Goal: Information Seeking & Learning: Learn about a topic

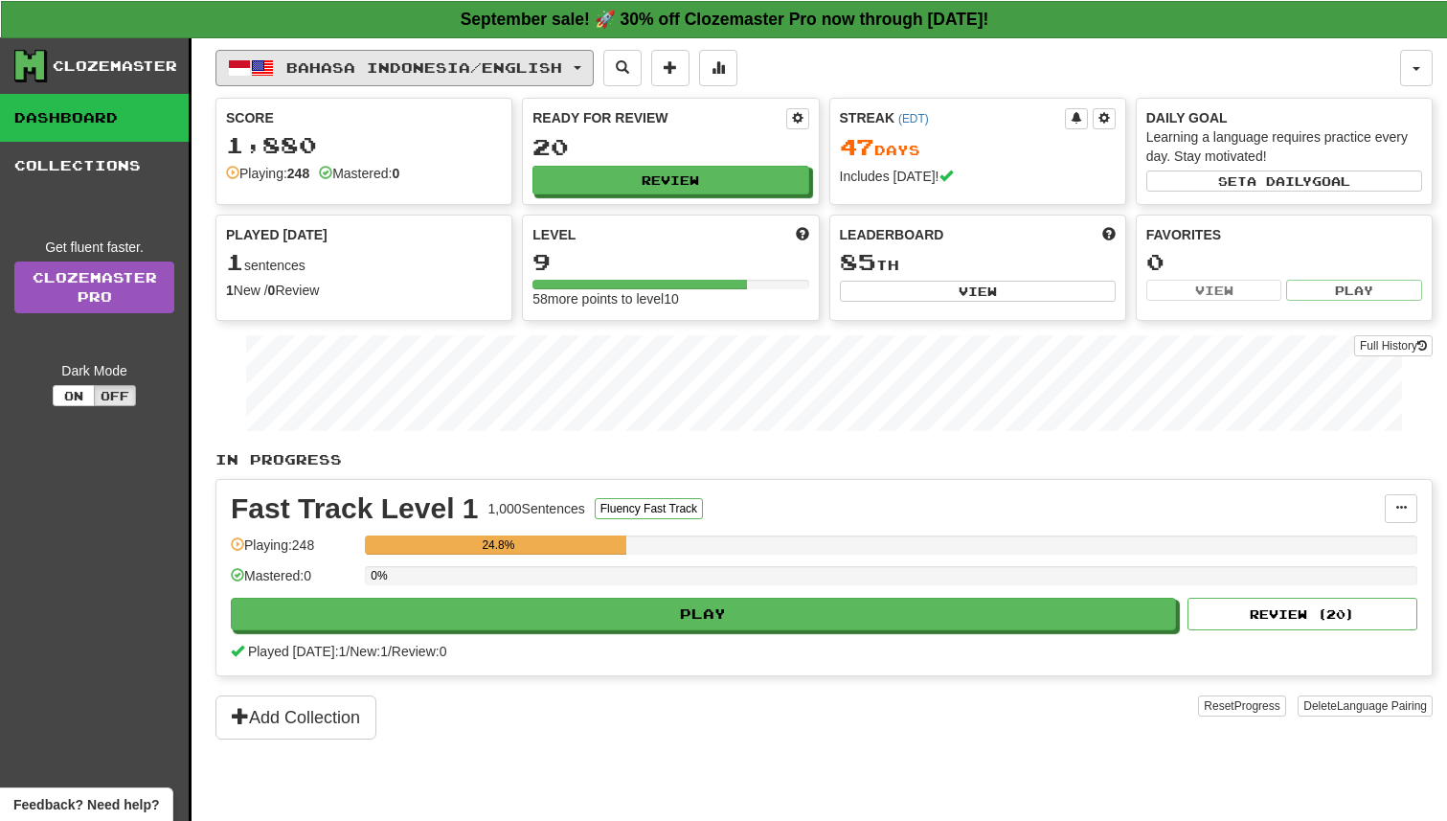
click at [530, 56] on button "Bahasa Indonesia / English" at bounding box center [404, 68] width 378 height 36
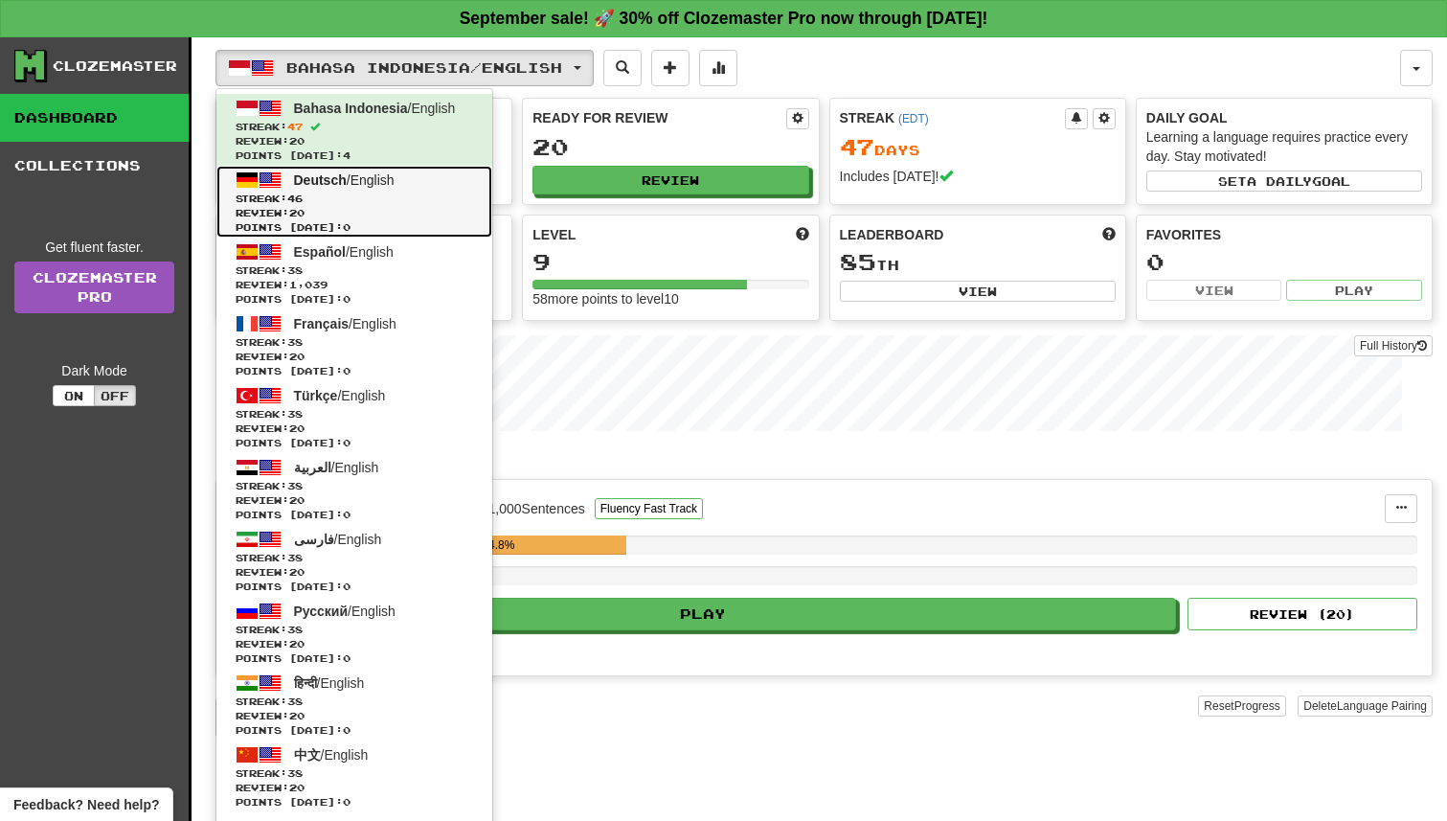
click at [445, 197] on span "Streak: 46" at bounding box center [355, 199] width 238 height 14
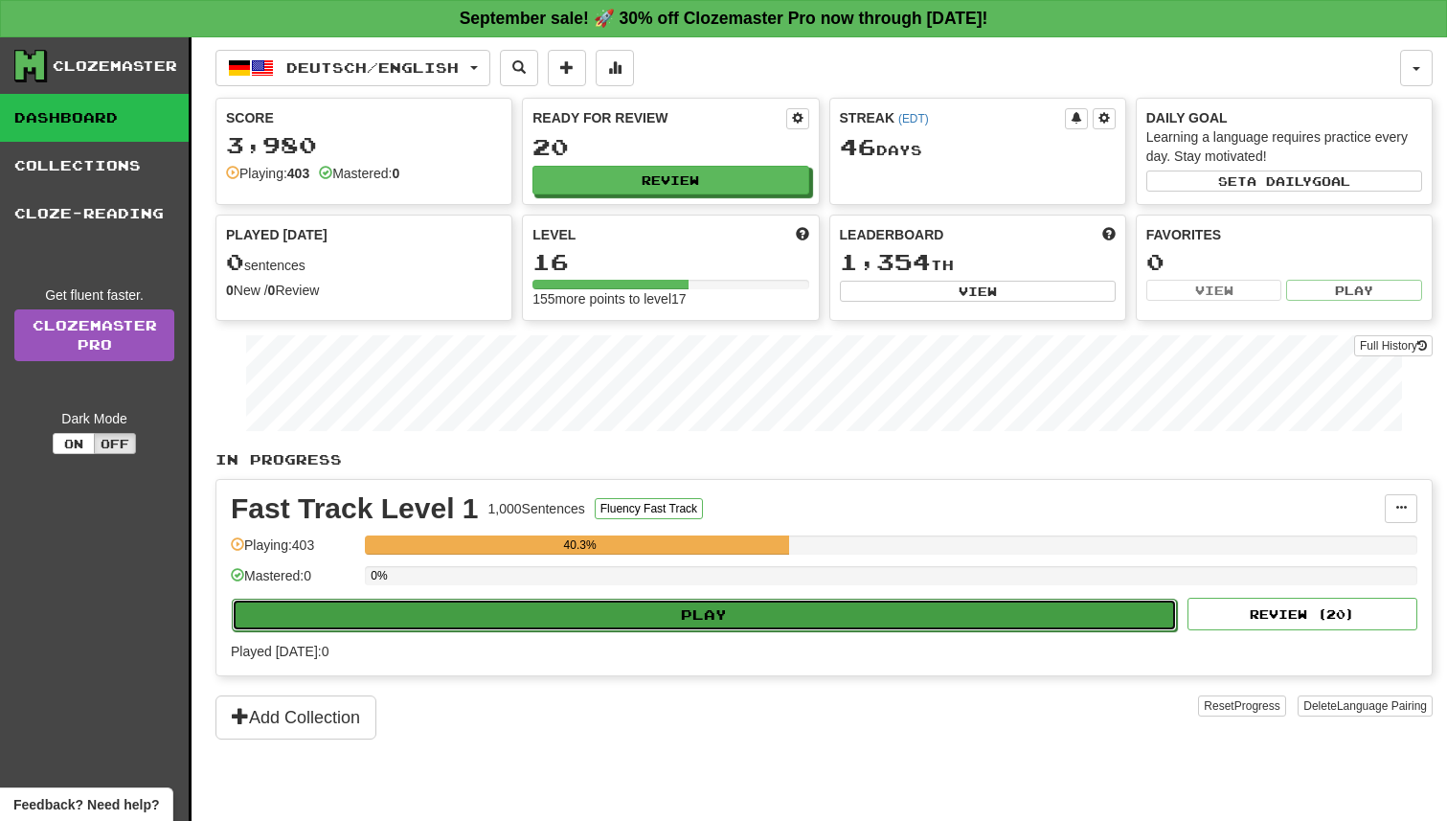
click at [823, 618] on button "Play" at bounding box center [704, 615] width 945 height 33
select select "**"
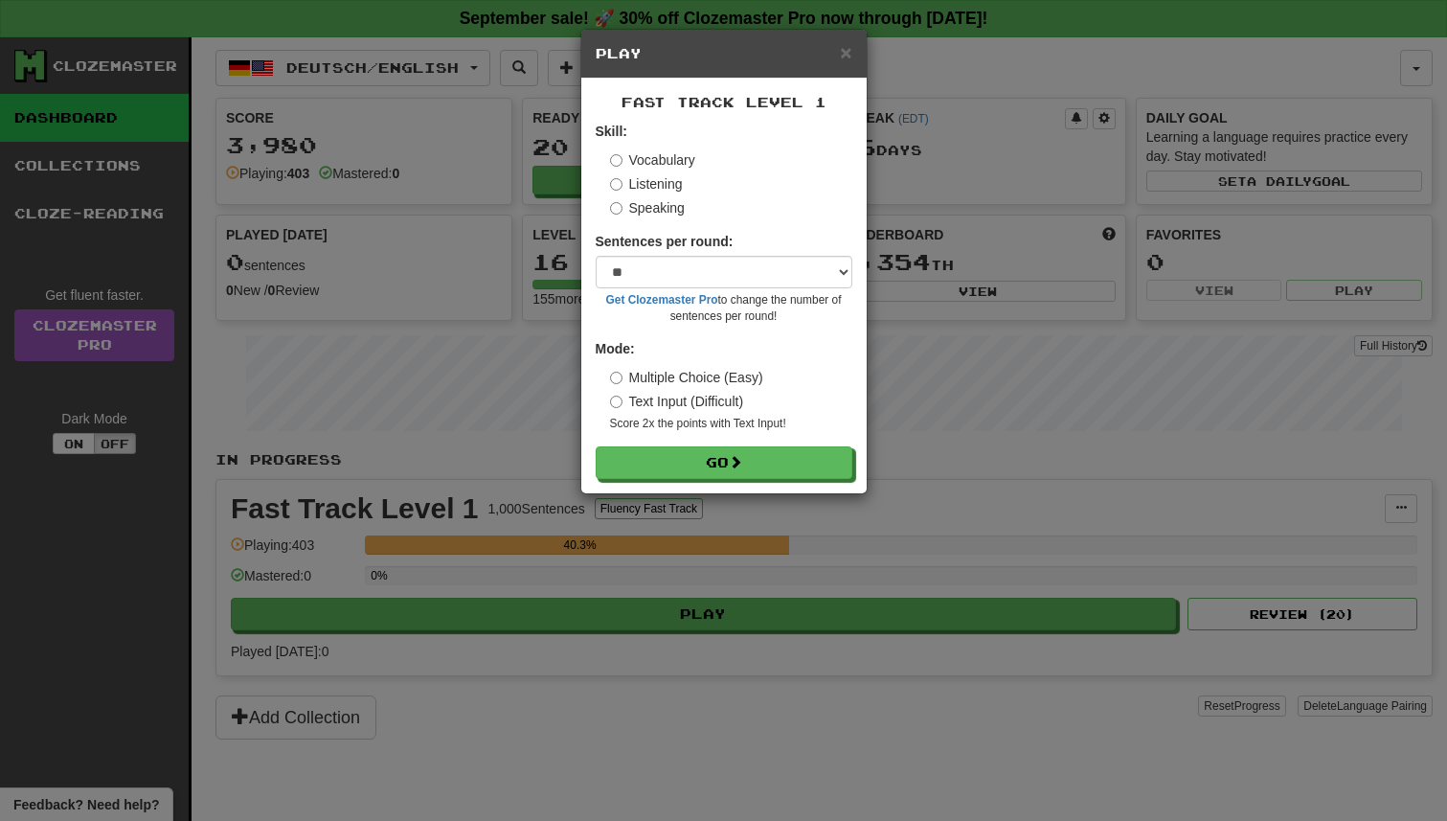
click at [774, 481] on div "Fast Track Level 1 Skill: Vocabulary Listening Speaking Sentences per round: * …" at bounding box center [723, 286] width 285 height 415
click at [774, 469] on button "Go" at bounding box center [725, 463] width 257 height 33
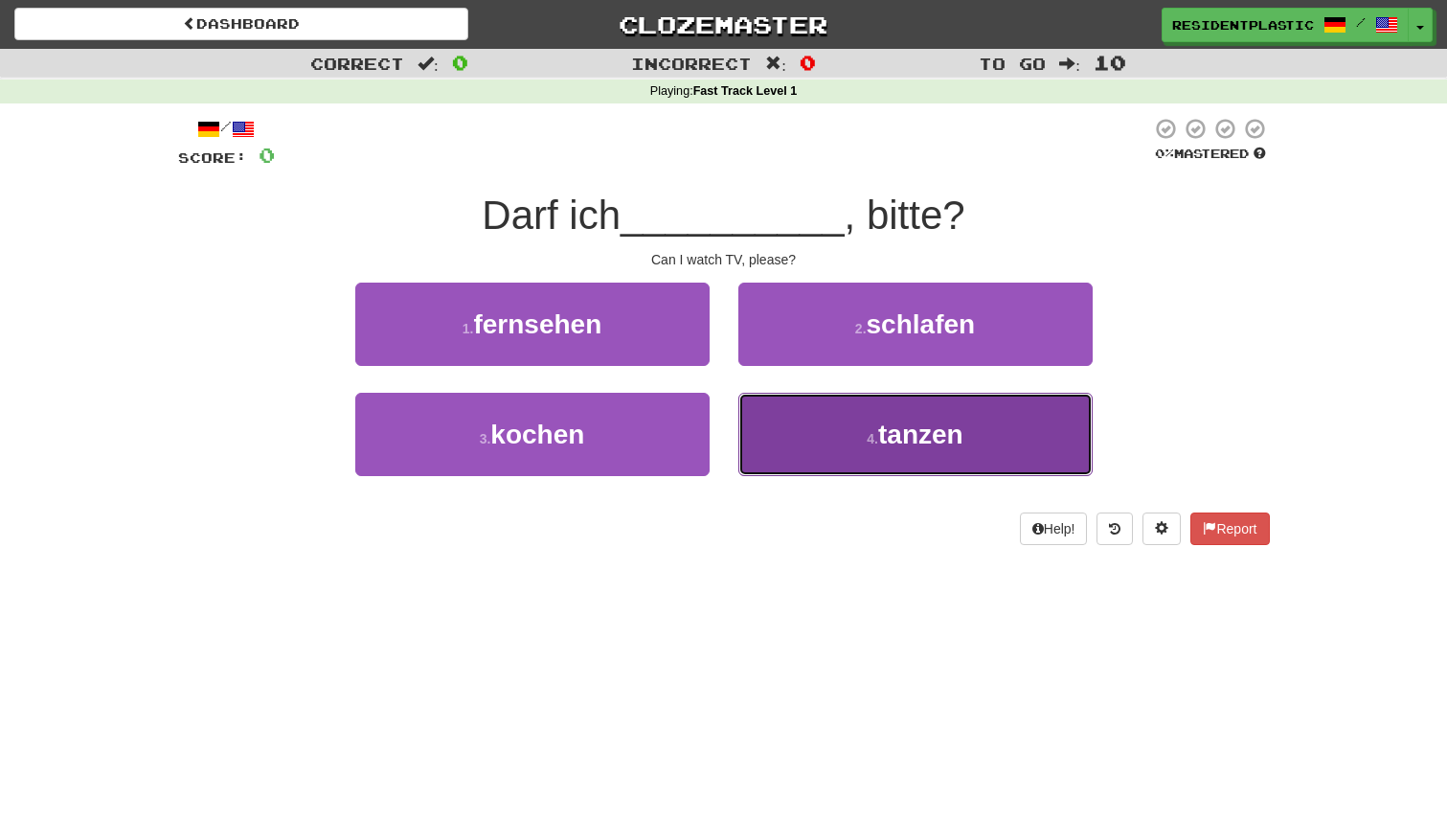
click at [833, 427] on button "4 . tanzen" at bounding box center [915, 434] width 354 height 83
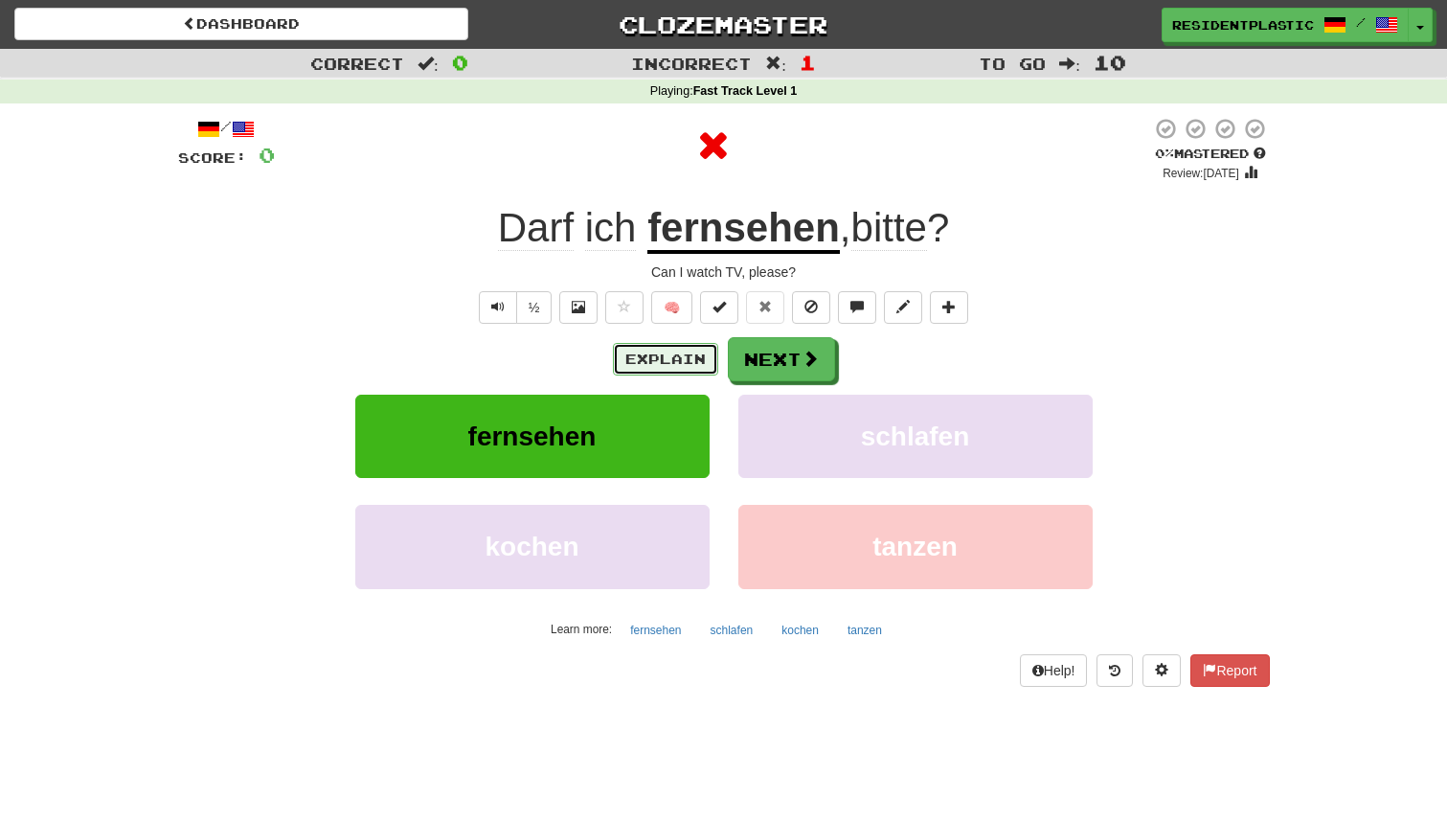
click at [680, 356] on button "Explain" at bounding box center [665, 359] width 105 height 33
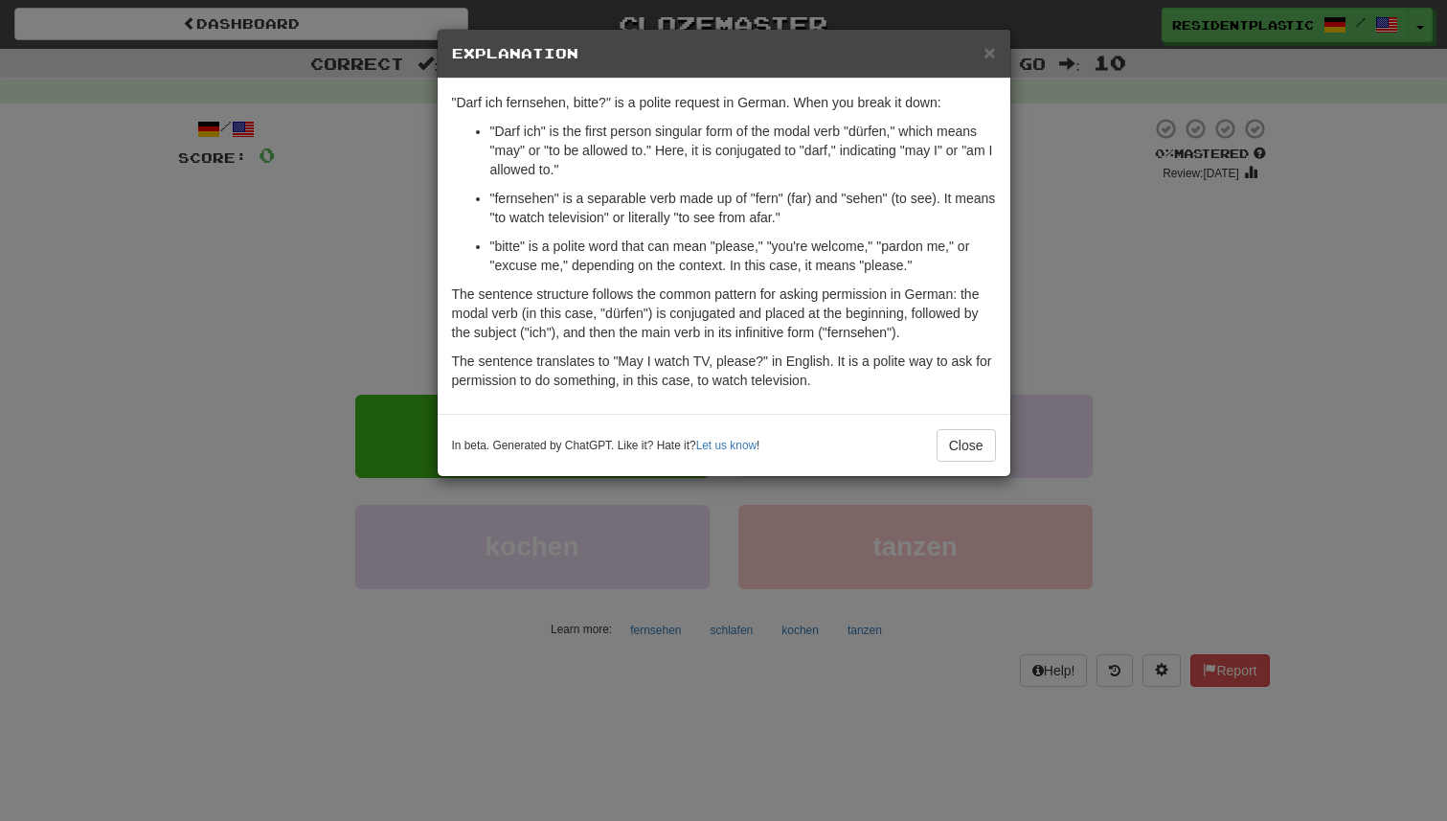
click at [540, 196] on p ""fernsehen" is a separable verb made up of "fern" (far) and "sehen" (to see). I…" at bounding box center [743, 208] width 506 height 38
click at [328, 415] on div "× Explanation "Darf ich fernsehen, bitte?" is a polite request in German. When …" at bounding box center [723, 410] width 1447 height 821
click at [957, 452] on button "Close" at bounding box center [966, 445] width 59 height 33
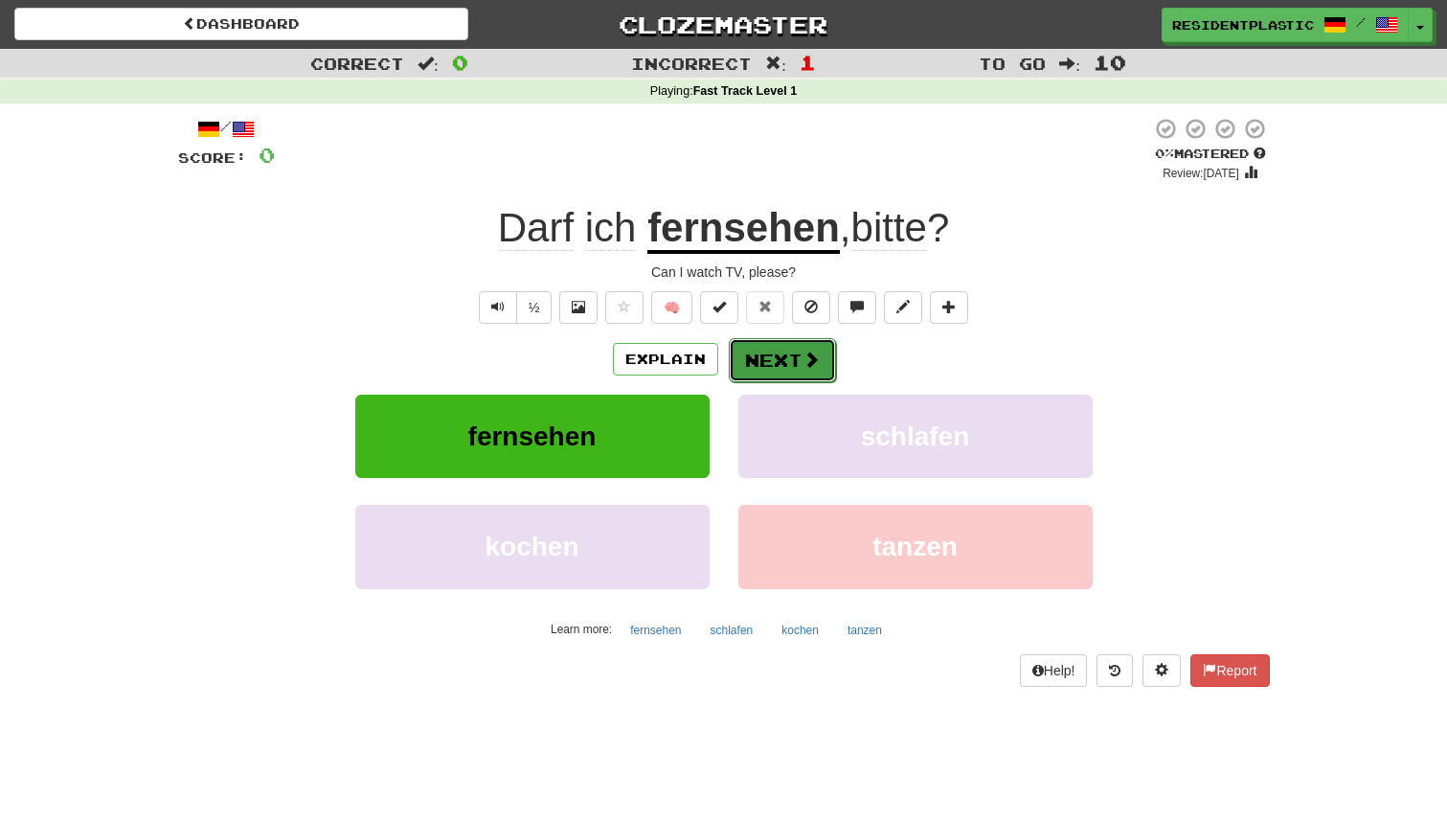
click at [773, 357] on button "Next" at bounding box center [782, 360] width 107 height 44
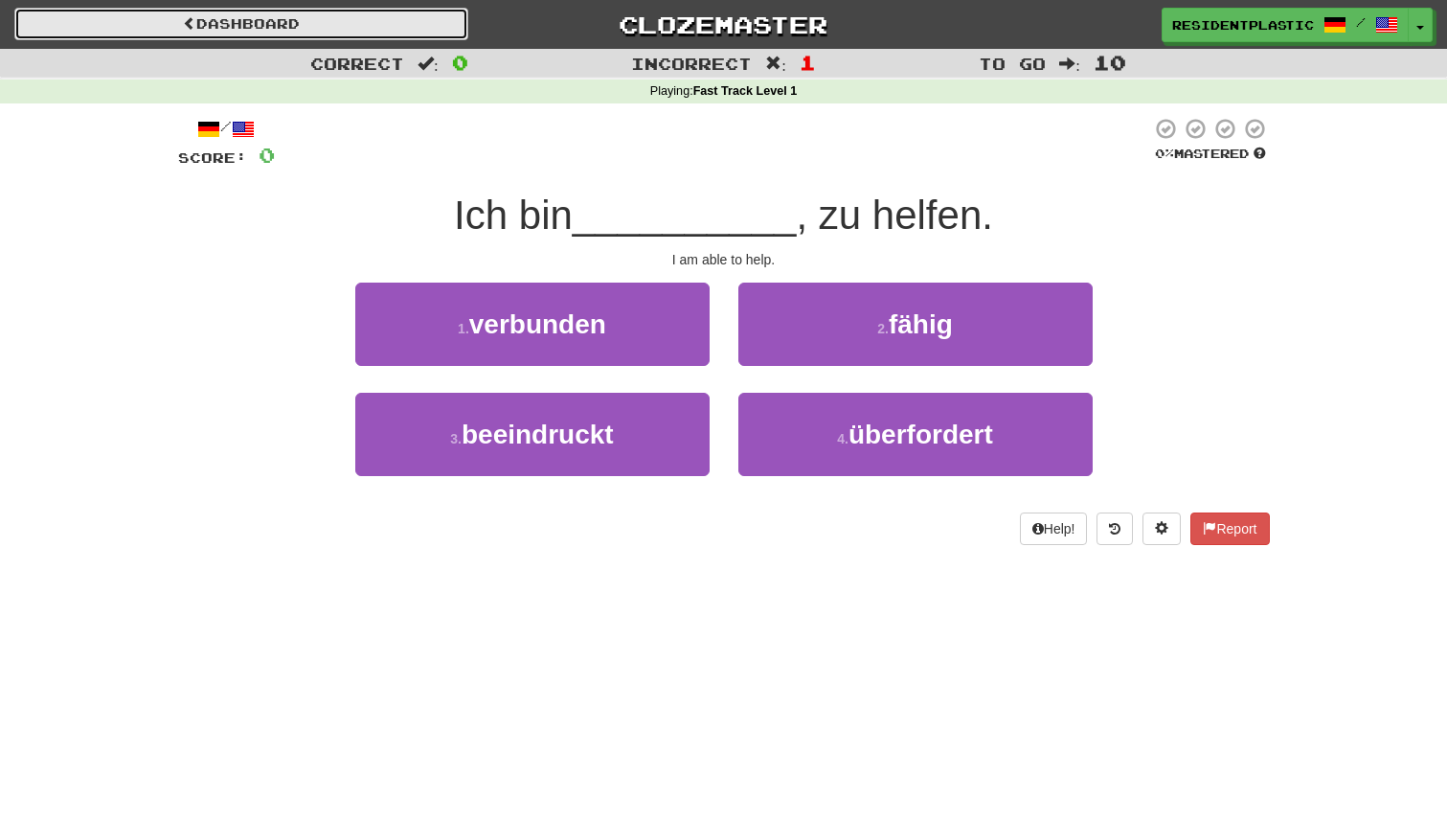
click at [364, 34] on link "Dashboard" at bounding box center [241, 24] width 454 height 33
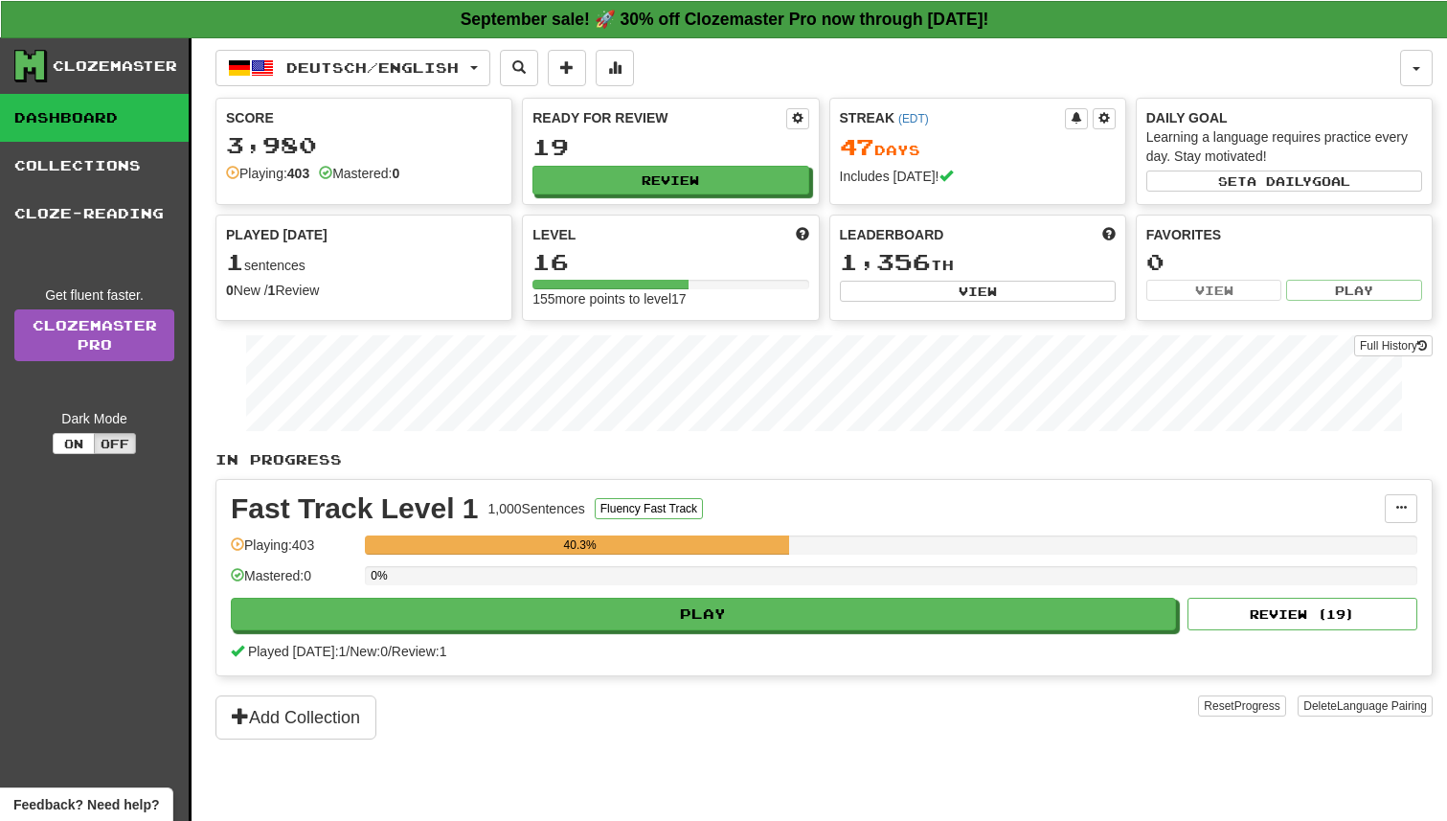
click at [343, 38] on div "Deutsch / English Bahasa Indonesia / English Streak: 47 Review: 20 Points today…" at bounding box center [823, 452] width 1217 height 831
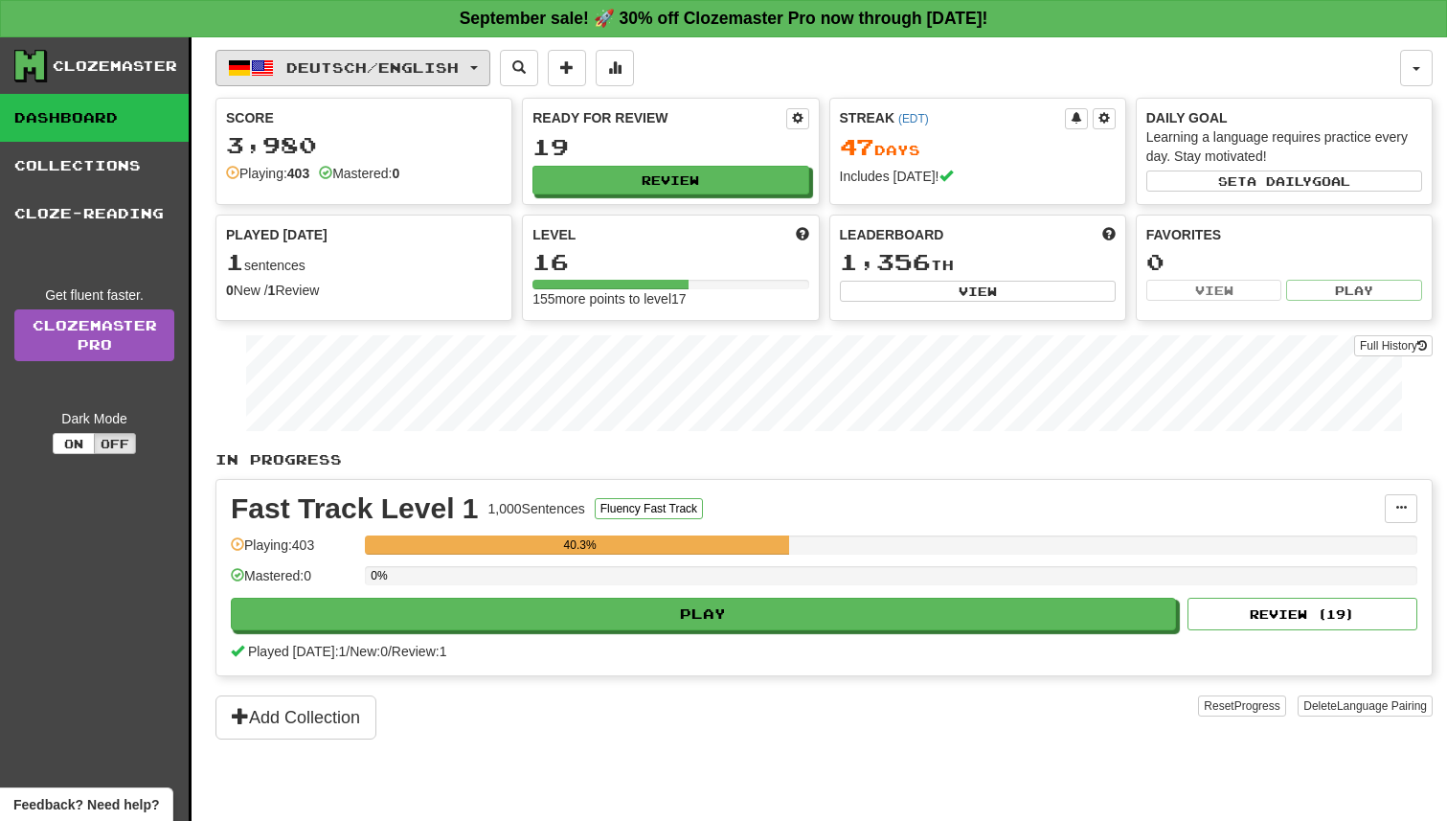
click at [337, 61] on span "Deutsch / English" at bounding box center [372, 67] width 172 height 16
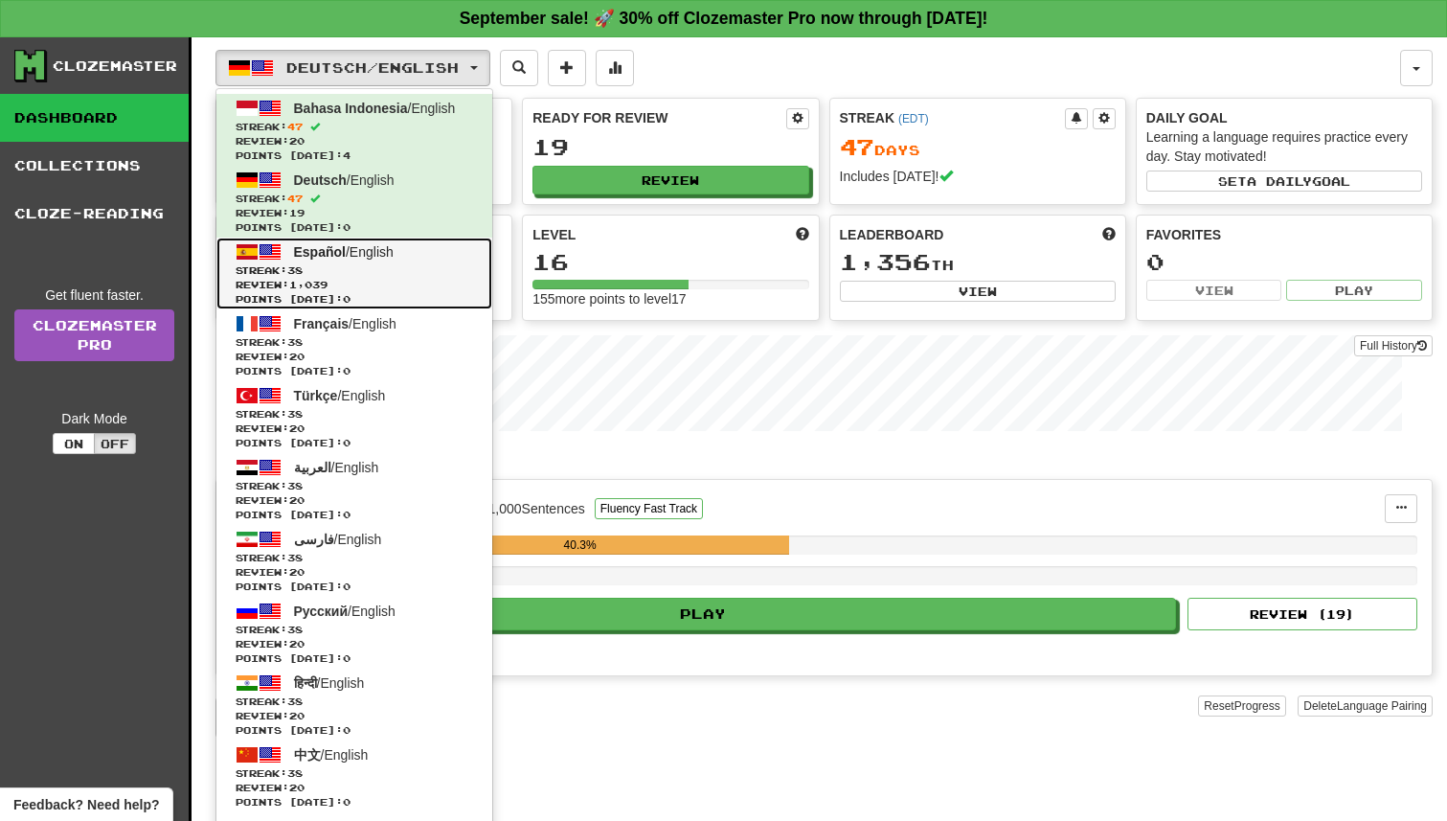
click at [331, 273] on span "Streak: 38" at bounding box center [355, 270] width 238 height 14
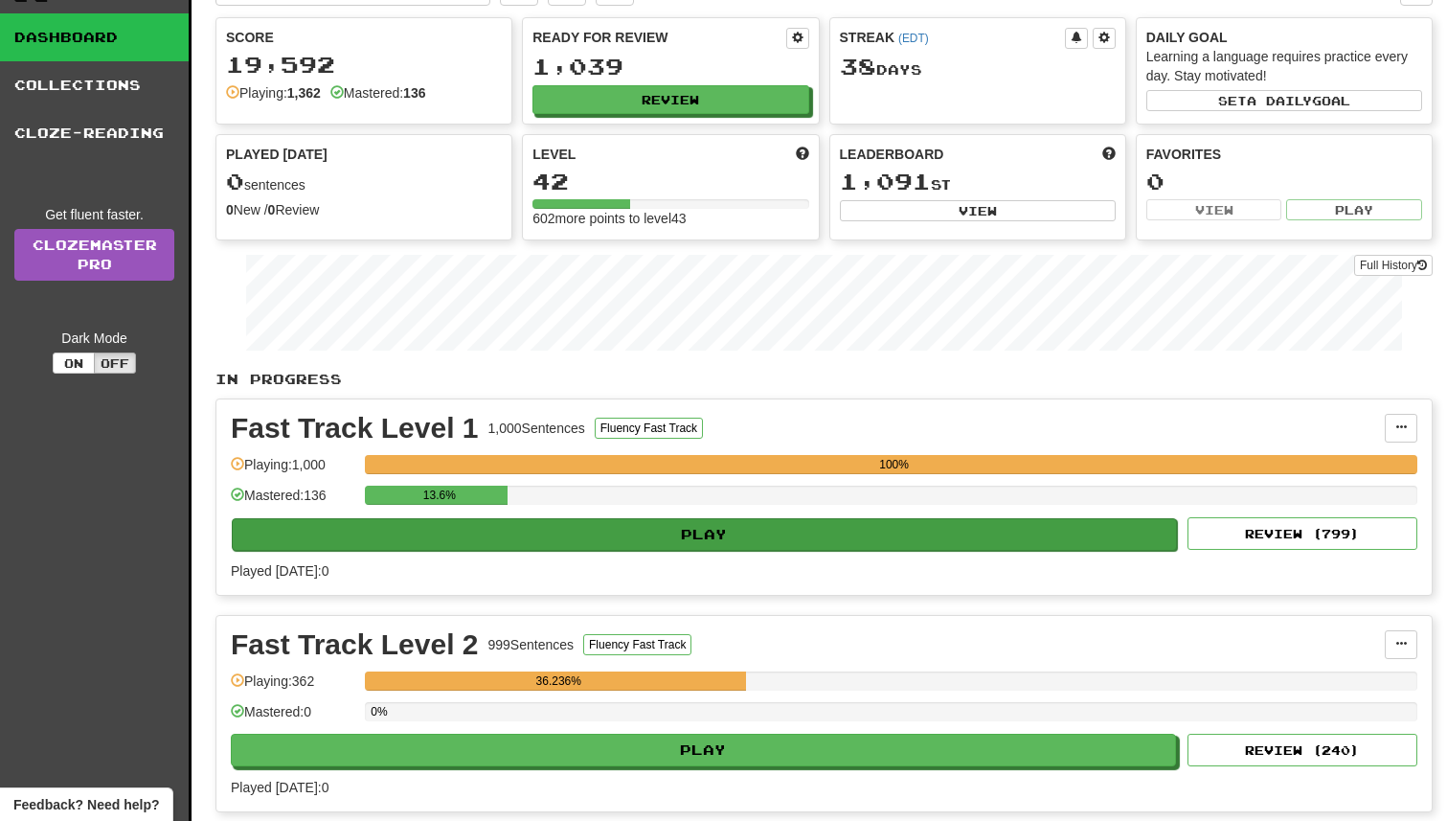
scroll to position [182, 0]
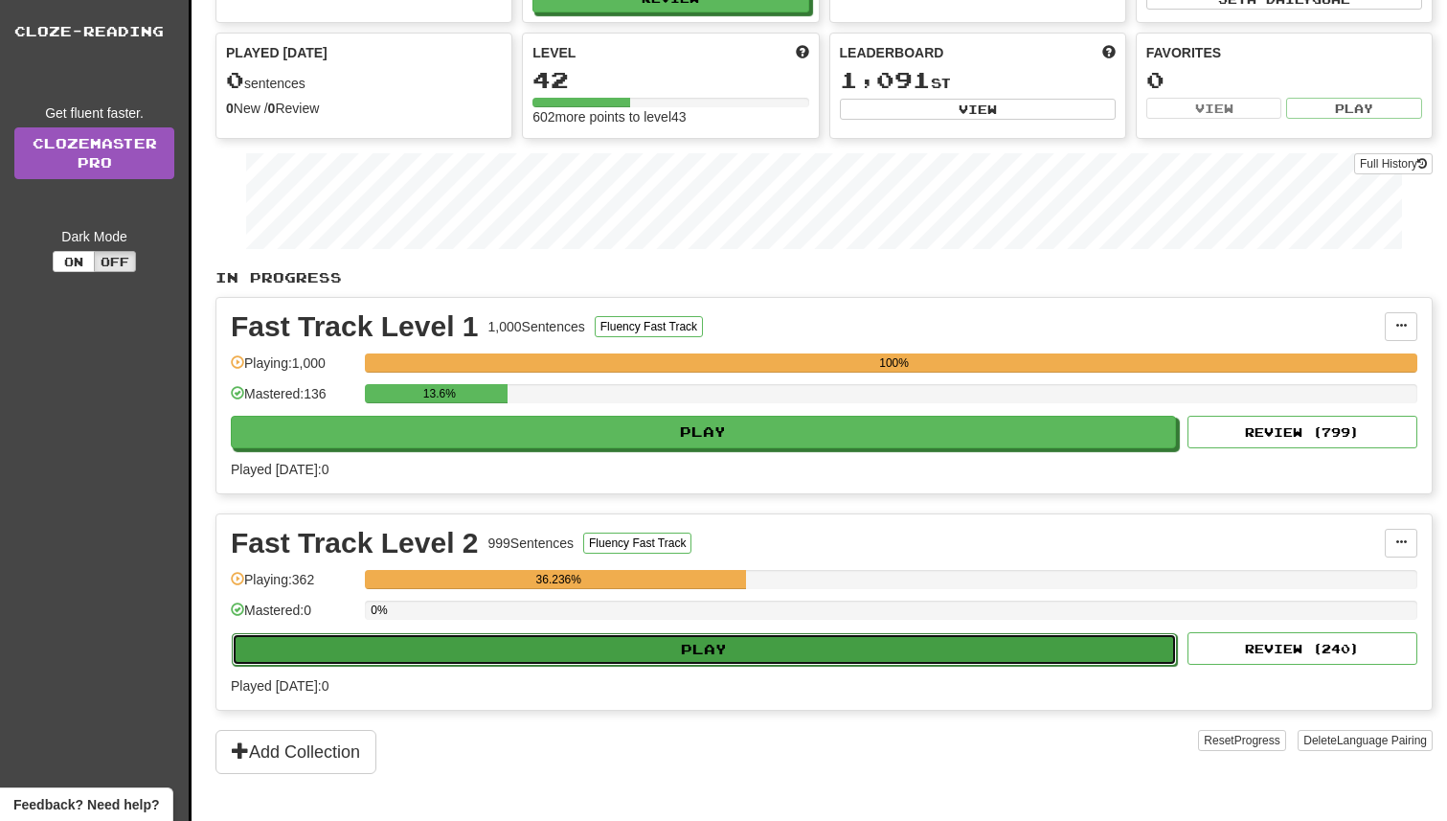
click at [672, 646] on button "Play" at bounding box center [704, 649] width 945 height 33
select select "**"
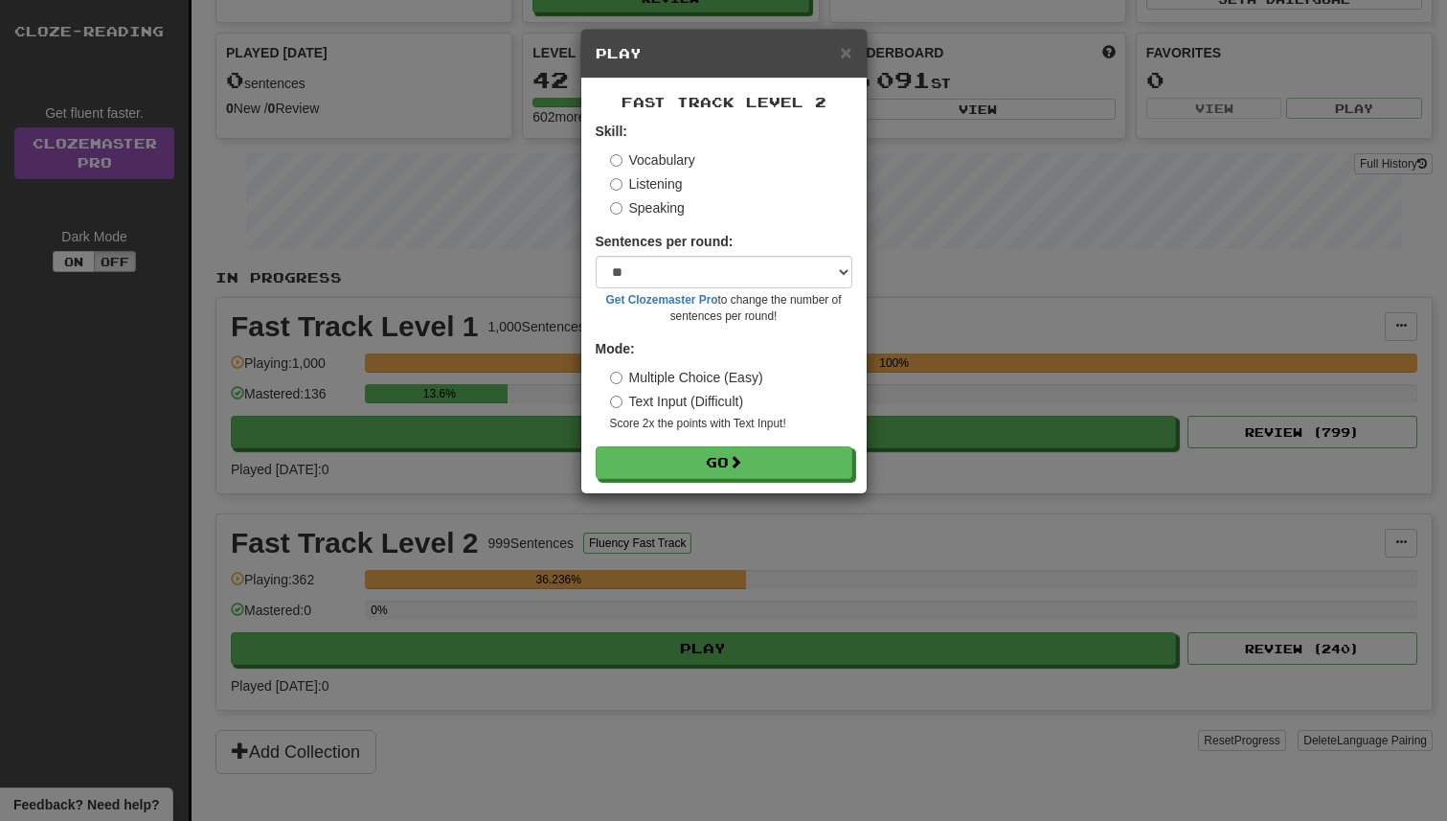
click at [668, 522] on div "× Play Fast Track Level 2 Skill: Vocabulary Listening Speaking Sentences per ro…" at bounding box center [723, 410] width 1447 height 821
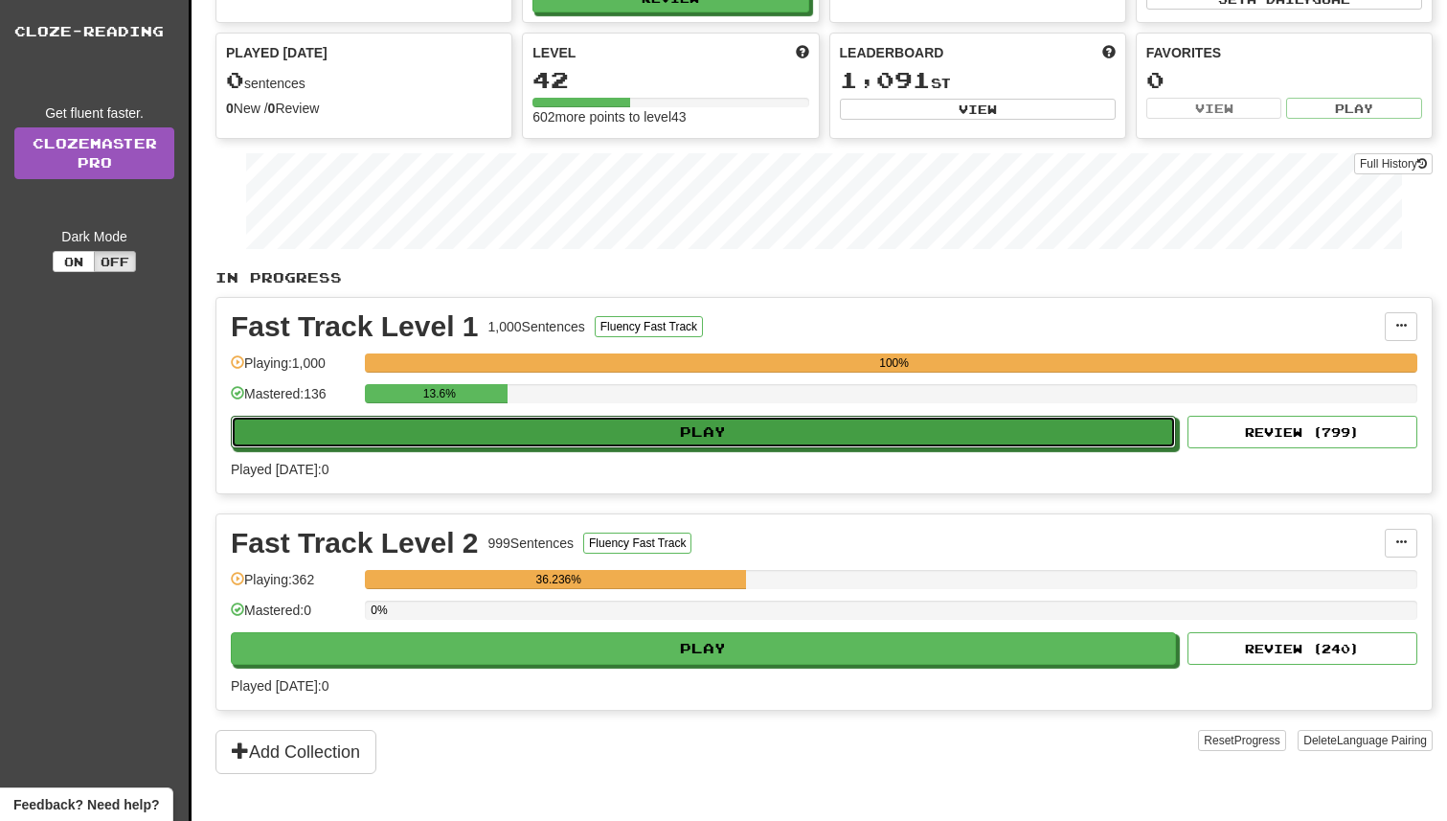
click at [639, 428] on button "Play" at bounding box center [703, 432] width 945 height 33
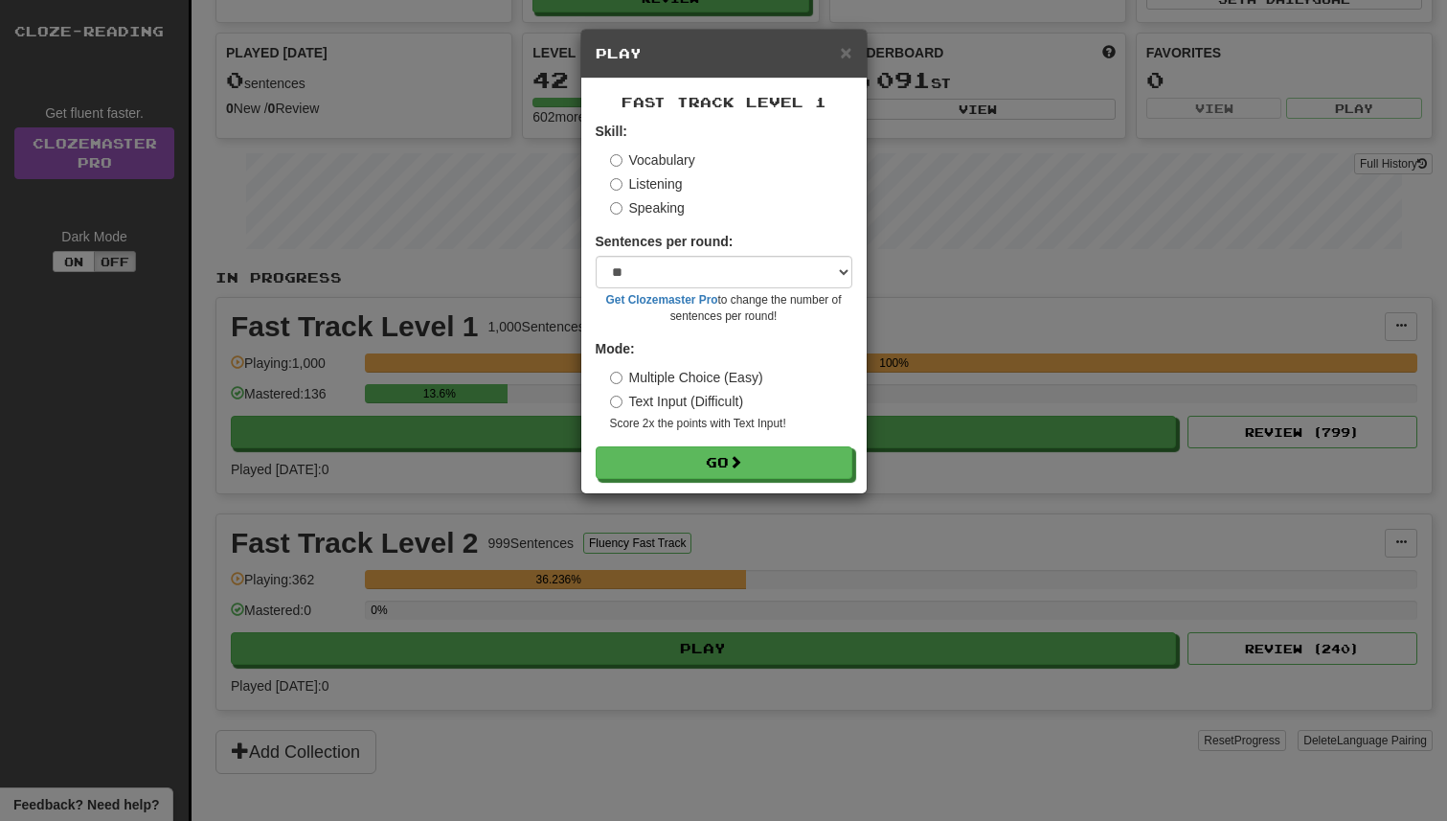
click at [1129, 487] on div "× Play Fast Track Level 1 Skill: Vocabulary Listening Speaking Sentences per ro…" at bounding box center [723, 410] width 1447 height 821
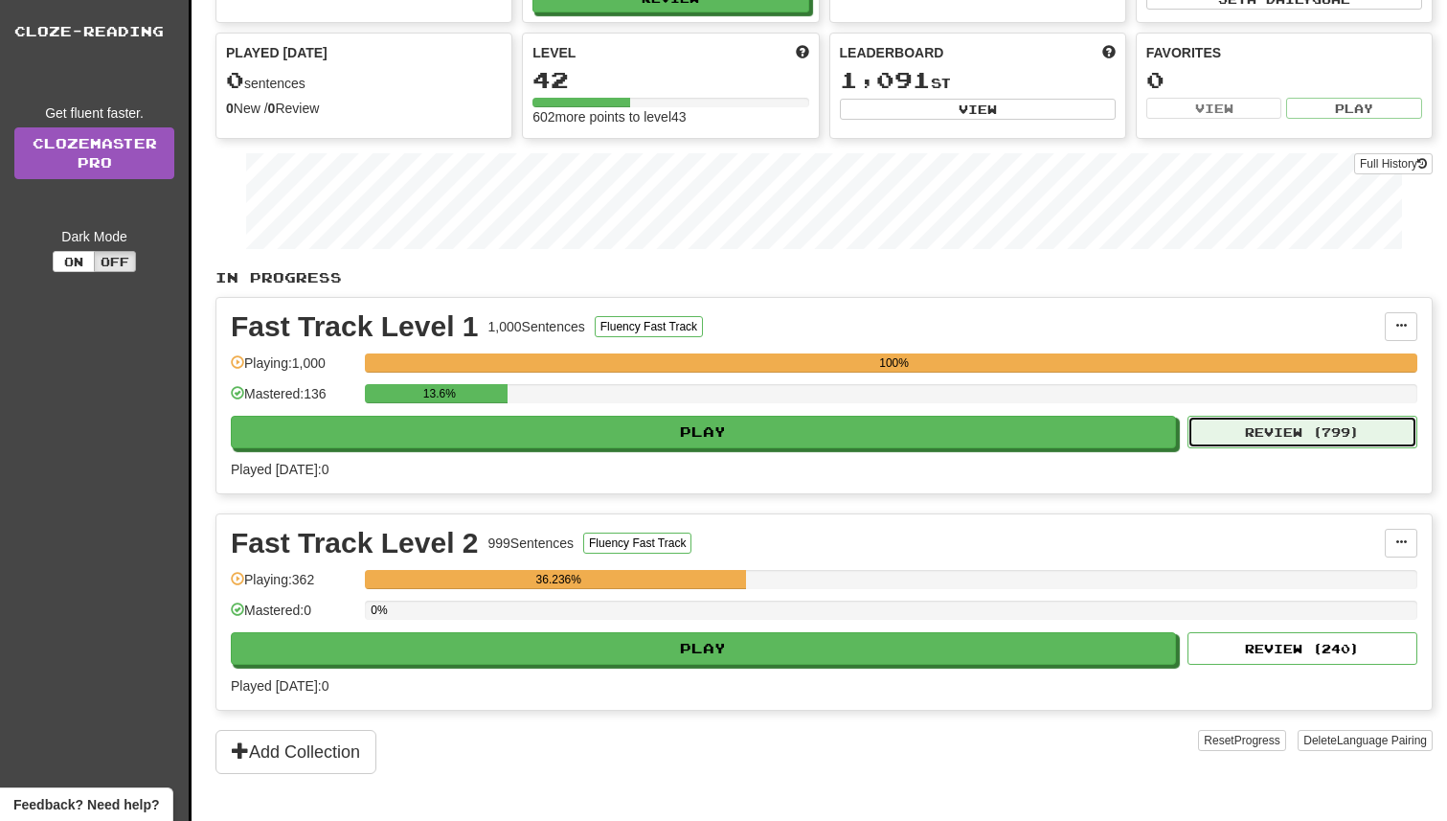
click at [1247, 441] on button "Review ( 799 )" at bounding box center [1303, 432] width 230 height 33
select select "**"
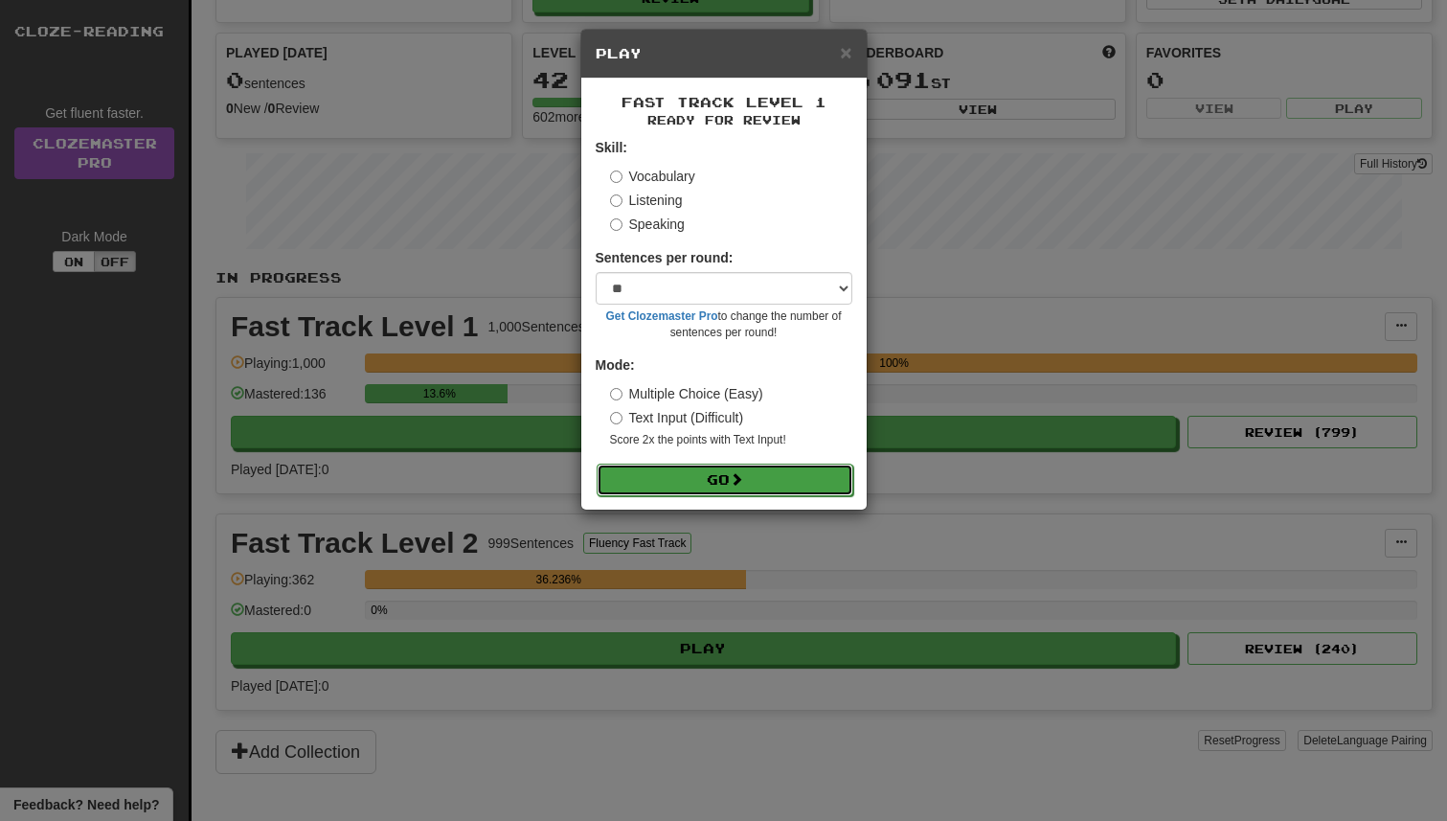
click at [698, 474] on button "Go" at bounding box center [725, 480] width 257 height 33
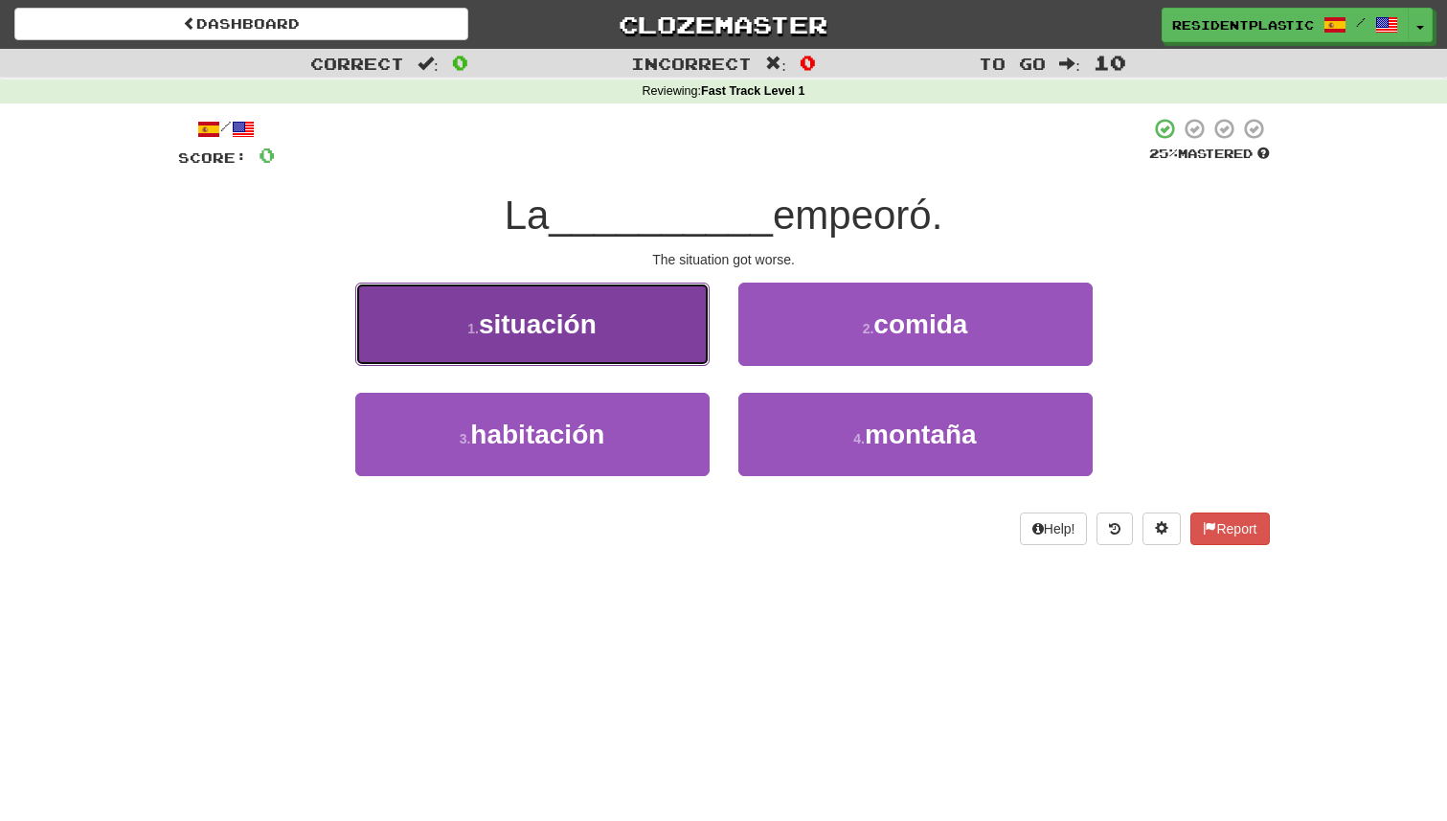
click at [621, 306] on button "1 . situación" at bounding box center [532, 324] width 354 height 83
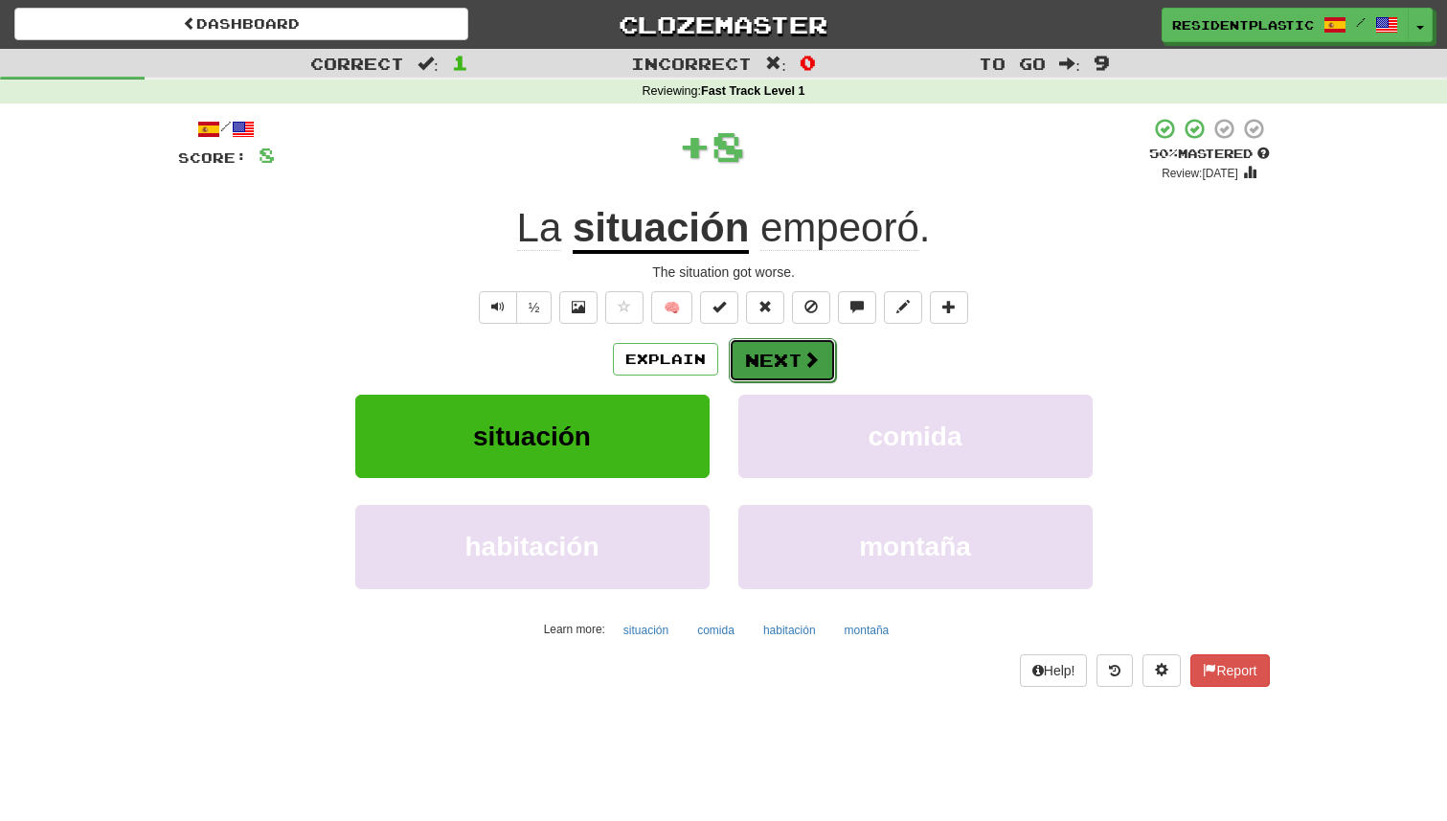
click at [757, 365] on button "Next" at bounding box center [782, 360] width 107 height 44
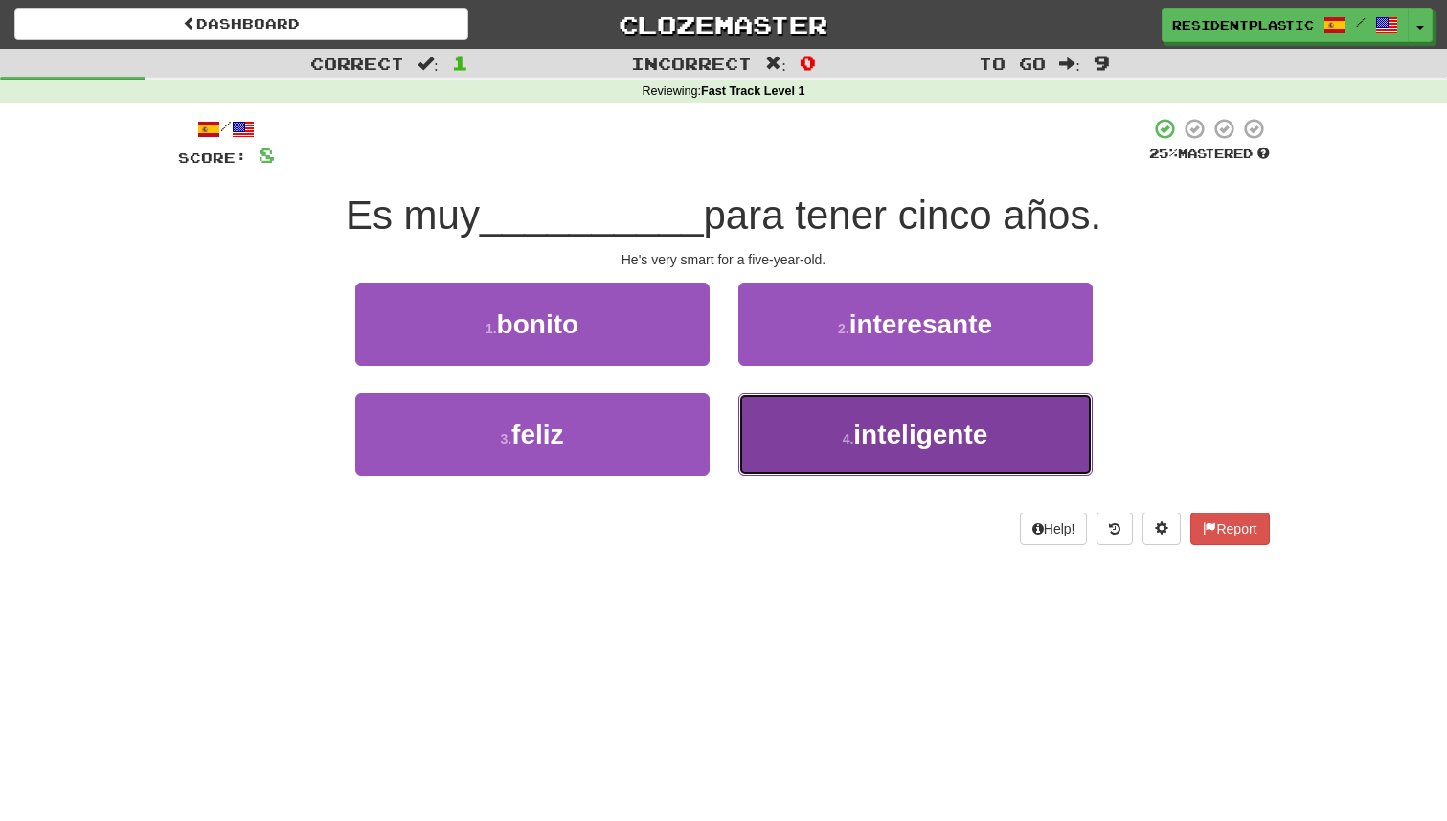
click at [860, 419] on span "inteligente" at bounding box center [920, 434] width 134 height 30
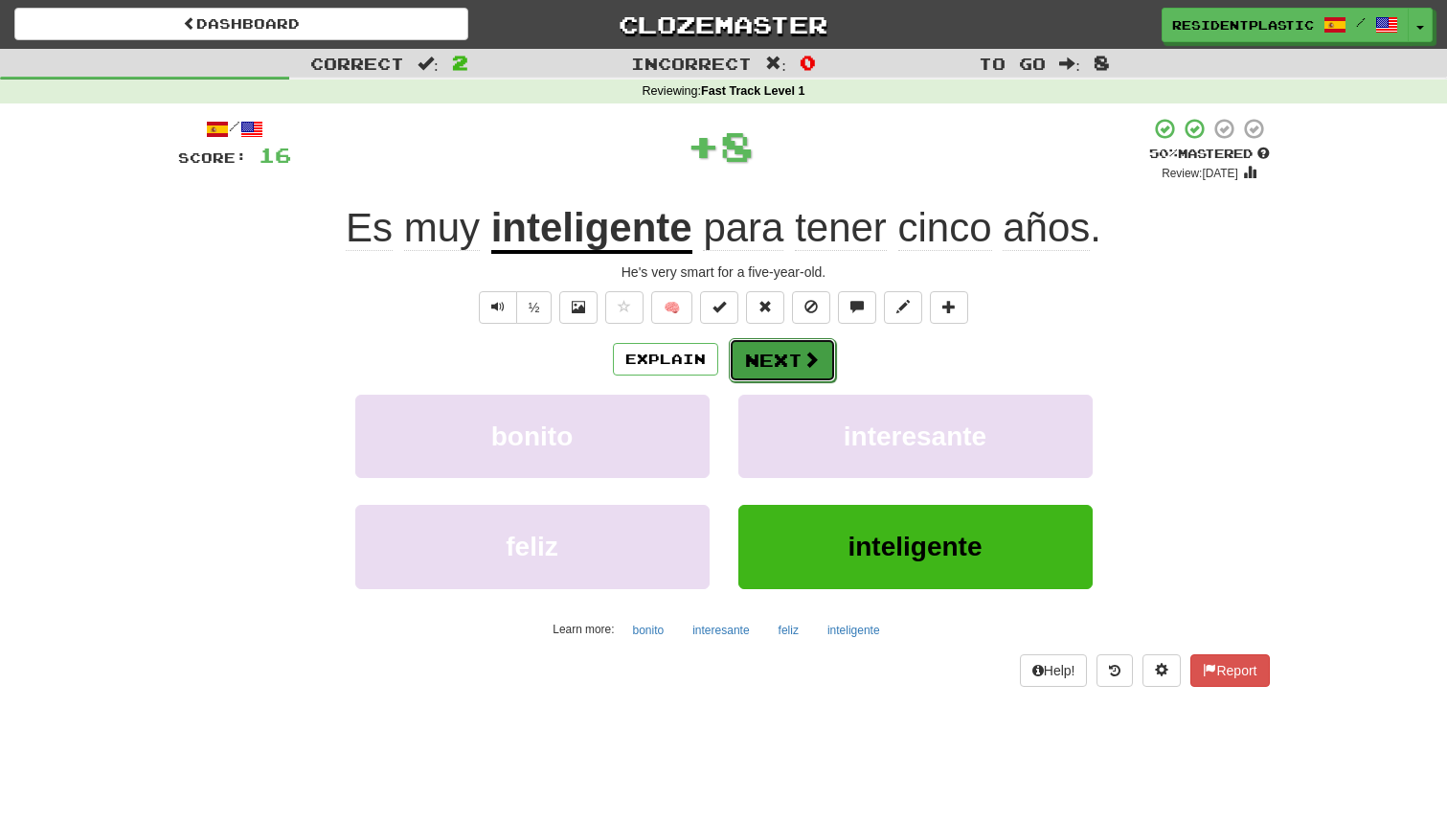
click at [771, 358] on button "Next" at bounding box center [782, 360] width 107 height 44
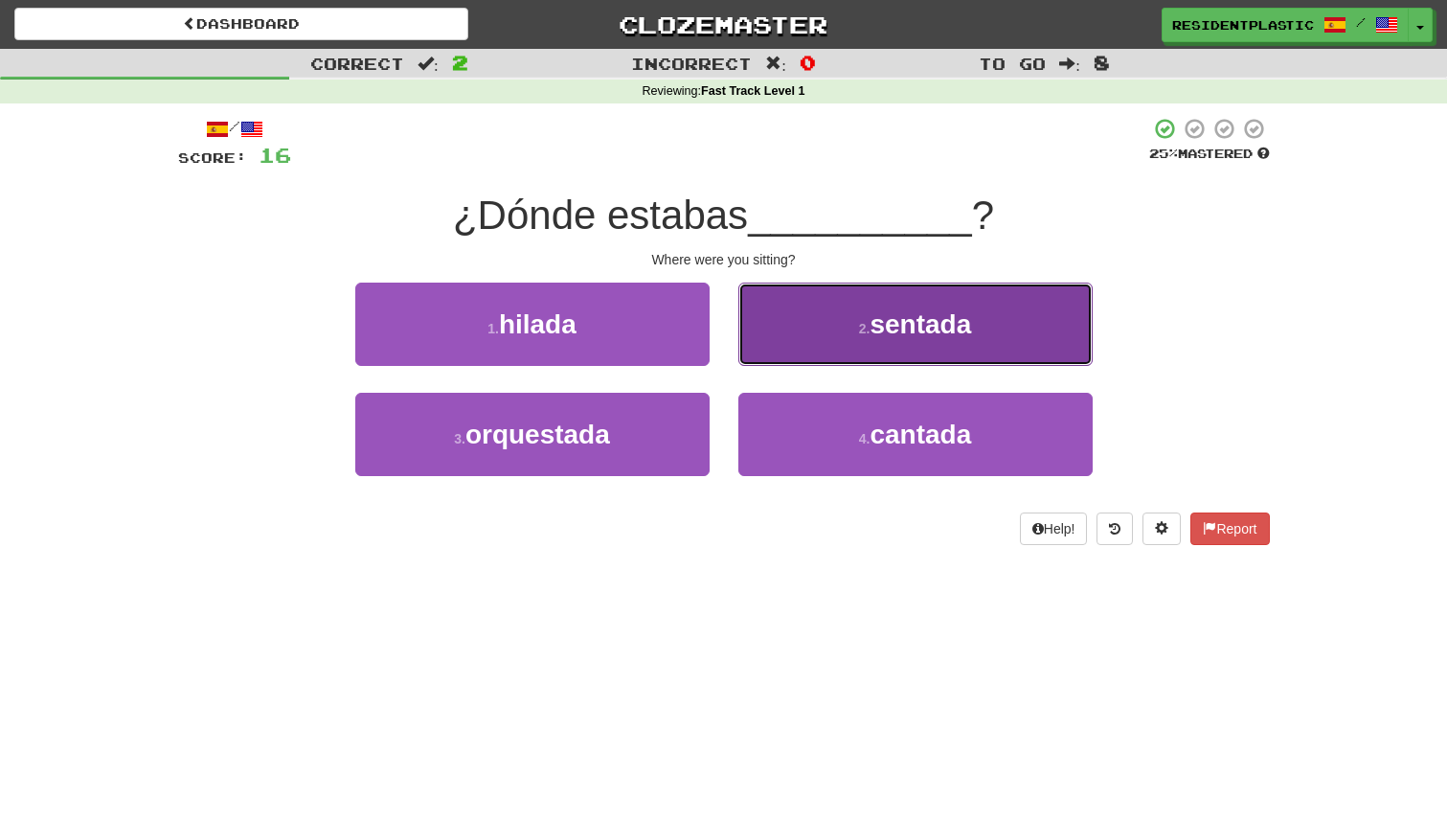
click at [860, 336] on button "2 . sentada" at bounding box center [915, 324] width 354 height 83
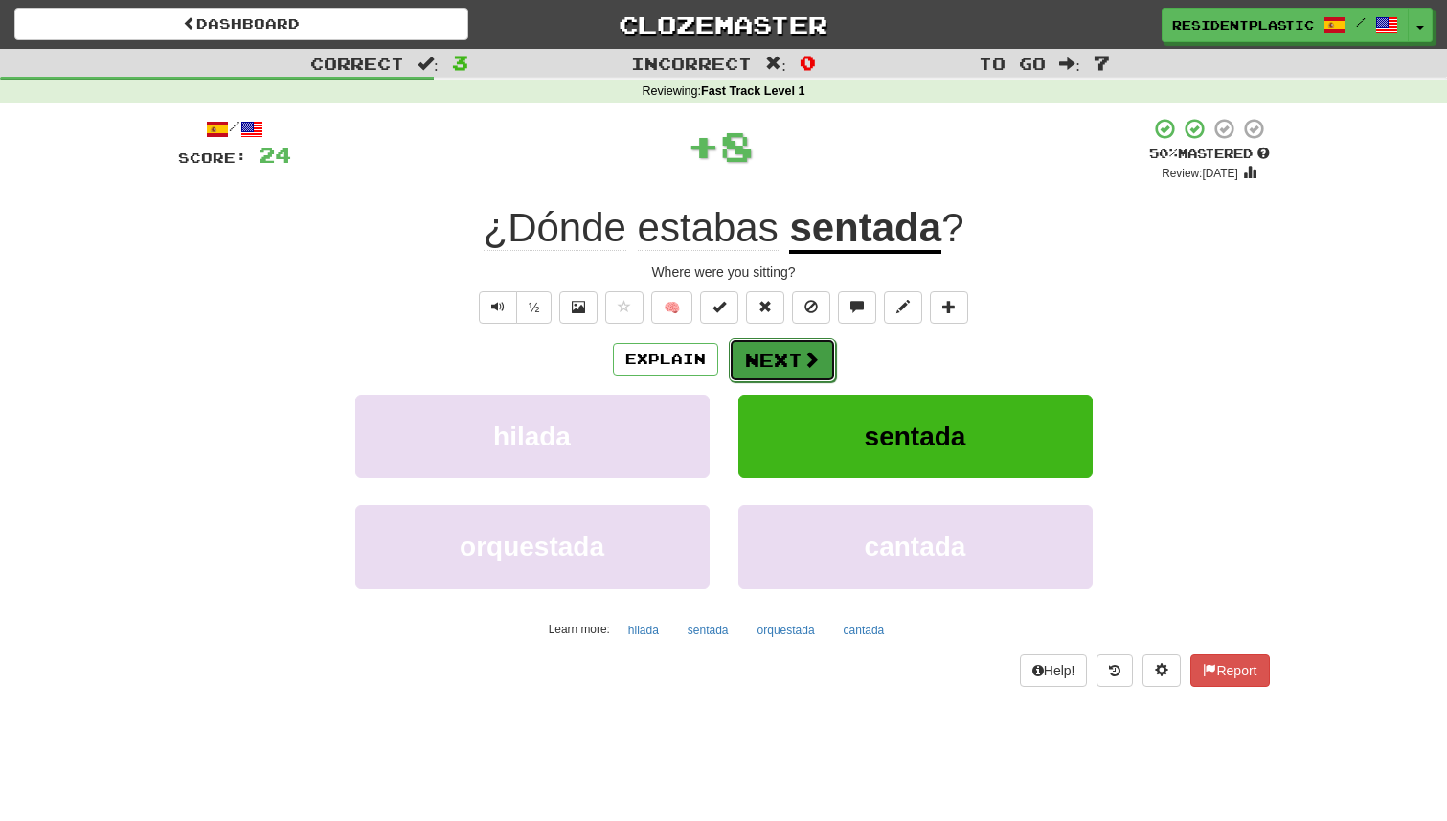
click at [796, 359] on button "Next" at bounding box center [782, 360] width 107 height 44
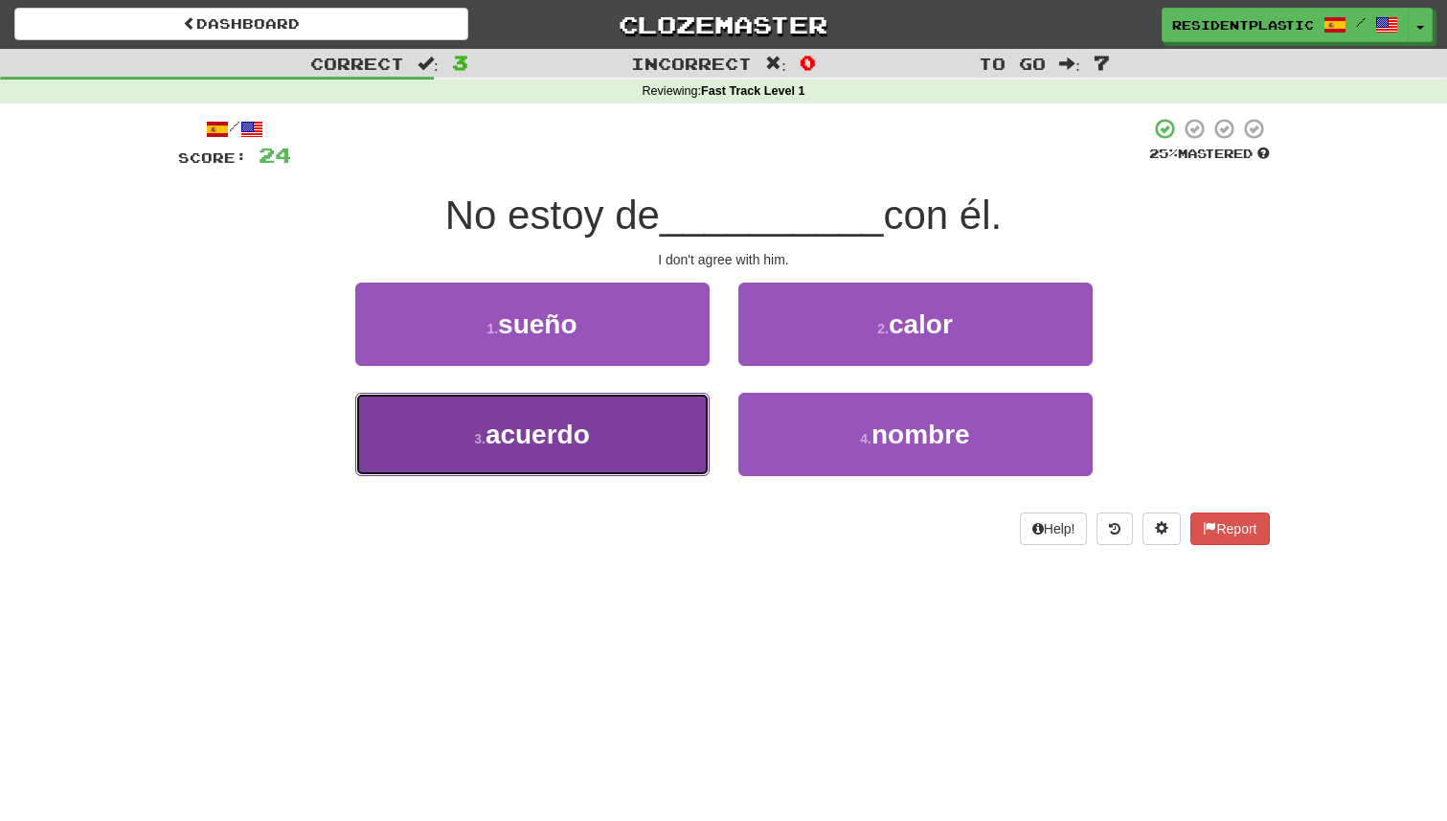
click at [554, 432] on span "acuerdo" at bounding box center [538, 434] width 104 height 30
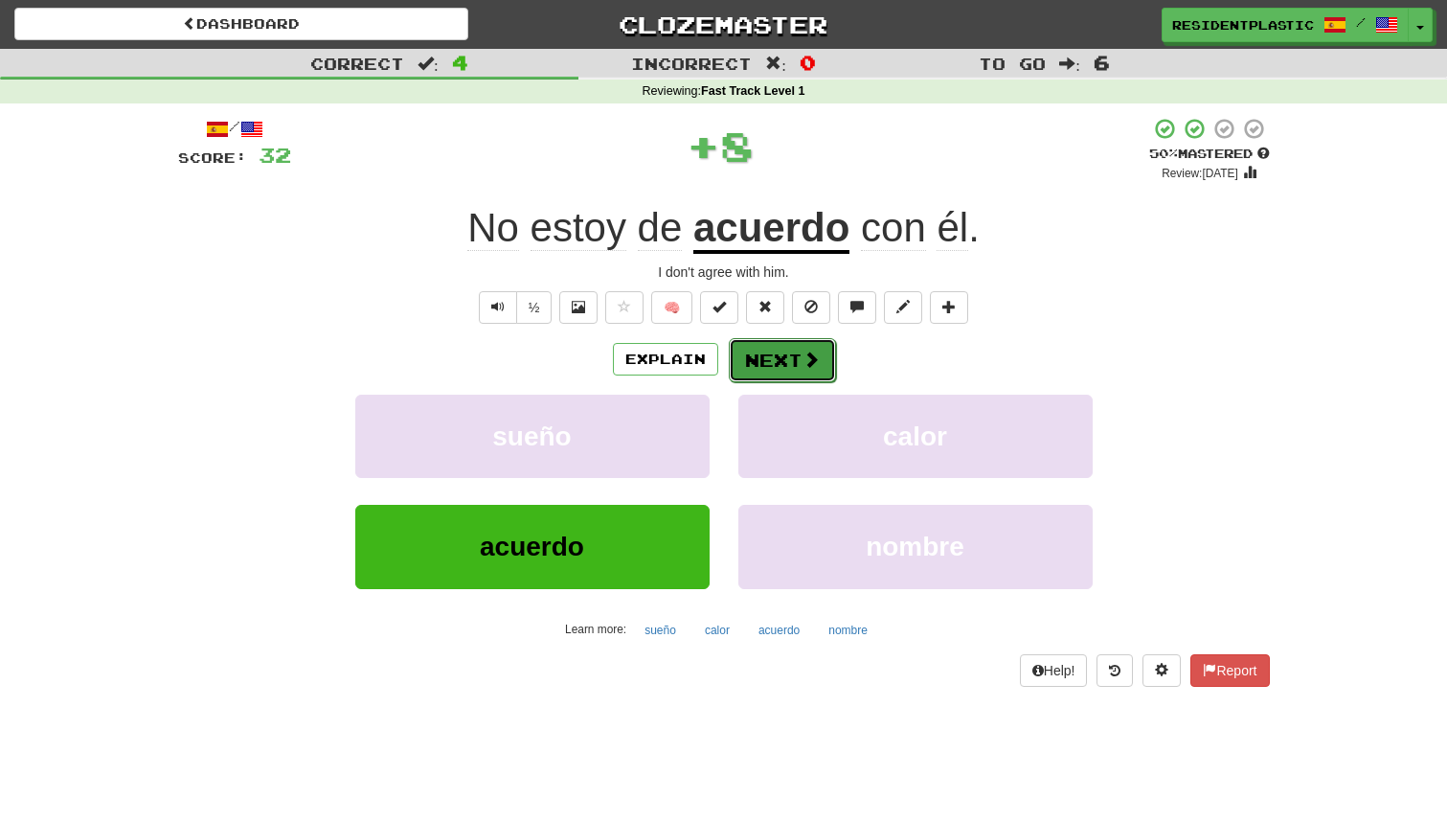
click at [780, 374] on button "Next" at bounding box center [782, 360] width 107 height 44
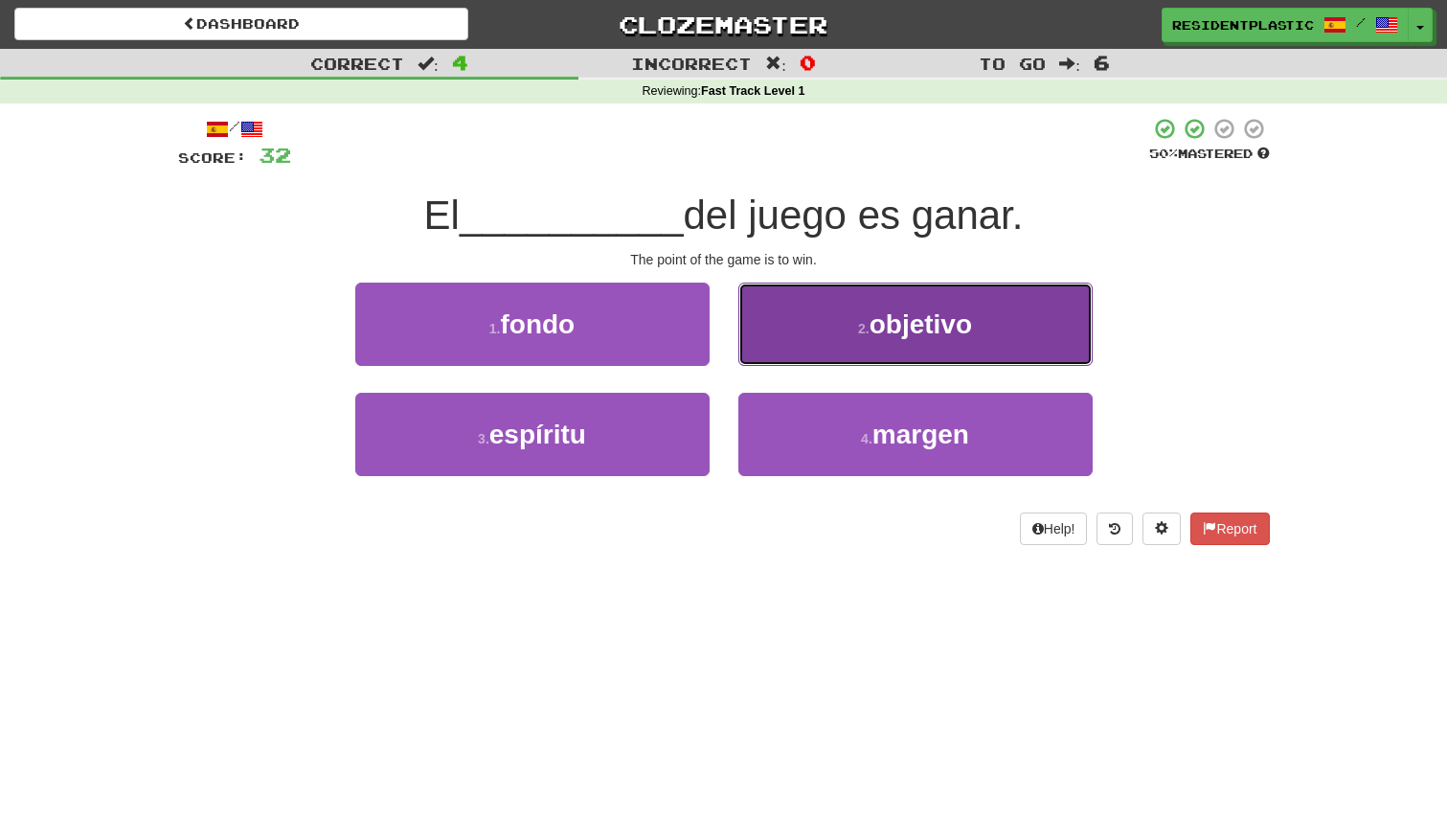
click at [760, 324] on button "2 . objetivo" at bounding box center [915, 324] width 354 height 83
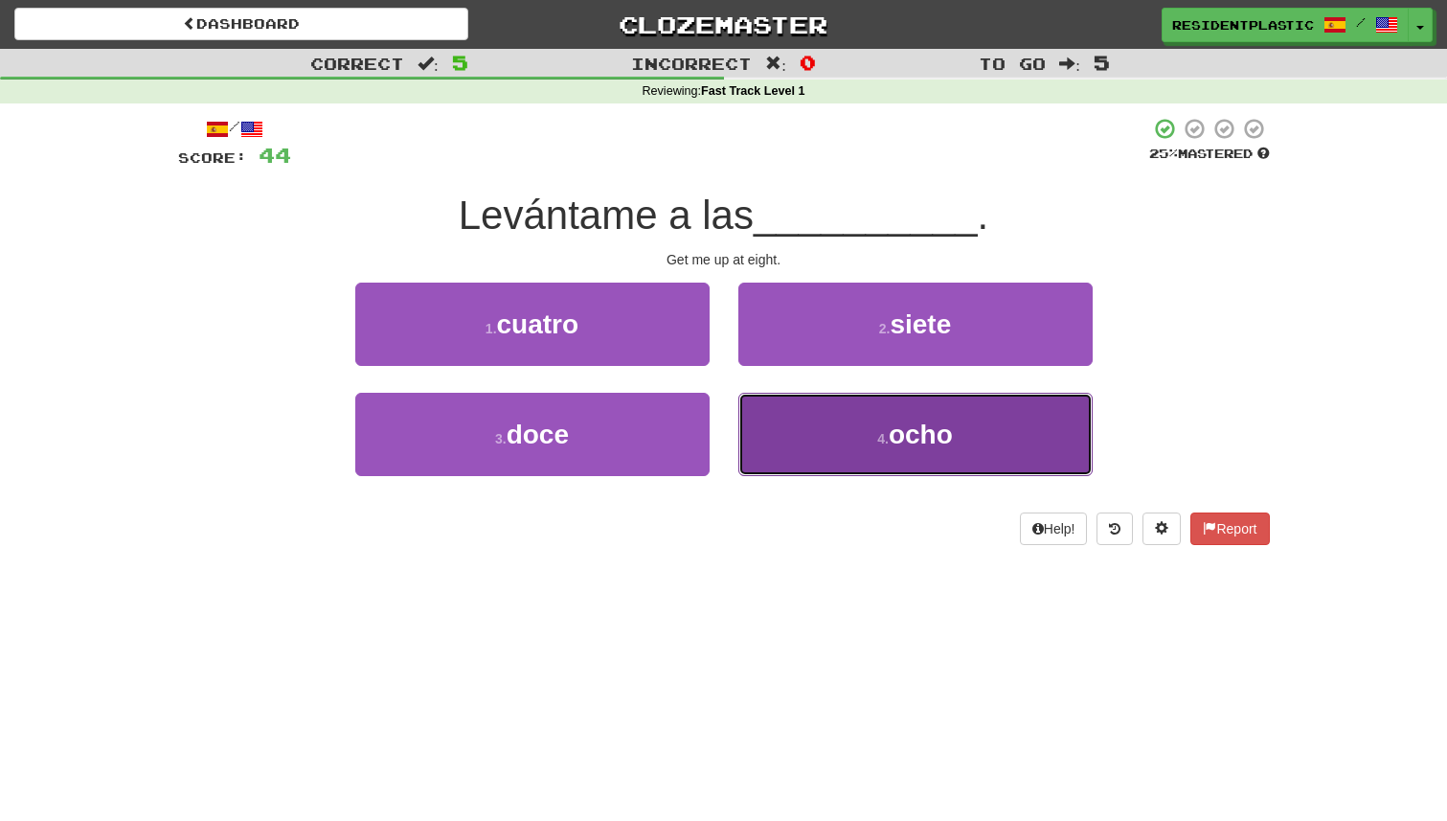
click at [828, 436] on button "4 . ocho" at bounding box center [915, 434] width 354 height 83
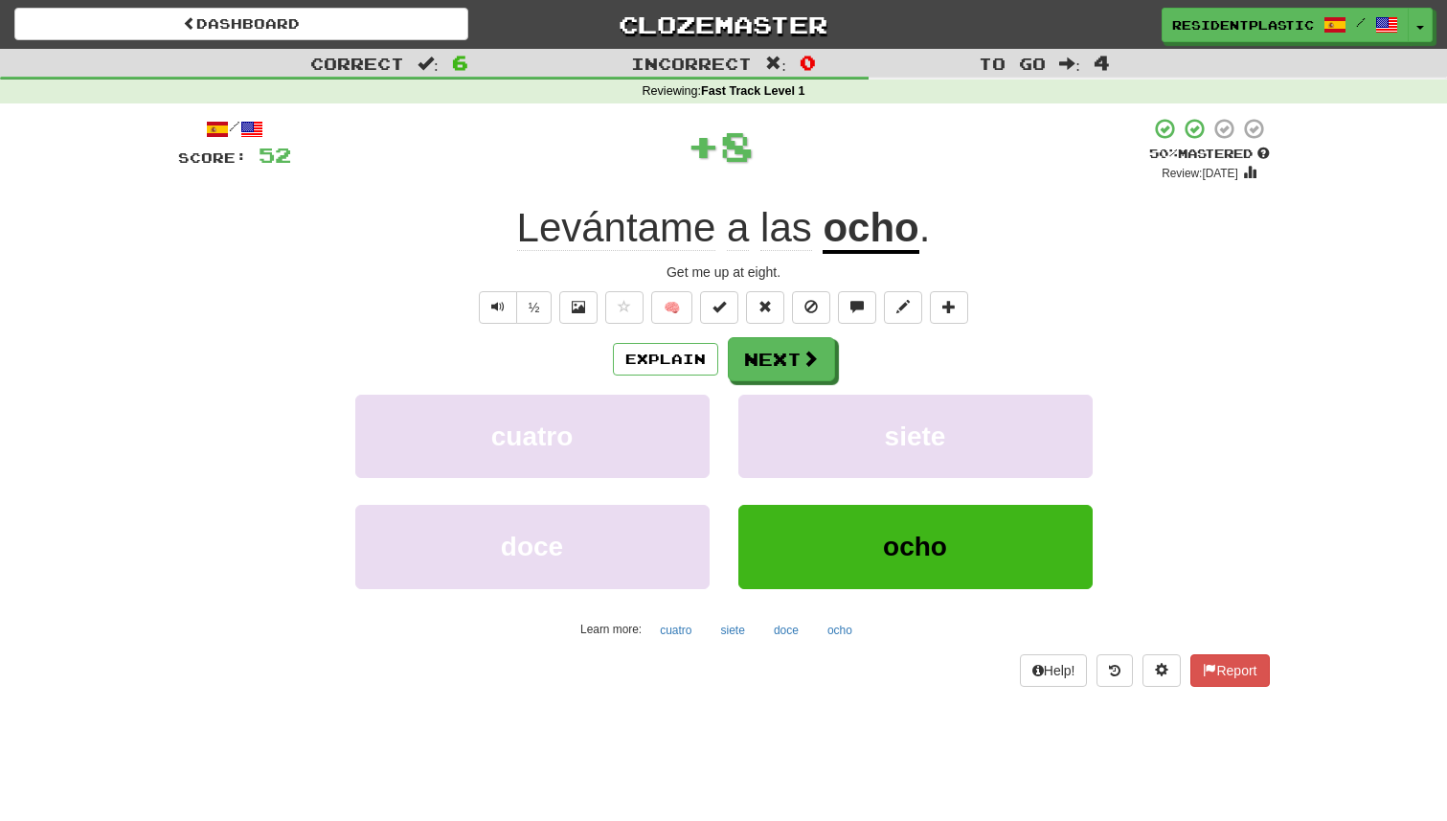
click at [782, 335] on div "/ Score: 52 + 8 50 % Mastered Review: 2025-09-26 Levántame a las ocho . Get me …" at bounding box center [724, 401] width 1092 height 569
click at [782, 339] on button "Next" at bounding box center [782, 360] width 107 height 44
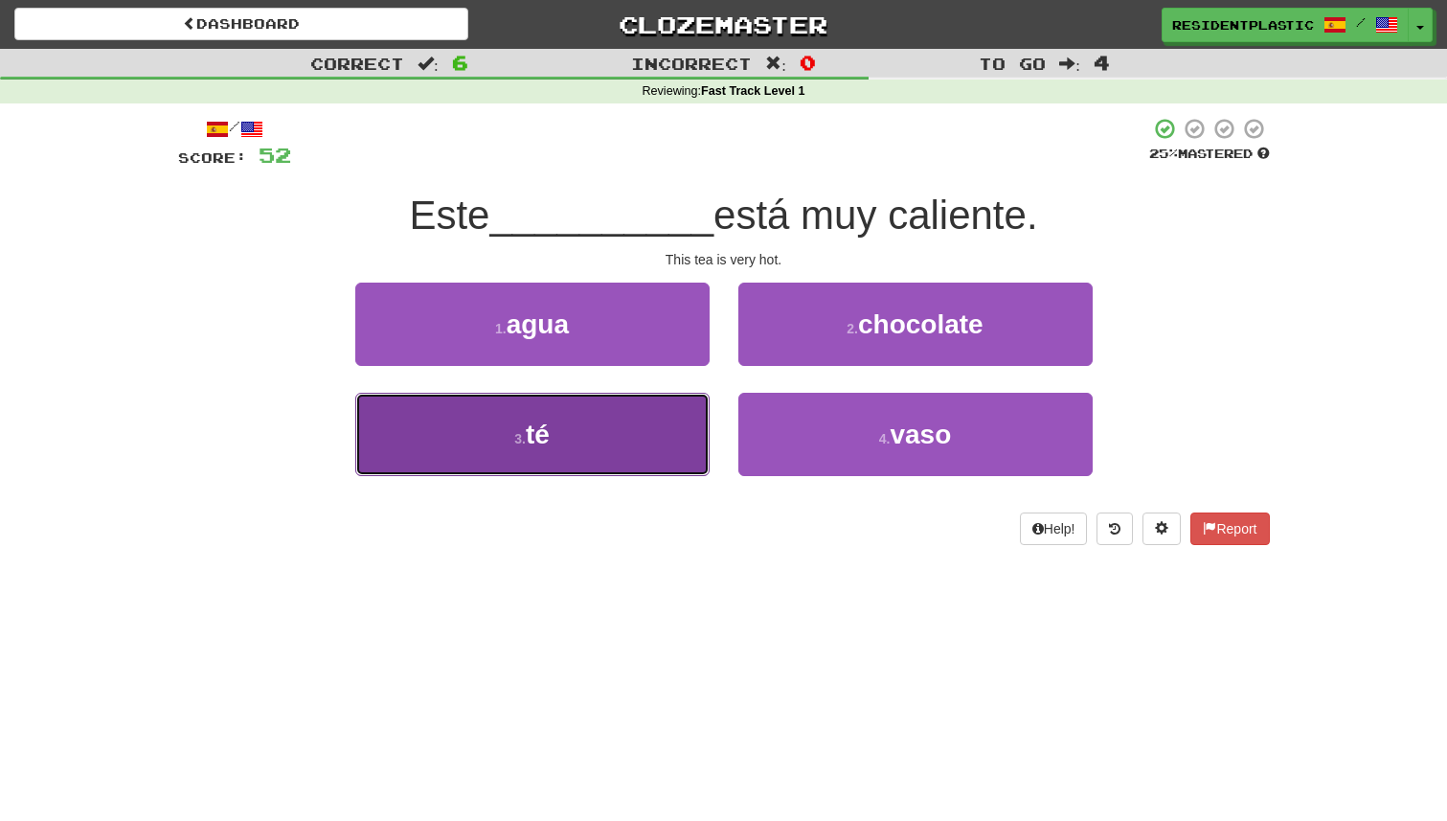
click at [610, 399] on button "3 . té" at bounding box center [532, 434] width 354 height 83
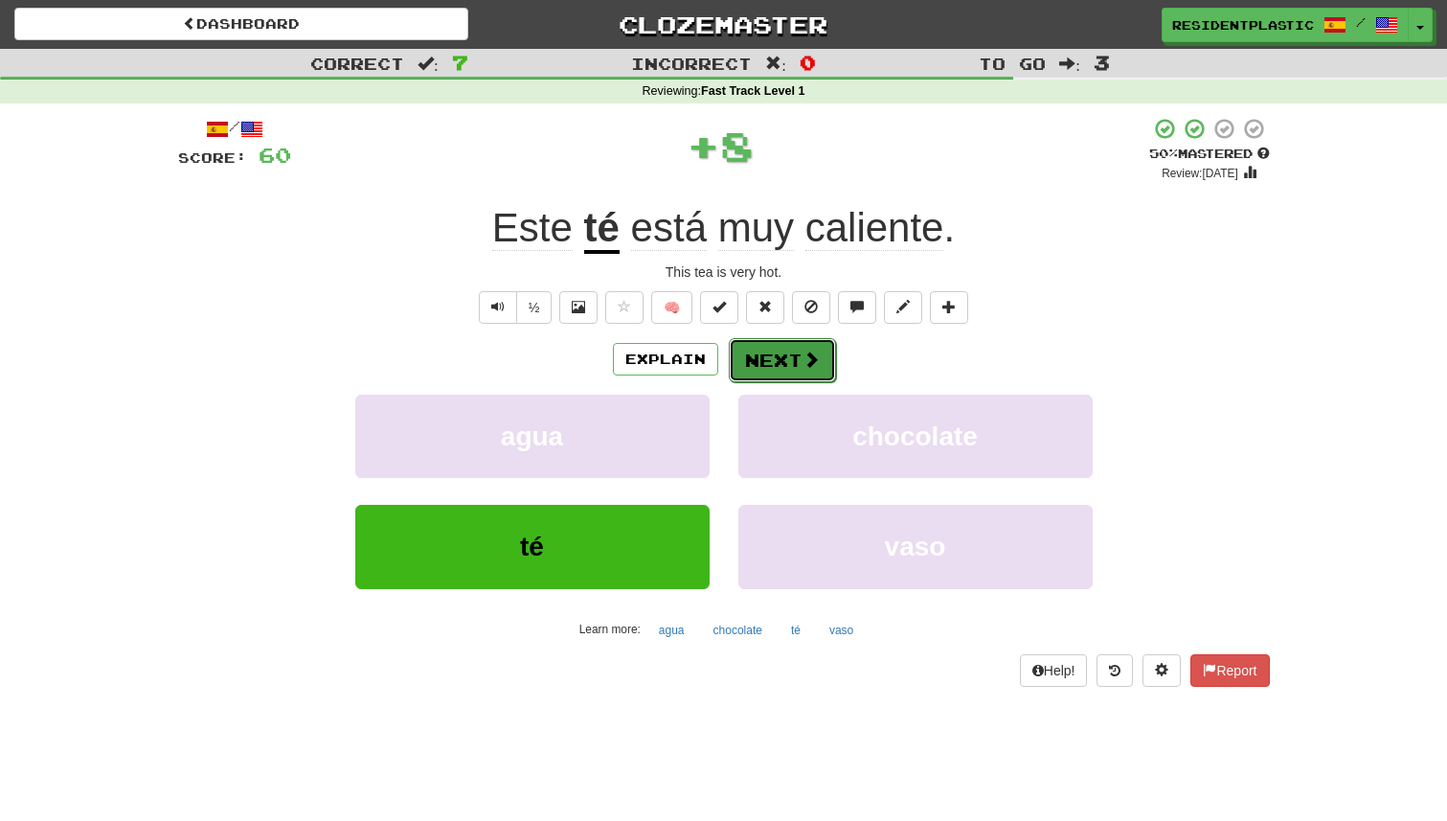
click at [744, 351] on button "Next" at bounding box center [782, 360] width 107 height 44
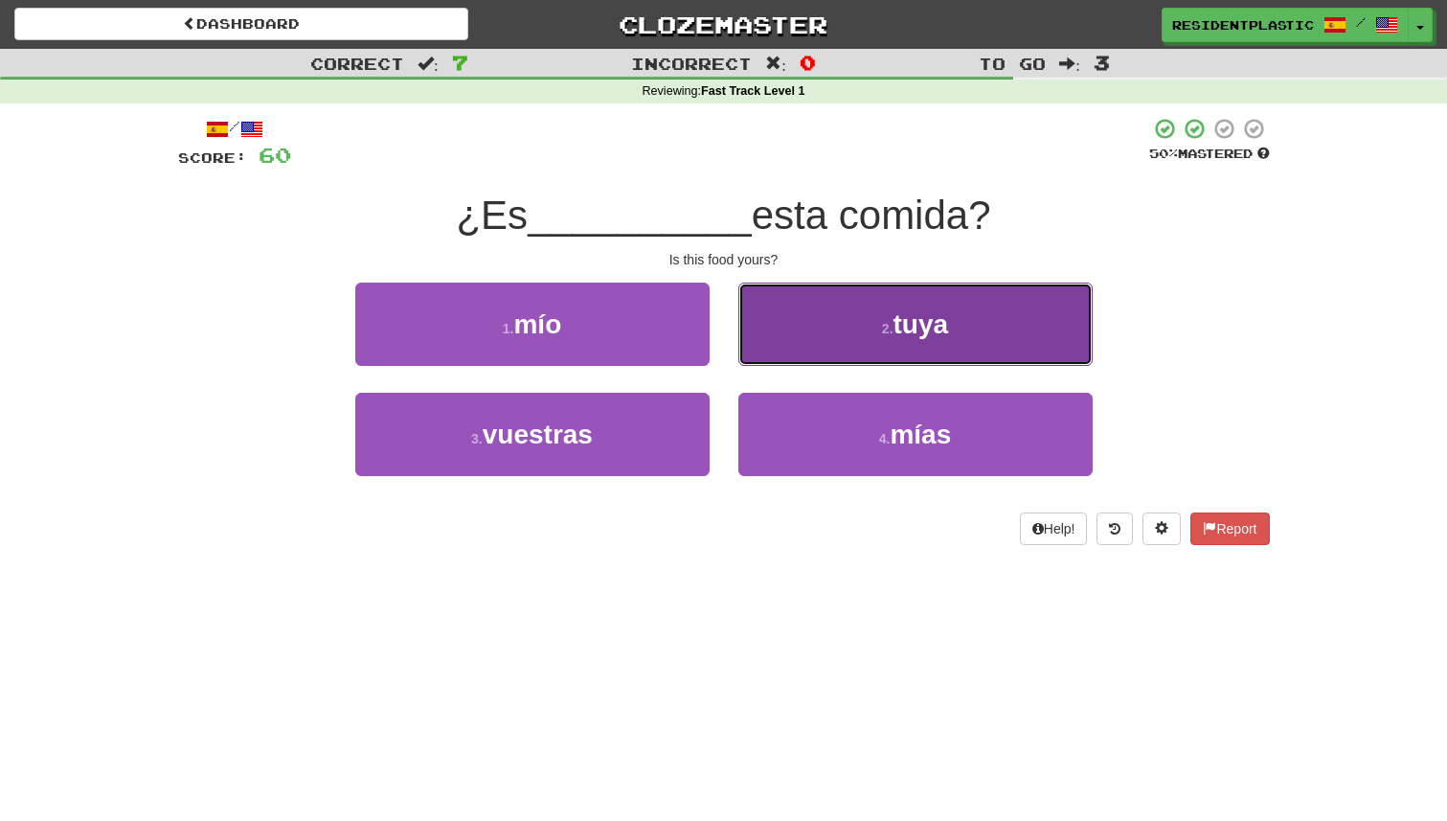
click at [754, 328] on button "2 . tuya" at bounding box center [915, 324] width 354 height 83
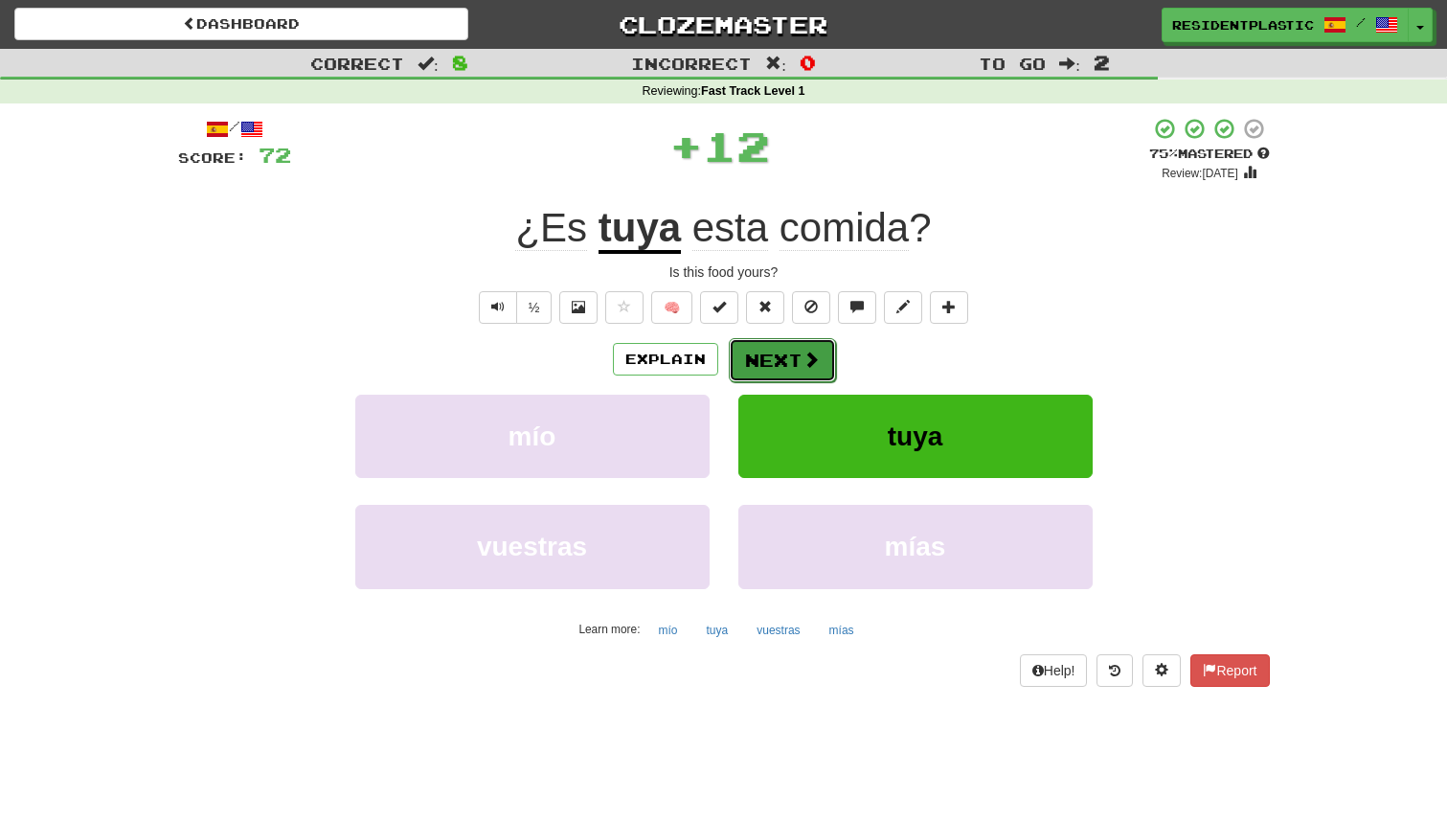
click at [754, 347] on button "Next" at bounding box center [782, 360] width 107 height 44
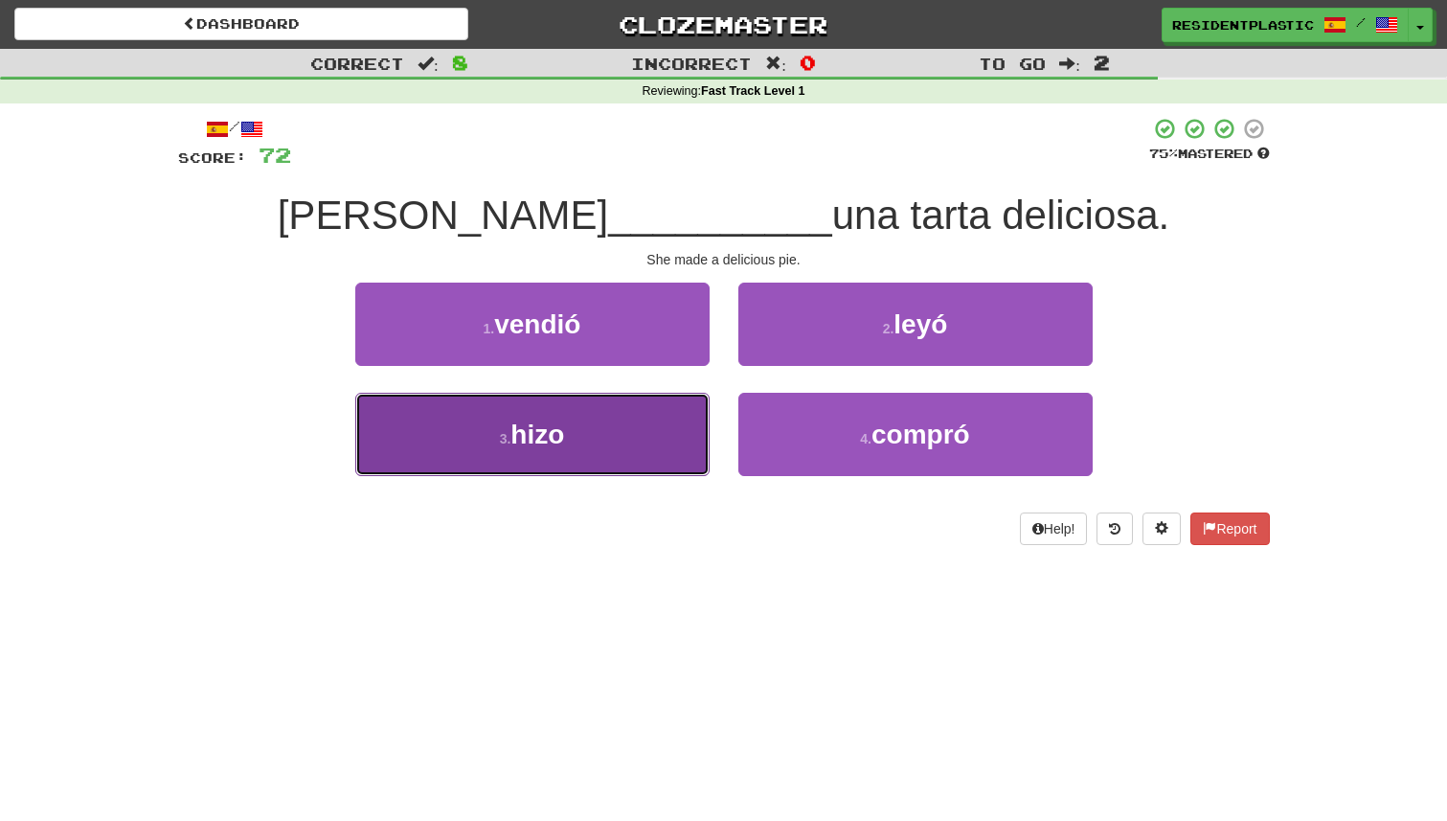
click at [660, 459] on button "3 . hizo" at bounding box center [532, 434] width 354 height 83
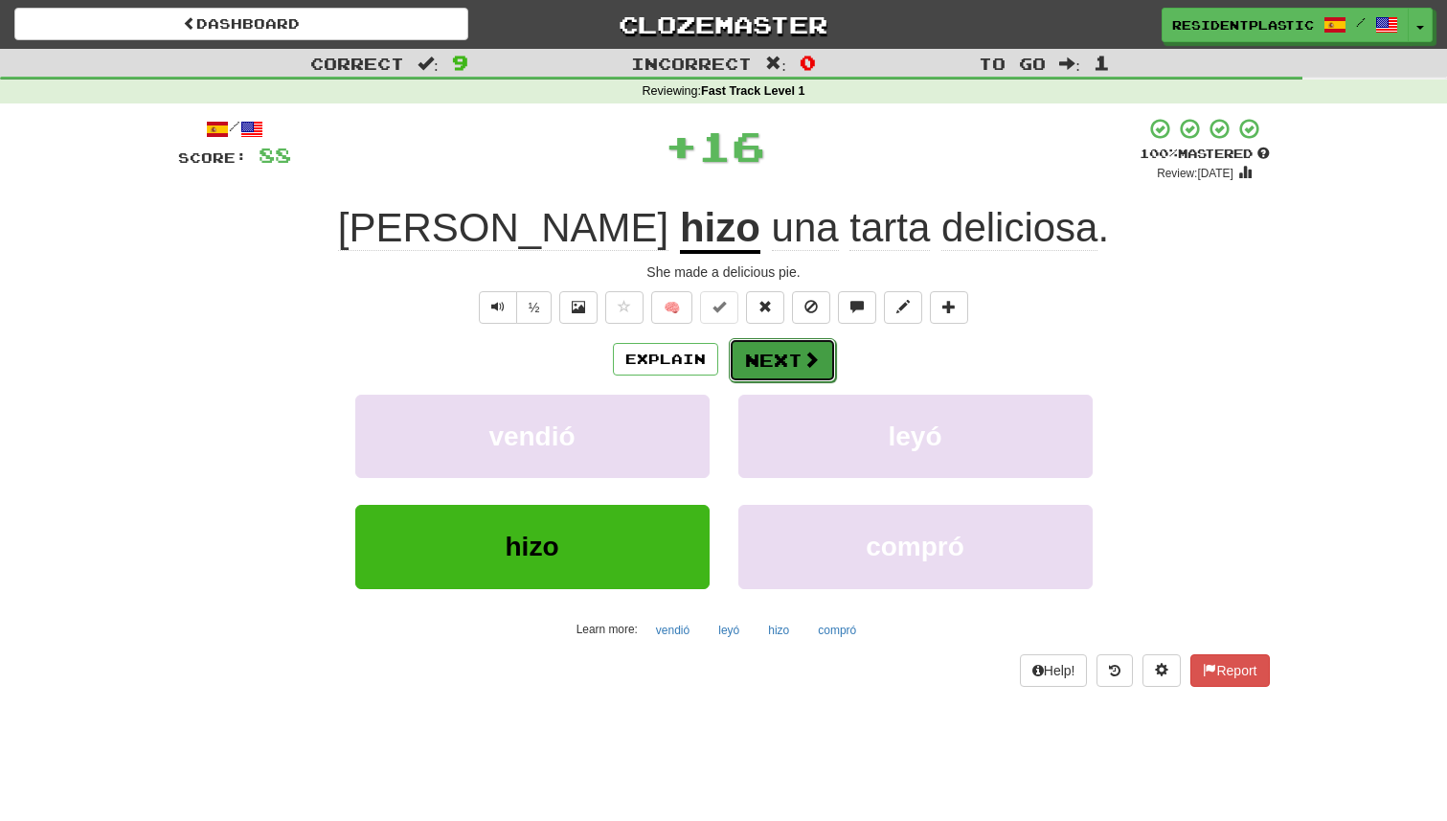
click at [767, 369] on button "Next" at bounding box center [782, 360] width 107 height 44
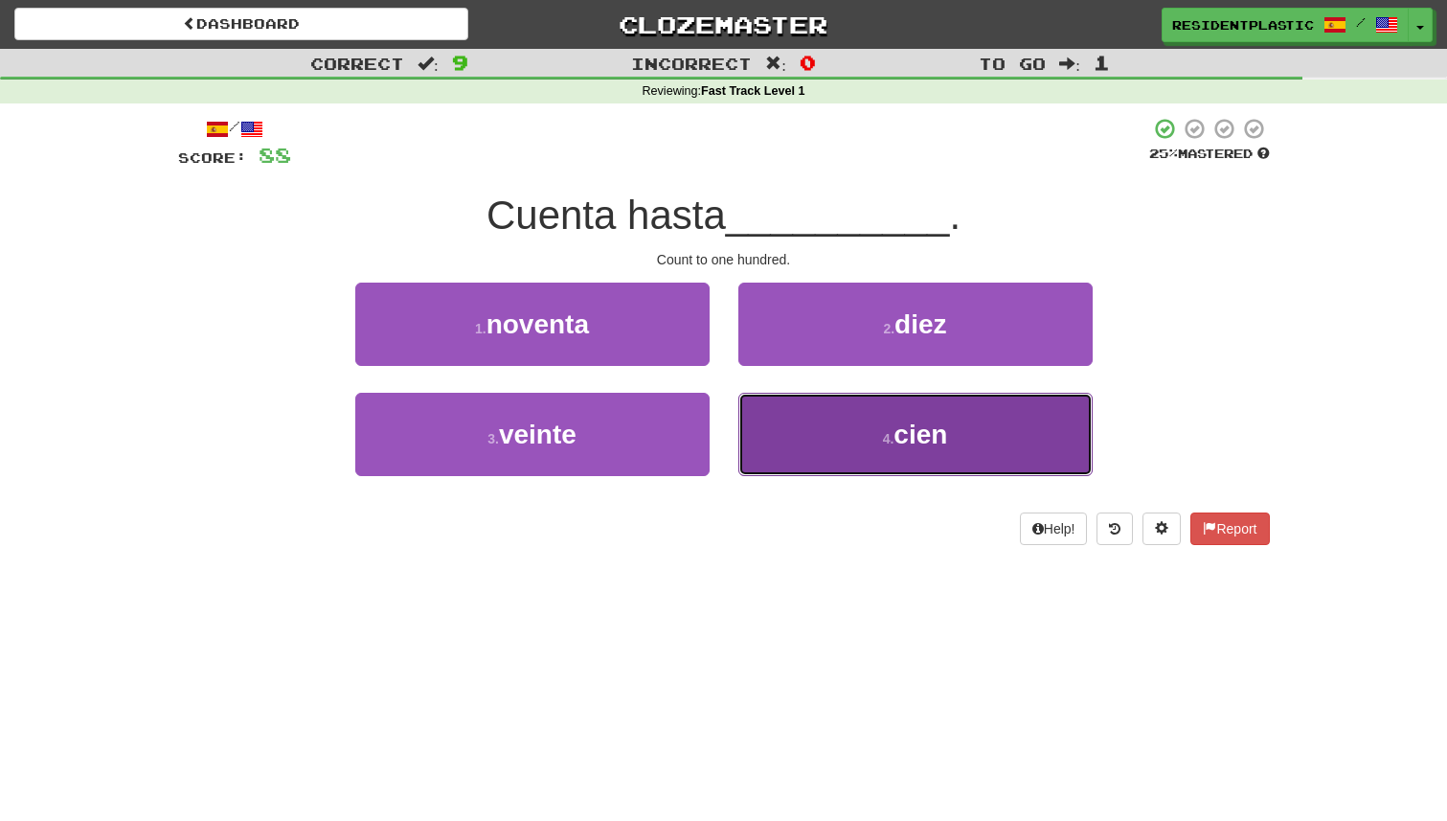
click at [754, 436] on button "4 . cien" at bounding box center [915, 434] width 354 height 83
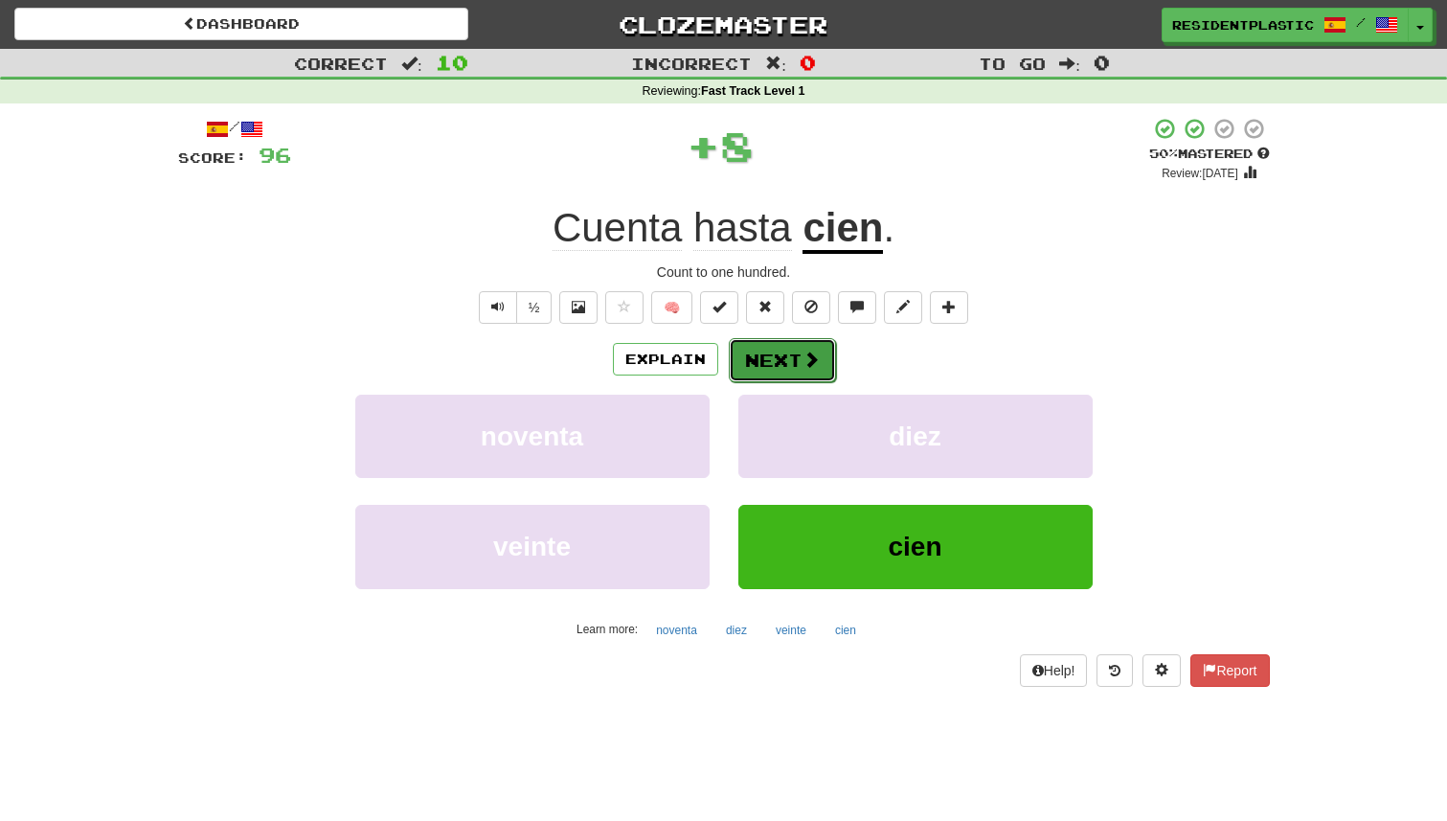
click at [766, 376] on button "Next" at bounding box center [782, 360] width 107 height 44
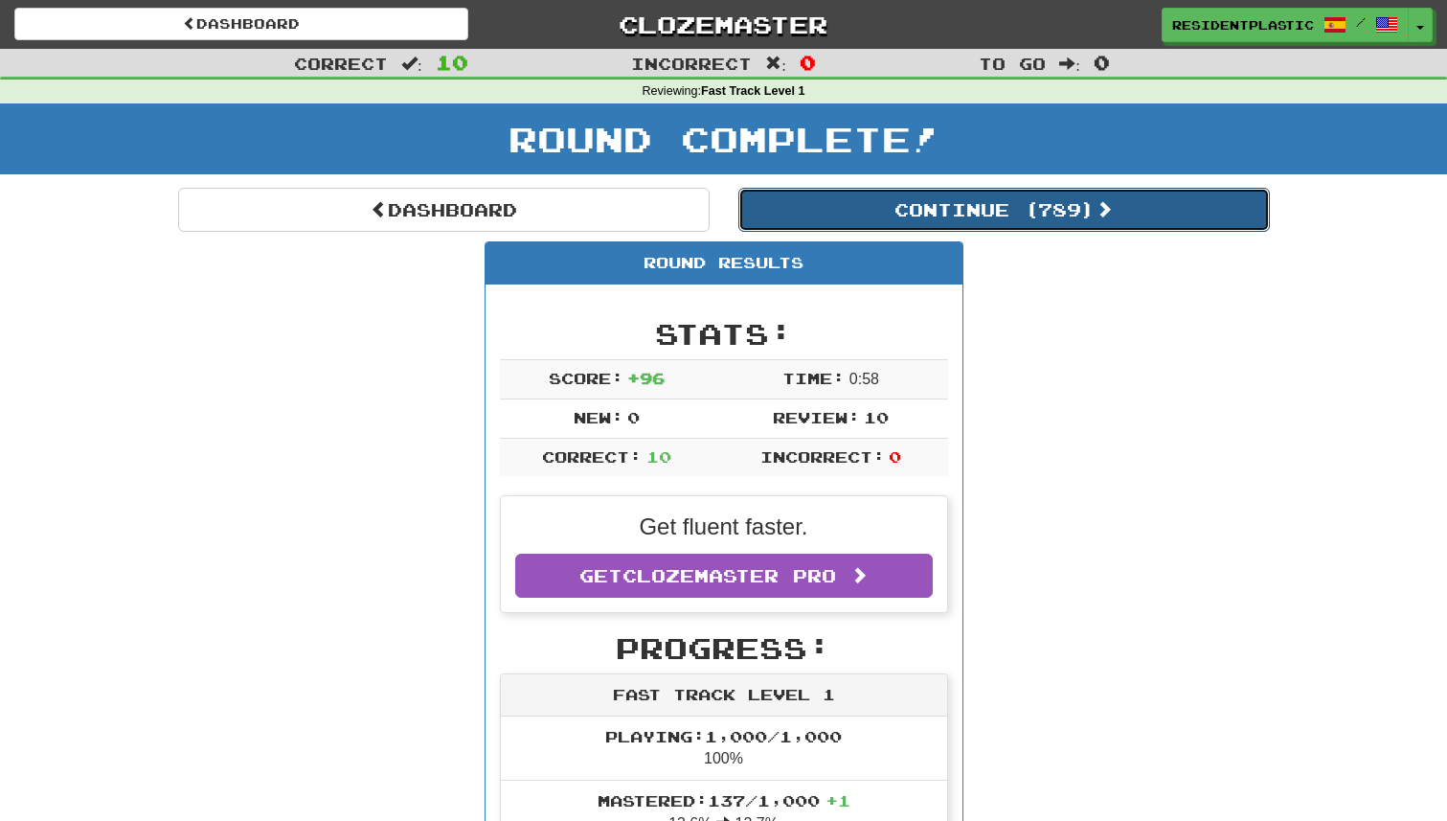
click at [823, 229] on button "Continue ( 789 )" at bounding box center [1004, 210] width 532 height 44
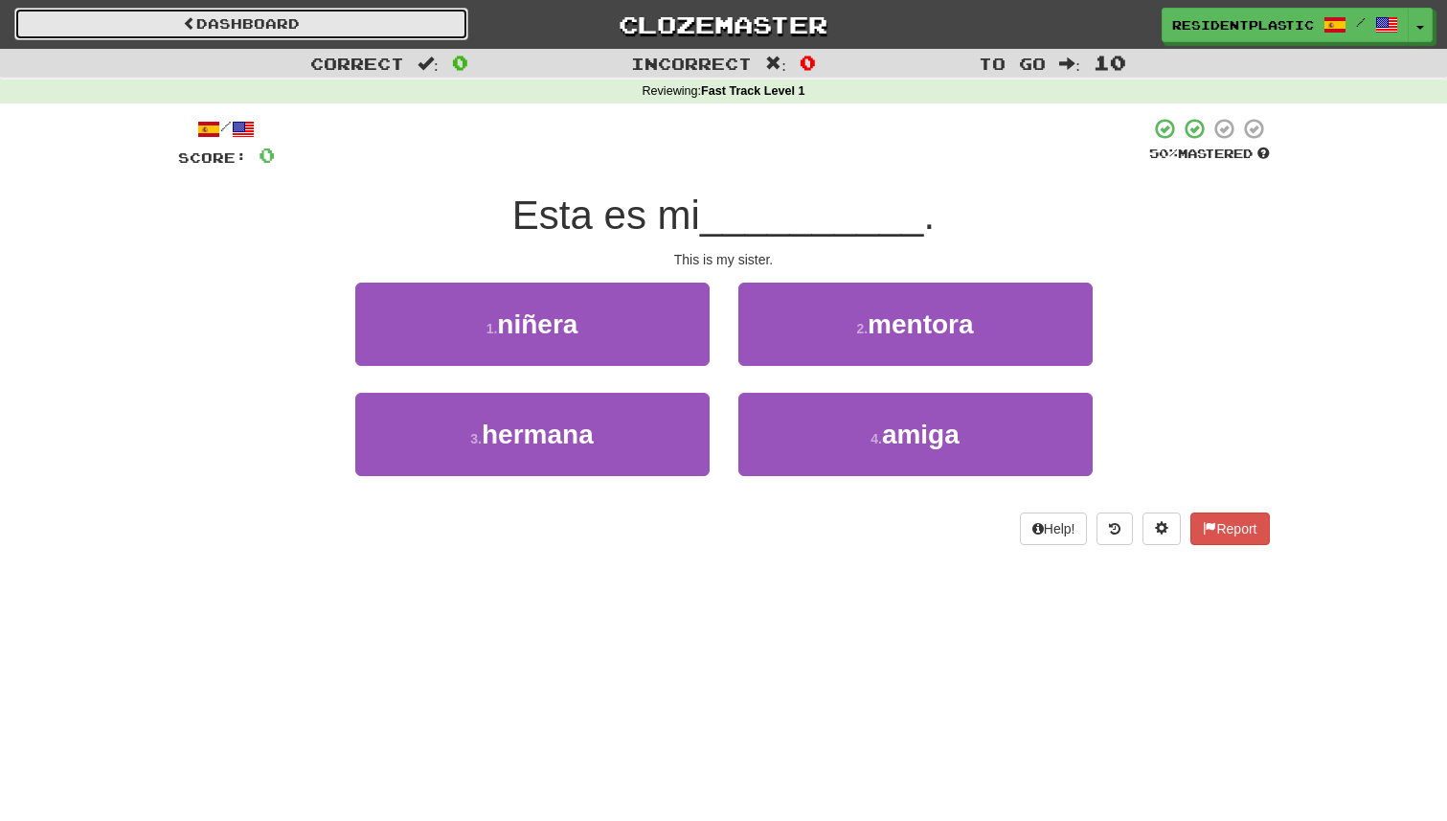
click at [418, 23] on link "Dashboard" at bounding box center [241, 24] width 454 height 33
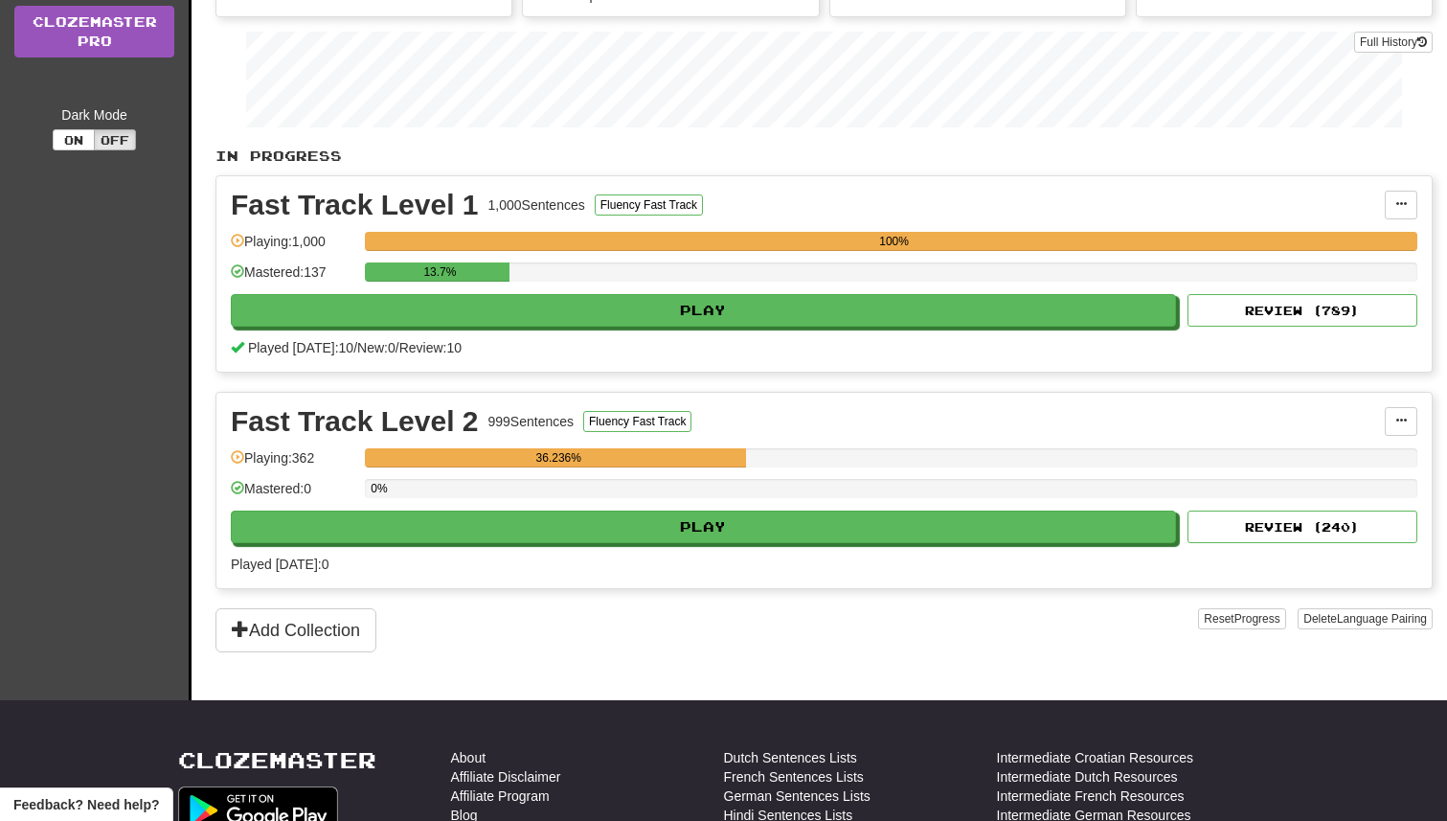
scroll to position [331, 0]
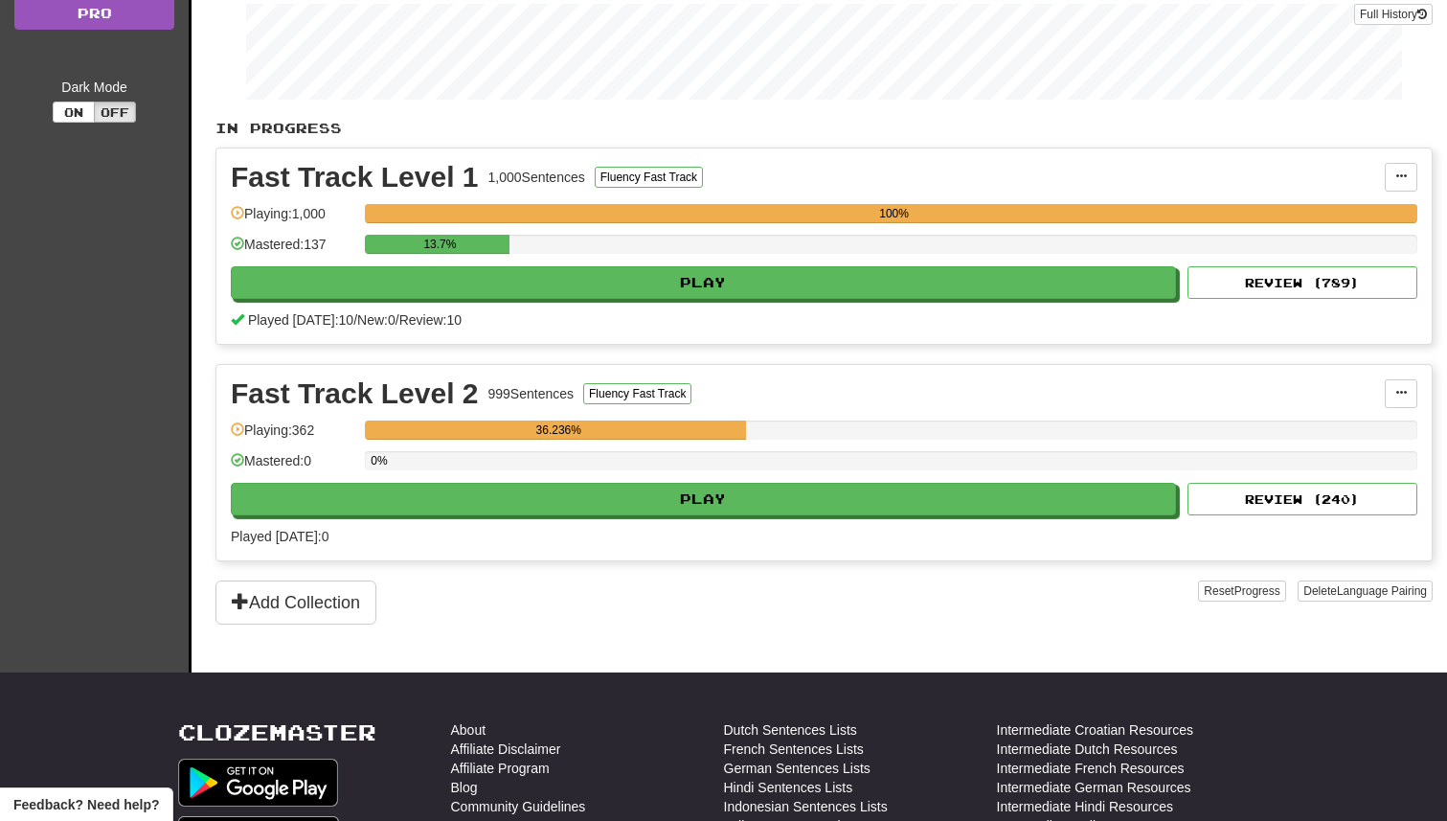
click at [927, 520] on div "Fast Track Level 2 999 Sentences Fluency Fast Track Manage Sentences Unpin from…" at bounding box center [823, 462] width 1215 height 195
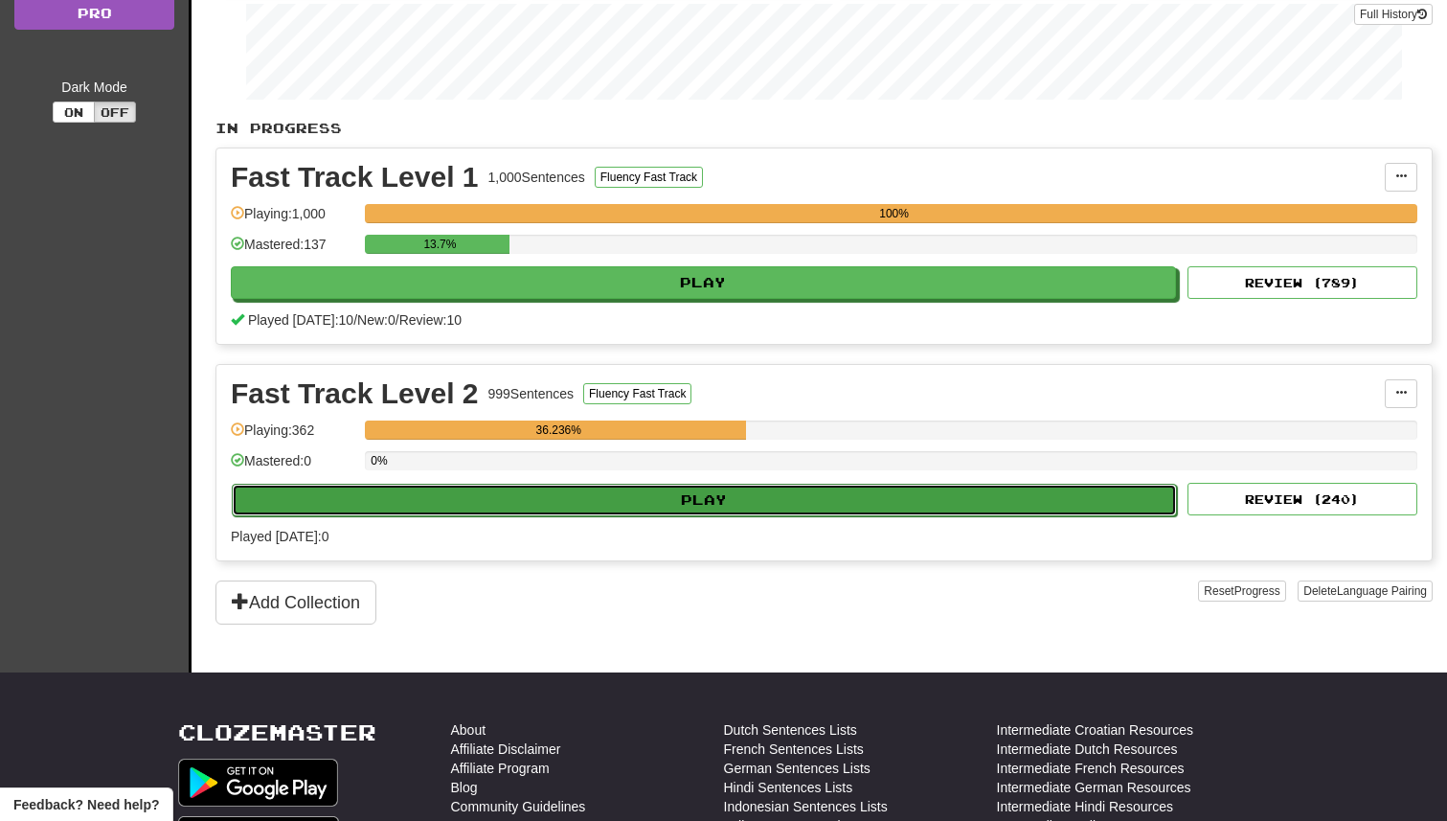
click at [929, 506] on button "Play" at bounding box center [704, 500] width 945 height 33
select select "**"
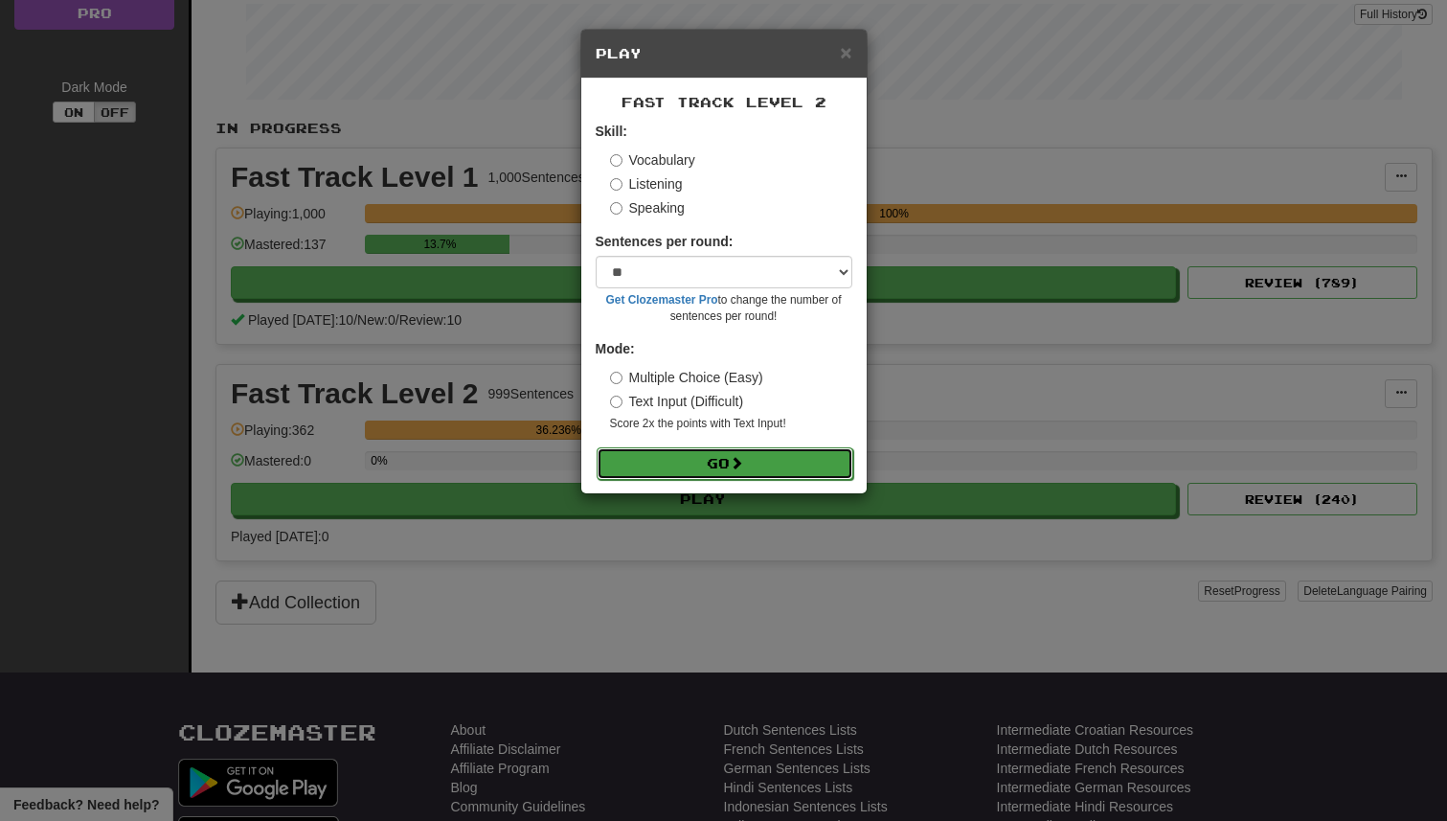
click at [807, 456] on button "Go" at bounding box center [725, 463] width 257 height 33
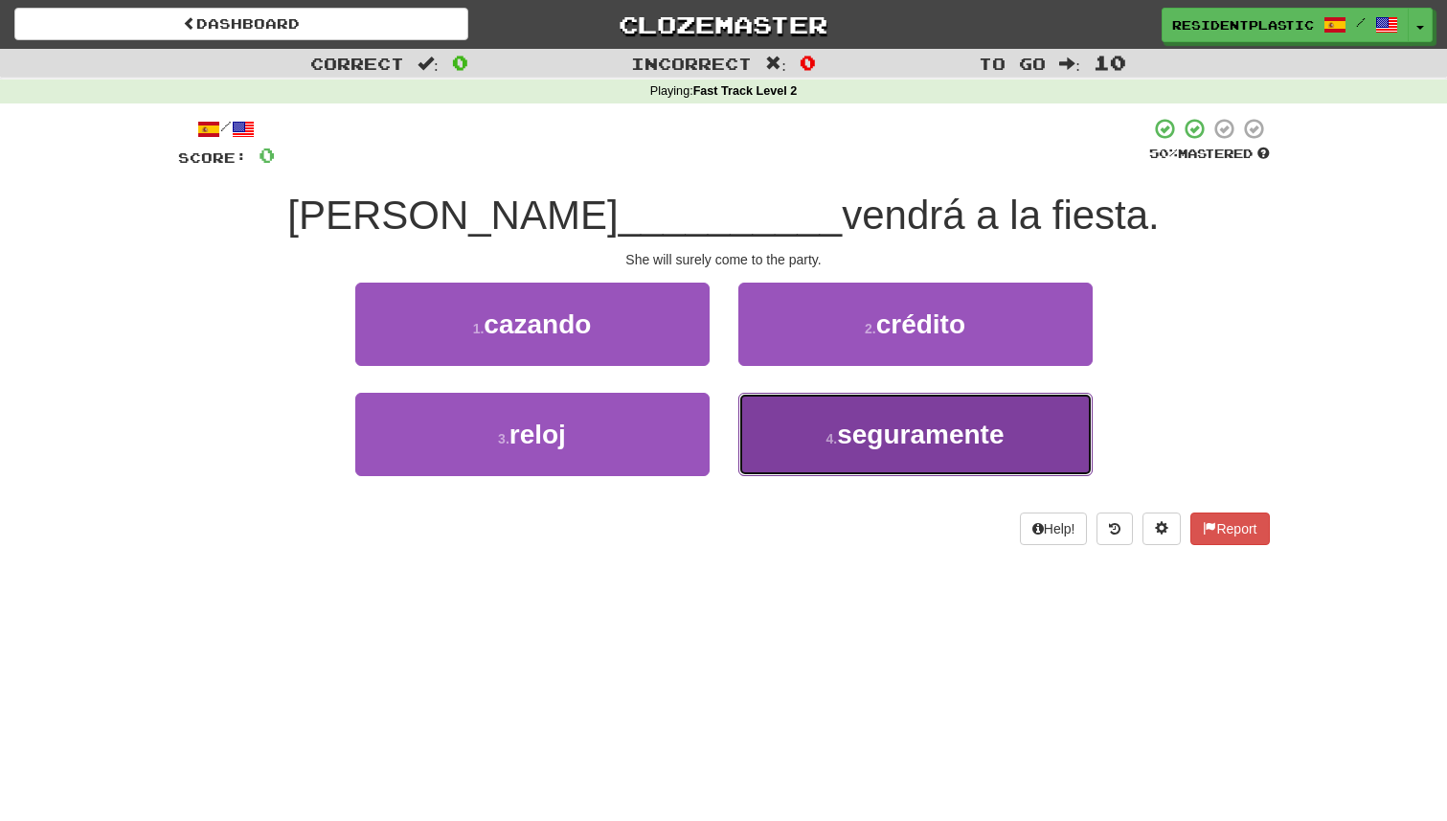
click at [818, 417] on button "4 . seguramente" at bounding box center [915, 434] width 354 height 83
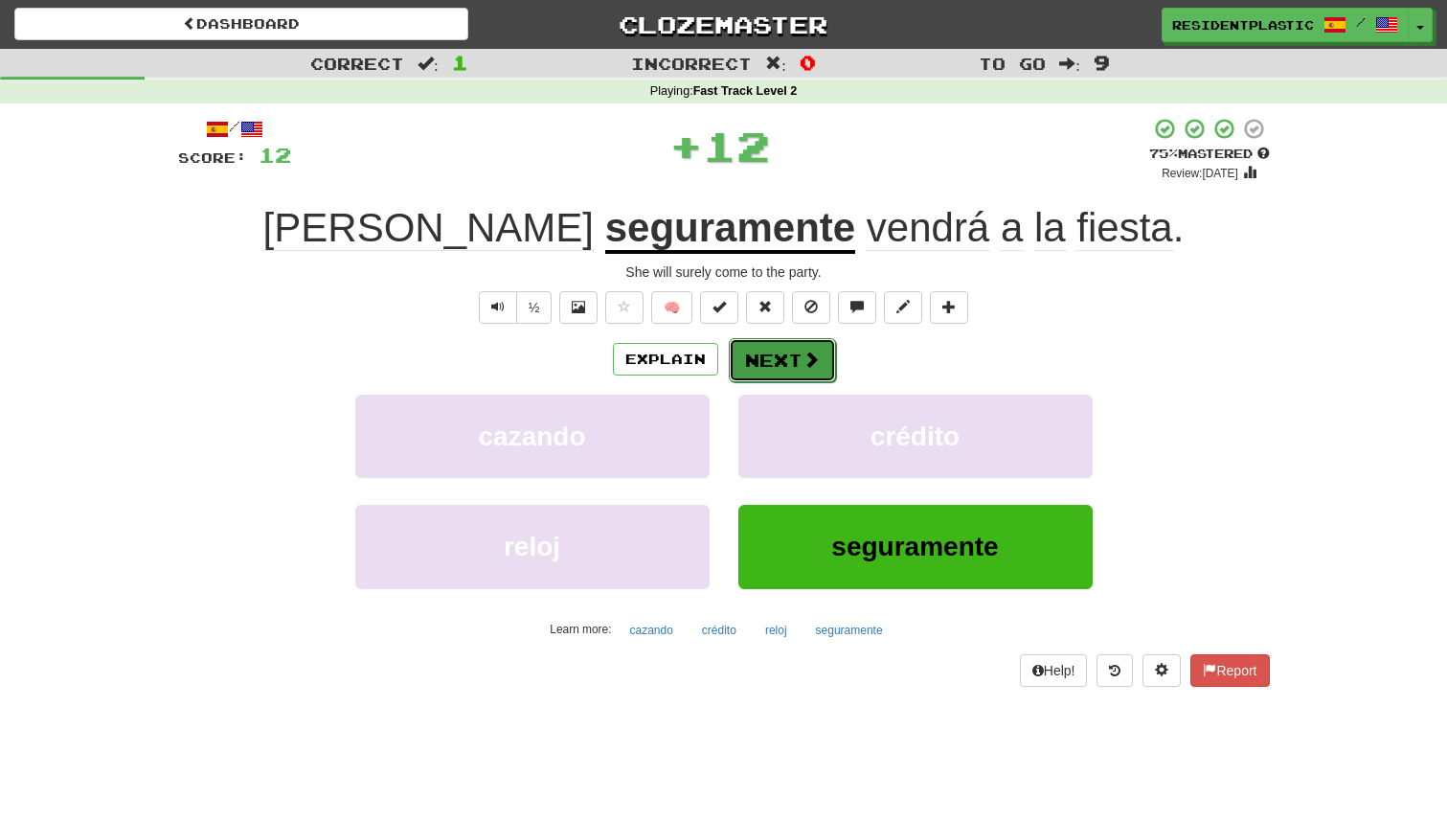
click at [779, 355] on button "Next" at bounding box center [782, 360] width 107 height 44
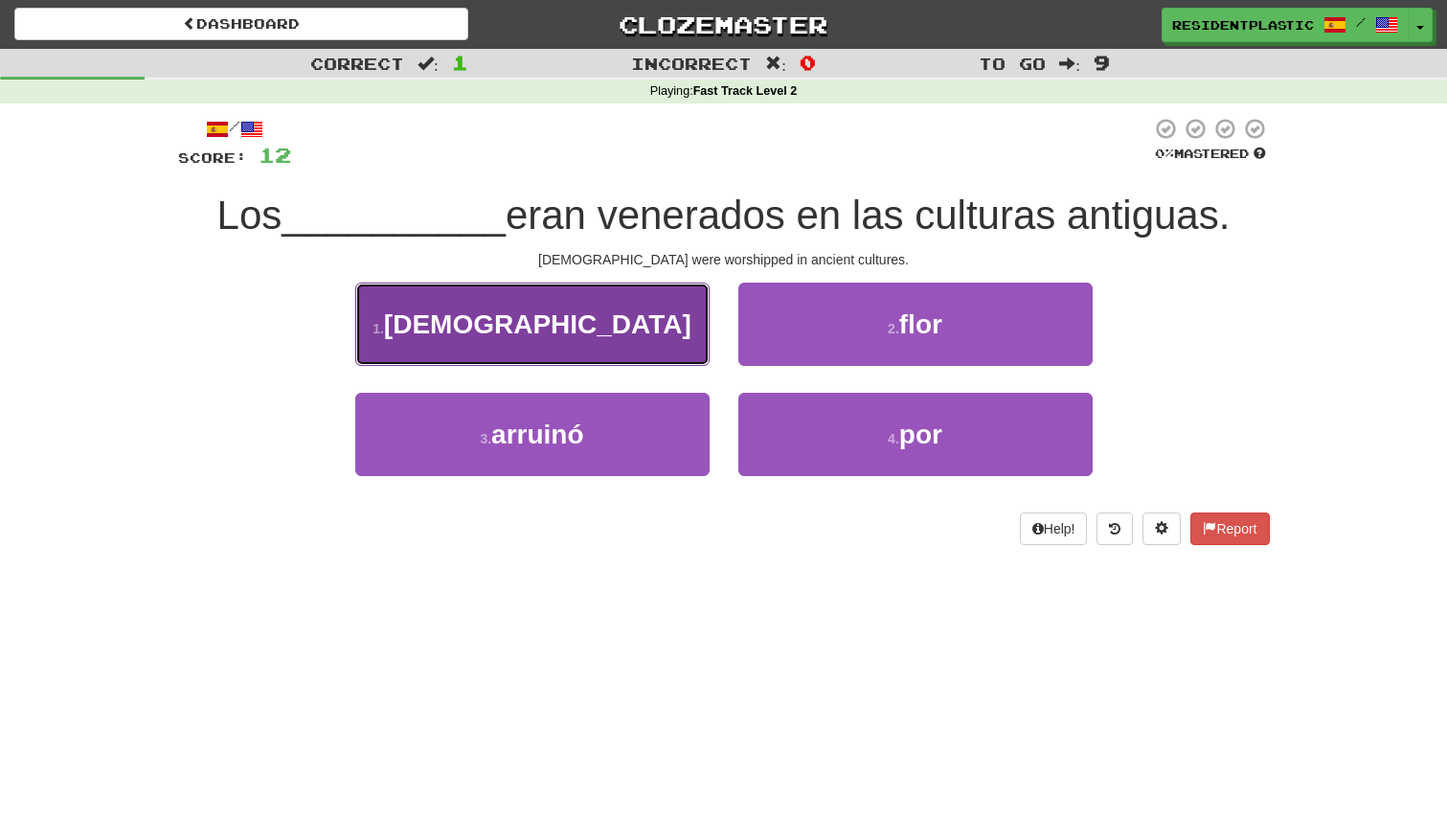
click at [680, 353] on button "1 . [DEMOGRAPHIC_DATA]" at bounding box center [532, 324] width 354 height 83
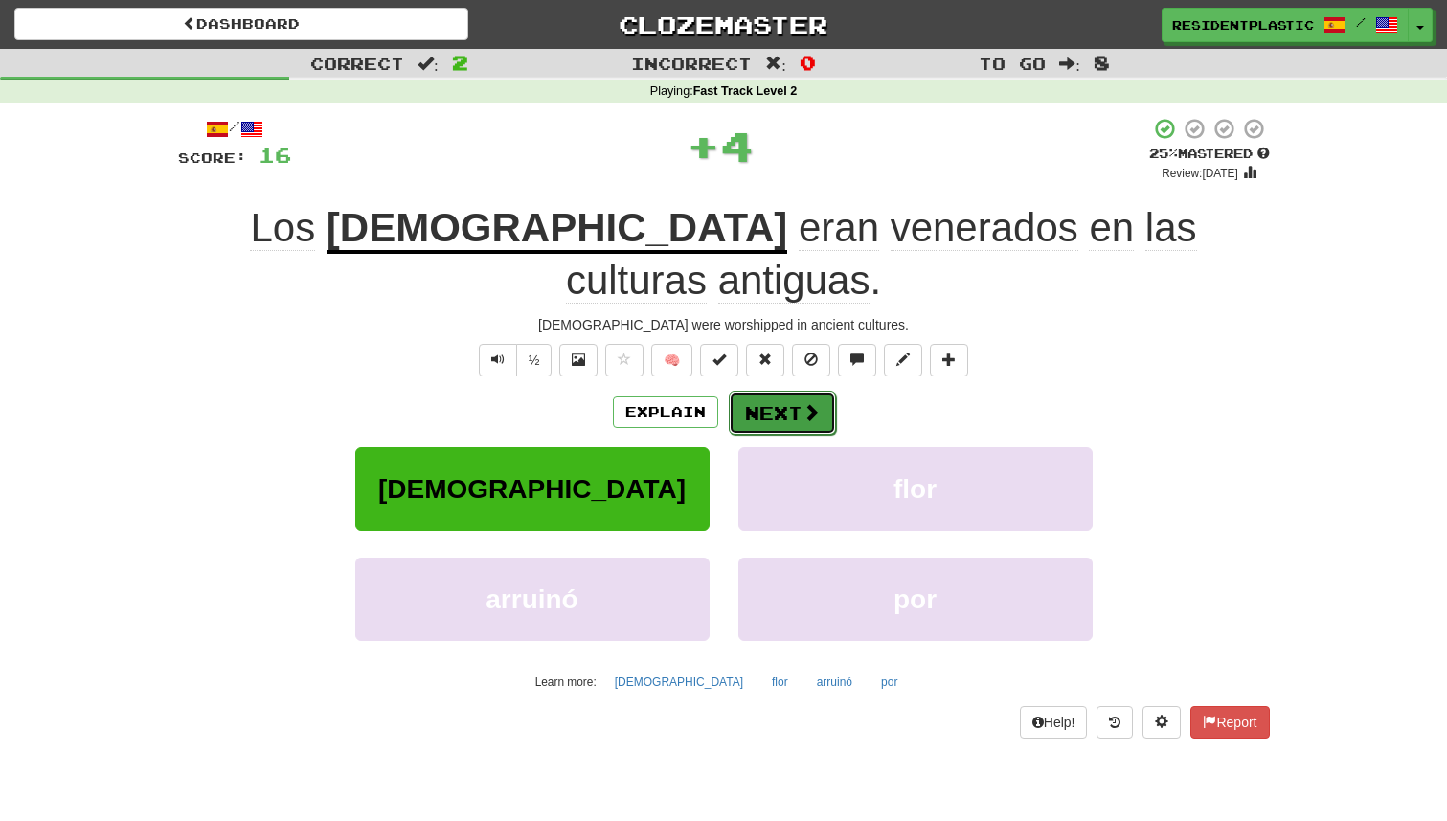
click at [762, 391] on button "Next" at bounding box center [782, 413] width 107 height 44
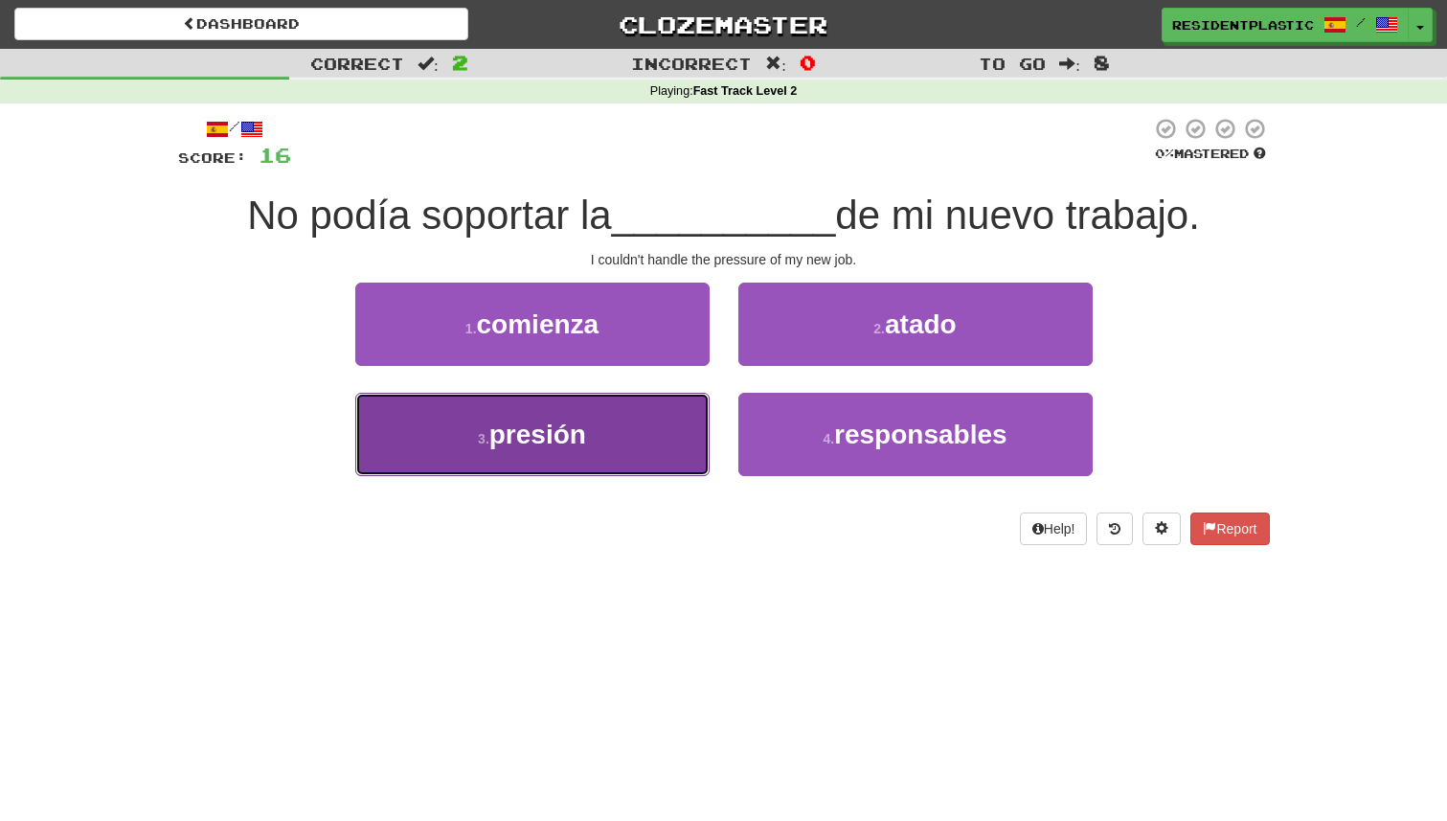
click at [659, 432] on button "3 . presión" at bounding box center [532, 434] width 354 height 83
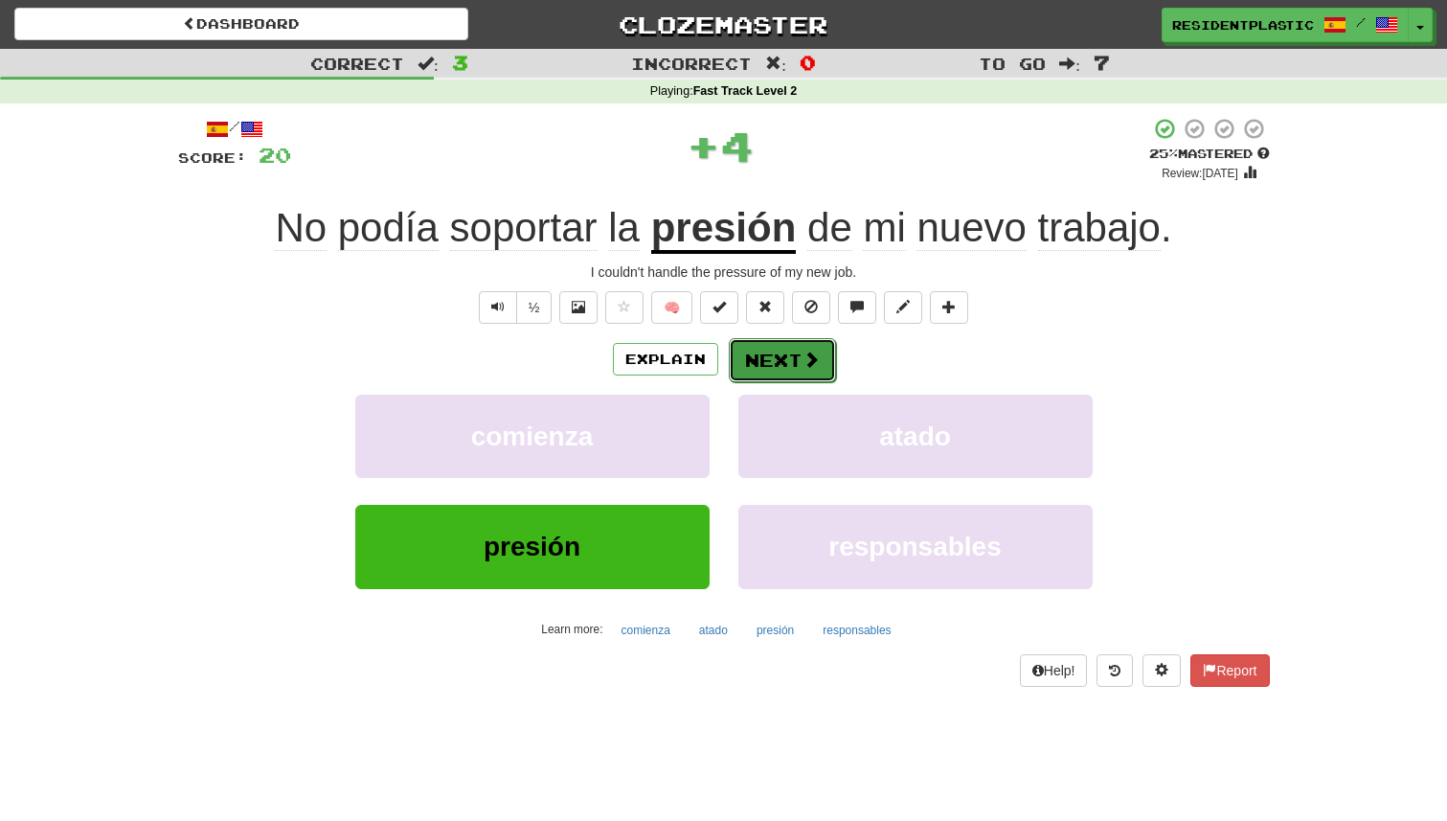
click at [776, 359] on button "Next" at bounding box center [782, 360] width 107 height 44
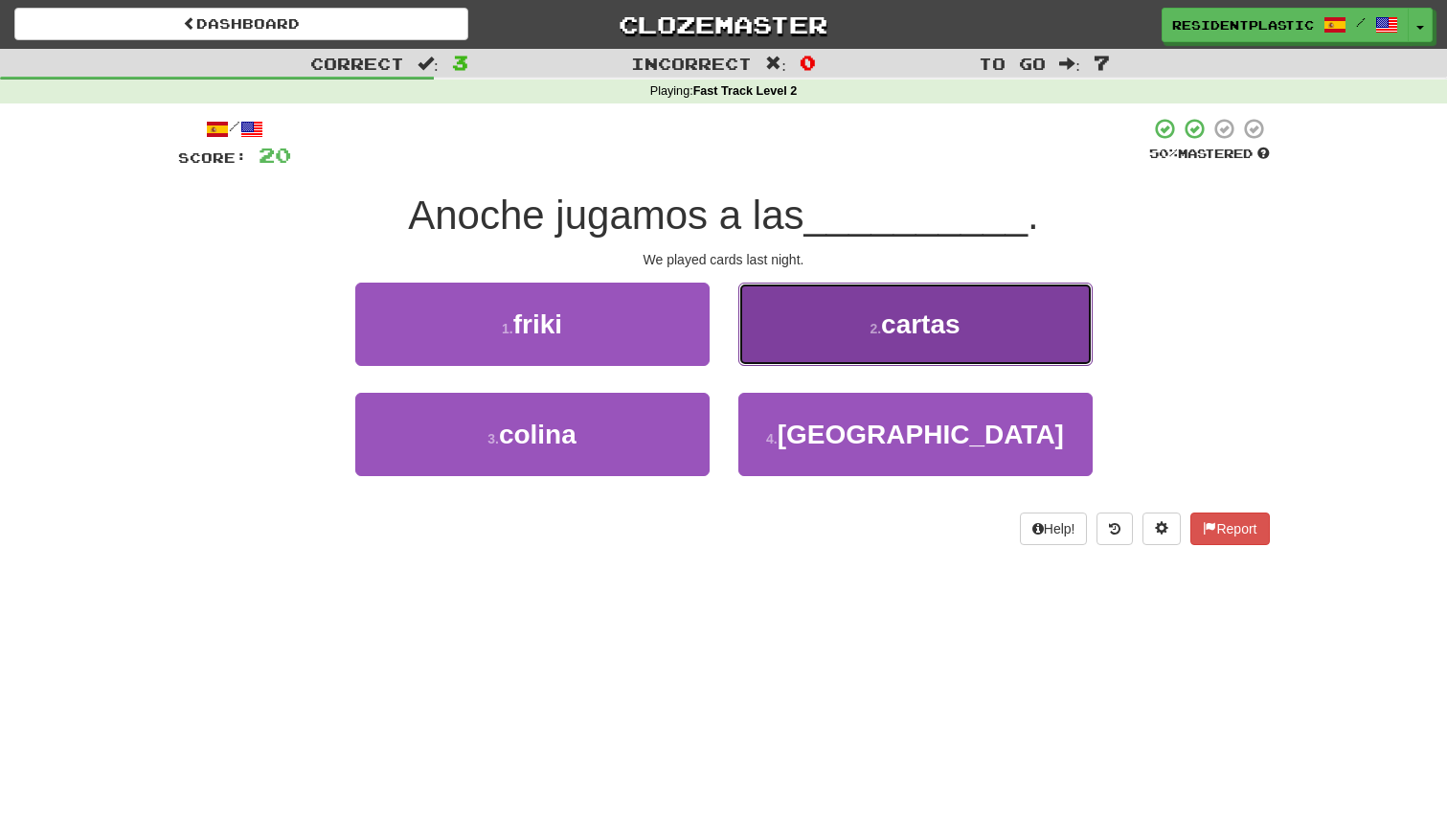
click at [799, 342] on button "2 . cartas" at bounding box center [915, 324] width 354 height 83
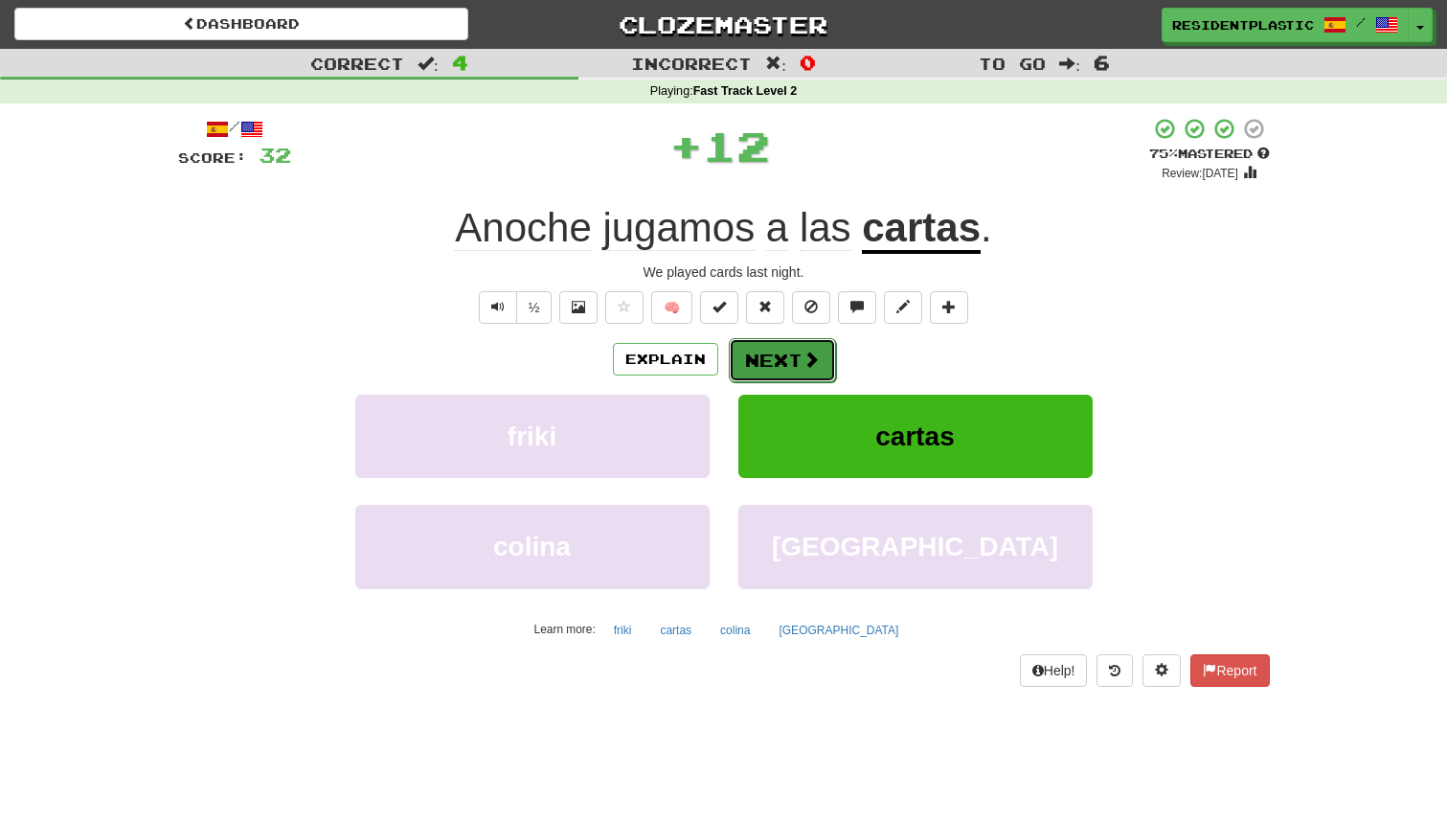
click at [765, 363] on button "Next" at bounding box center [782, 360] width 107 height 44
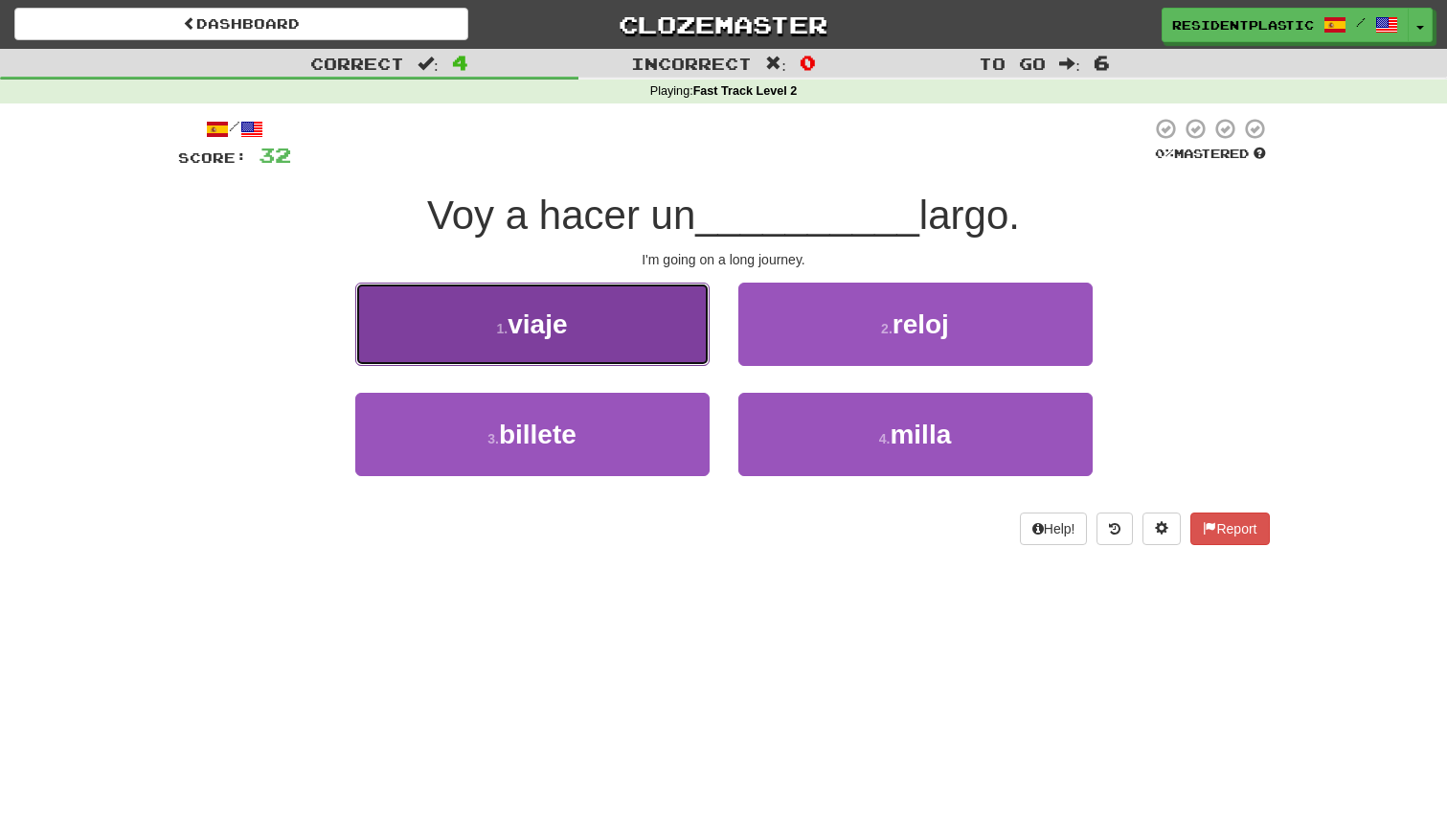
click at [633, 319] on button "1 . viaje" at bounding box center [532, 324] width 354 height 83
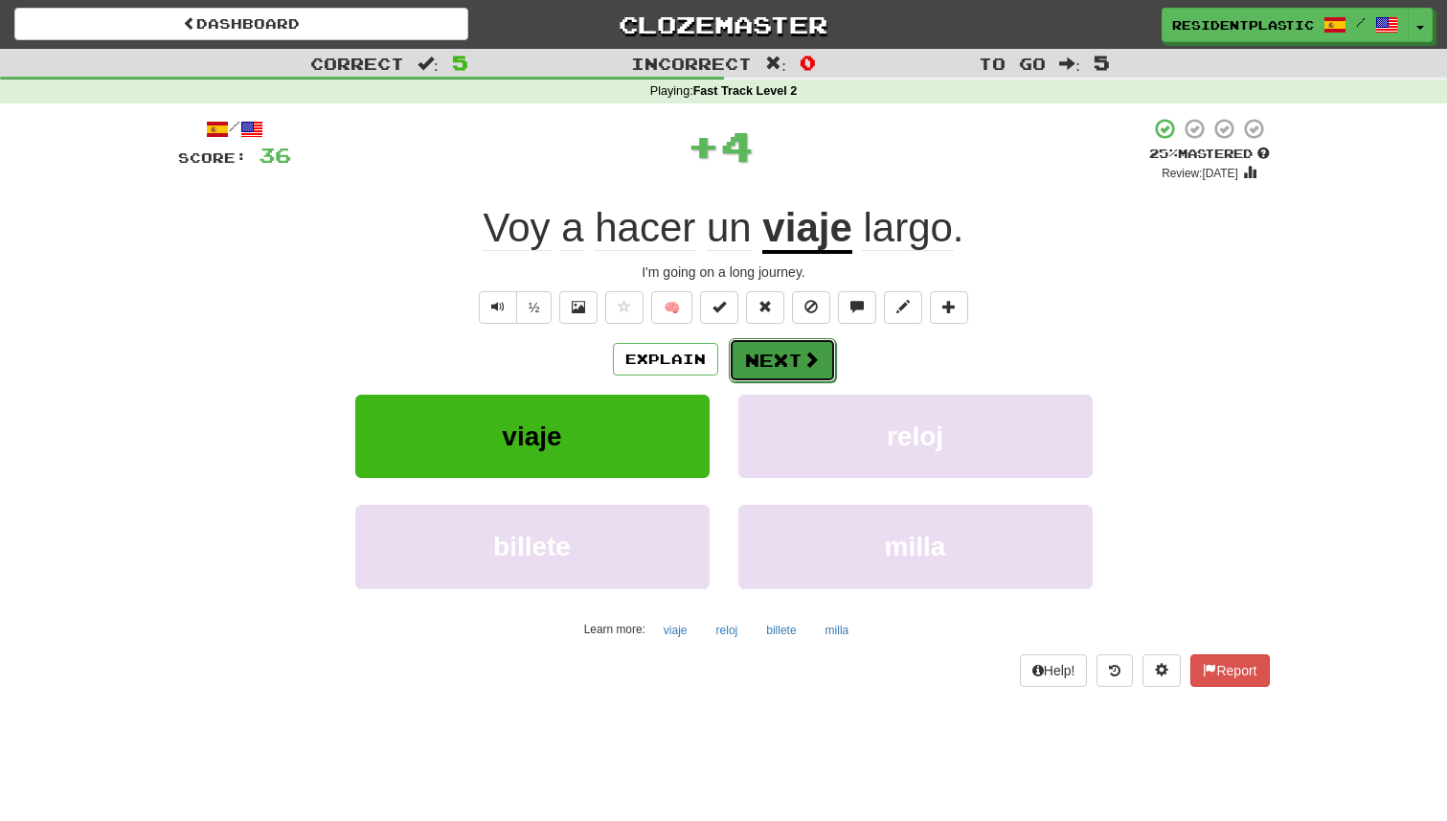
click at [753, 346] on button "Next" at bounding box center [782, 360] width 107 height 44
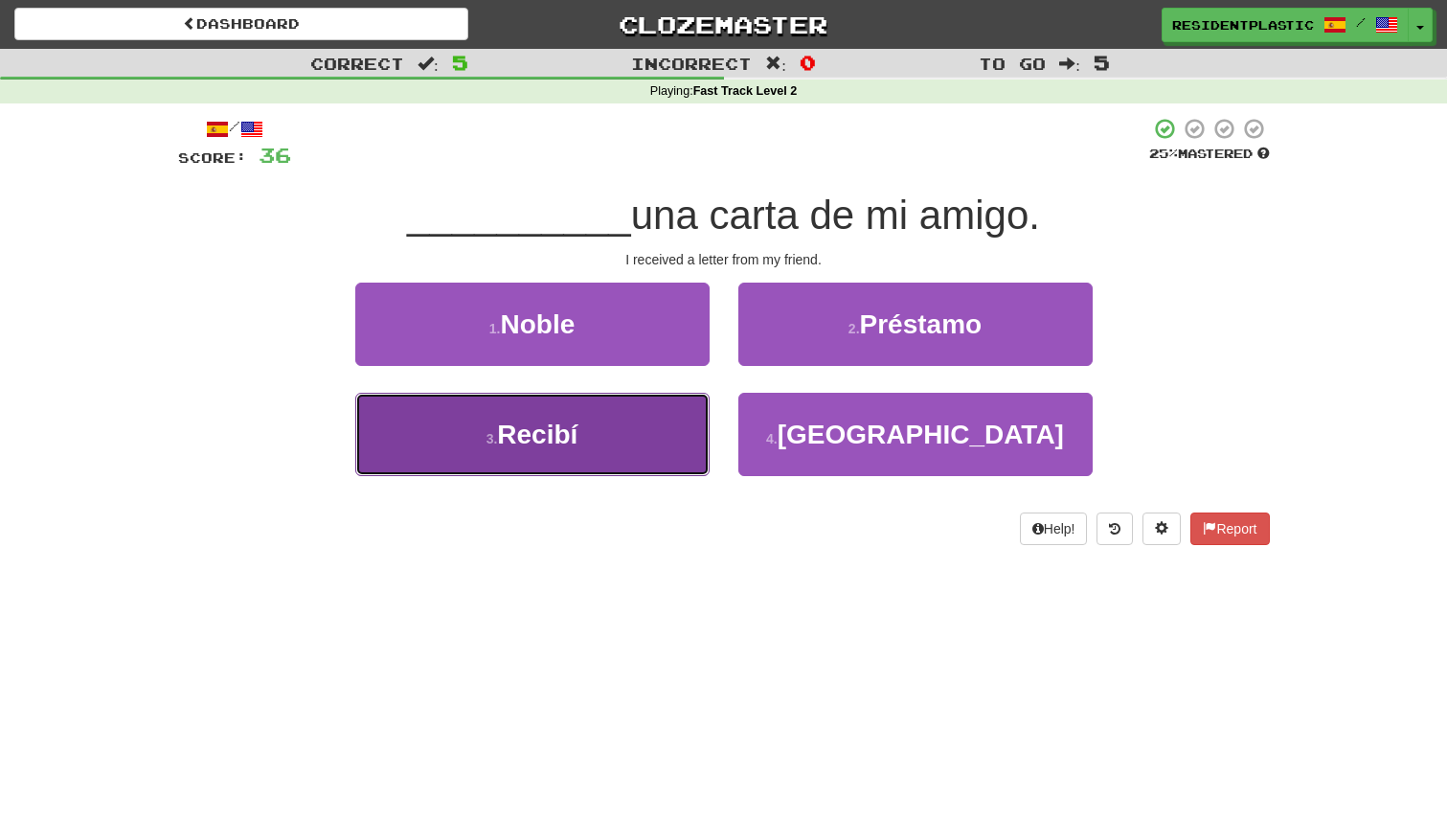
click at [641, 437] on button "3 . Recibí" at bounding box center [532, 434] width 354 height 83
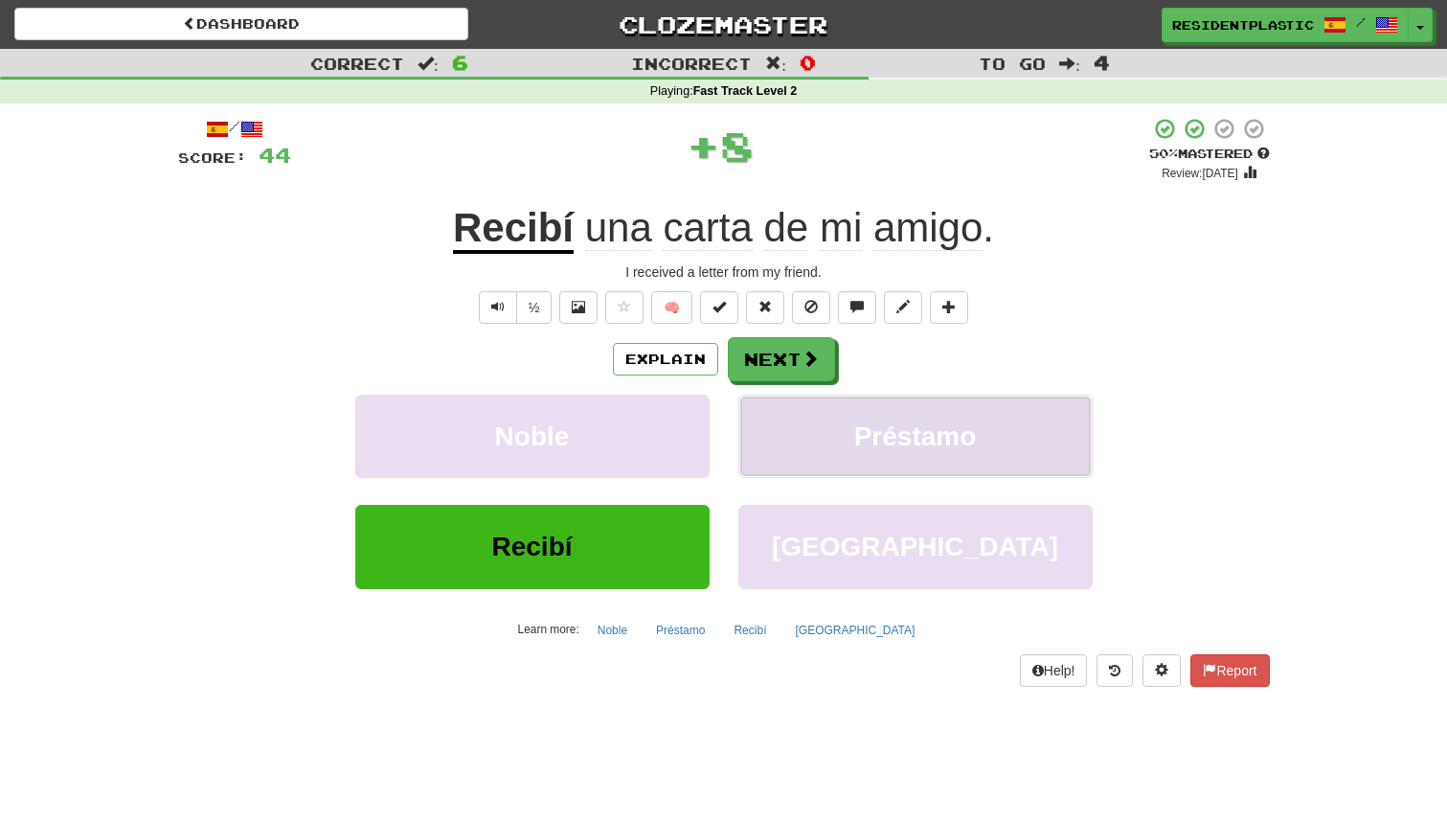
click at [790, 401] on button "Préstamo" at bounding box center [915, 436] width 354 height 83
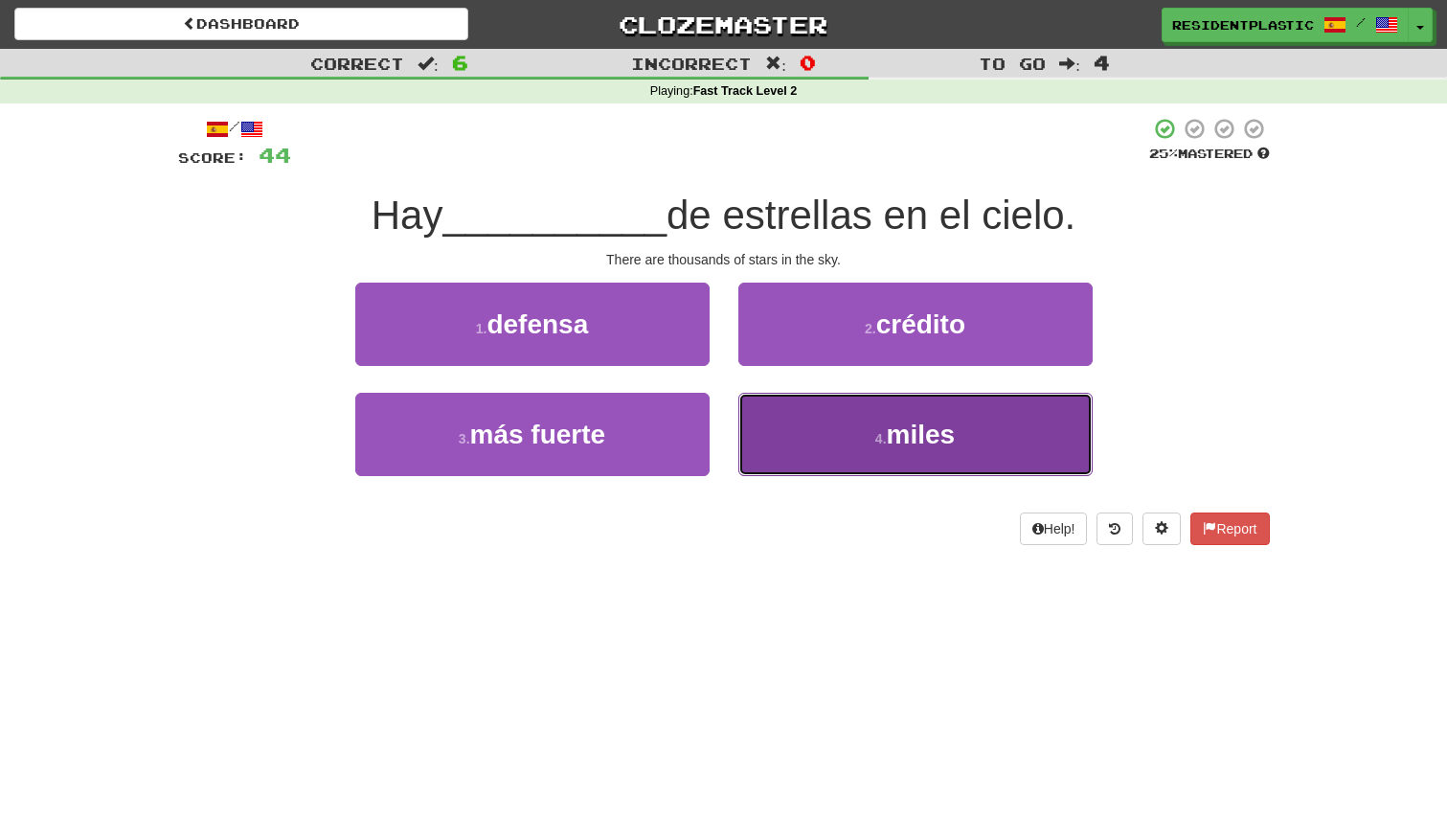
click at [795, 401] on button "4 . miles" at bounding box center [915, 434] width 354 height 83
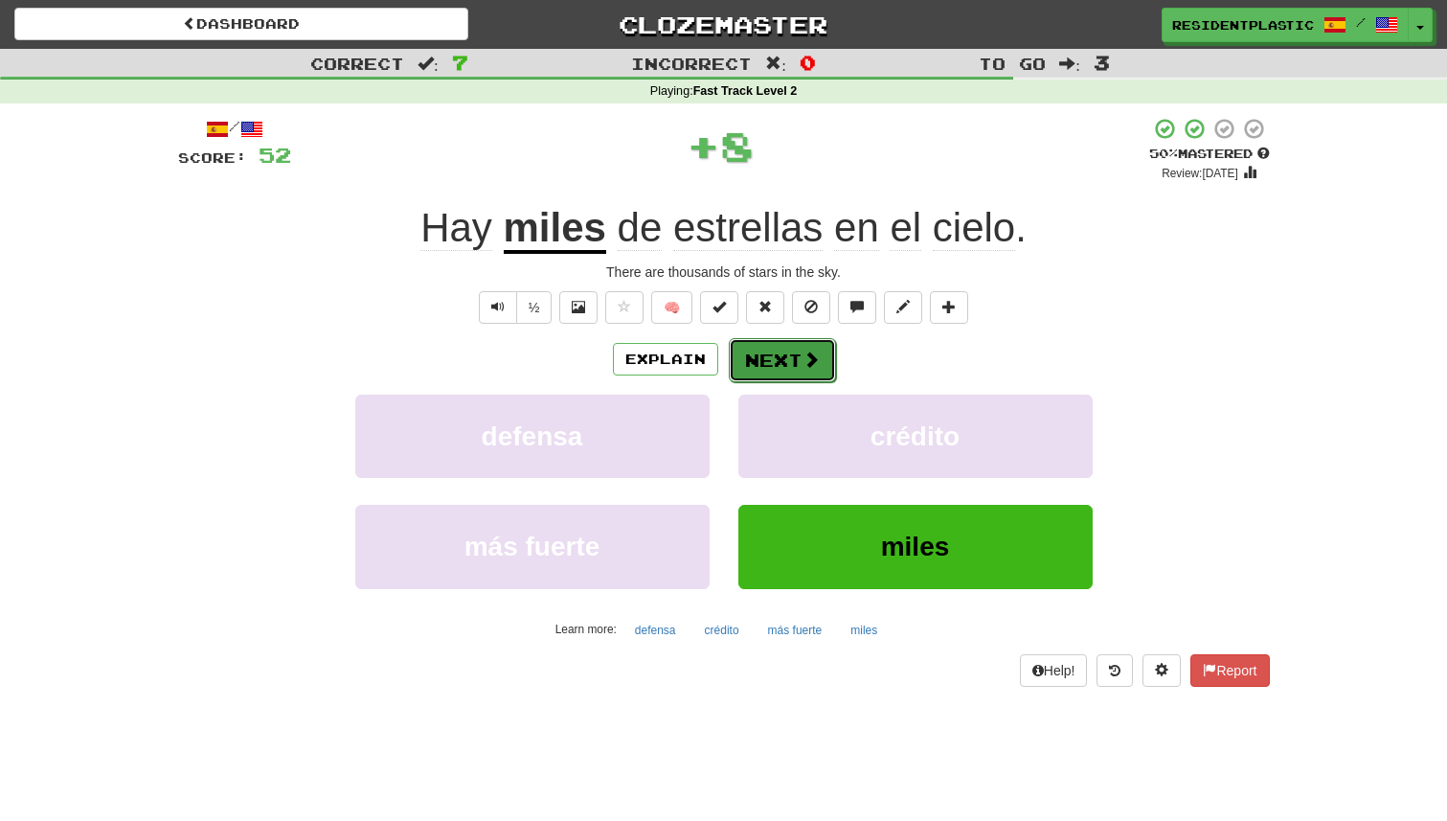
click at [778, 358] on button "Next" at bounding box center [782, 360] width 107 height 44
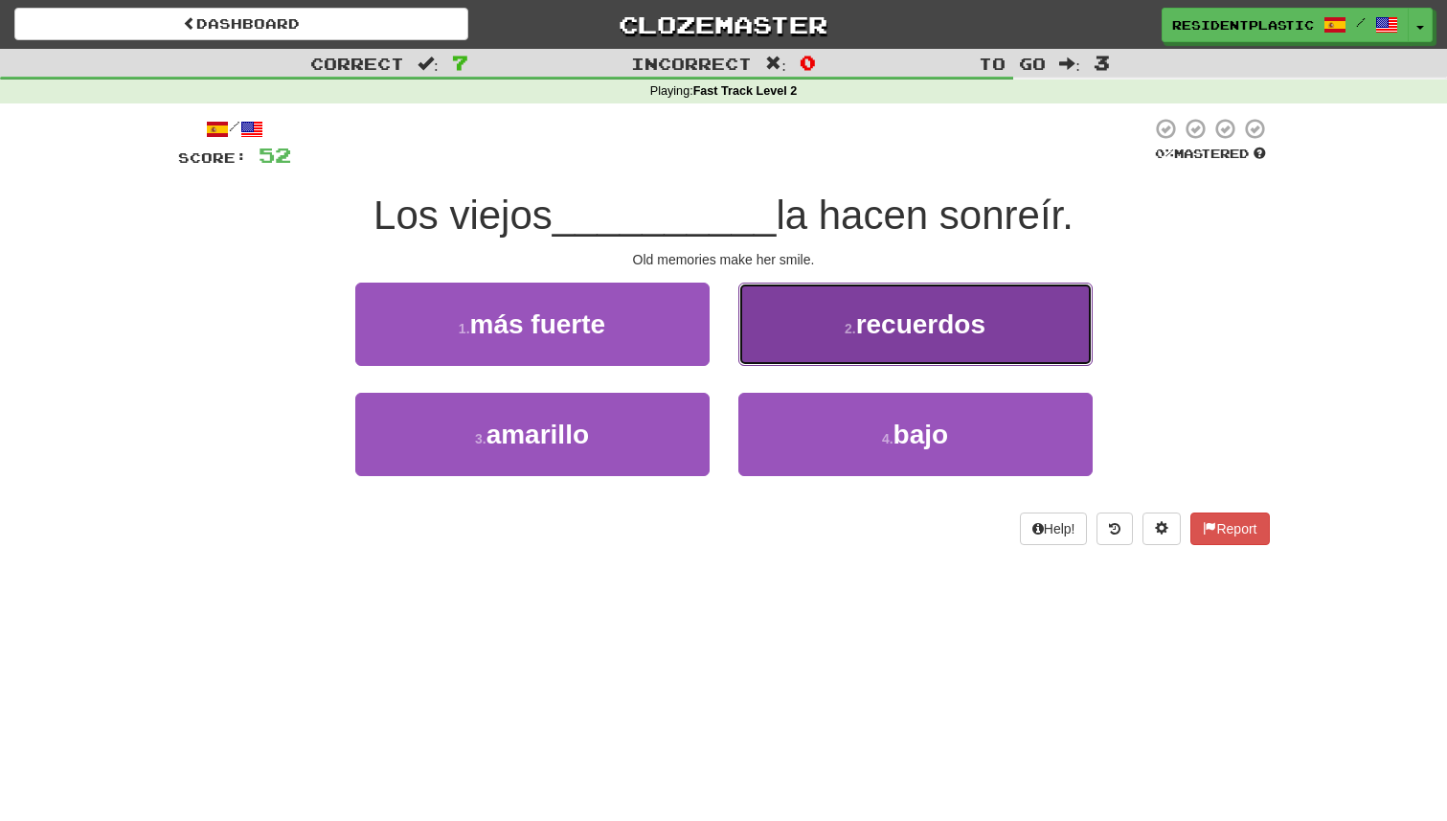
click at [804, 327] on button "2 . recuerdos" at bounding box center [915, 324] width 354 height 83
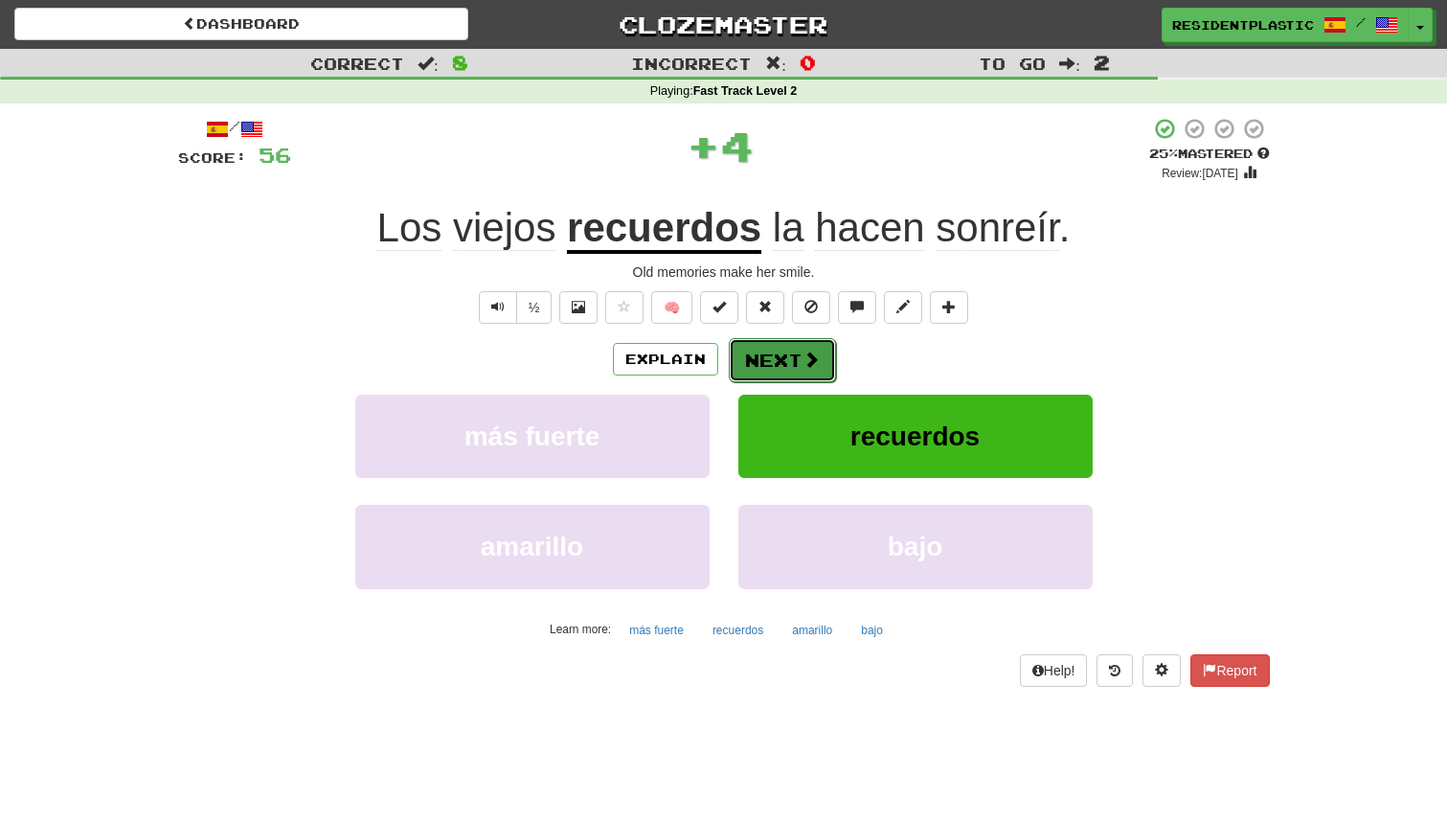
click at [781, 360] on button "Next" at bounding box center [782, 360] width 107 height 44
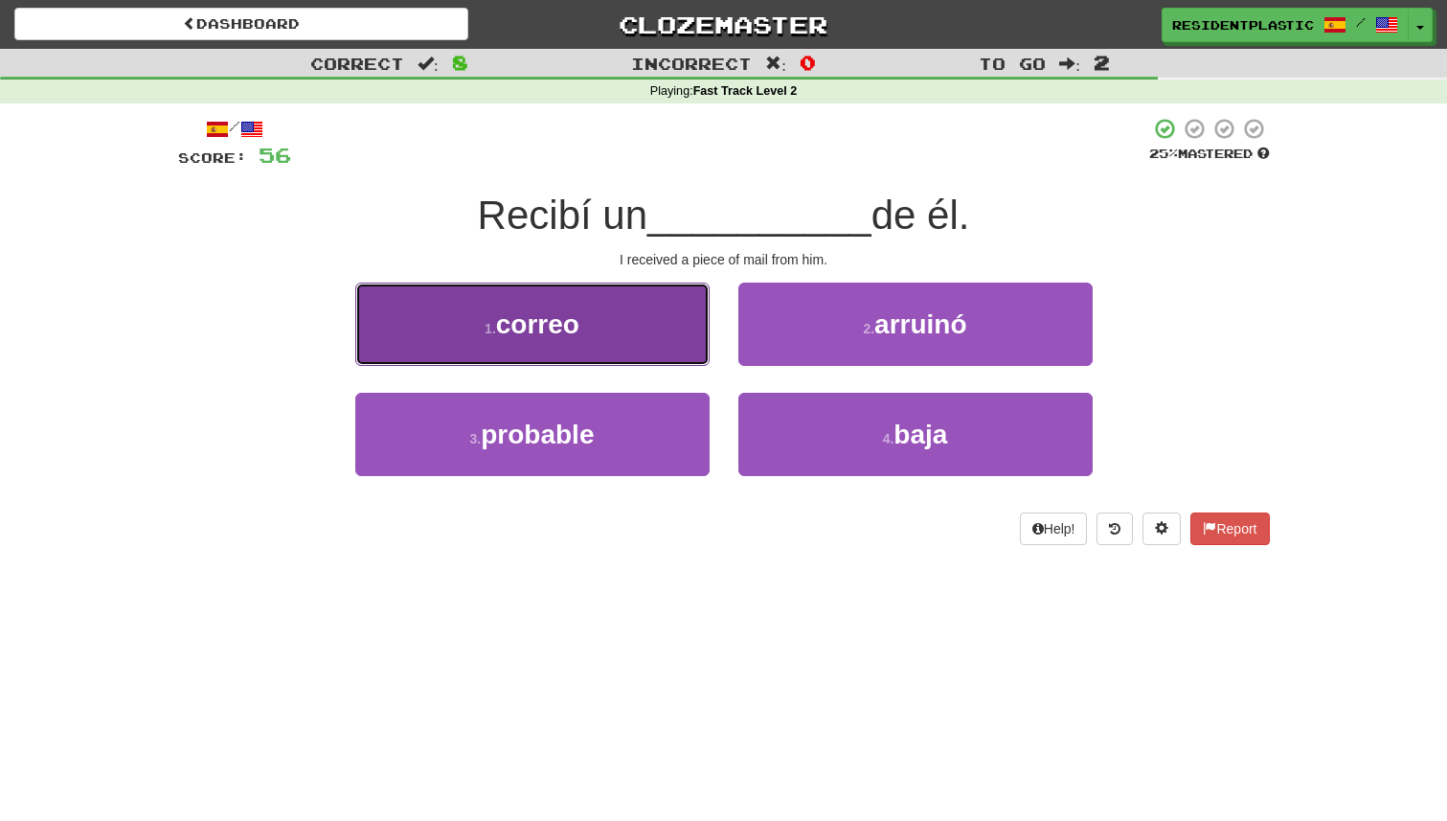
click at [685, 328] on button "1 . correo" at bounding box center [532, 324] width 354 height 83
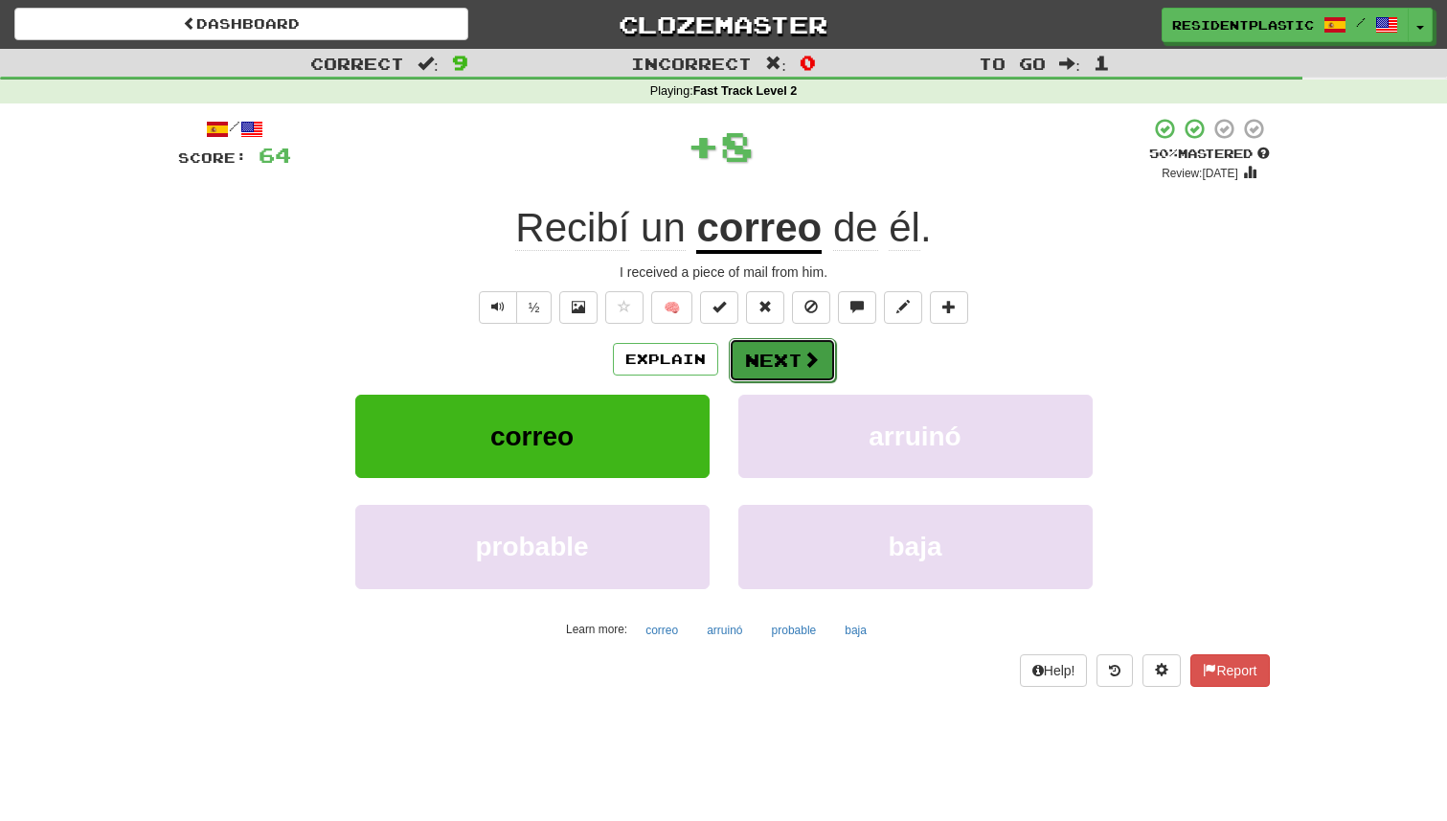
click at [764, 351] on button "Next" at bounding box center [782, 360] width 107 height 44
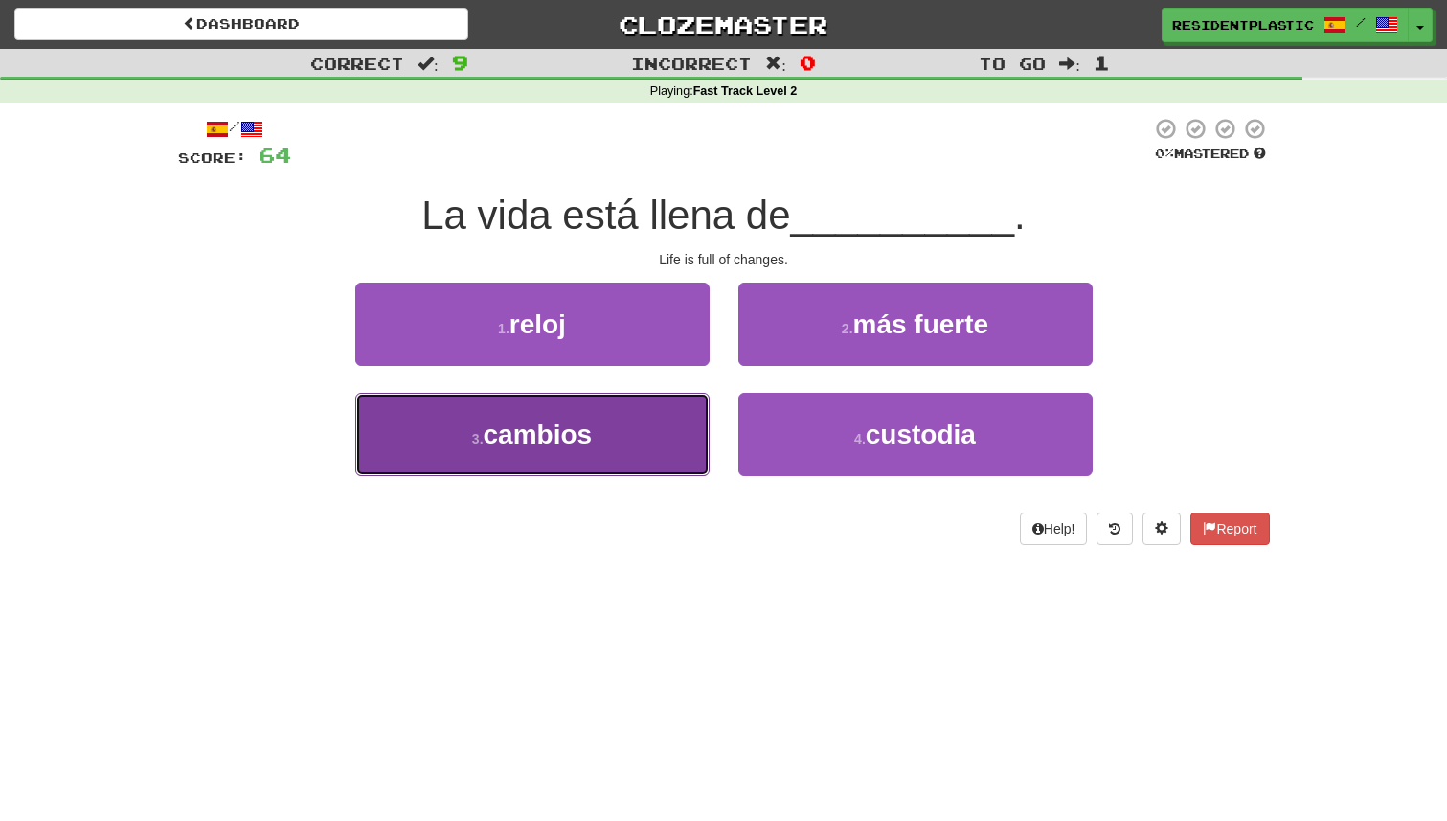
click at [667, 418] on button "3 . cambios" at bounding box center [532, 434] width 354 height 83
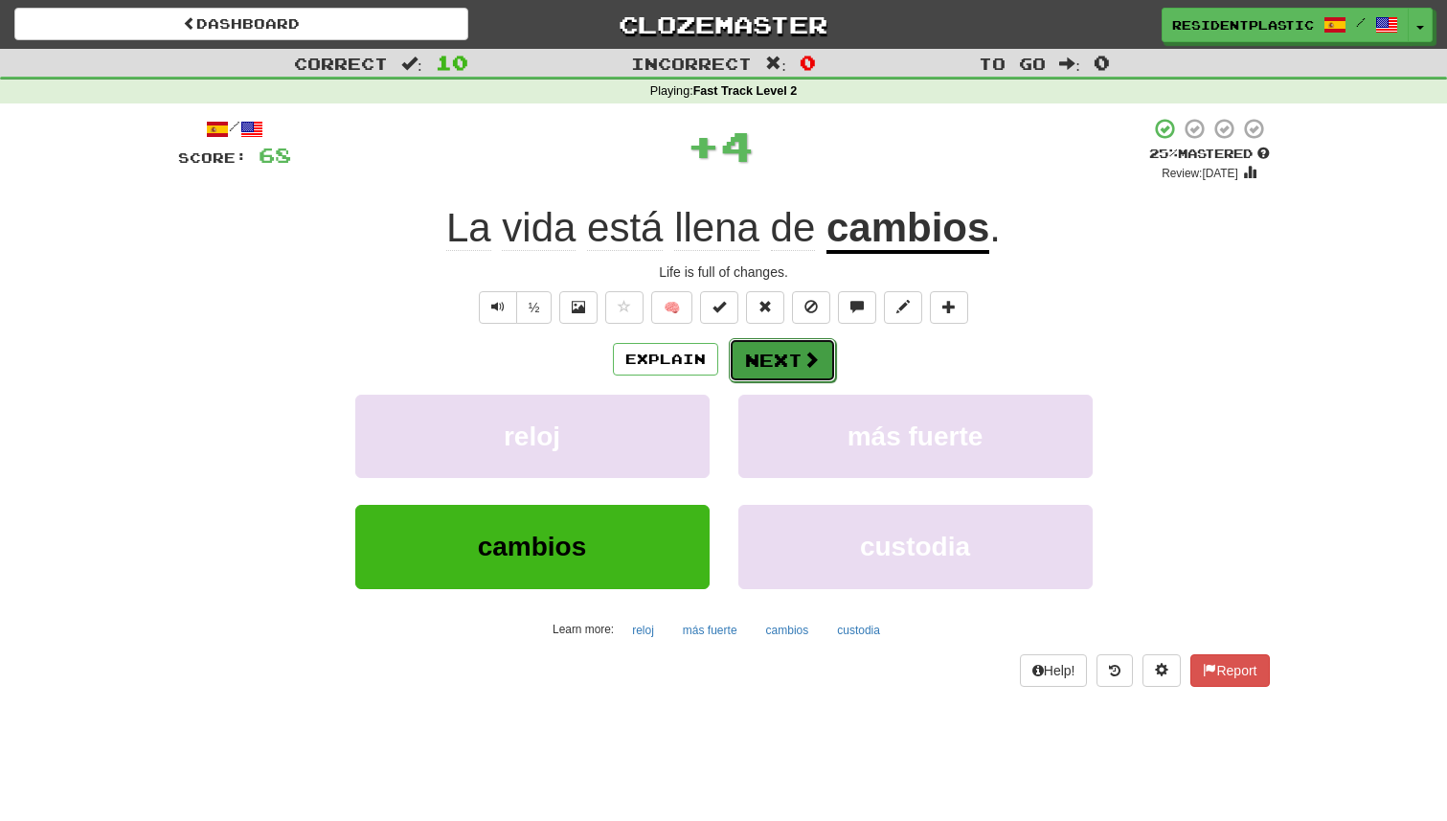
click at [768, 355] on button "Next" at bounding box center [782, 360] width 107 height 44
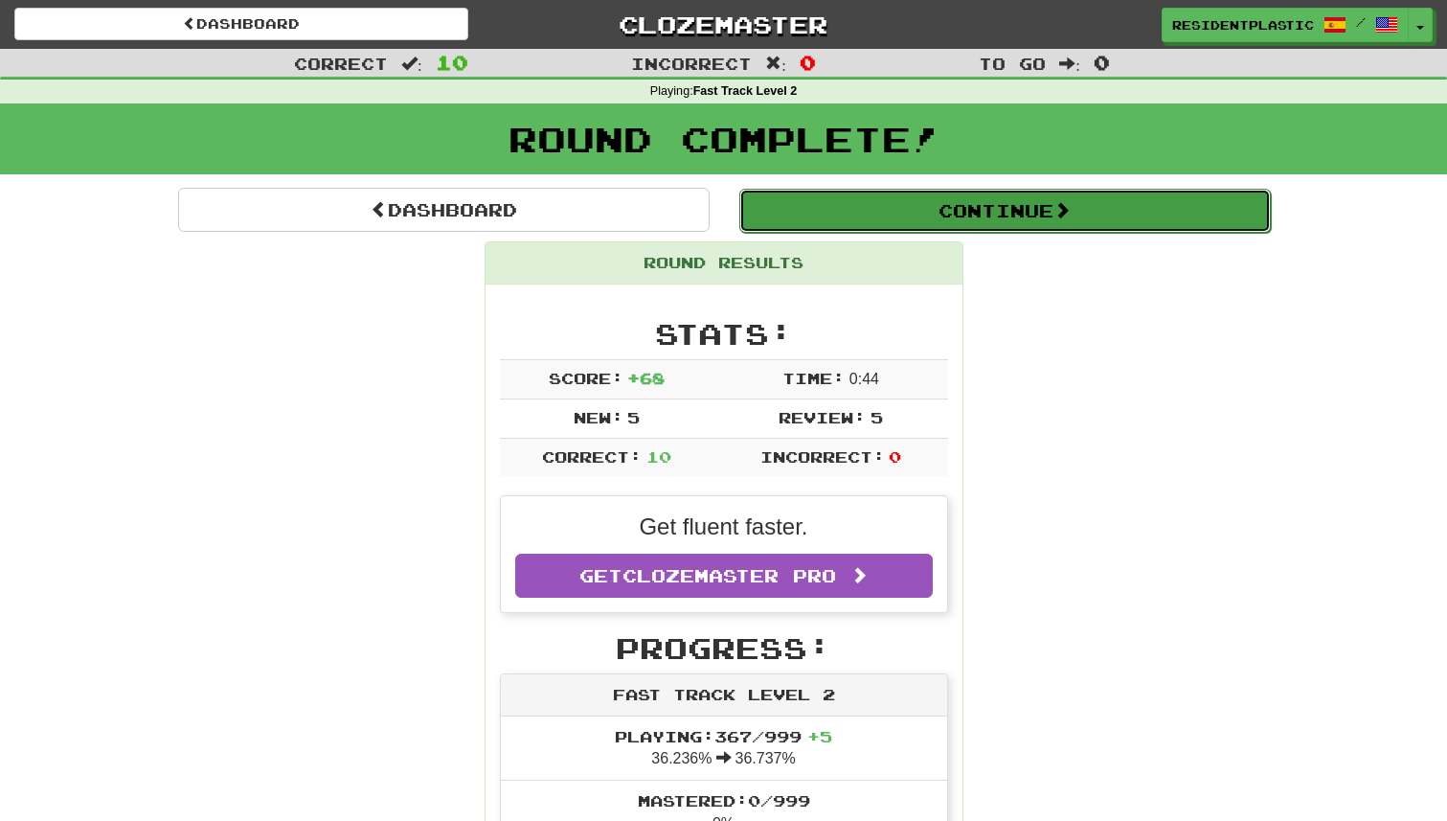
click at [781, 214] on button "Continue" at bounding box center [1005, 211] width 532 height 44
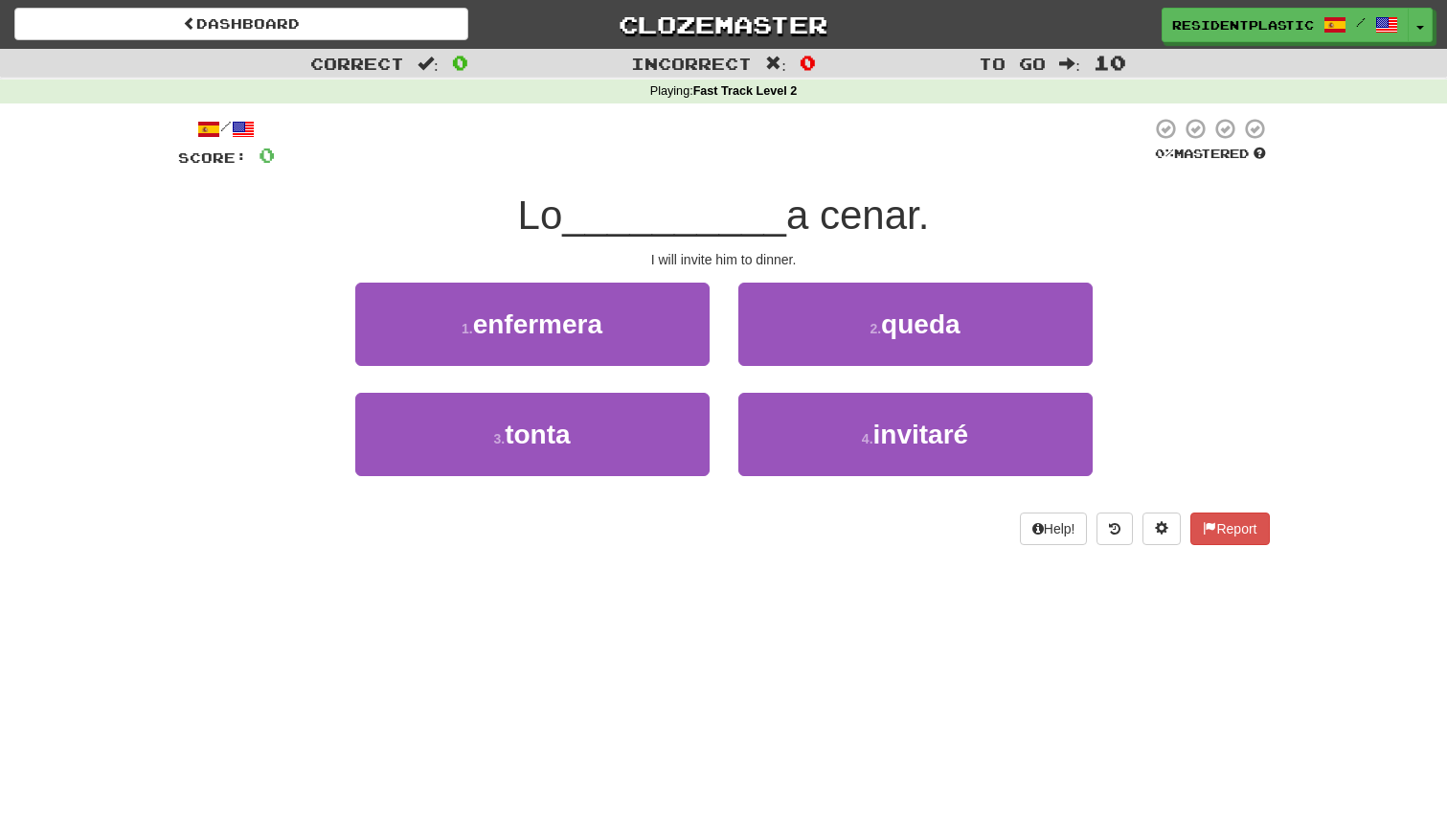
click at [417, 41] on div "Dashboard Clozemaster ResidentPlastic / Toggle Dropdown Dashboard Leaderboard A…" at bounding box center [723, 21] width 1447 height 42
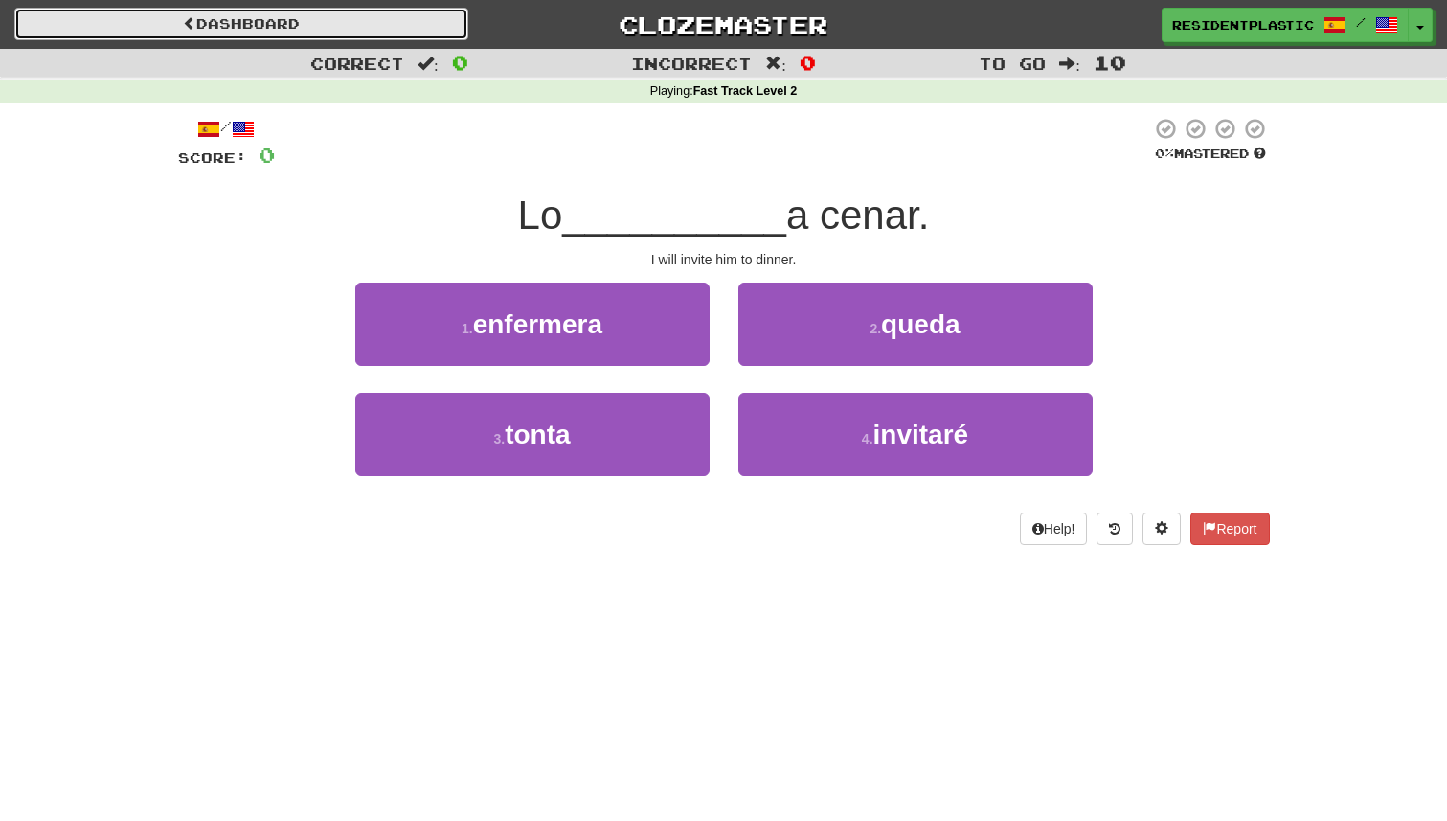
click at [417, 34] on link "Dashboard" at bounding box center [241, 24] width 454 height 33
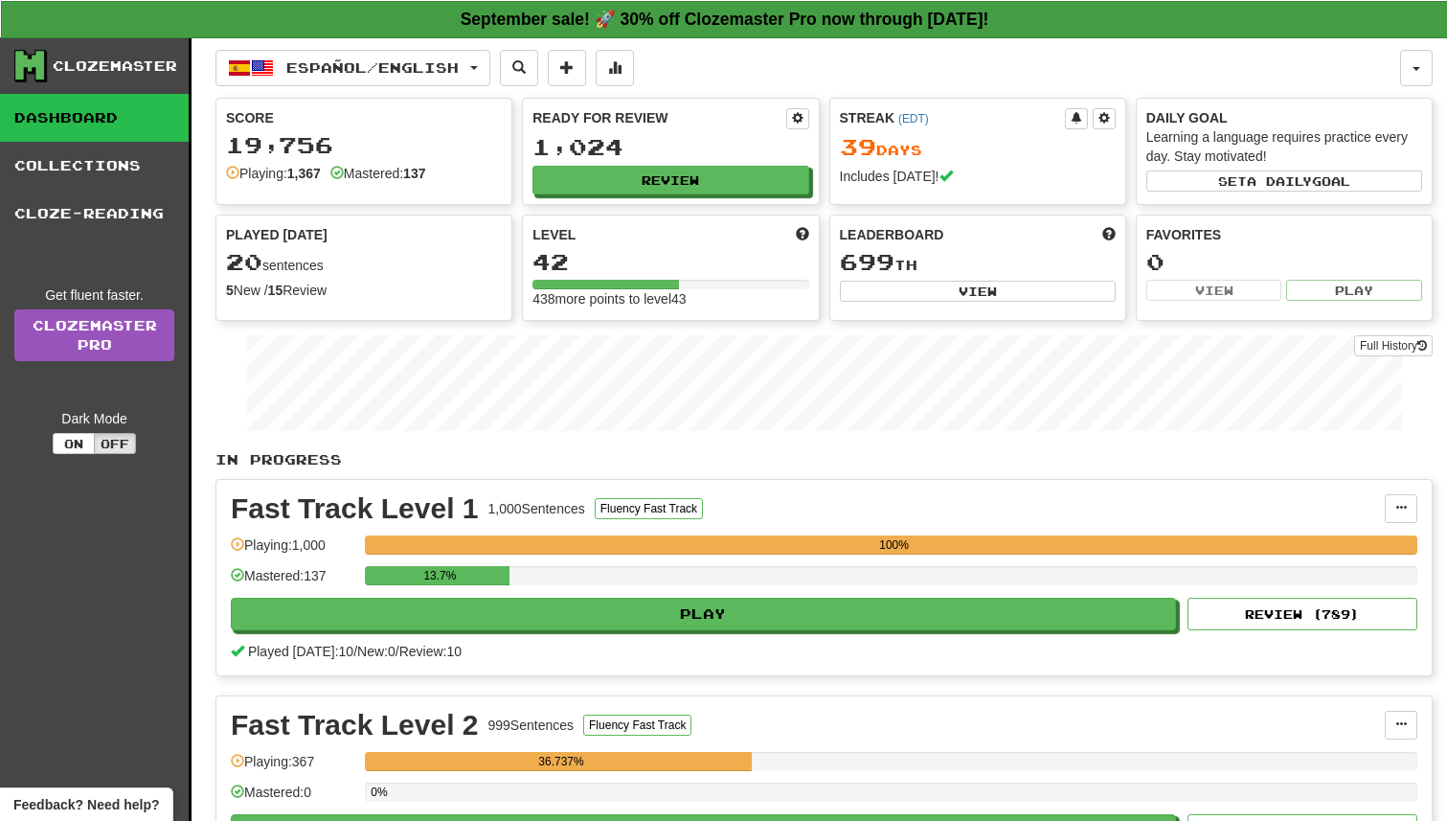
click at [408, 45] on div "Español / English Bahasa Indonesia / English Streak: 47 Review: 20 Points [DATE…" at bounding box center [823, 520] width 1217 height 966
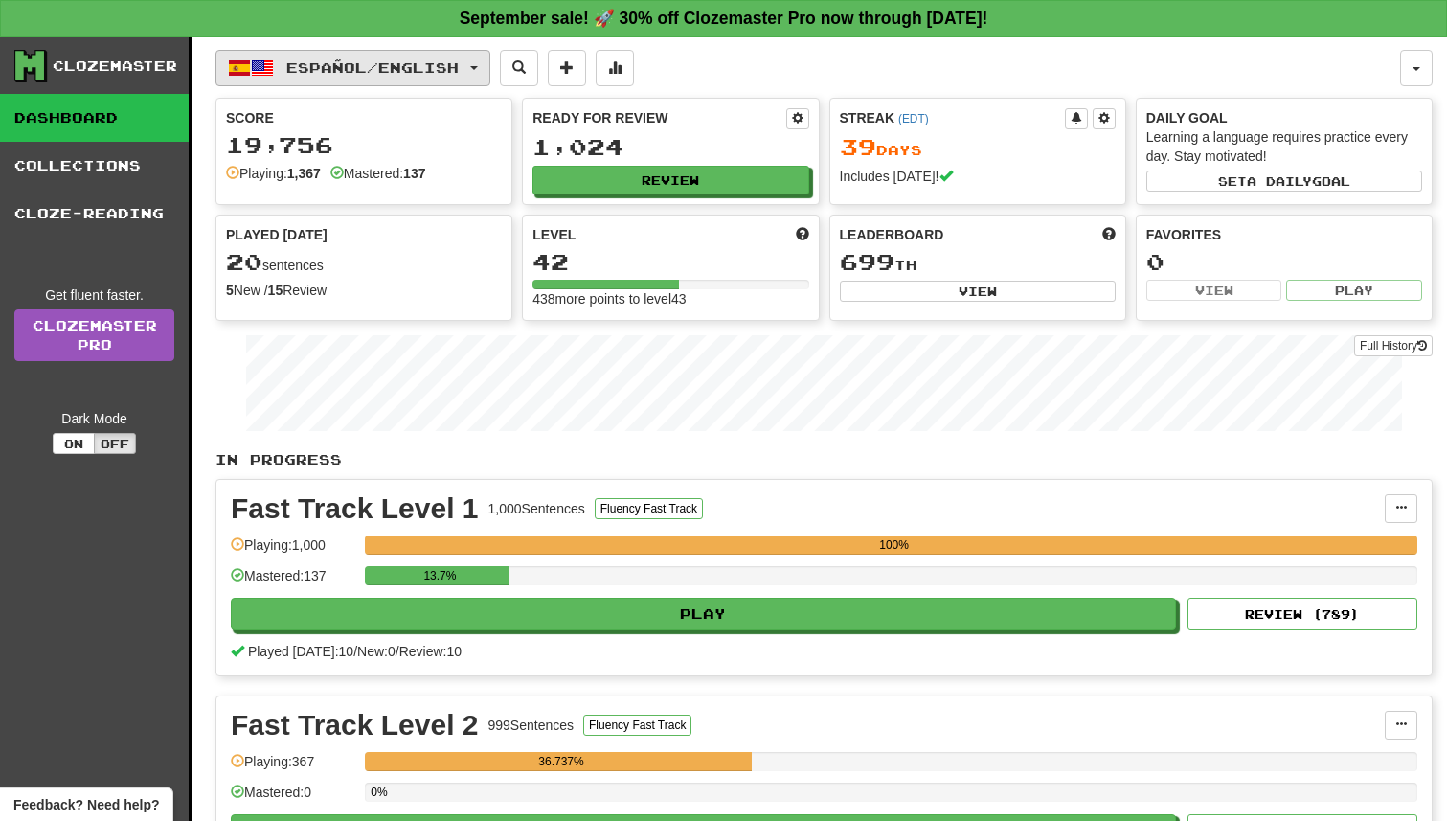
click at [403, 63] on span "Español / English" at bounding box center [372, 67] width 172 height 16
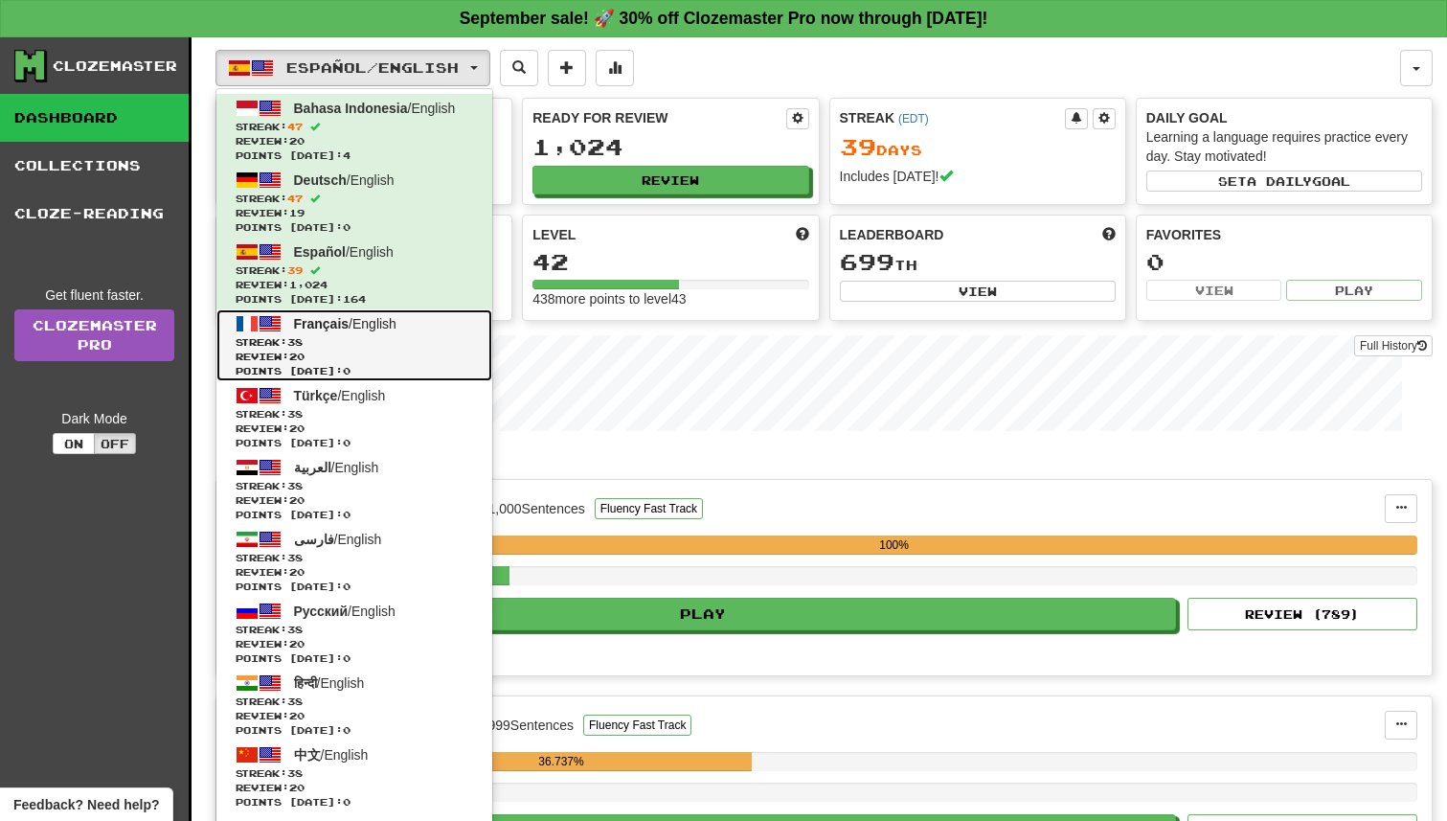
click at [402, 345] on span "Streak: 38" at bounding box center [355, 342] width 238 height 14
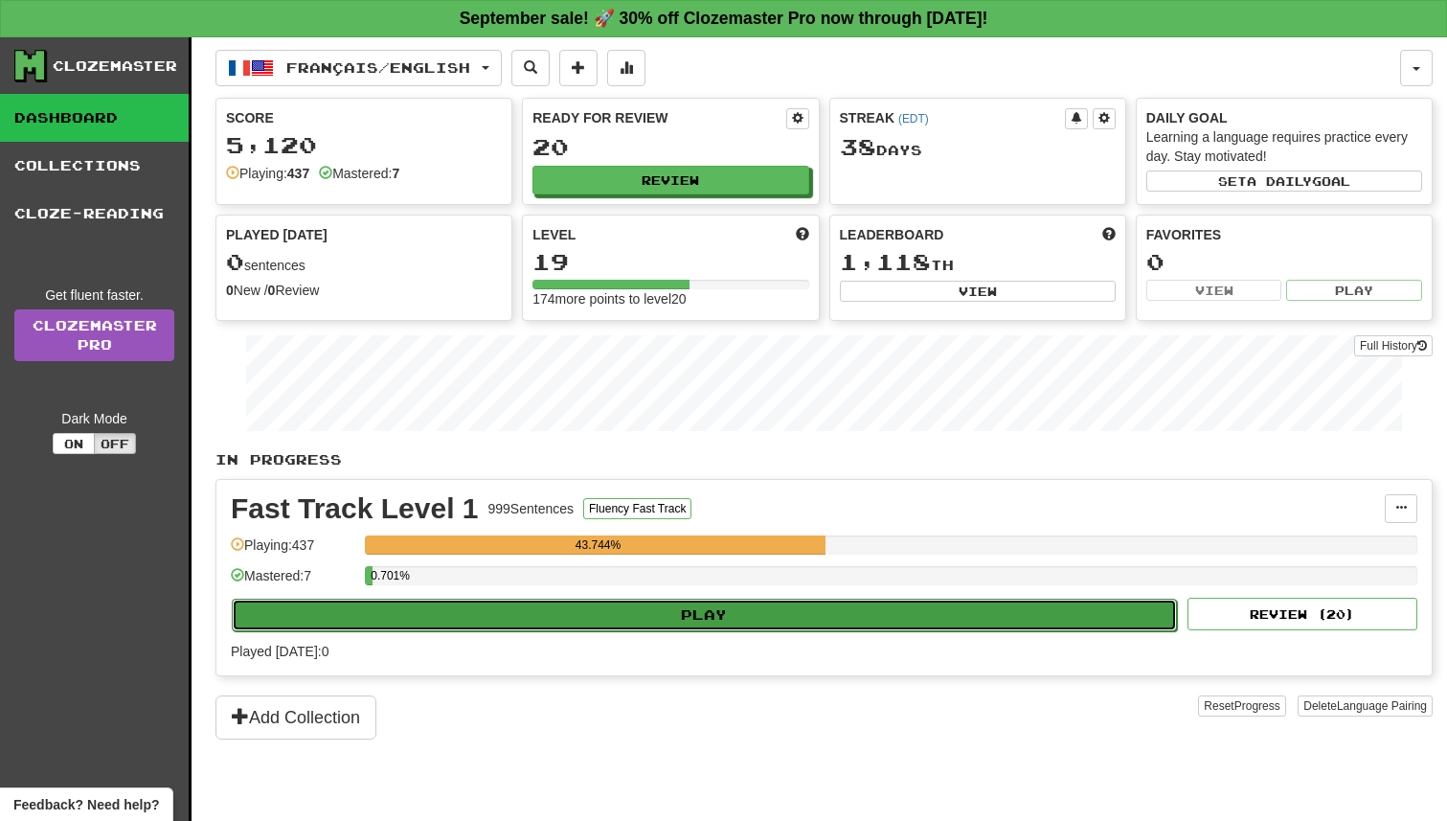
click at [714, 605] on button "Play" at bounding box center [704, 615] width 945 height 33
select select "**"
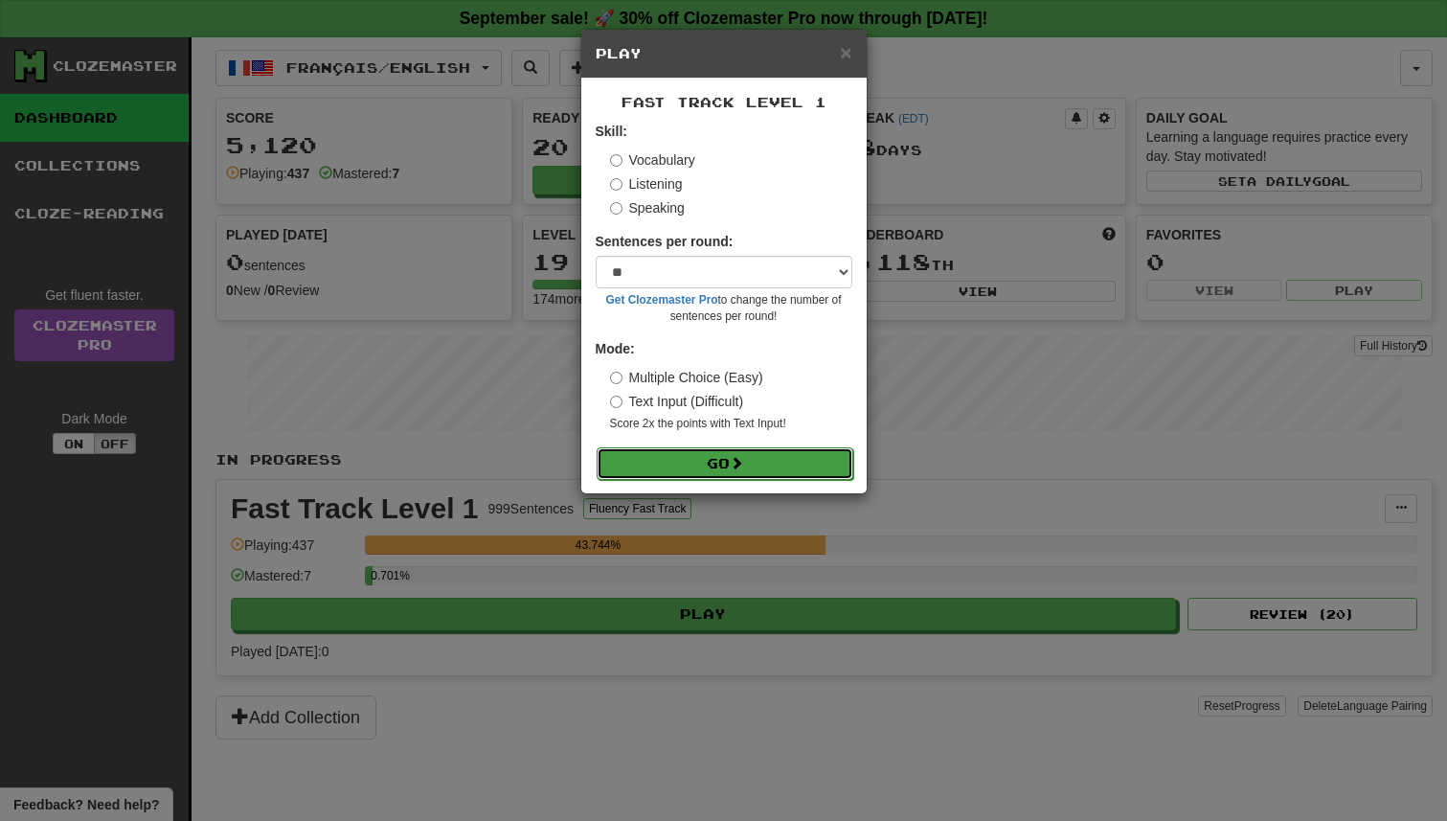
click at [727, 466] on button "Go" at bounding box center [725, 463] width 257 height 33
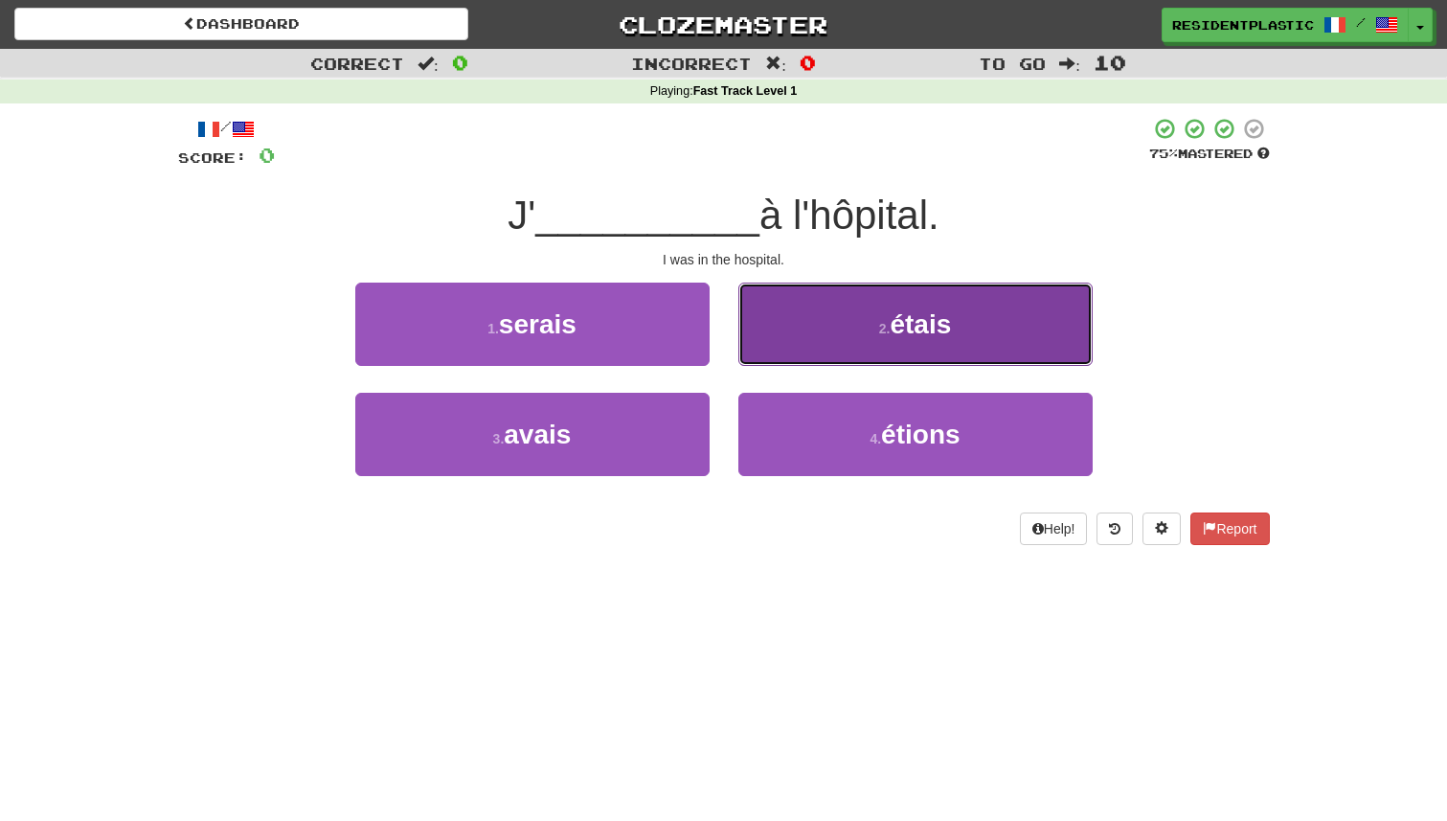
click at [793, 350] on button "2 . étais" at bounding box center [915, 324] width 354 height 83
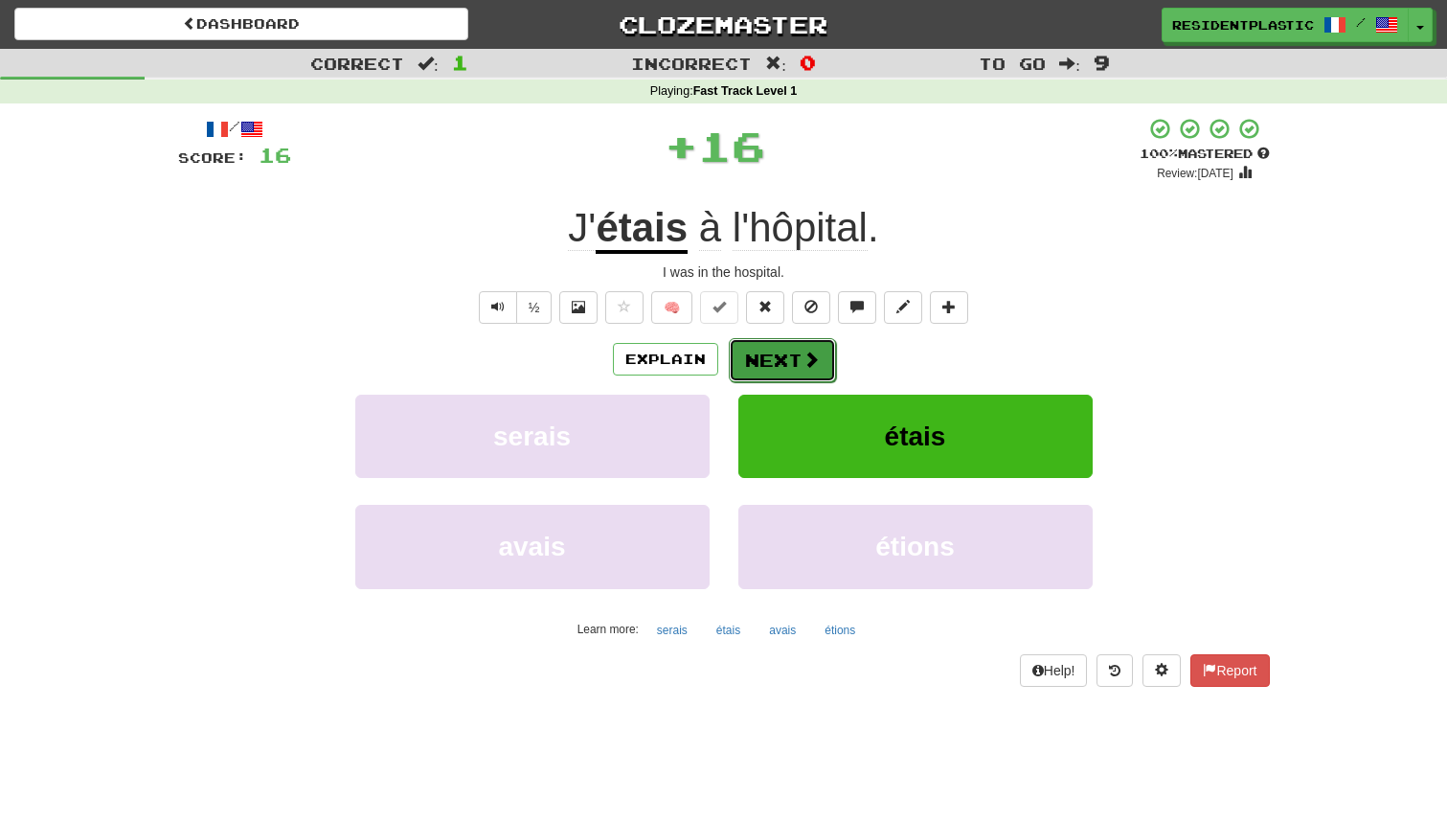
click at [778, 369] on button "Next" at bounding box center [782, 360] width 107 height 44
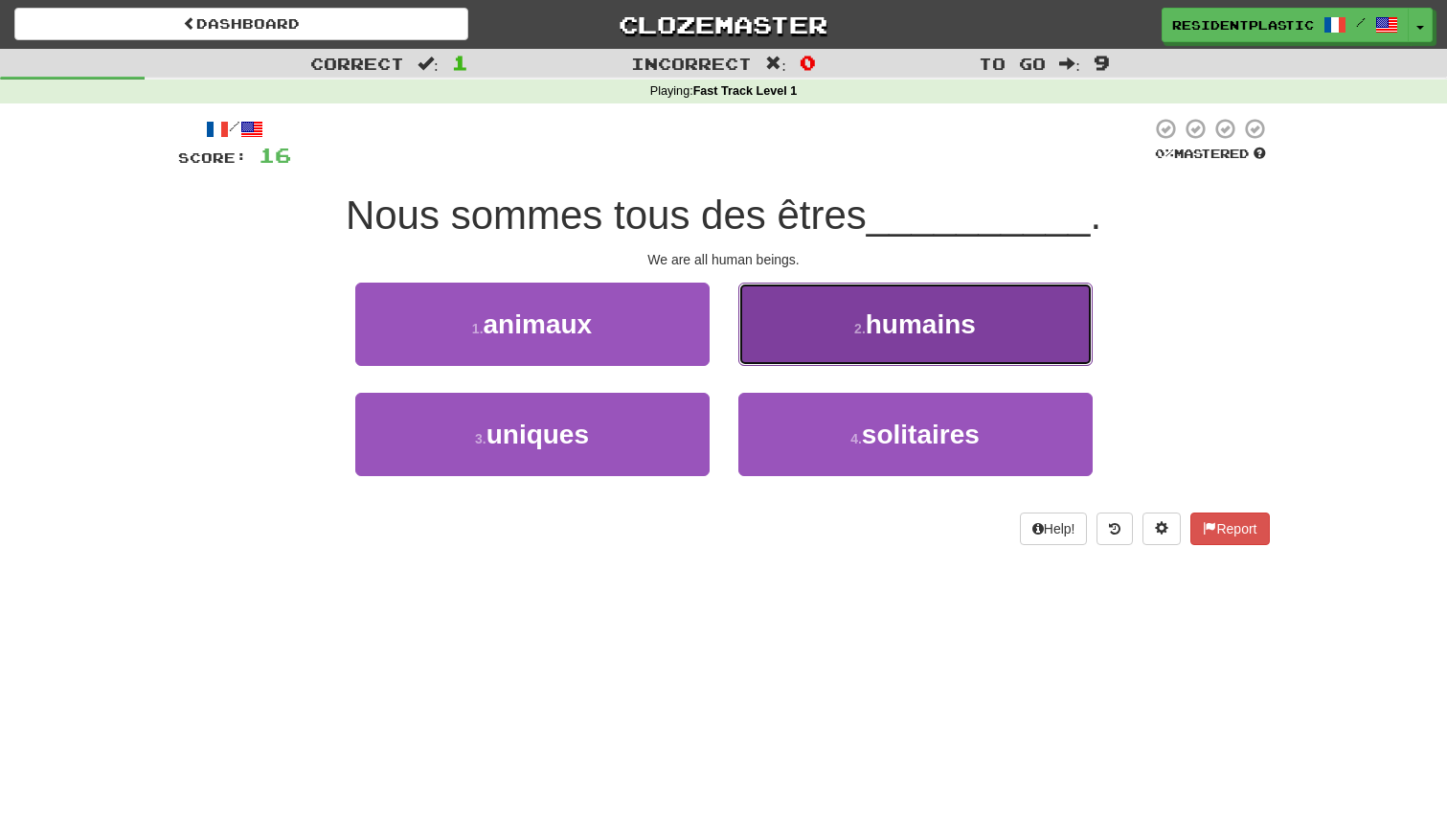
click at [784, 356] on button "2 . humains" at bounding box center [915, 324] width 354 height 83
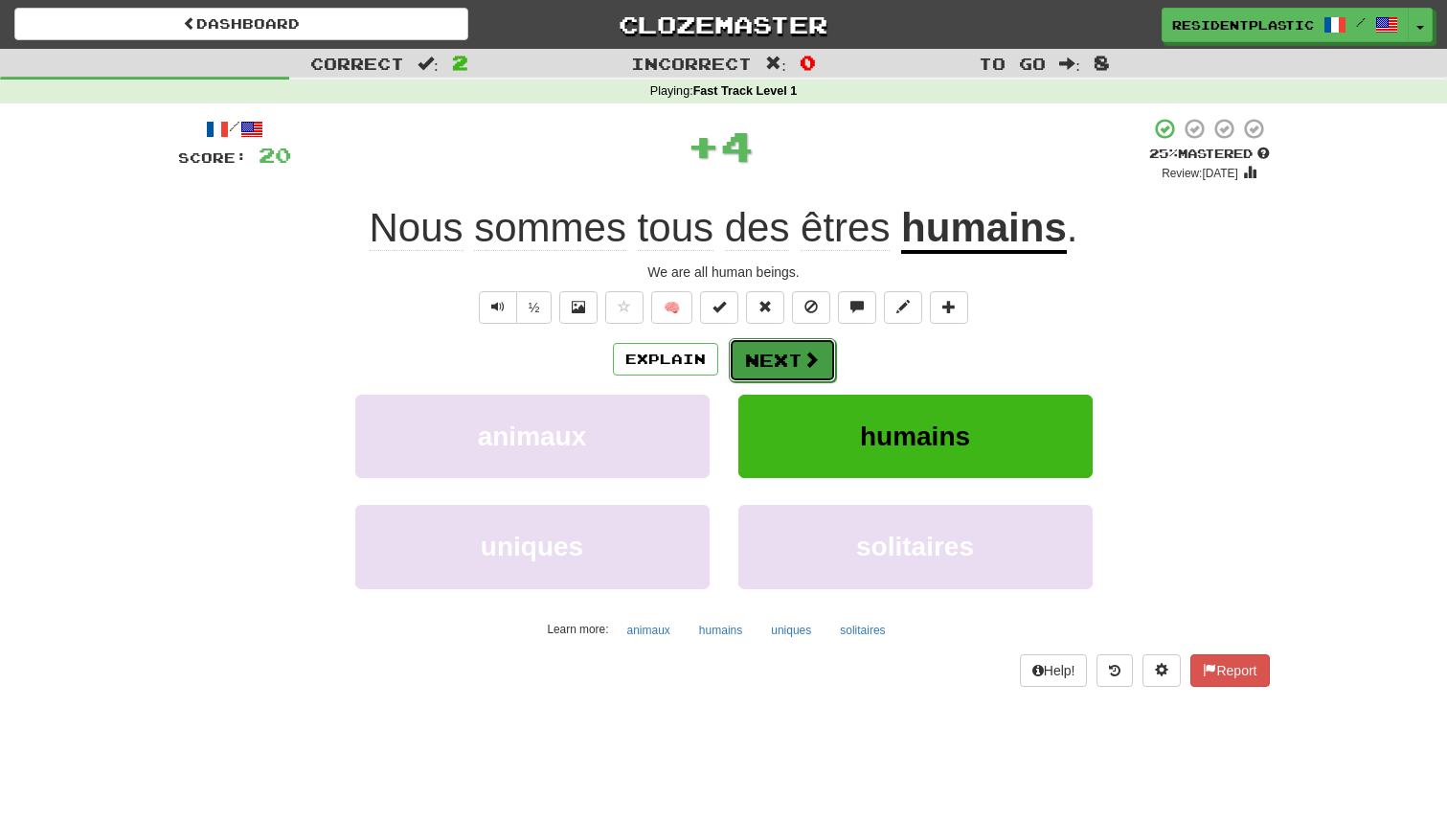
click at [767, 355] on button "Next" at bounding box center [782, 360] width 107 height 44
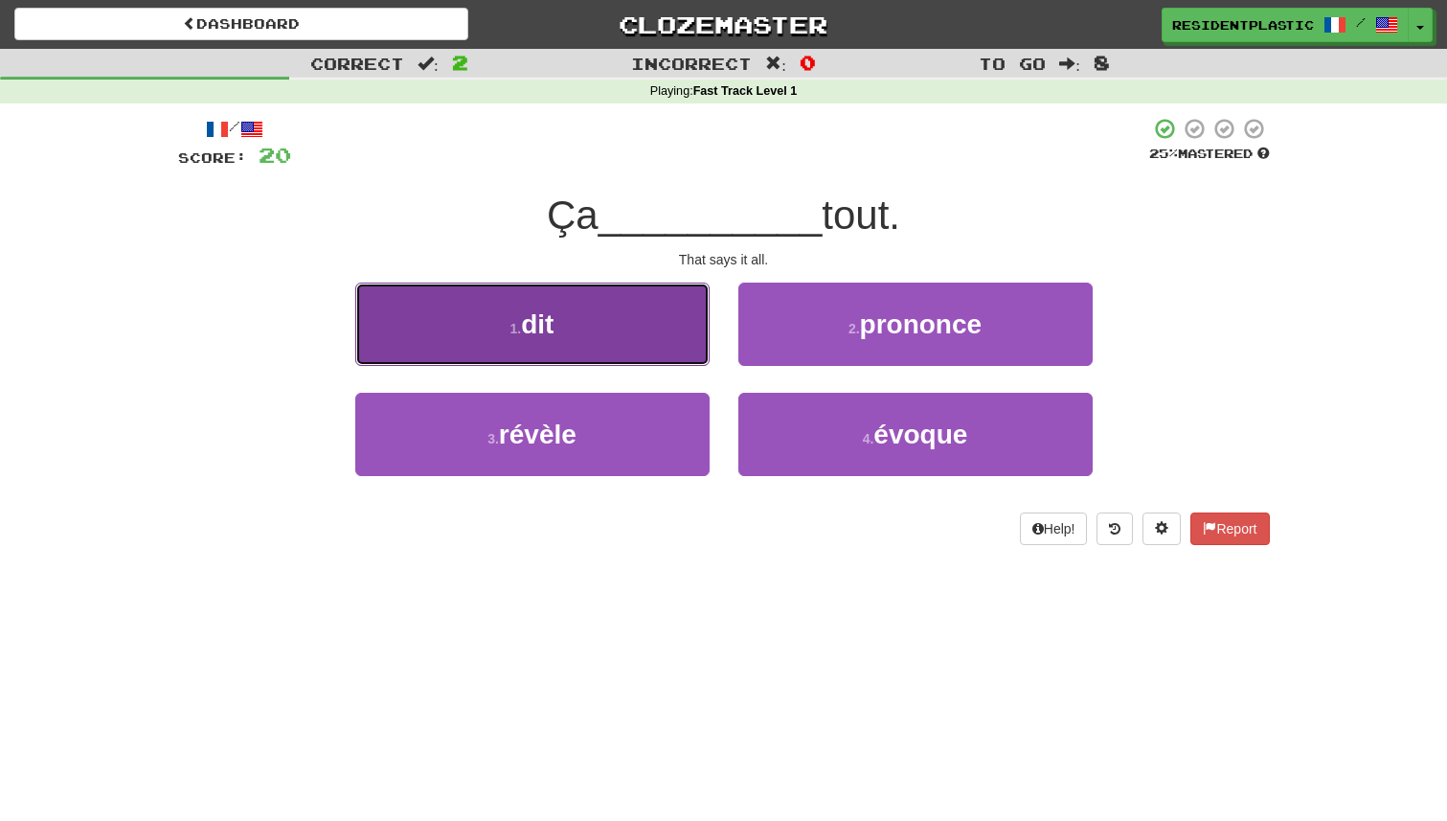
click at [678, 336] on button "1 . dit" at bounding box center [532, 324] width 354 height 83
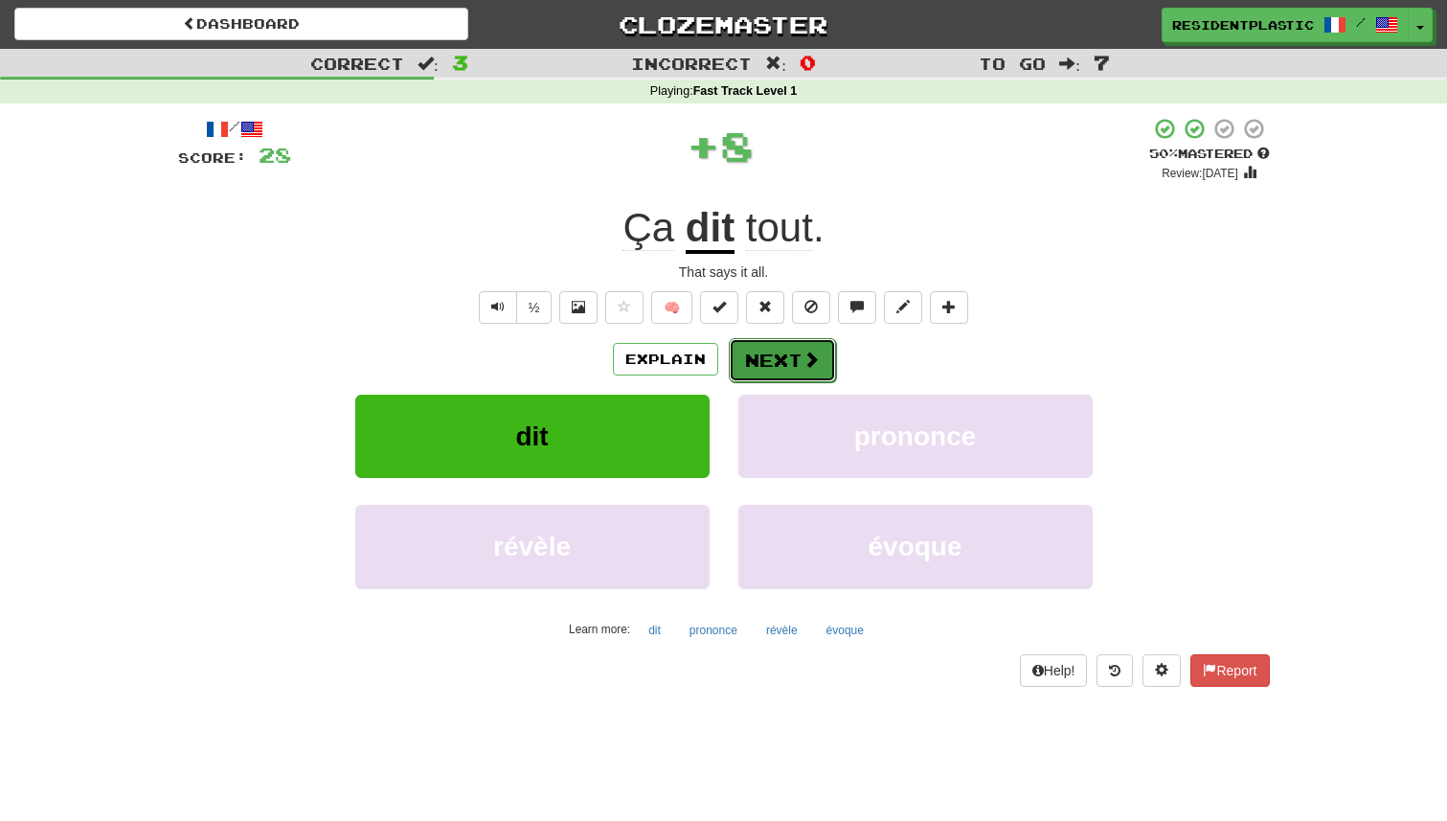
click at [749, 349] on button "Next" at bounding box center [782, 360] width 107 height 44
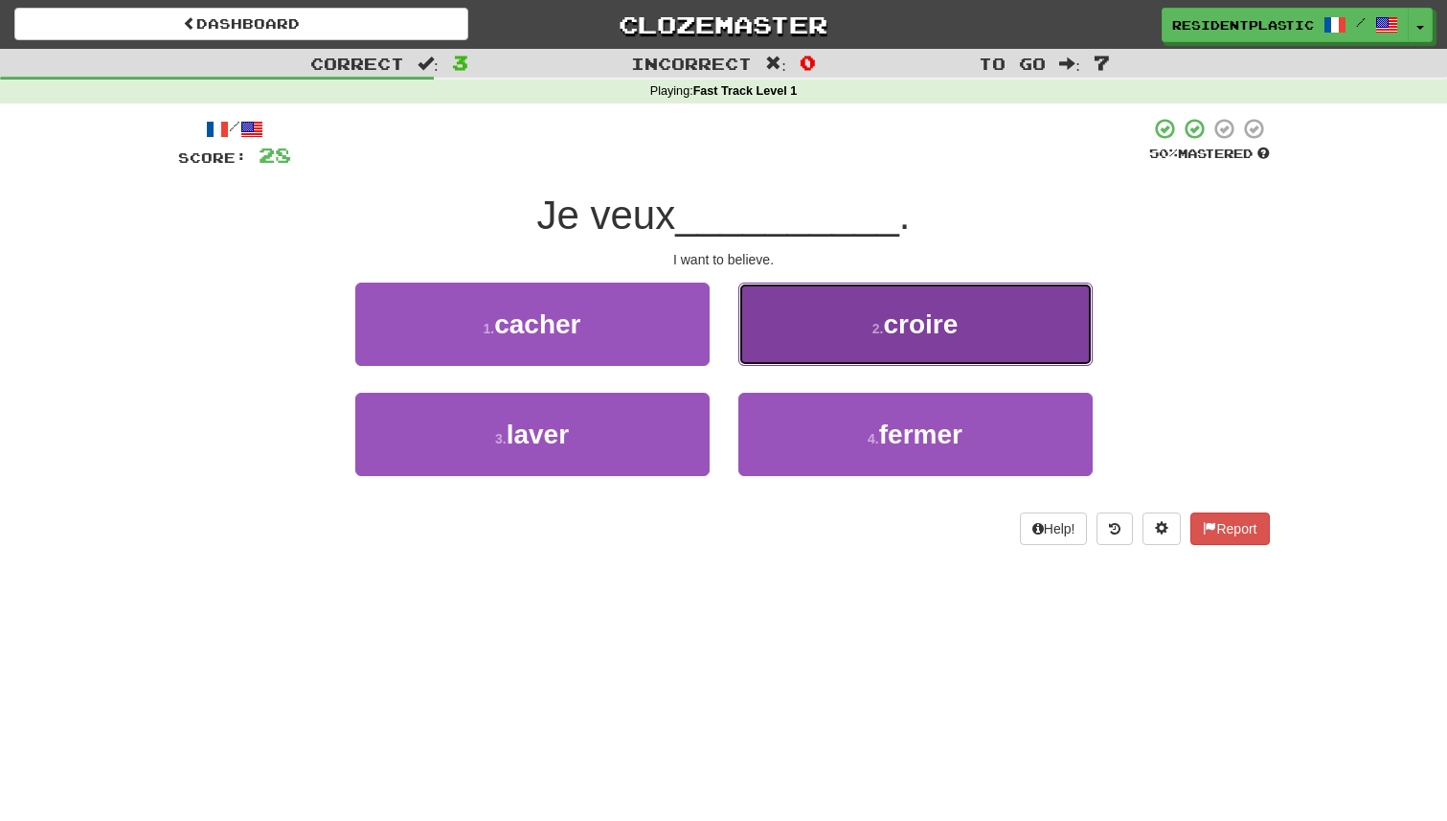
click at [767, 353] on button "2 . croire" at bounding box center [915, 324] width 354 height 83
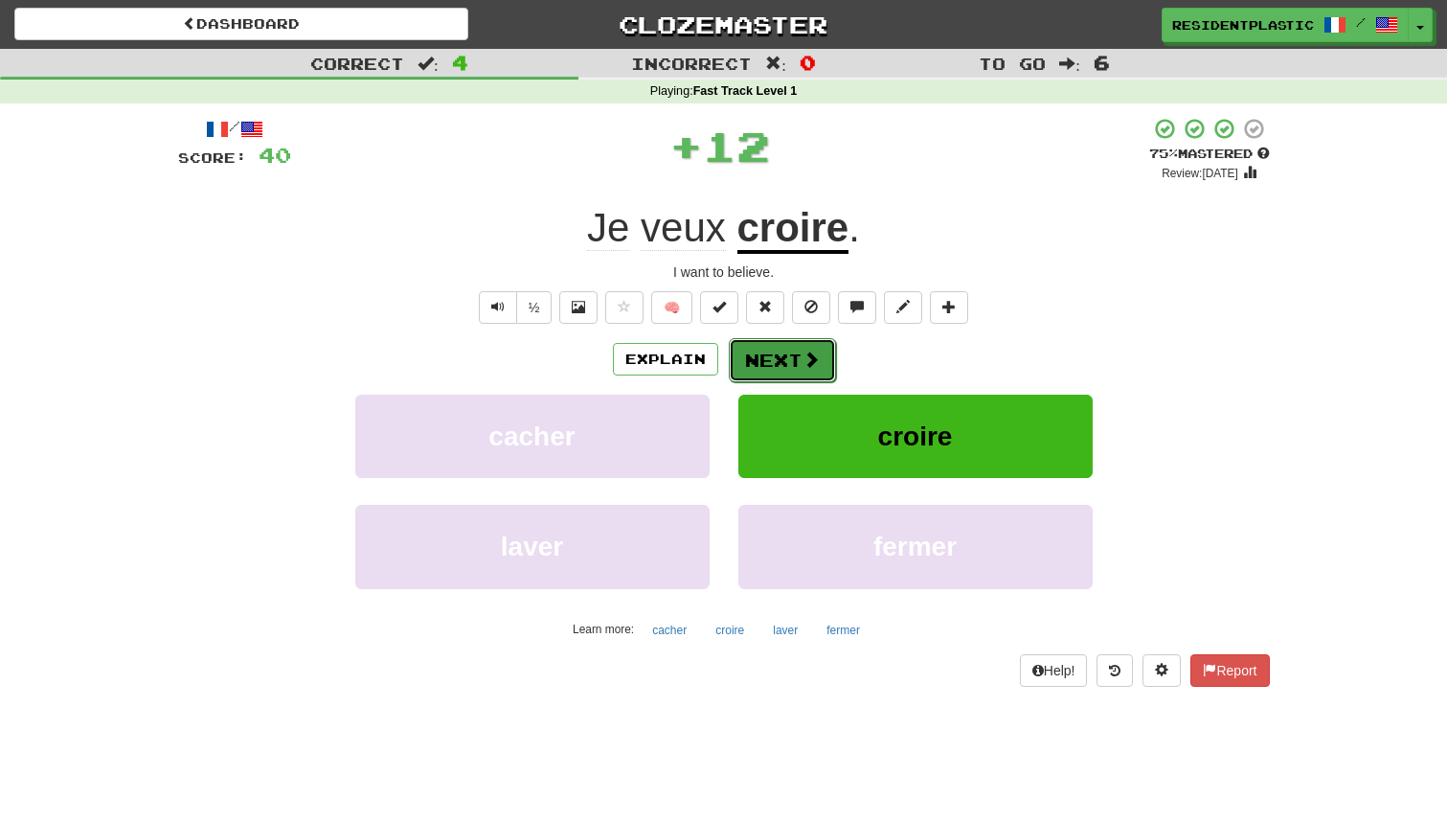
click at [777, 357] on button "Next" at bounding box center [782, 360] width 107 height 44
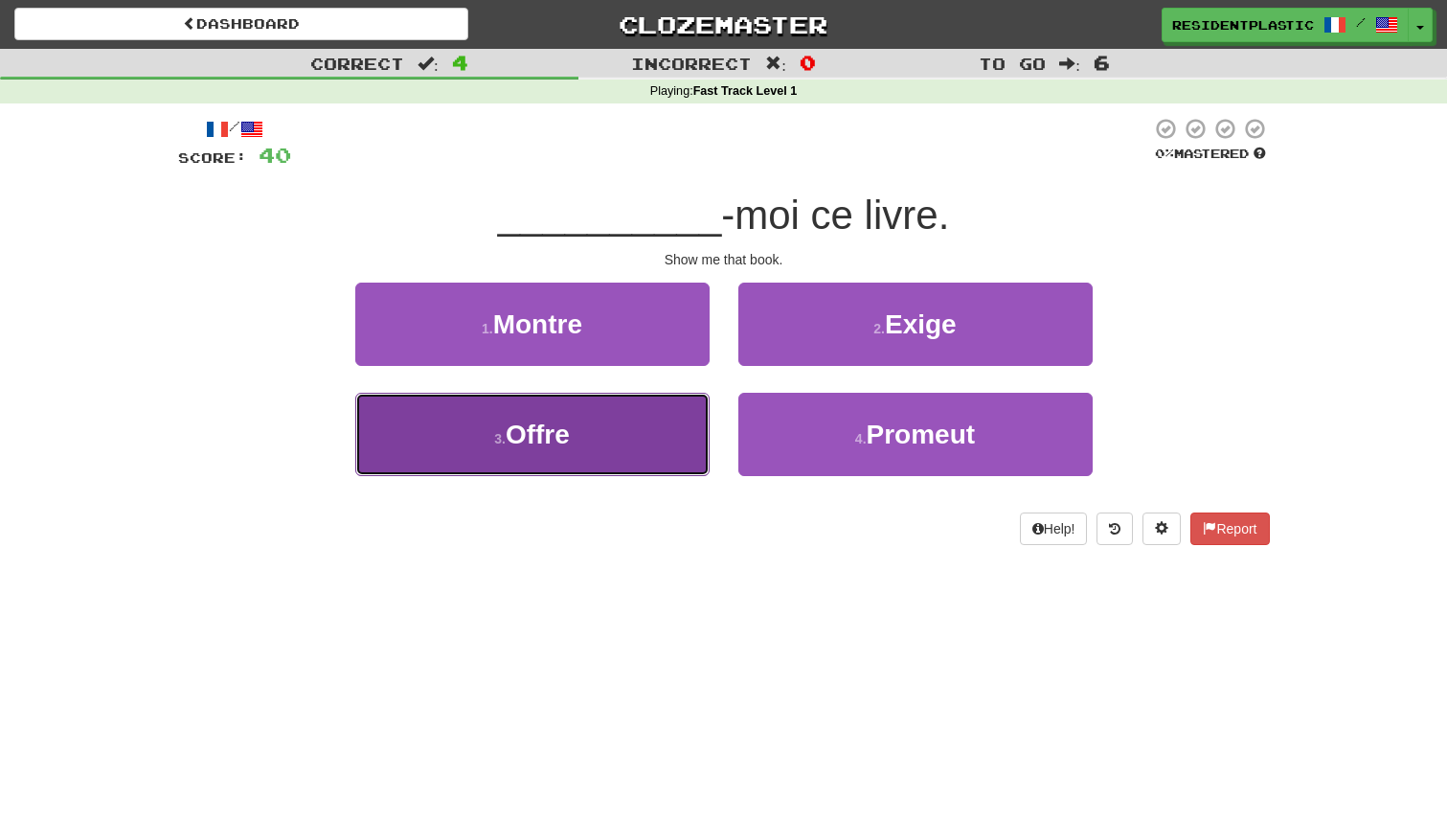
click at [656, 425] on button "3 . Offre" at bounding box center [532, 434] width 354 height 83
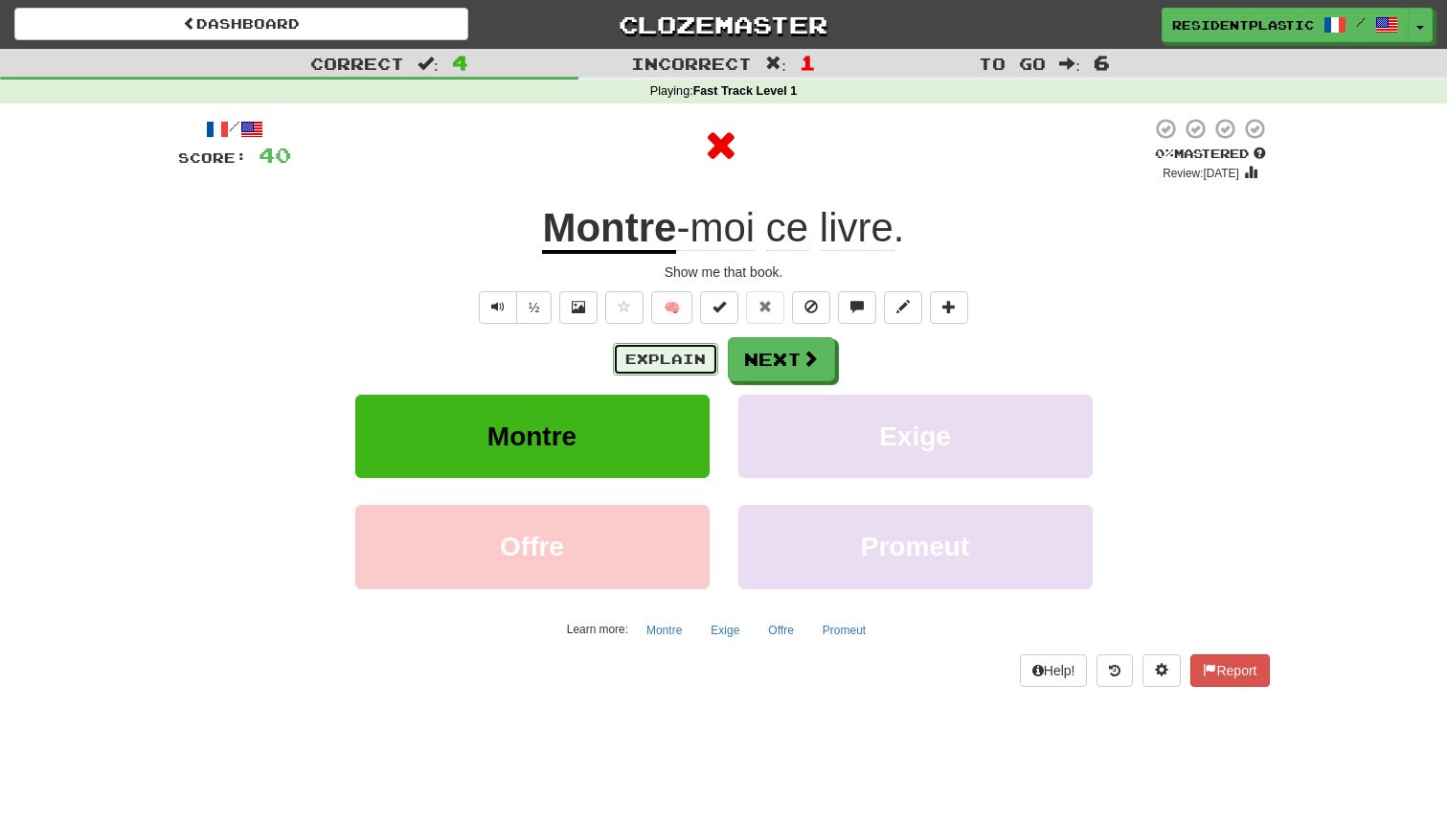
click at [693, 373] on button "Explain" at bounding box center [665, 359] width 105 height 33
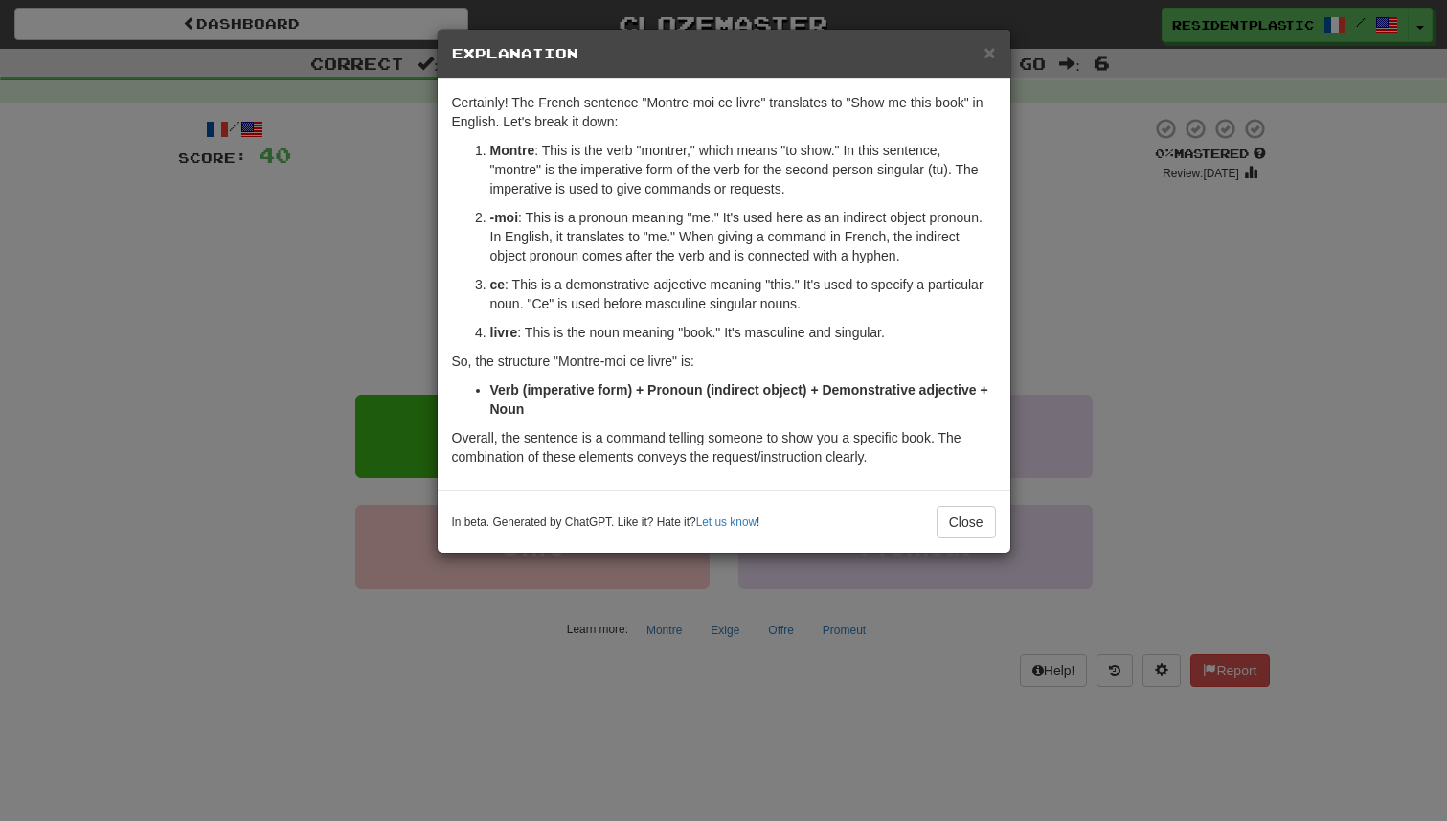
click at [1164, 380] on div "× Explanation Certainly! The French sentence "Montre-moi ce livre" translates t…" at bounding box center [723, 410] width 1447 height 821
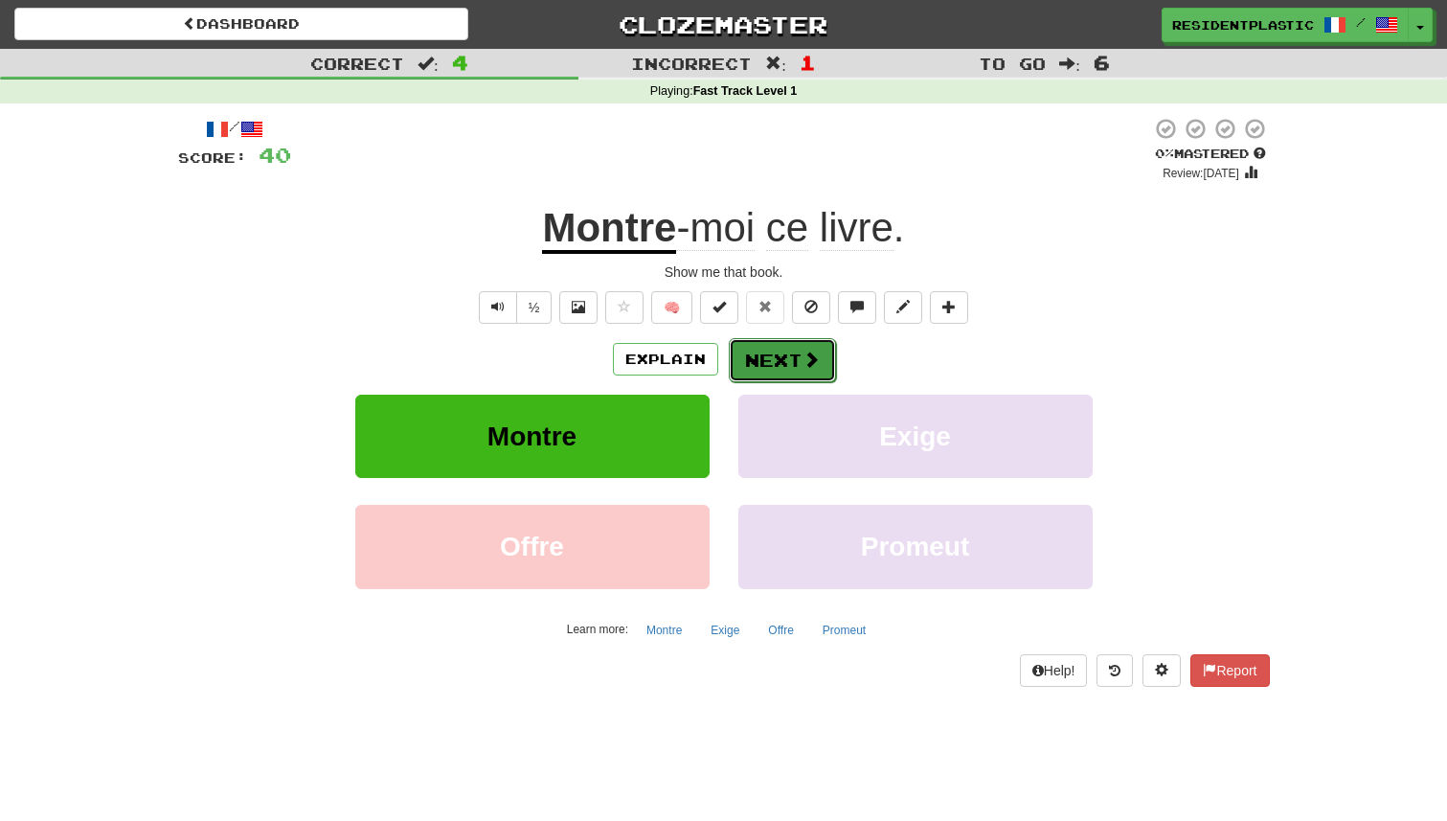
click at [763, 364] on button "Next" at bounding box center [782, 360] width 107 height 44
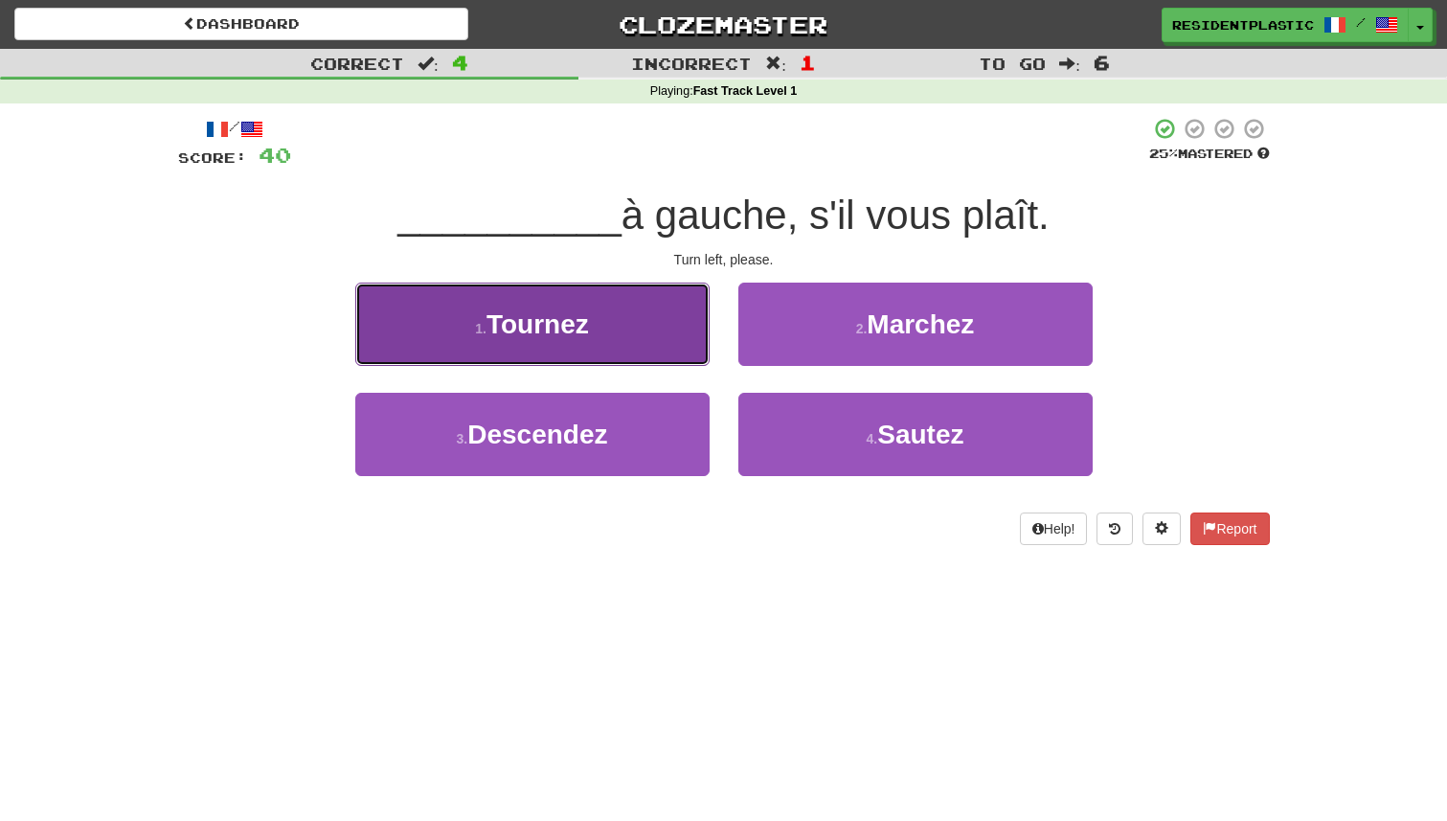
click at [681, 328] on button "1 . Tournez" at bounding box center [532, 324] width 354 height 83
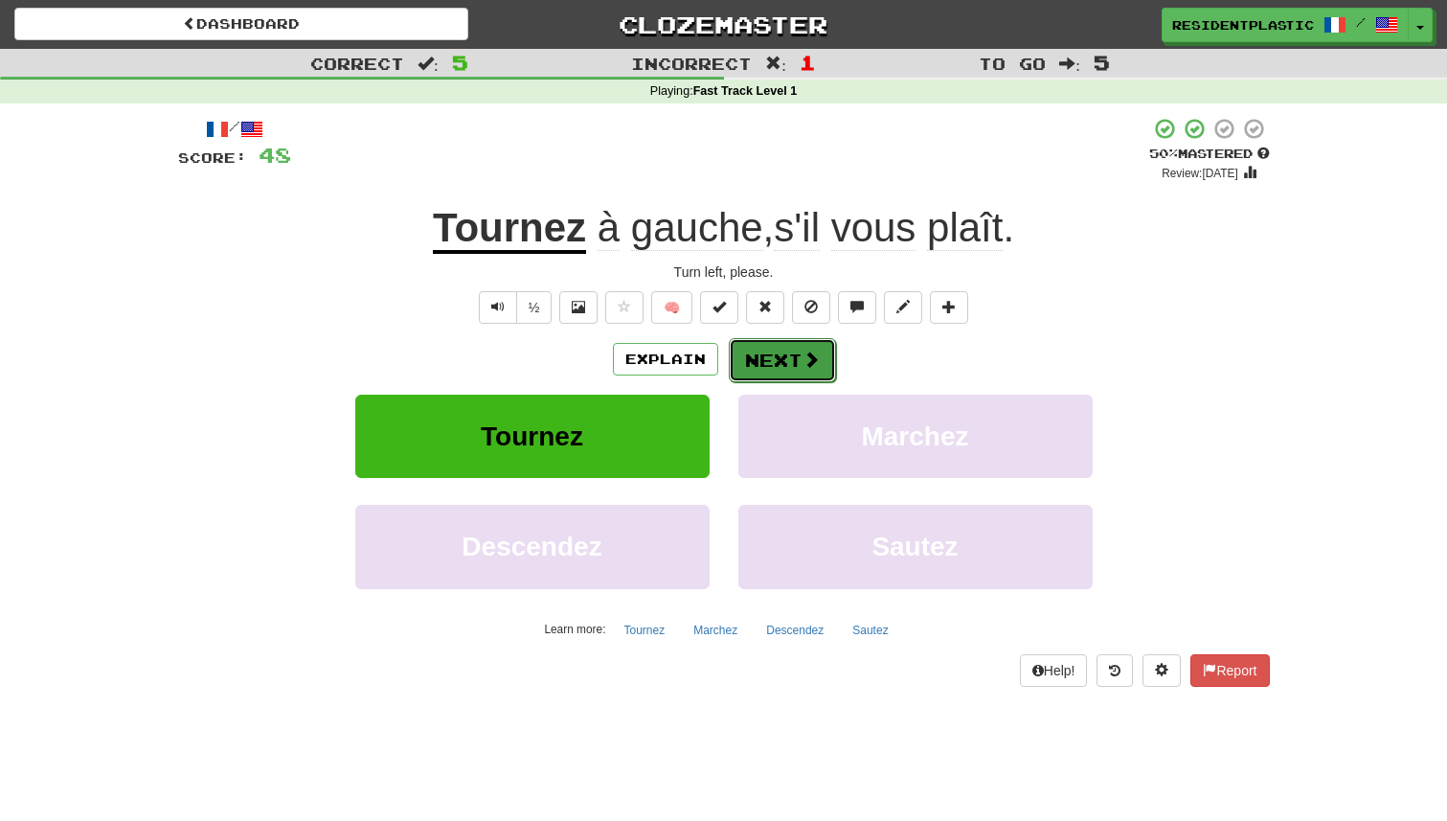
click at [781, 354] on button "Next" at bounding box center [782, 360] width 107 height 44
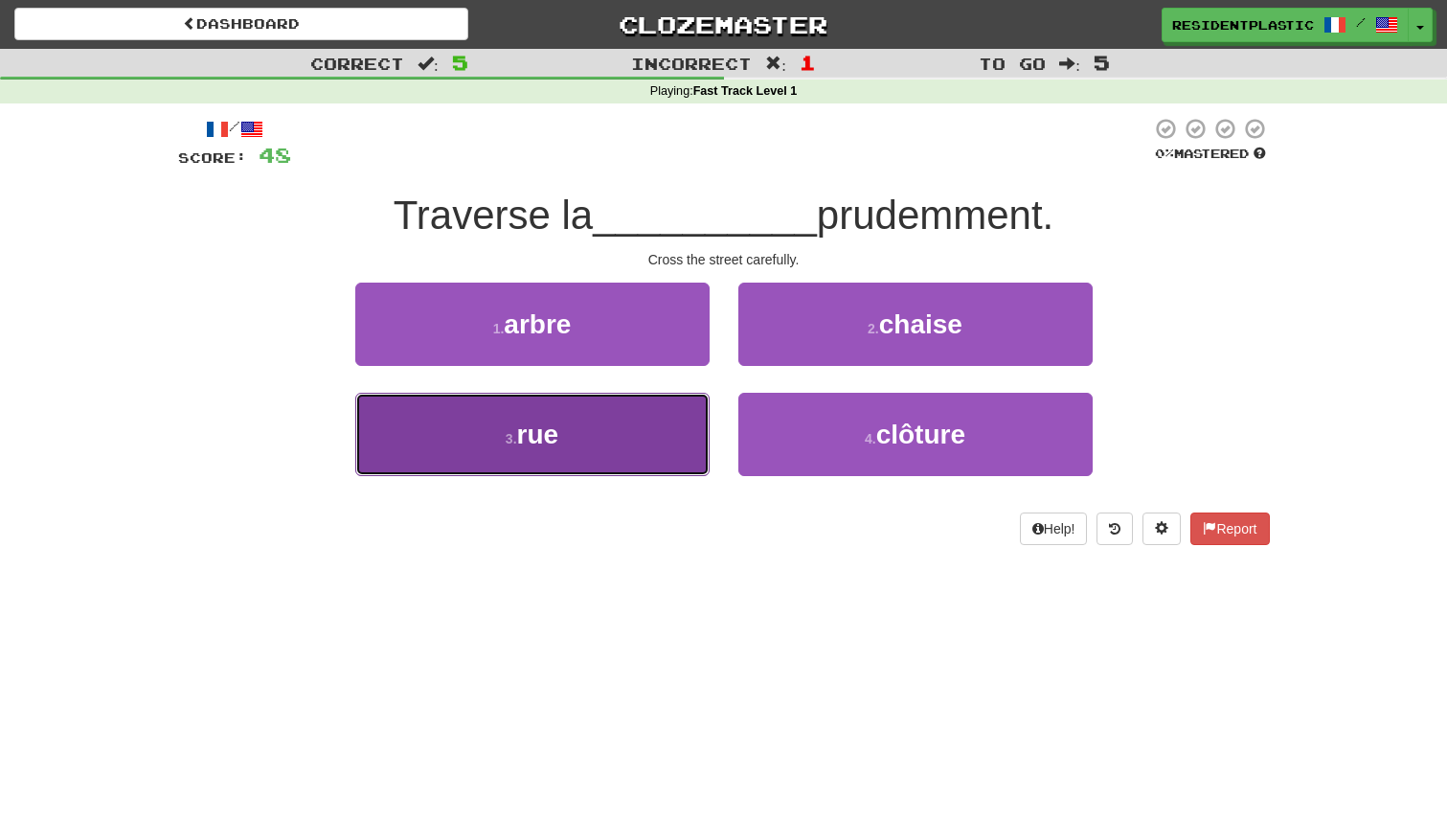
click at [646, 439] on button "3 . rue" at bounding box center [532, 434] width 354 height 83
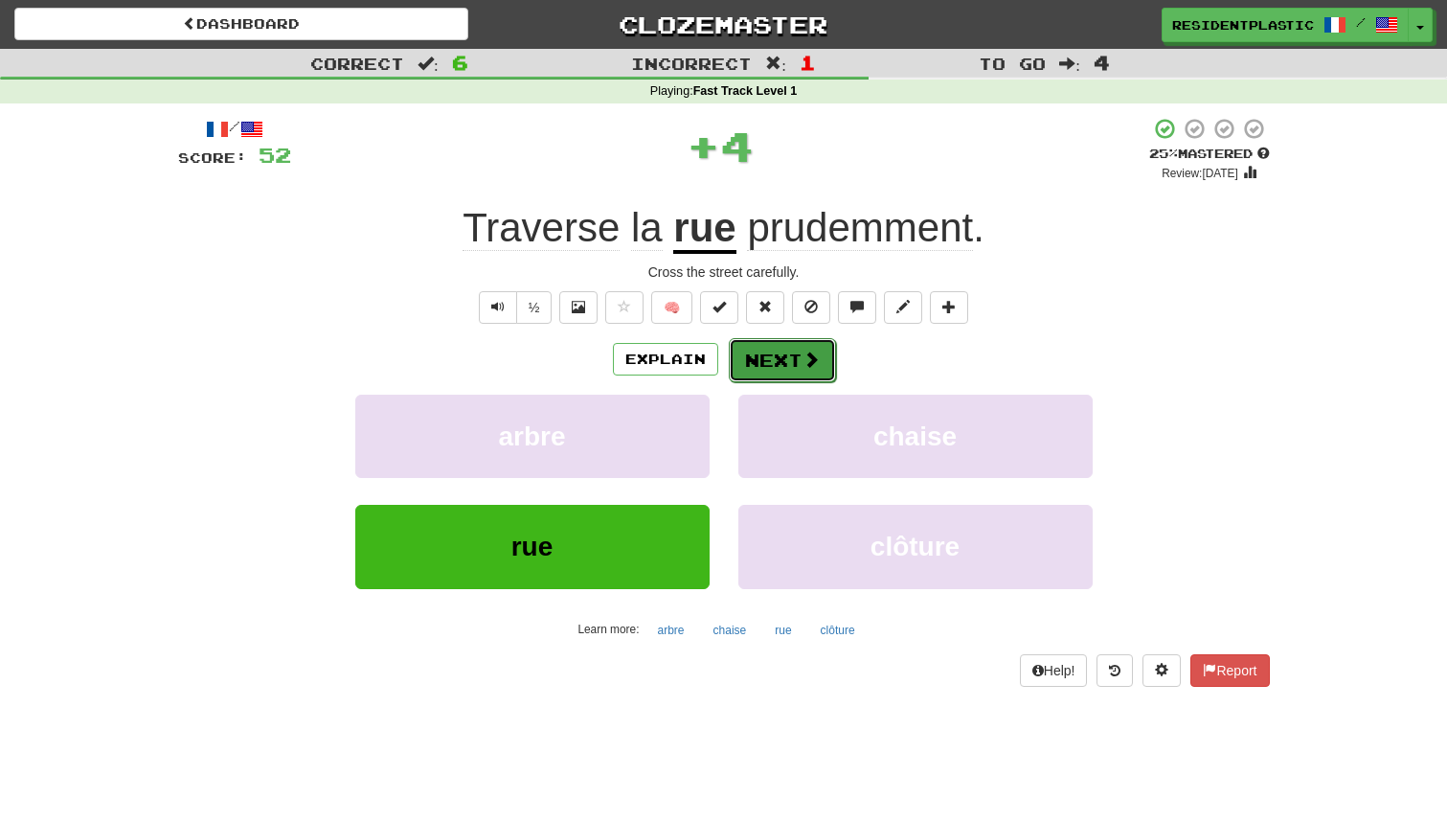
click at [762, 368] on button "Next" at bounding box center [782, 360] width 107 height 44
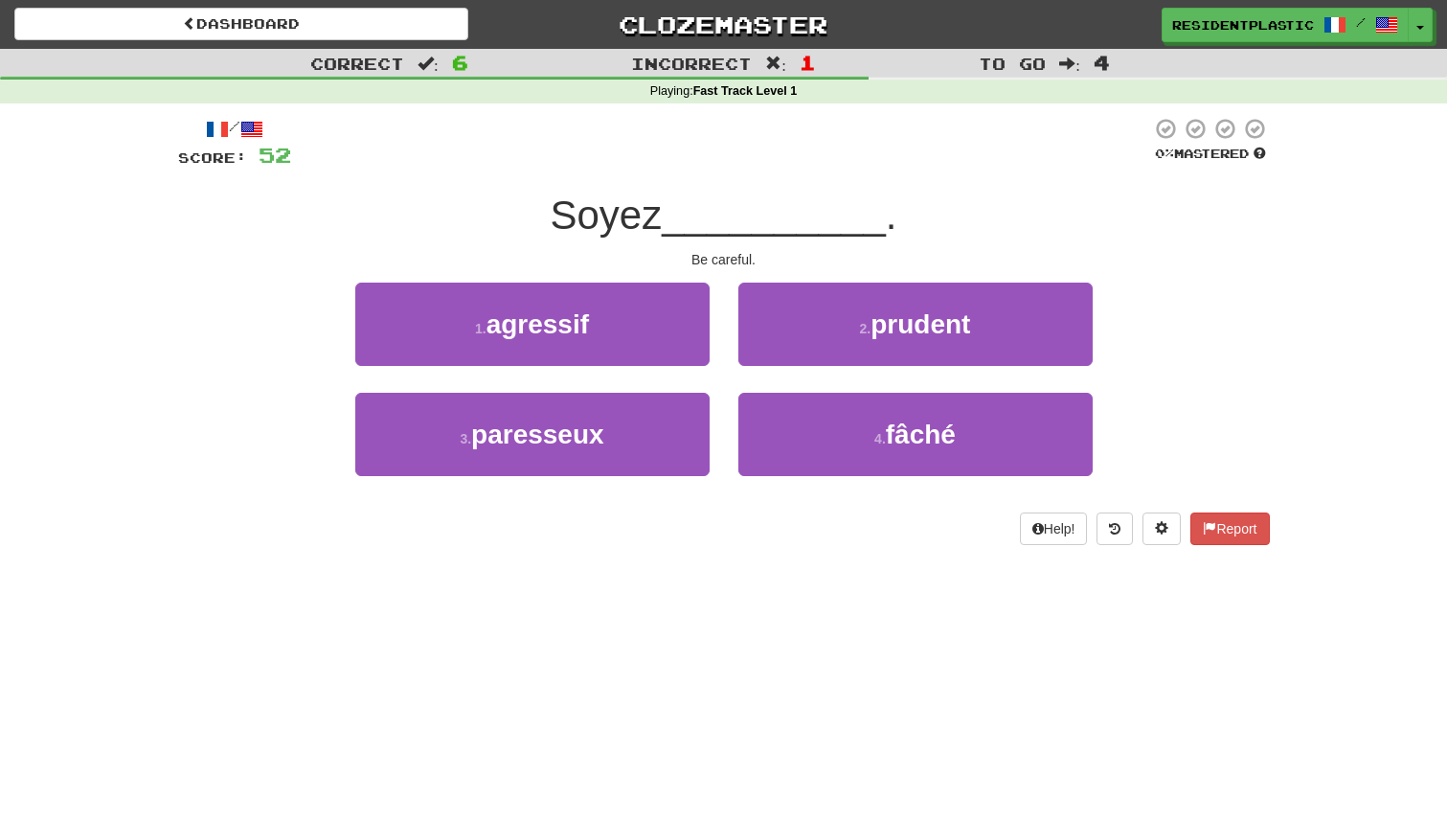
click at [600, 234] on span "Soyez" at bounding box center [607, 214] width 112 height 45
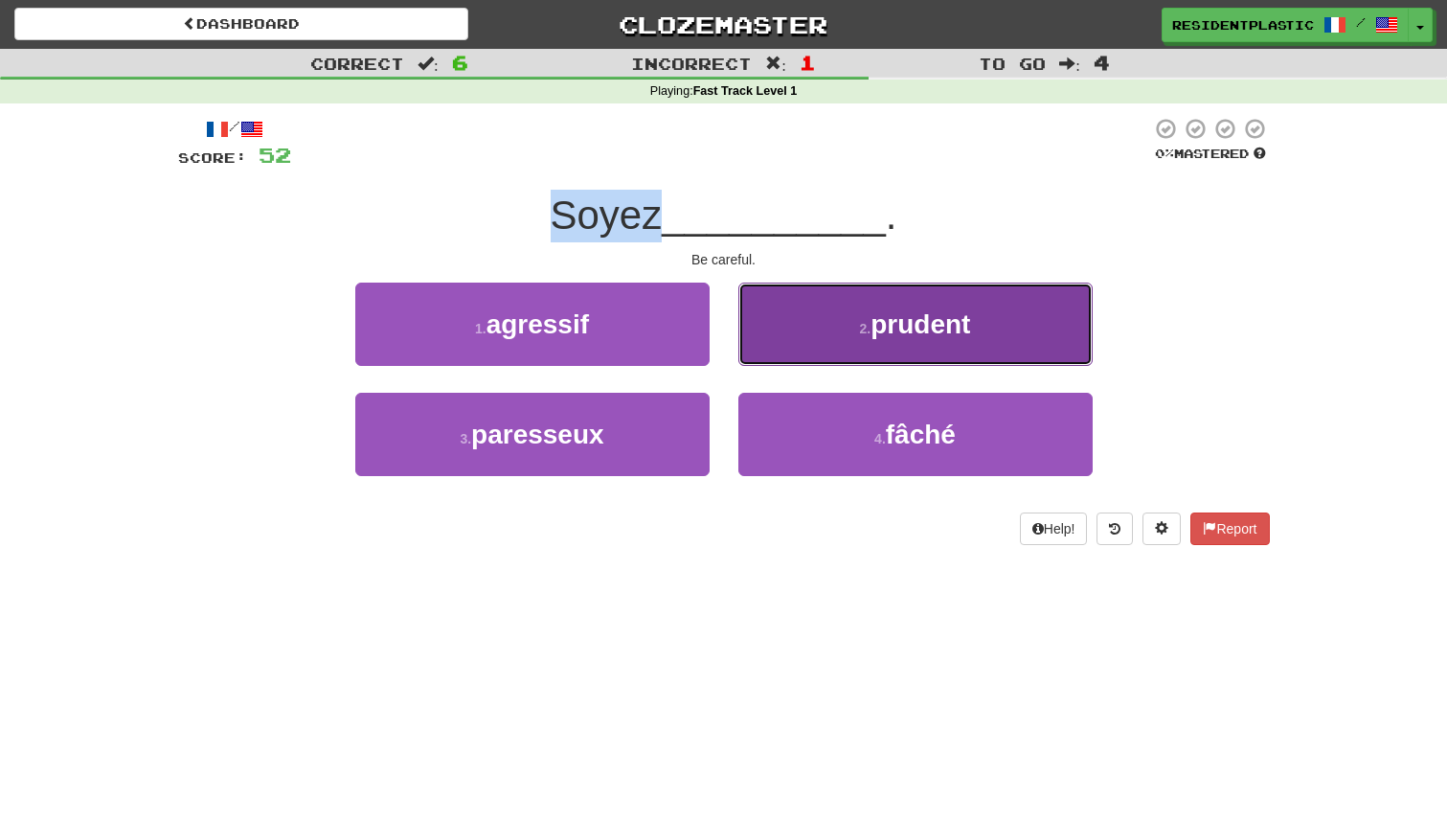
click at [860, 312] on button "2 . prudent" at bounding box center [915, 324] width 354 height 83
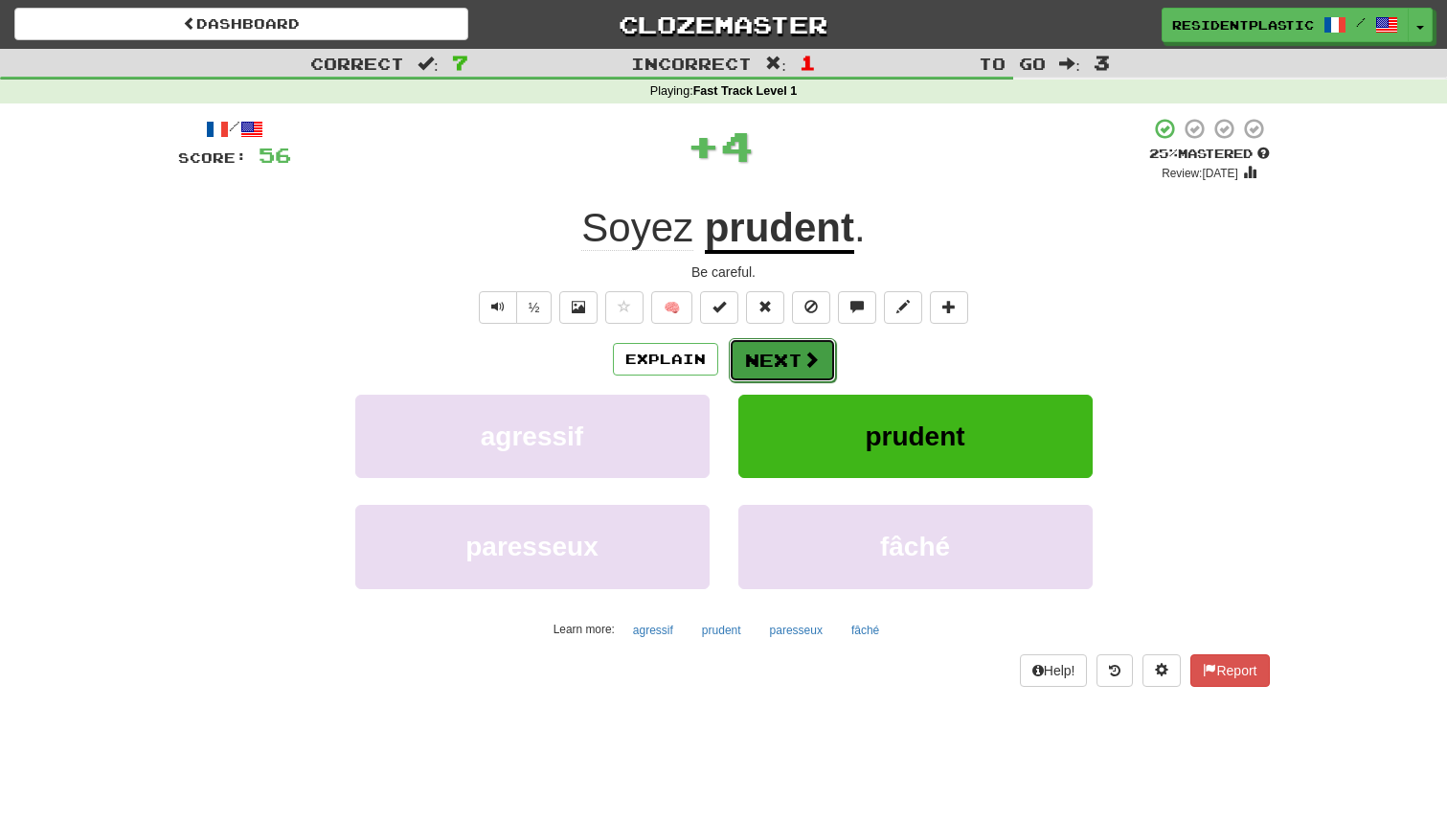
click at [803, 365] on span at bounding box center [811, 359] width 17 height 17
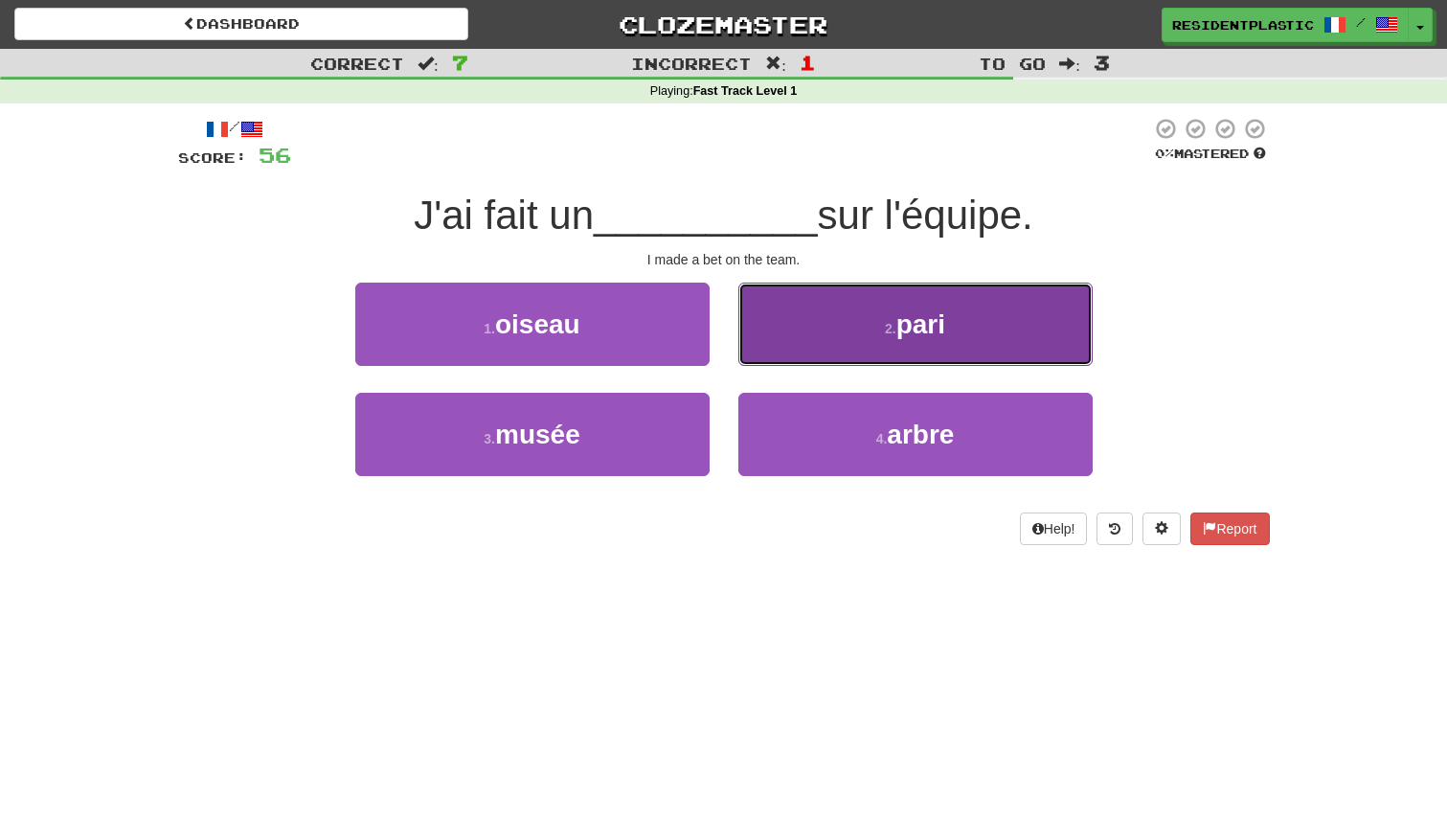
click at [816, 357] on button "2 . pari" at bounding box center [915, 324] width 354 height 83
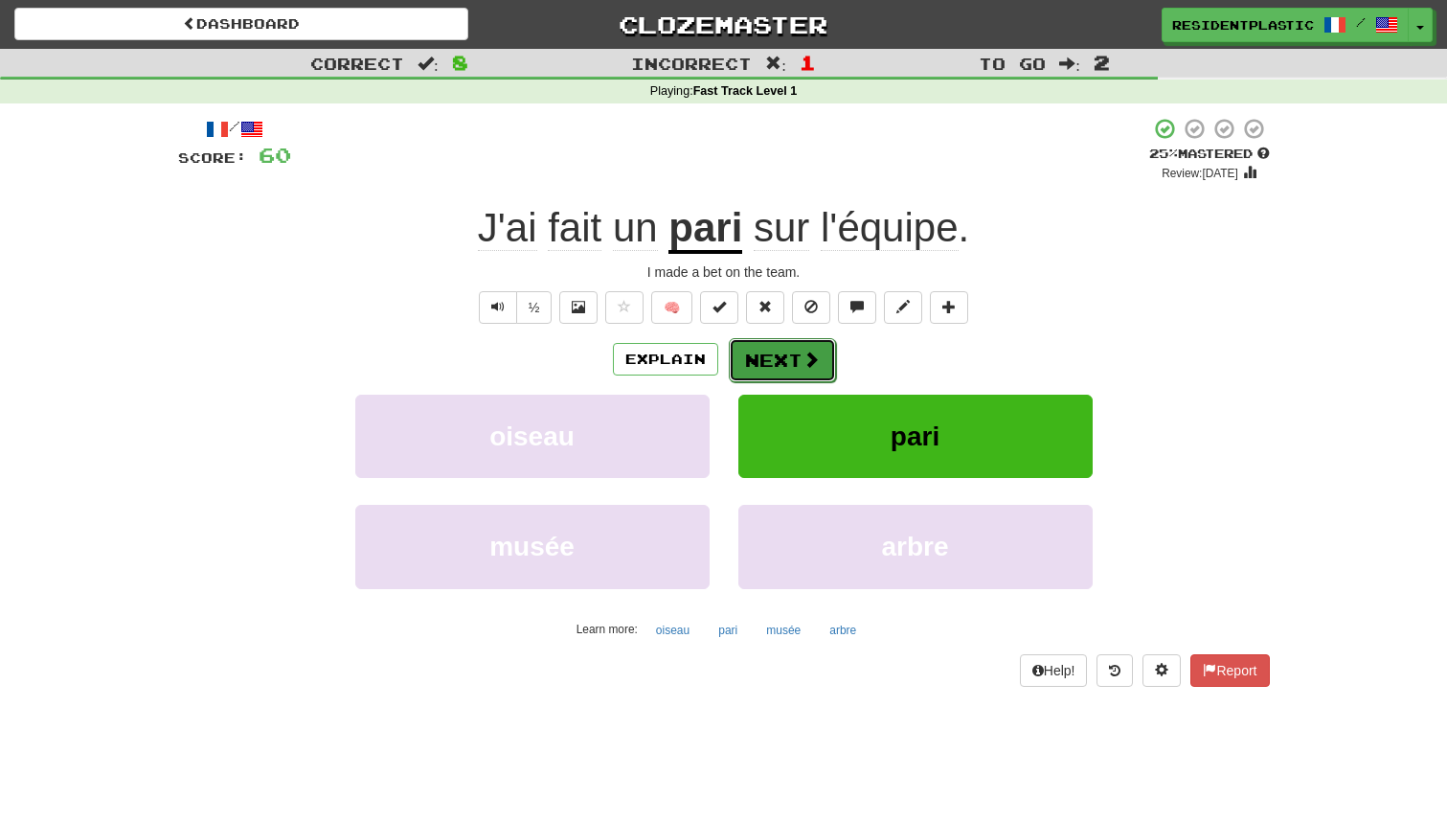
click at [793, 366] on button "Next" at bounding box center [782, 360] width 107 height 44
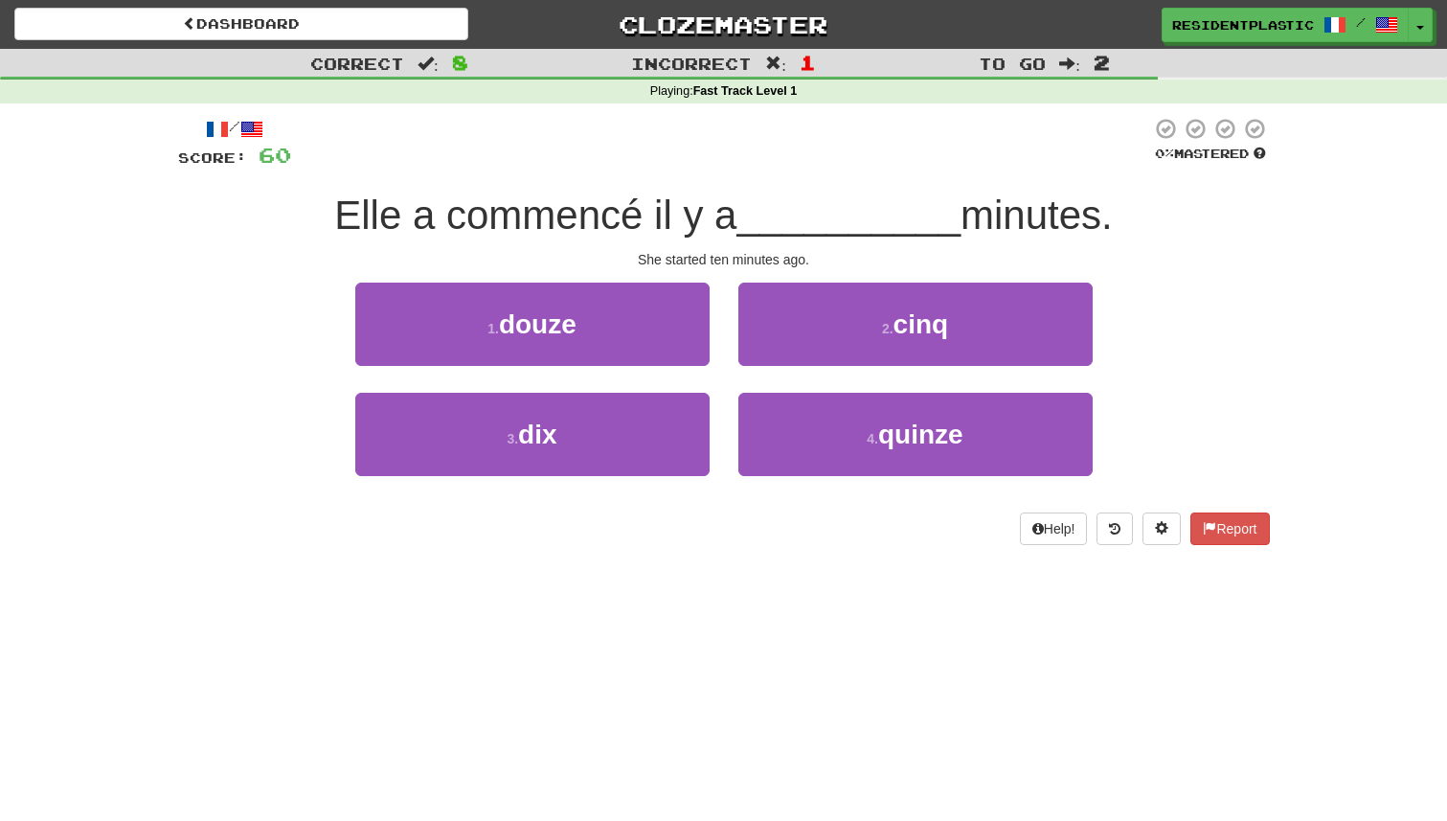
click at [654, 379] on div "1 . douze" at bounding box center [532, 338] width 383 height 110
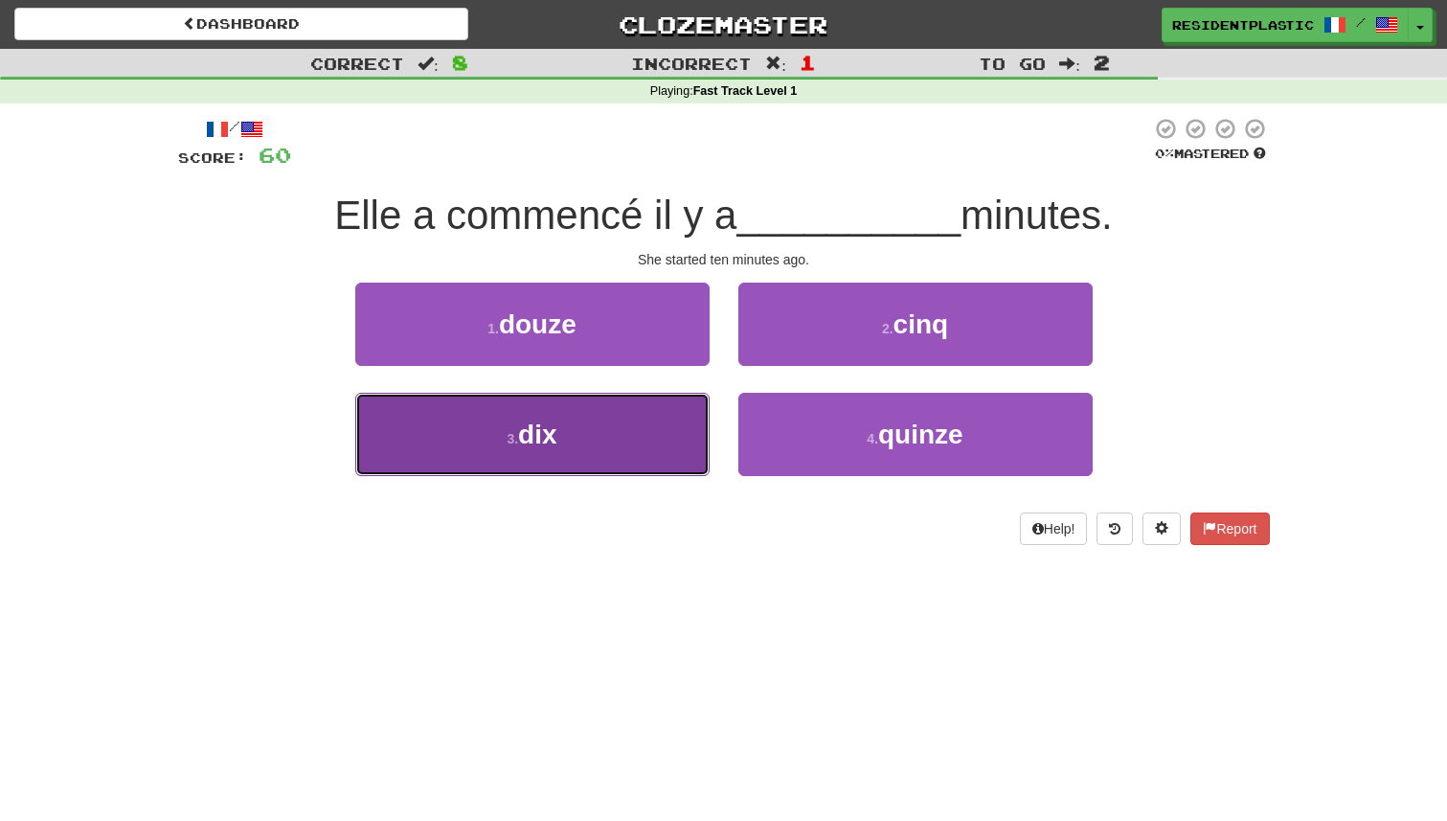
click at [653, 393] on button "3 . dix" at bounding box center [532, 434] width 354 height 83
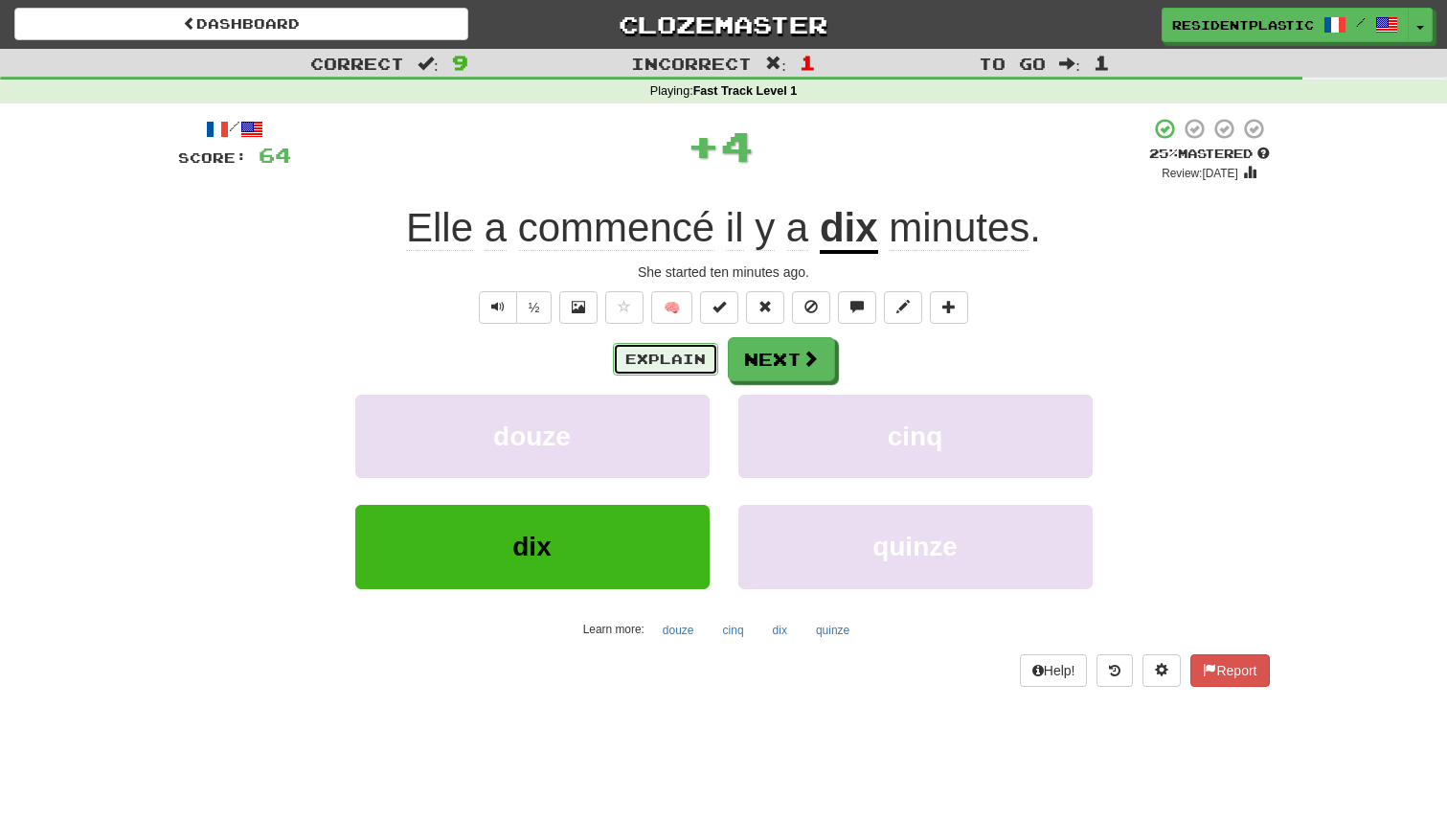
click at [660, 351] on button "Explain" at bounding box center [665, 359] width 105 height 33
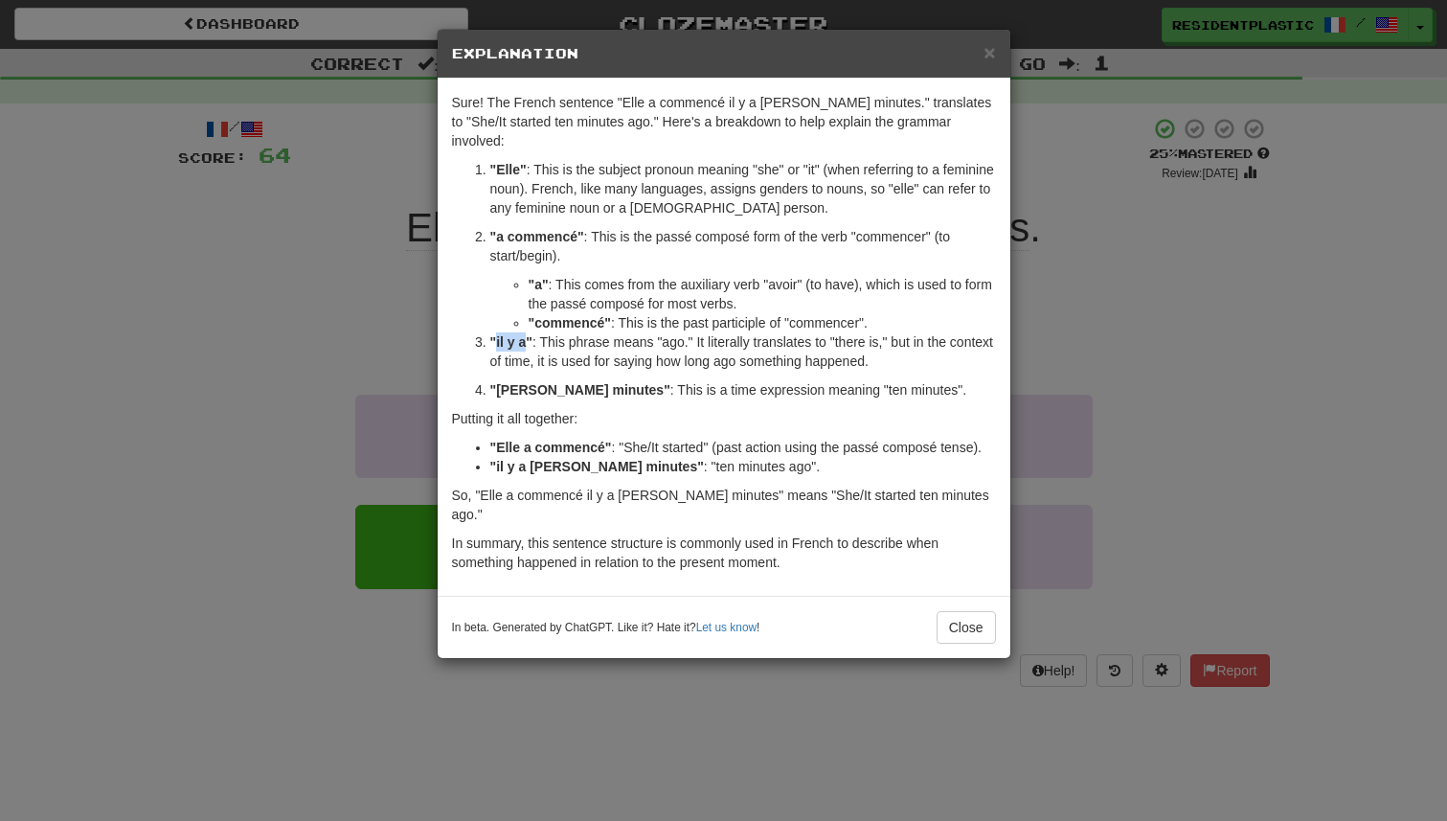
drag, startPoint x: 525, startPoint y: 325, endPoint x: 495, endPoint y: 323, distance: 29.8
click at [494, 334] on strong ""il y a"" at bounding box center [511, 341] width 42 height 15
copy strong "il y a"
click at [978, 611] on button "Close" at bounding box center [966, 627] width 59 height 33
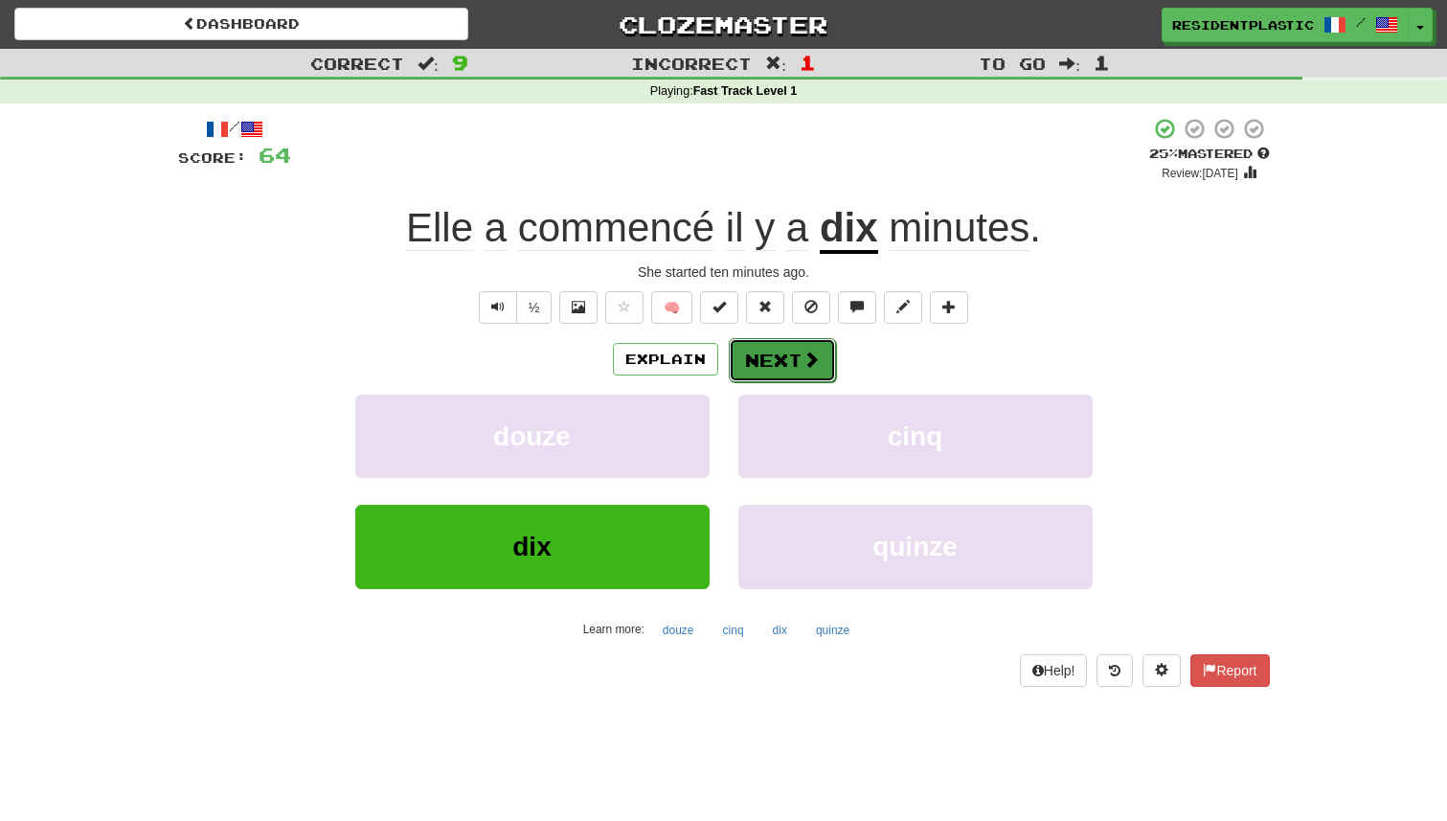
click at [771, 368] on button "Next" at bounding box center [782, 360] width 107 height 44
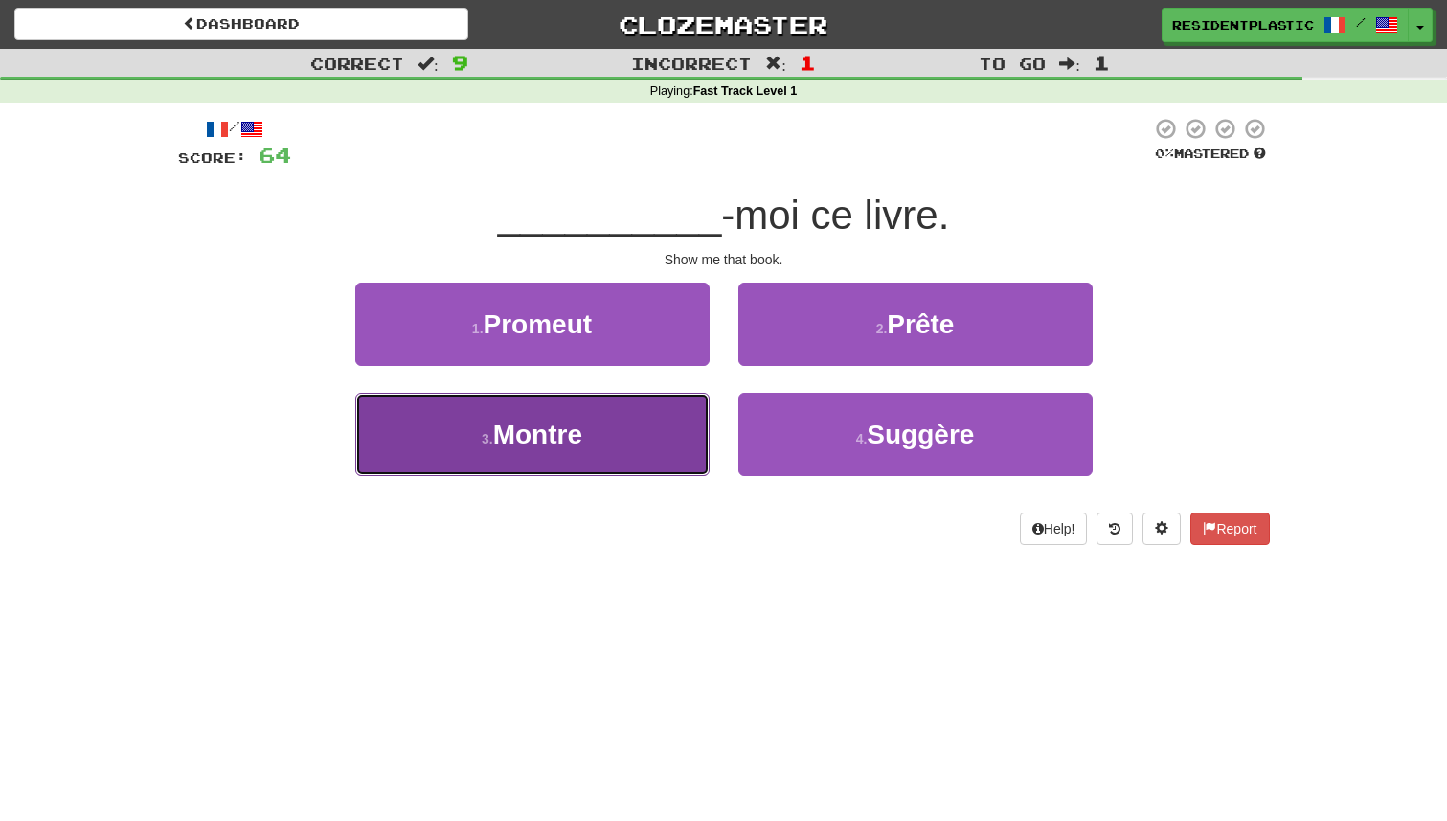
click at [654, 460] on button "3 . Montre" at bounding box center [532, 434] width 354 height 83
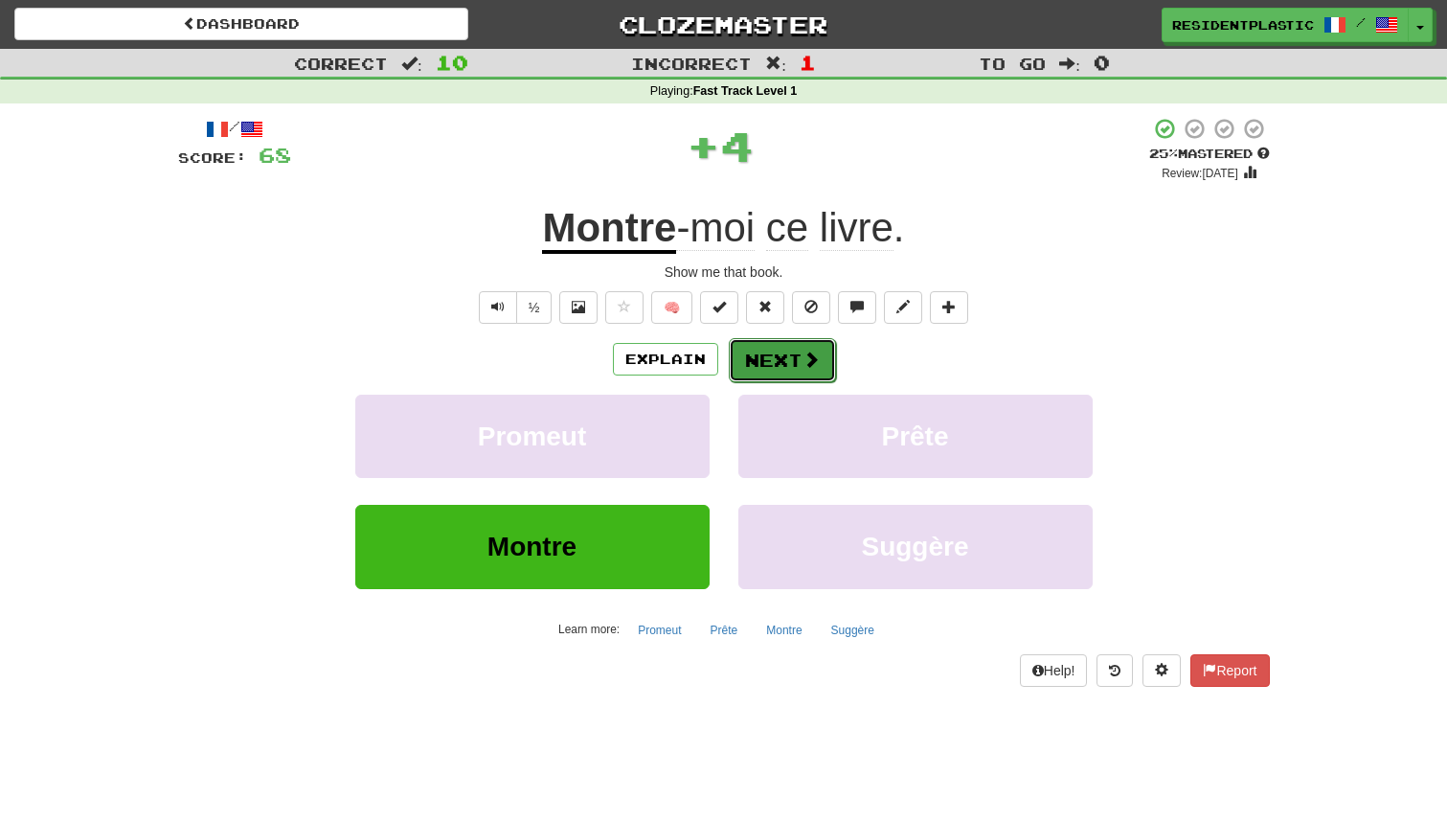
click at [770, 357] on button "Next" at bounding box center [782, 360] width 107 height 44
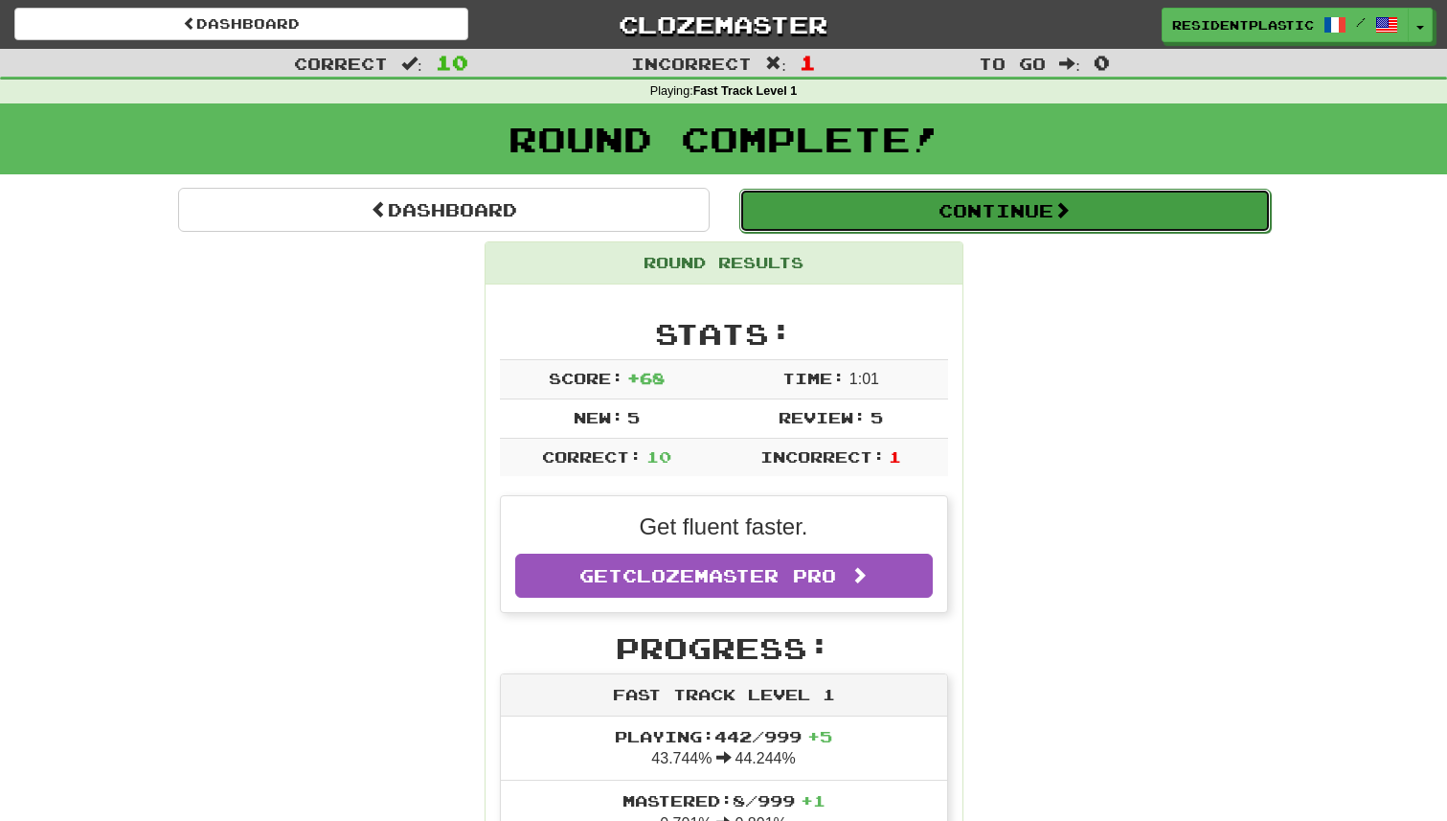
click at [773, 227] on button "Continue" at bounding box center [1005, 211] width 532 height 44
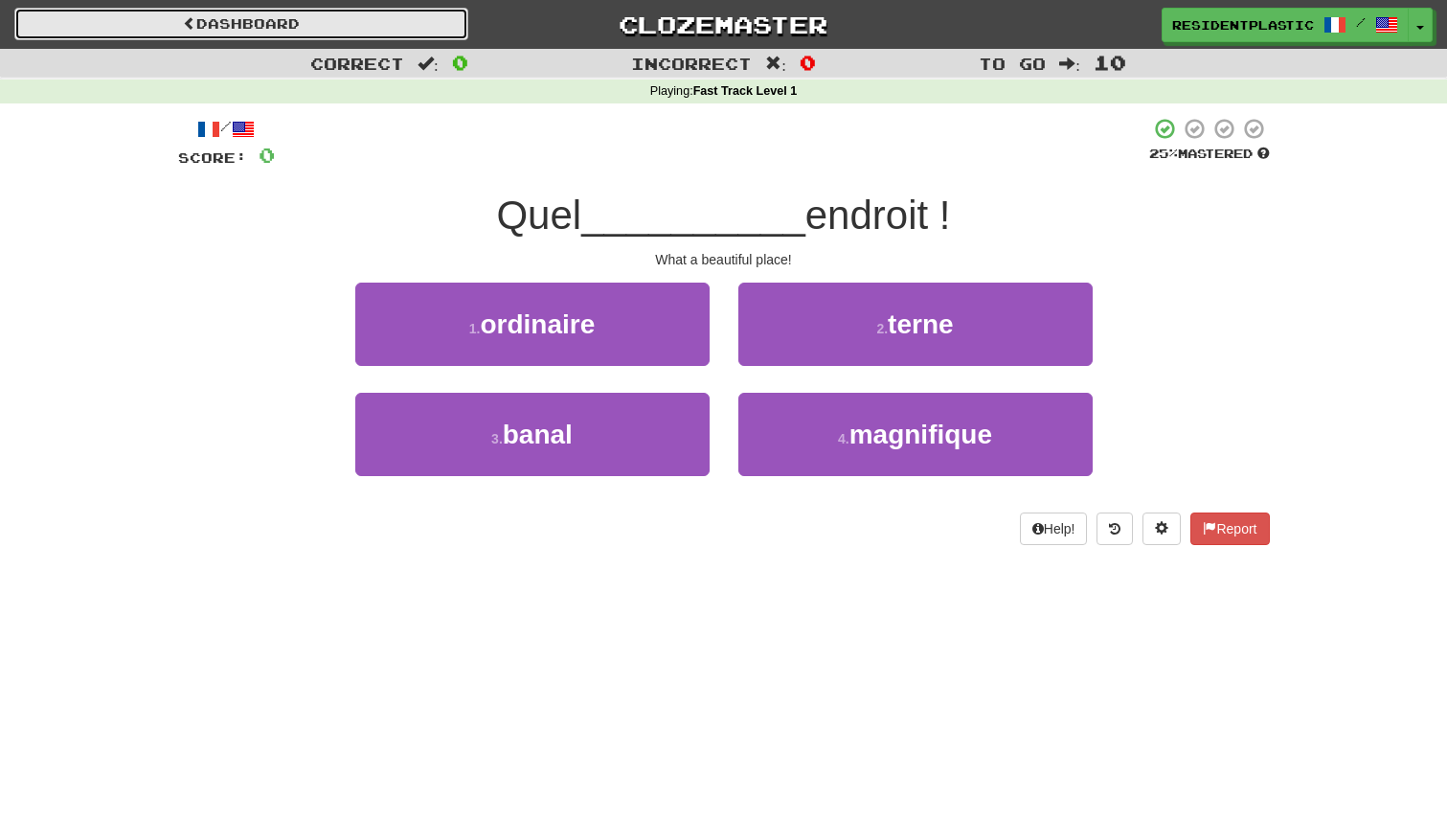
click at [438, 32] on link "Dashboard" at bounding box center [241, 24] width 454 height 33
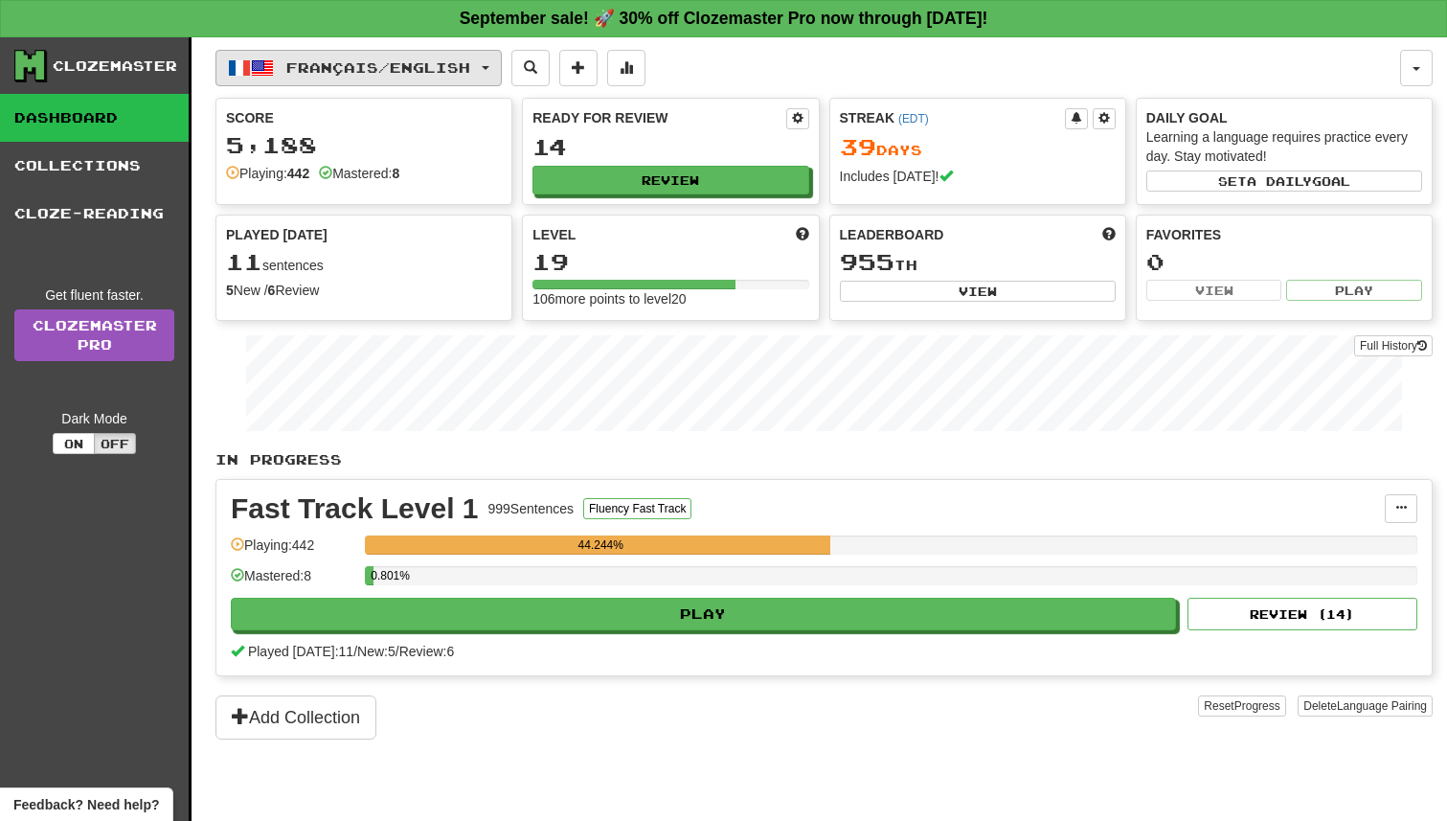
click at [427, 62] on span "Français / English" at bounding box center [378, 67] width 184 height 16
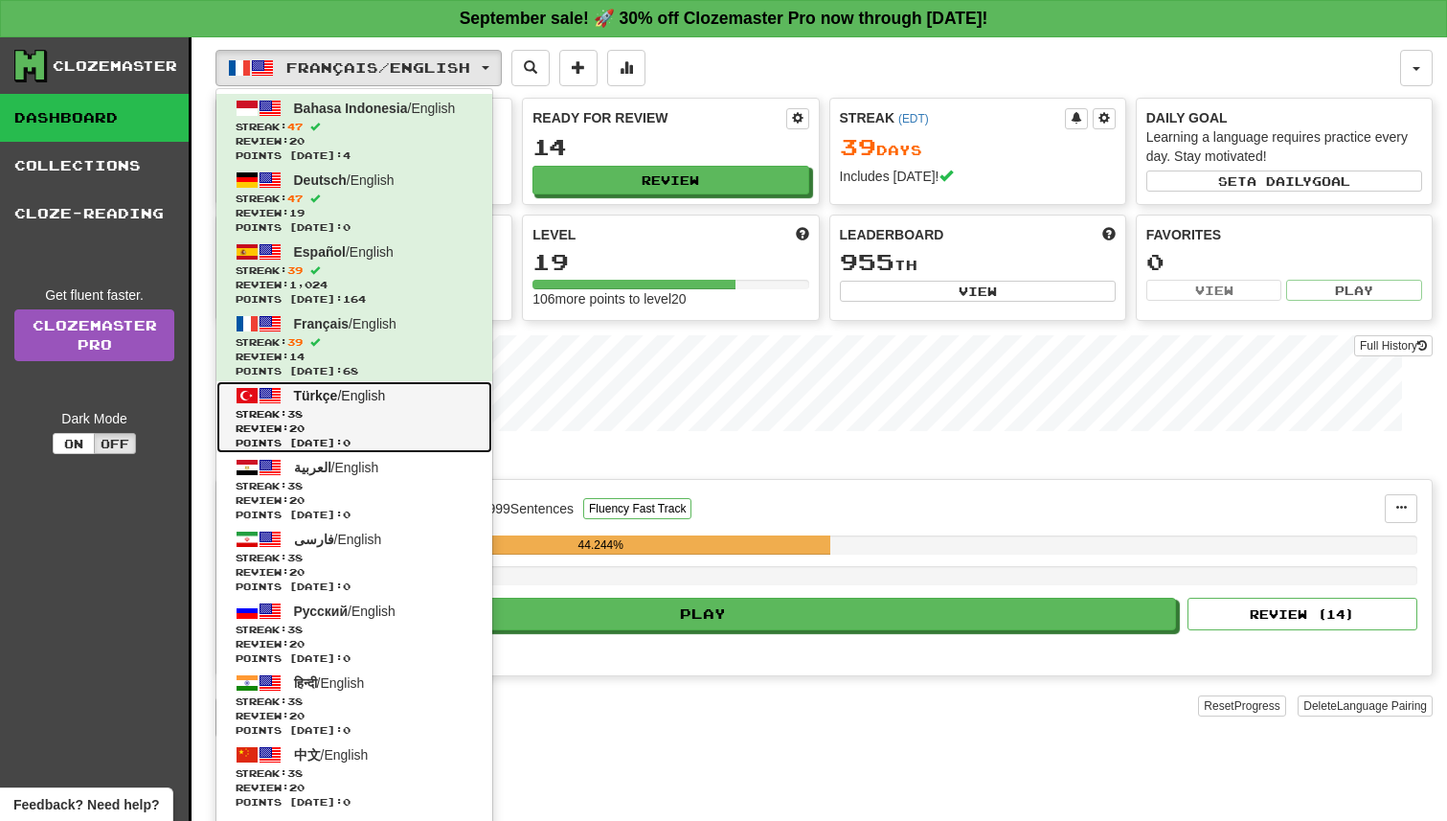
click at [377, 393] on span "Türkçe / English" at bounding box center [340, 395] width 92 height 15
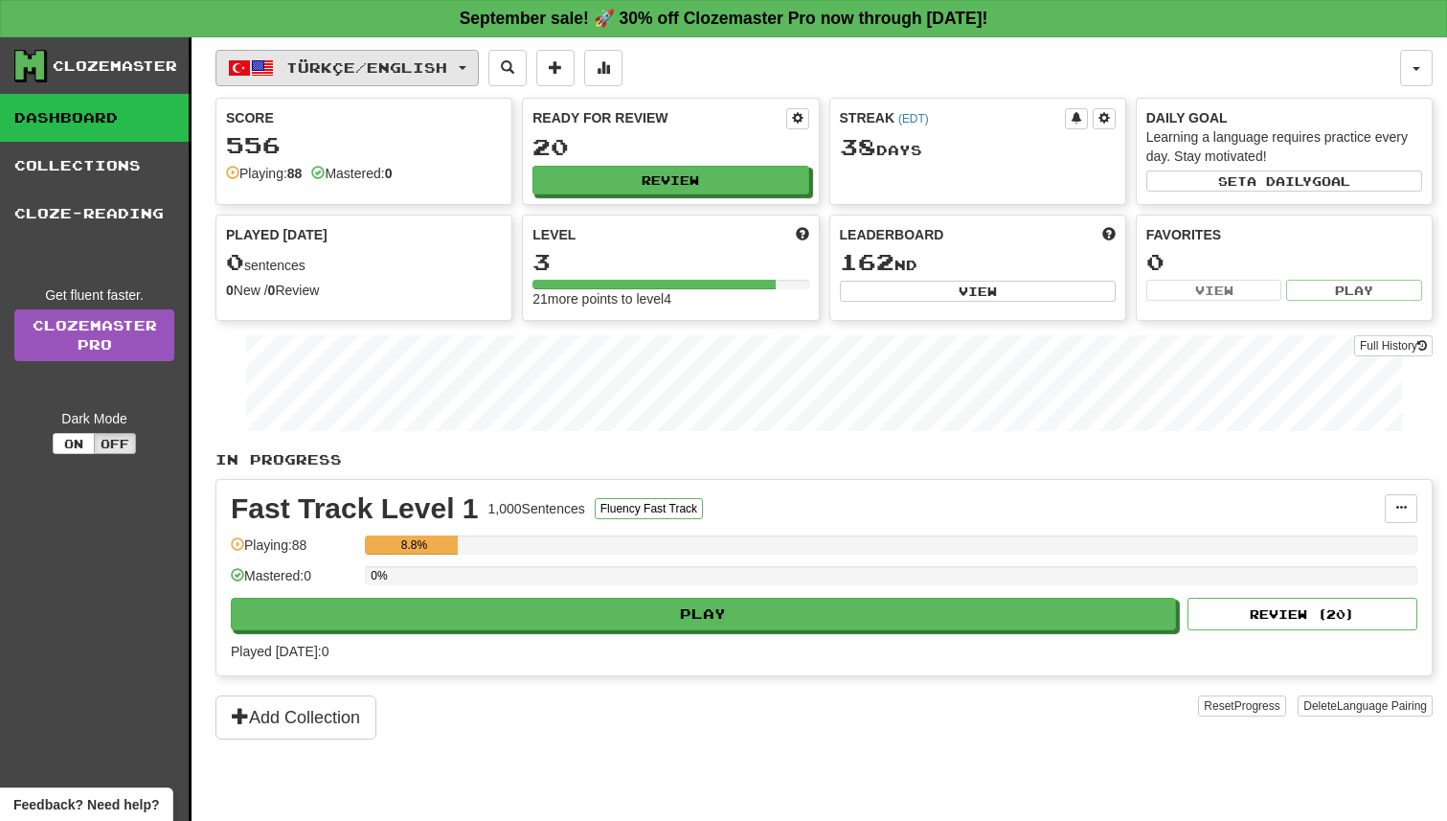
click at [438, 69] on span "Türkçe / English" at bounding box center [366, 67] width 161 height 16
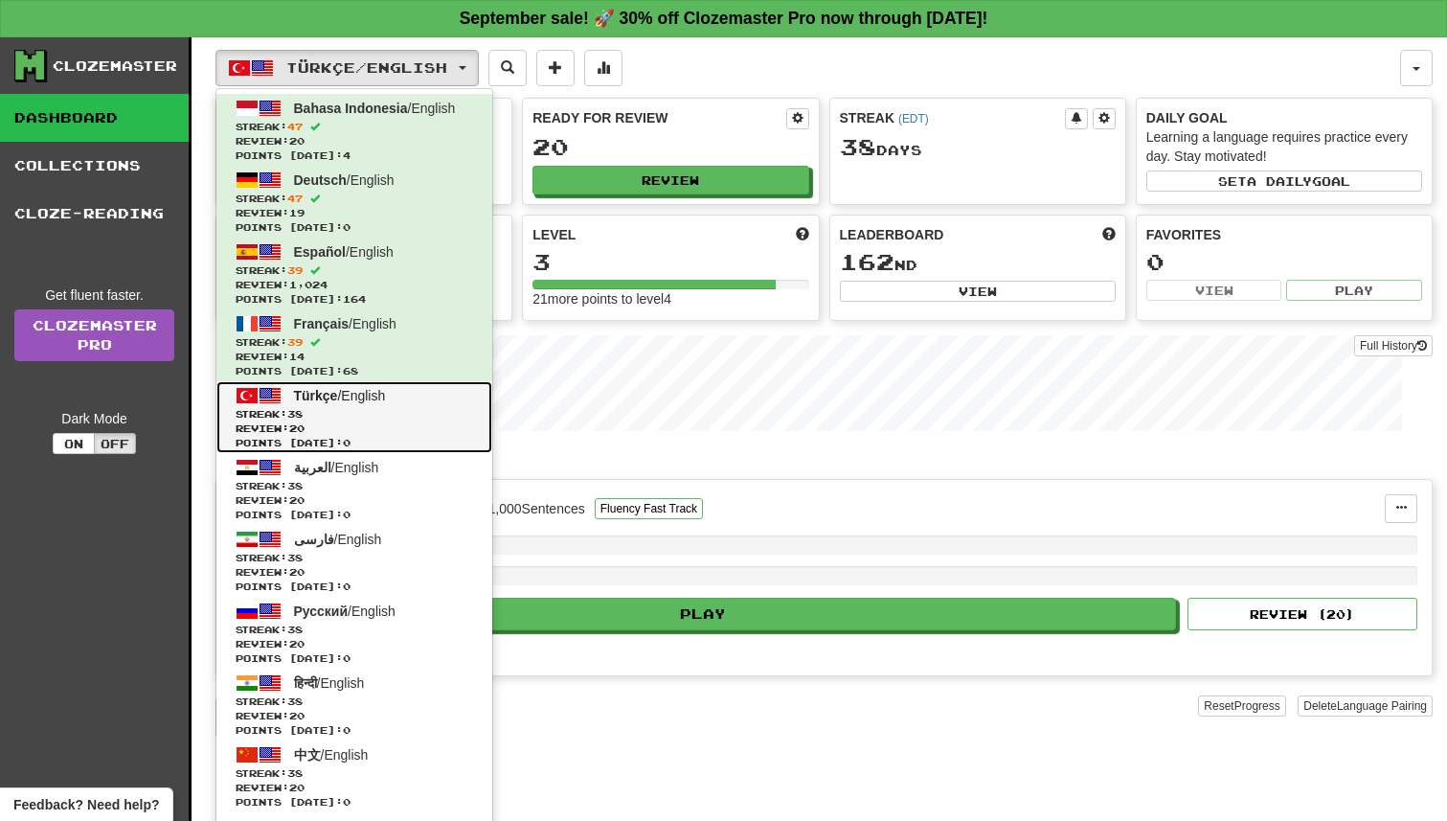
click at [421, 407] on span "Streak: 38" at bounding box center [355, 414] width 238 height 14
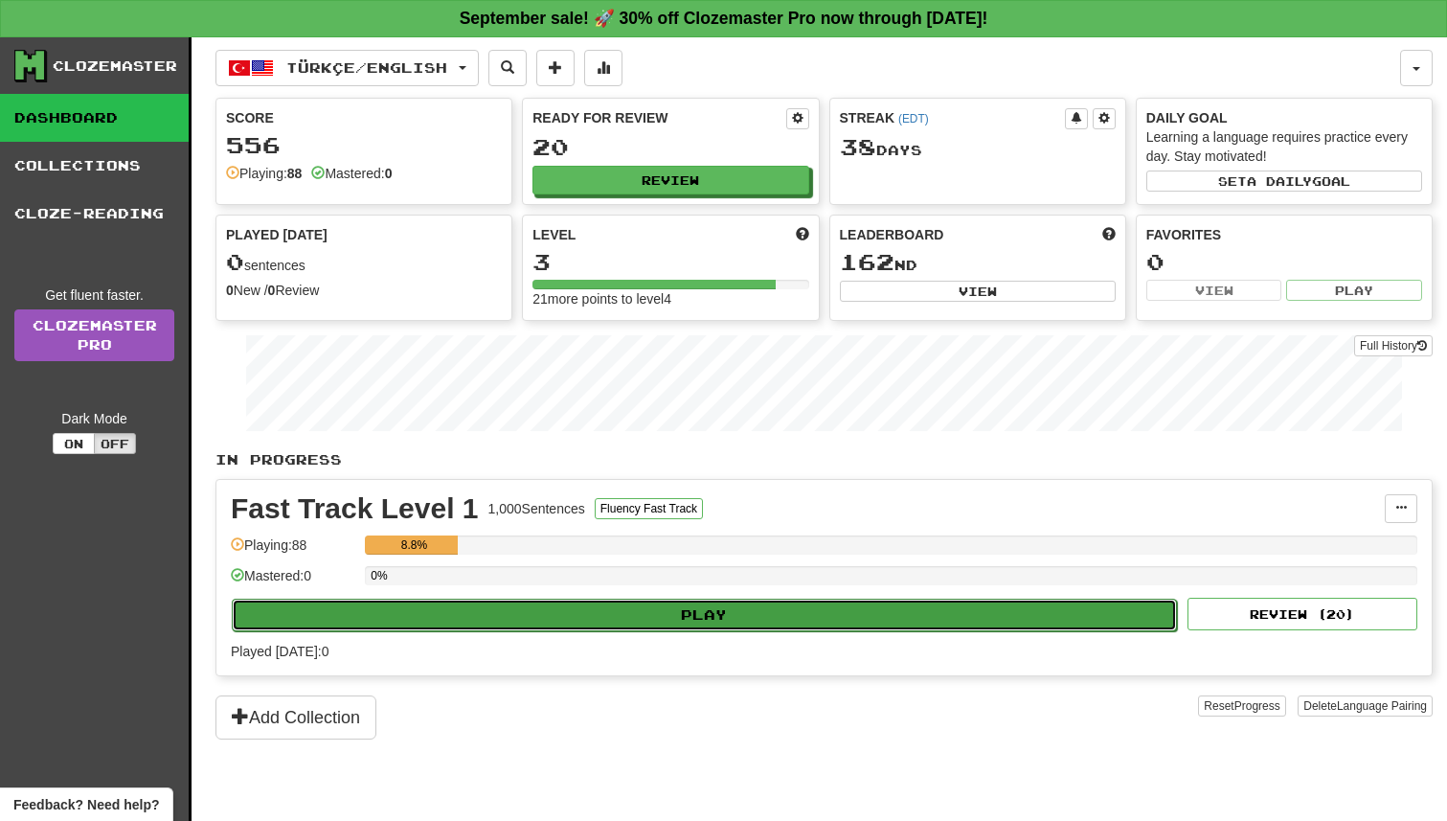
click at [689, 625] on button "Play" at bounding box center [704, 615] width 945 height 33
select select "**"
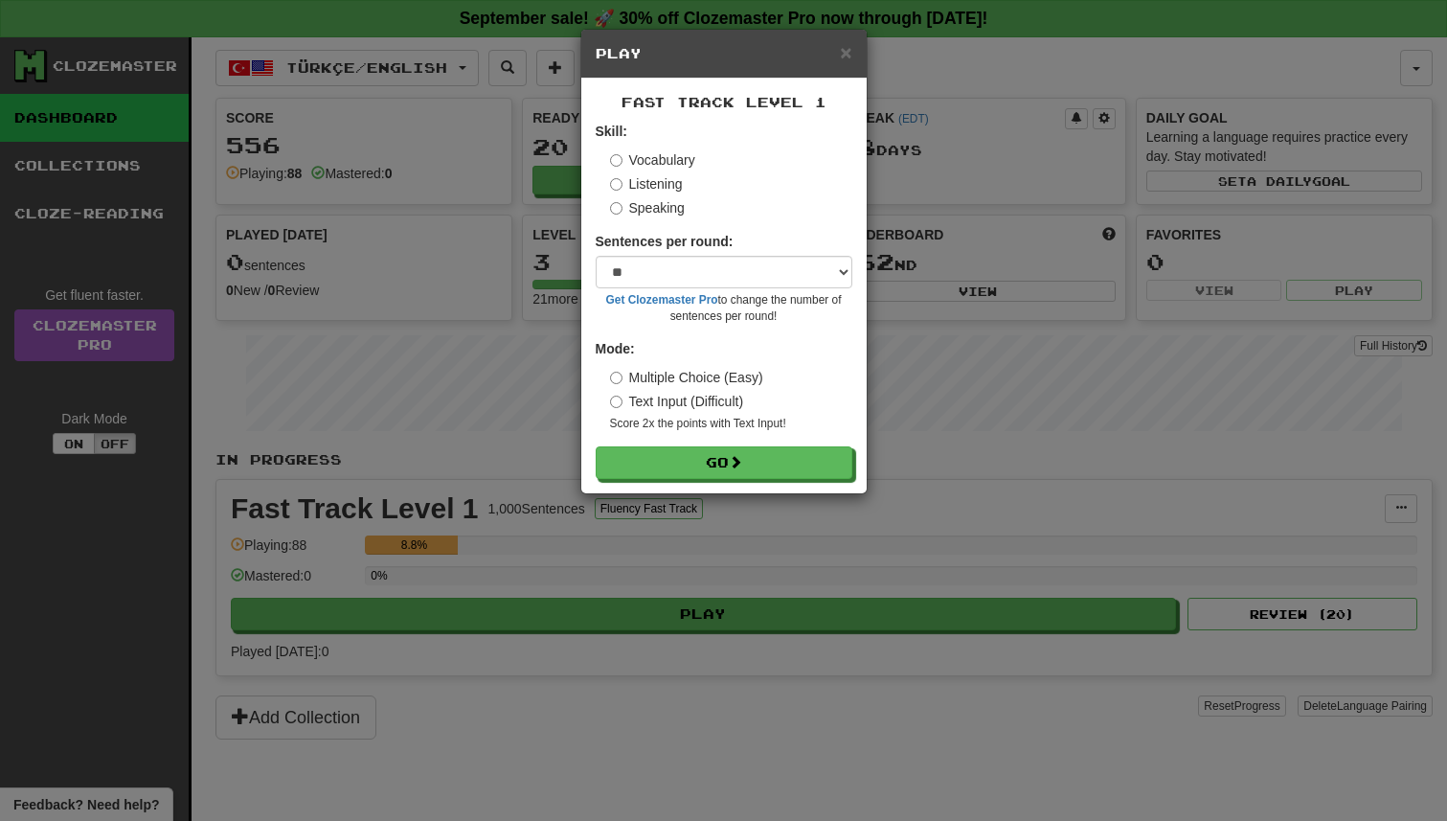
click at [704, 482] on div "Fast Track Level 1 Skill: Vocabulary Listening Speaking Sentences per round: * …" at bounding box center [723, 286] width 285 height 415
click at [709, 461] on button "Go" at bounding box center [725, 463] width 257 height 33
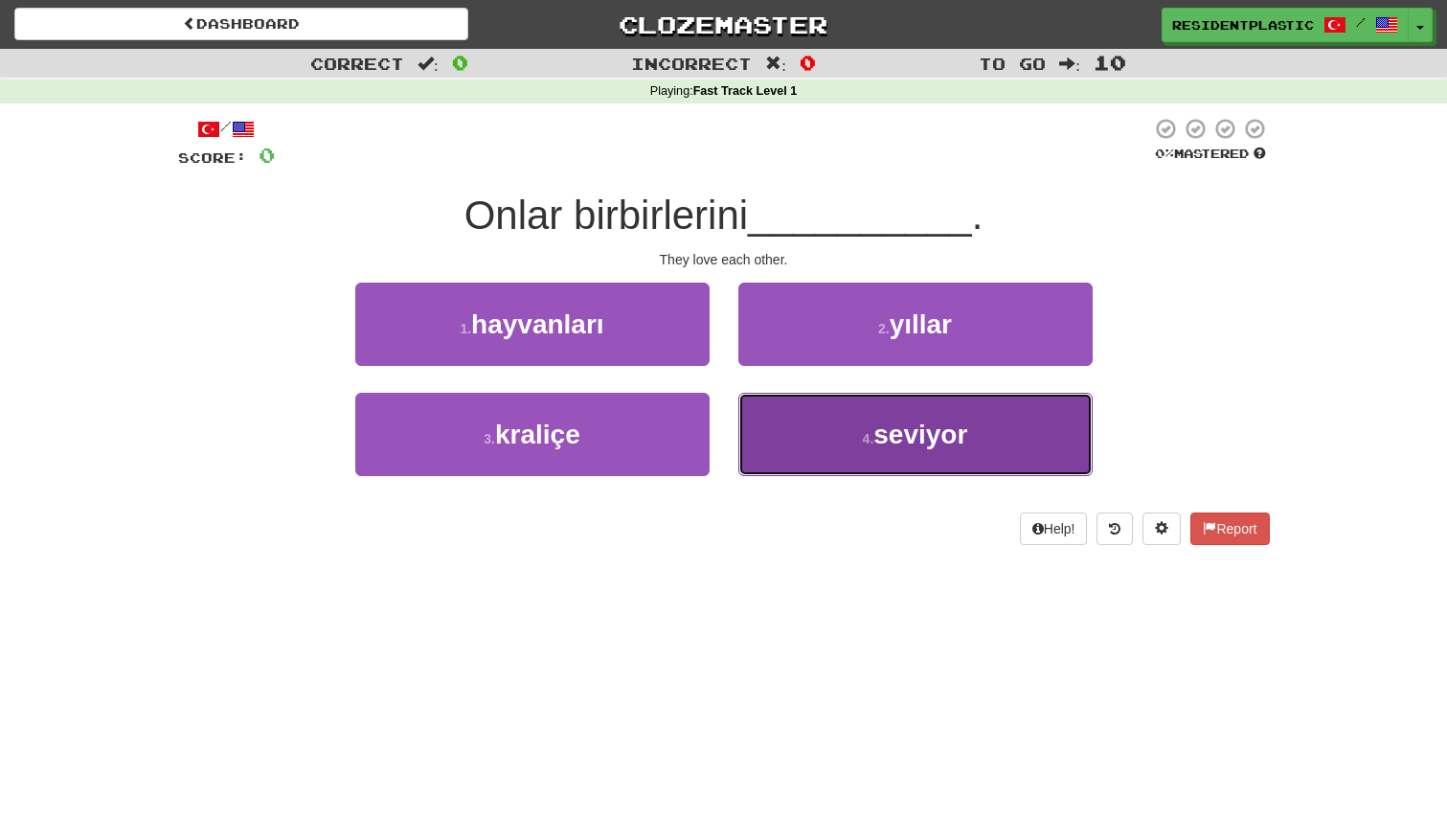
click at [804, 445] on button "4 . [GEOGRAPHIC_DATA]" at bounding box center [915, 434] width 354 height 83
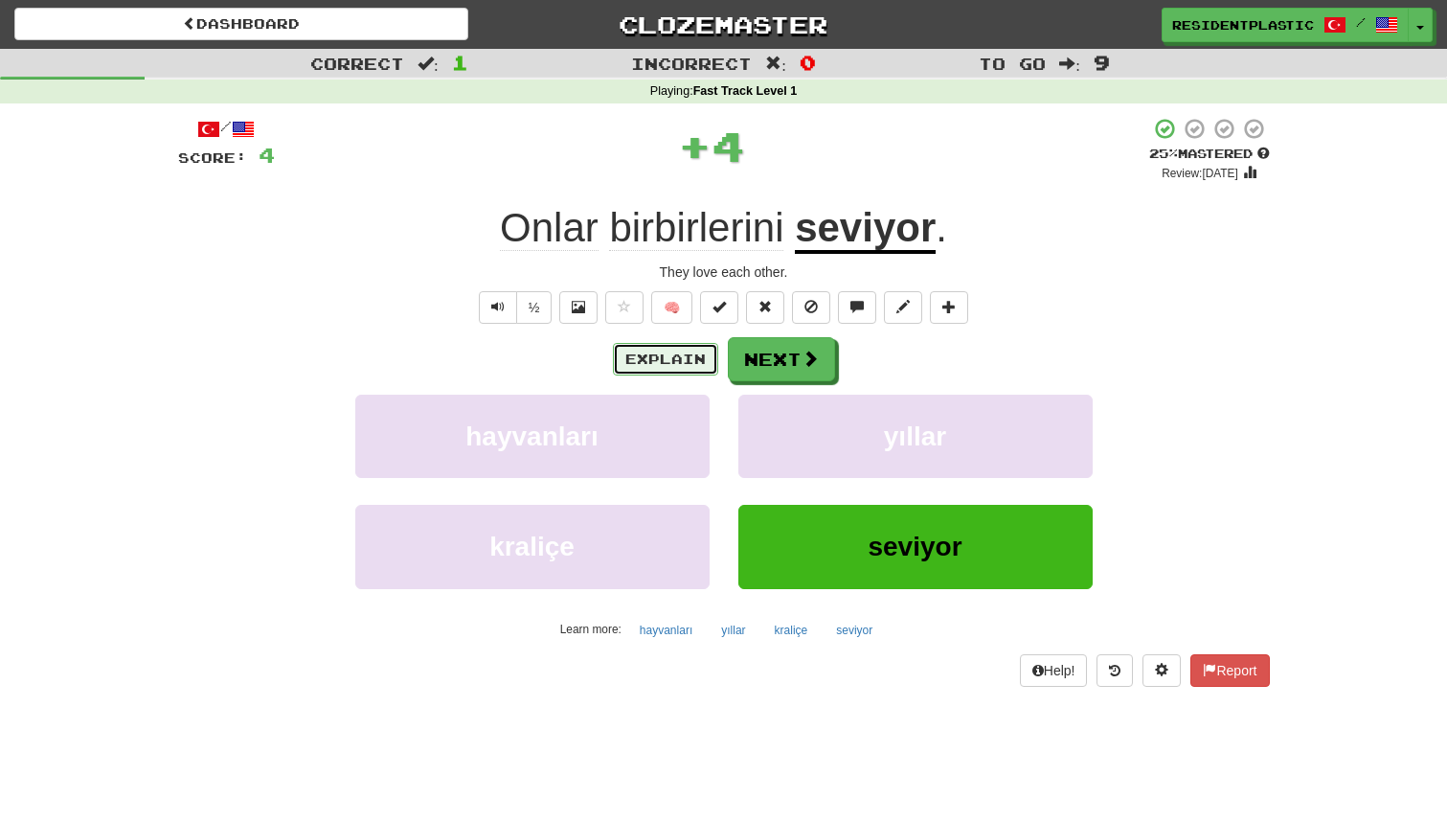
click at [675, 360] on button "Explain" at bounding box center [665, 359] width 105 height 33
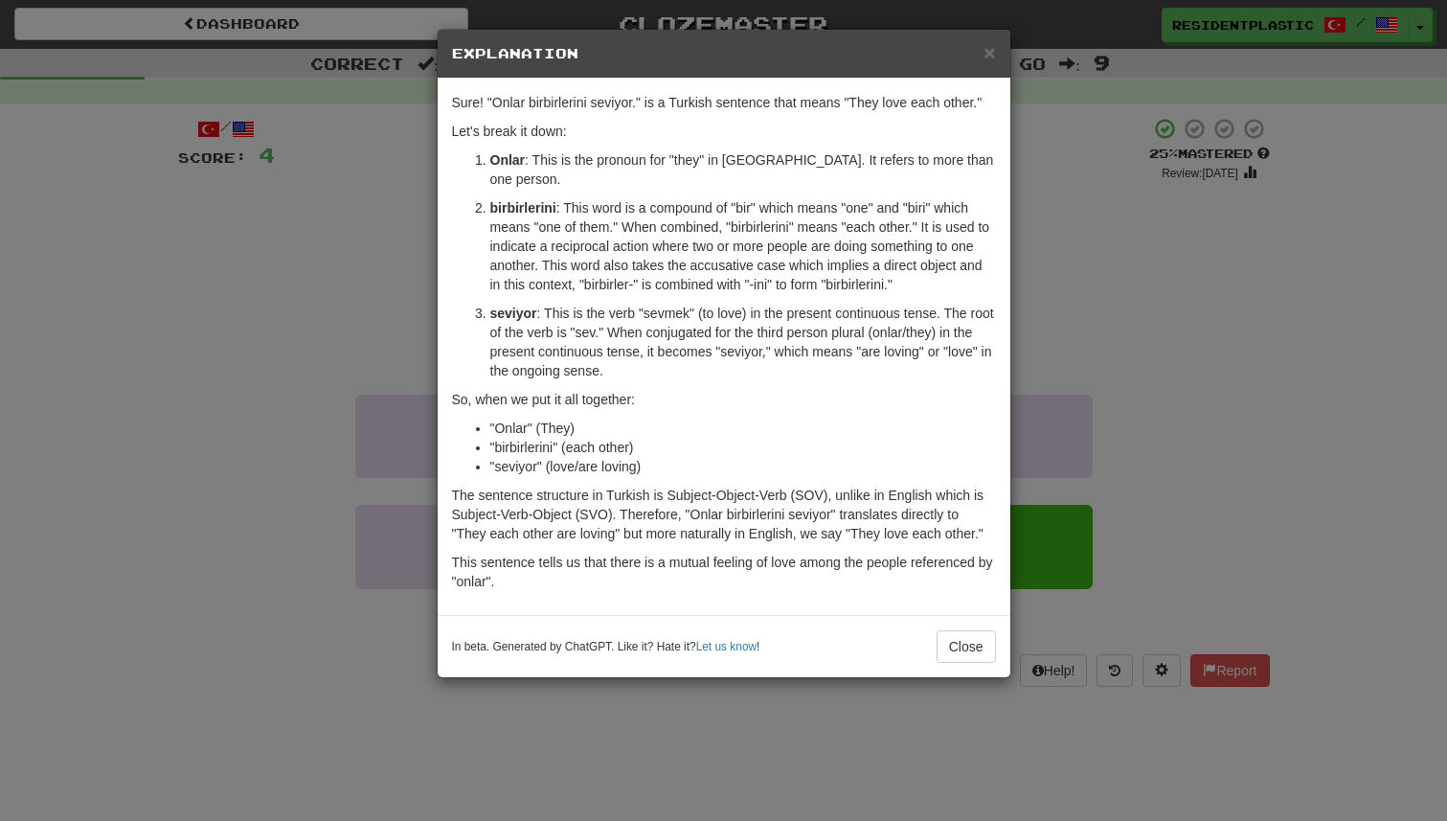
click at [1055, 340] on div "× Explanation Sure! "Onlar birbirlerini seviyor." is a Turkish sentence that me…" at bounding box center [723, 410] width 1447 height 821
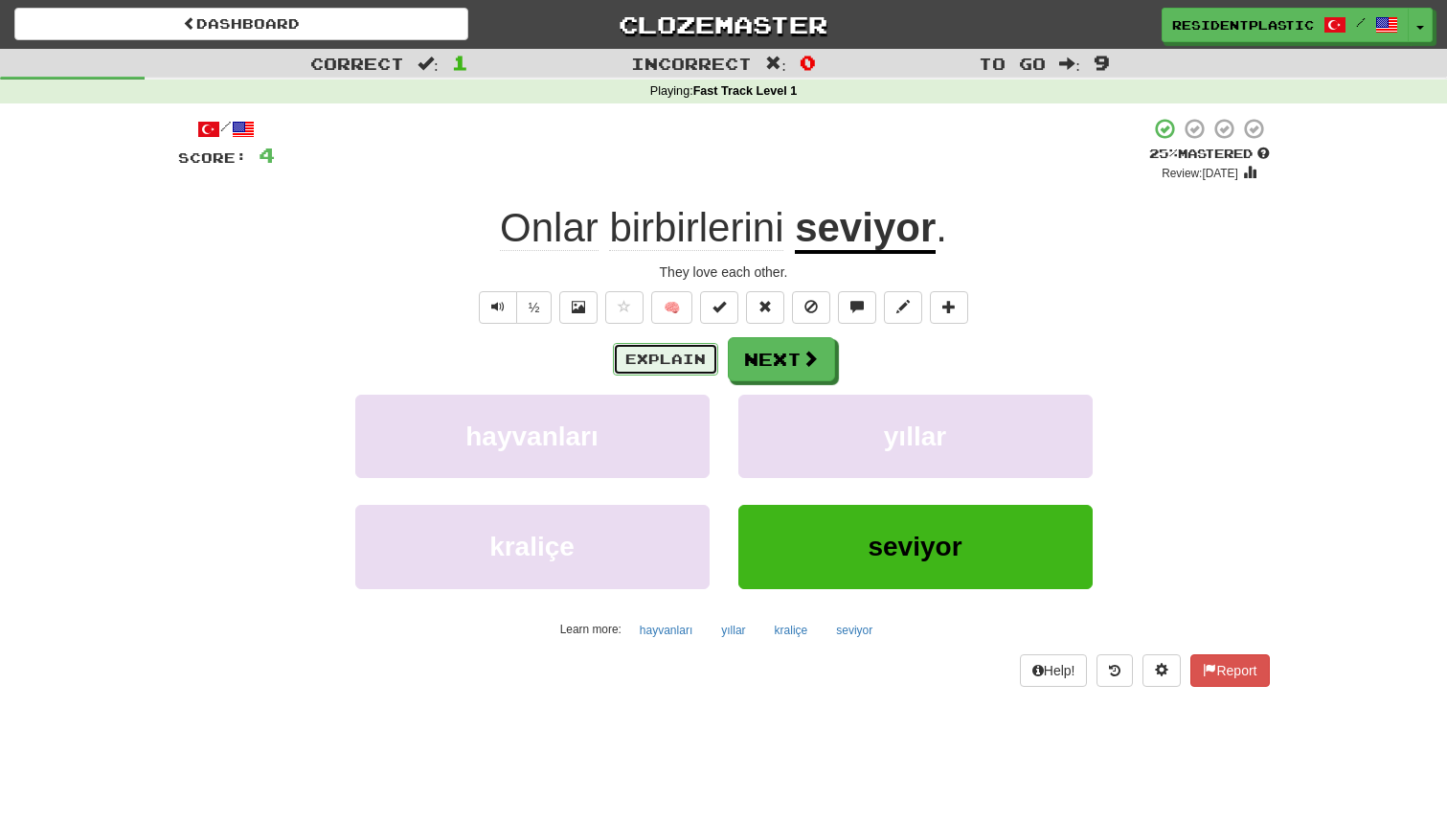
click at [667, 365] on button "Explain" at bounding box center [665, 359] width 105 height 33
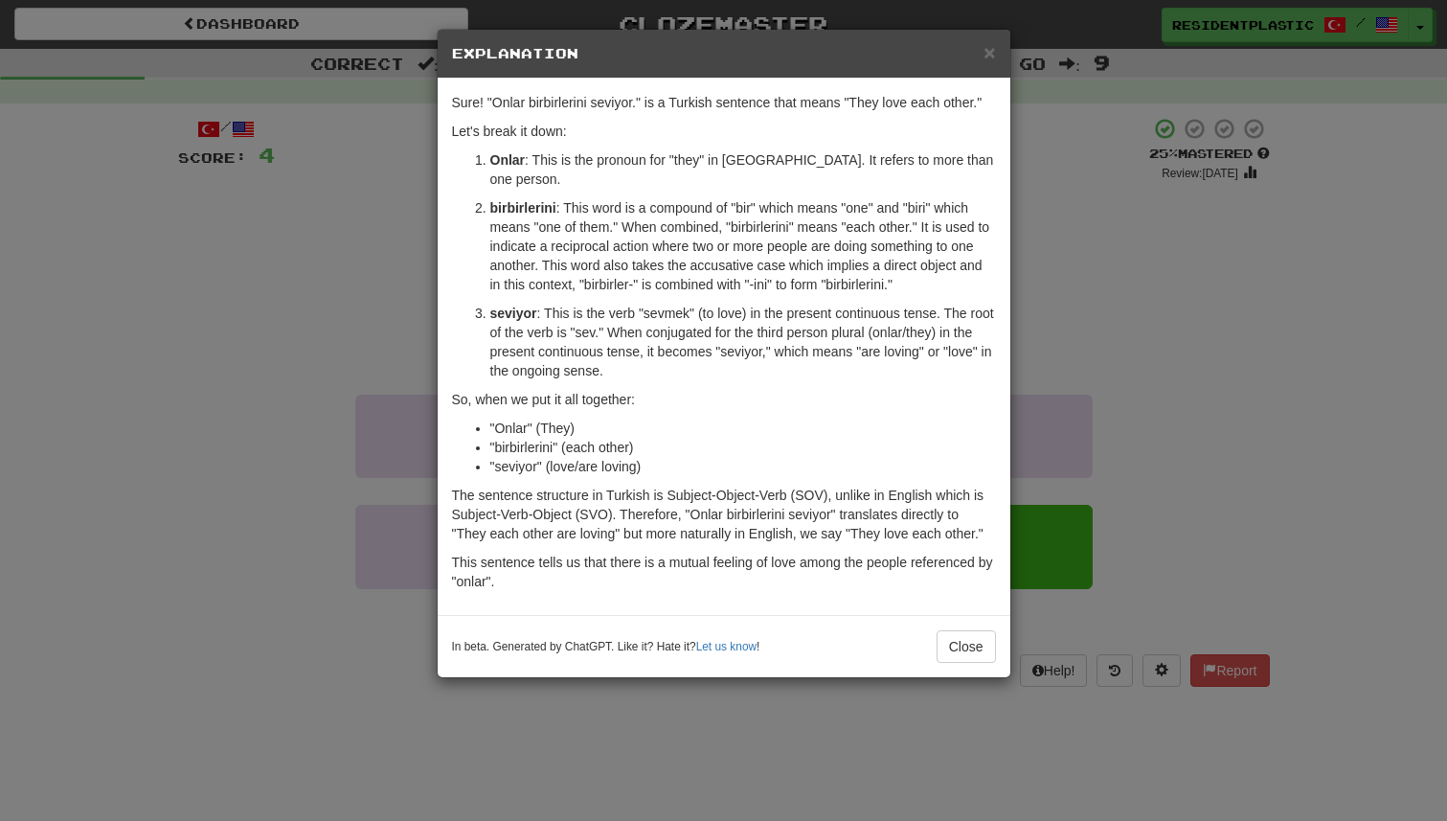
click at [1184, 219] on div "× Explanation Sure! "Onlar birbirlerini seviyor." is a Turkish sentence that me…" at bounding box center [723, 410] width 1447 height 821
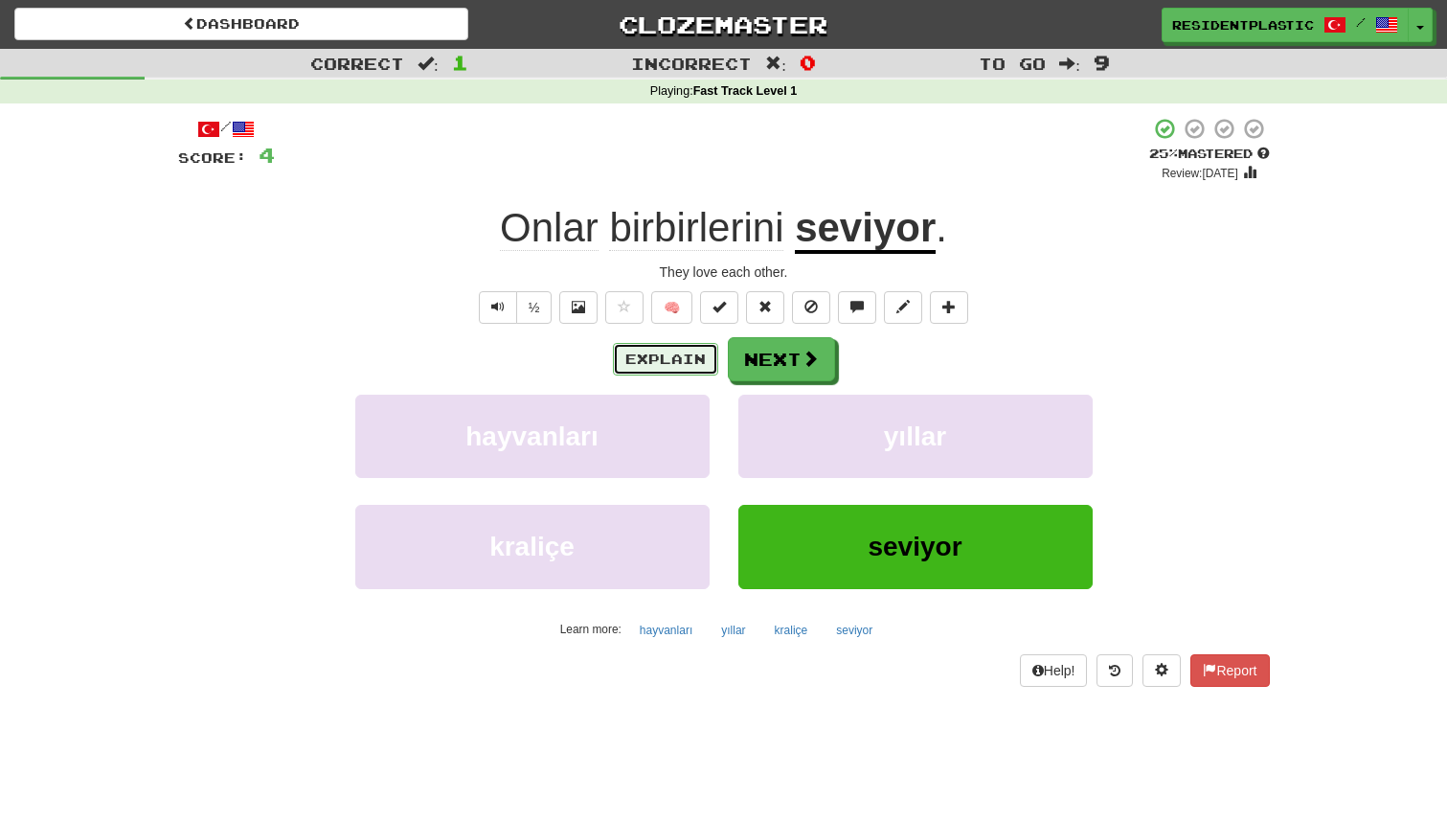
click at [677, 357] on button "Explain" at bounding box center [665, 359] width 105 height 33
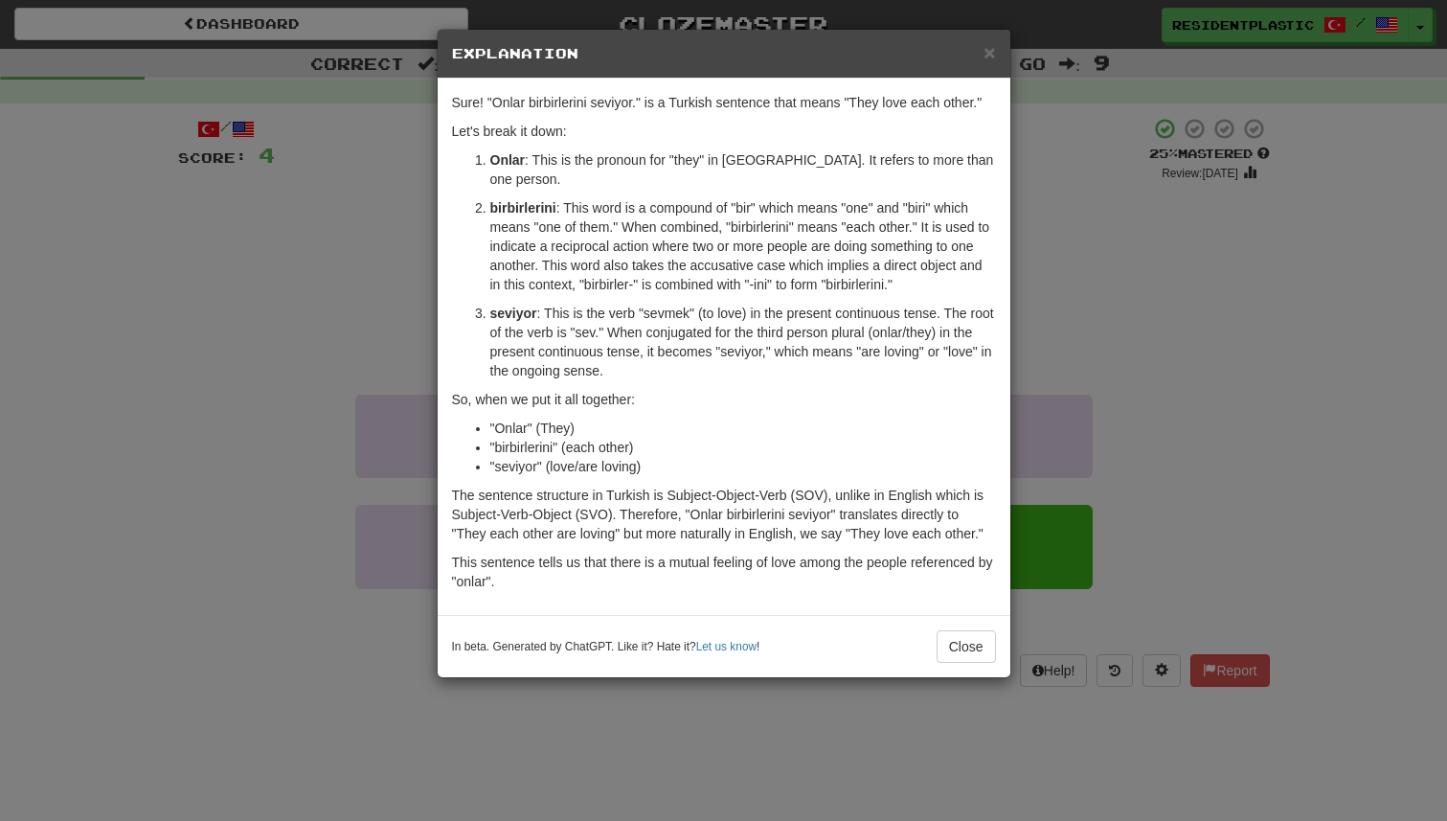
click at [1062, 308] on div "× Explanation Sure! "Onlar birbirlerini seviyor." is a Turkish sentence that me…" at bounding box center [723, 410] width 1447 height 821
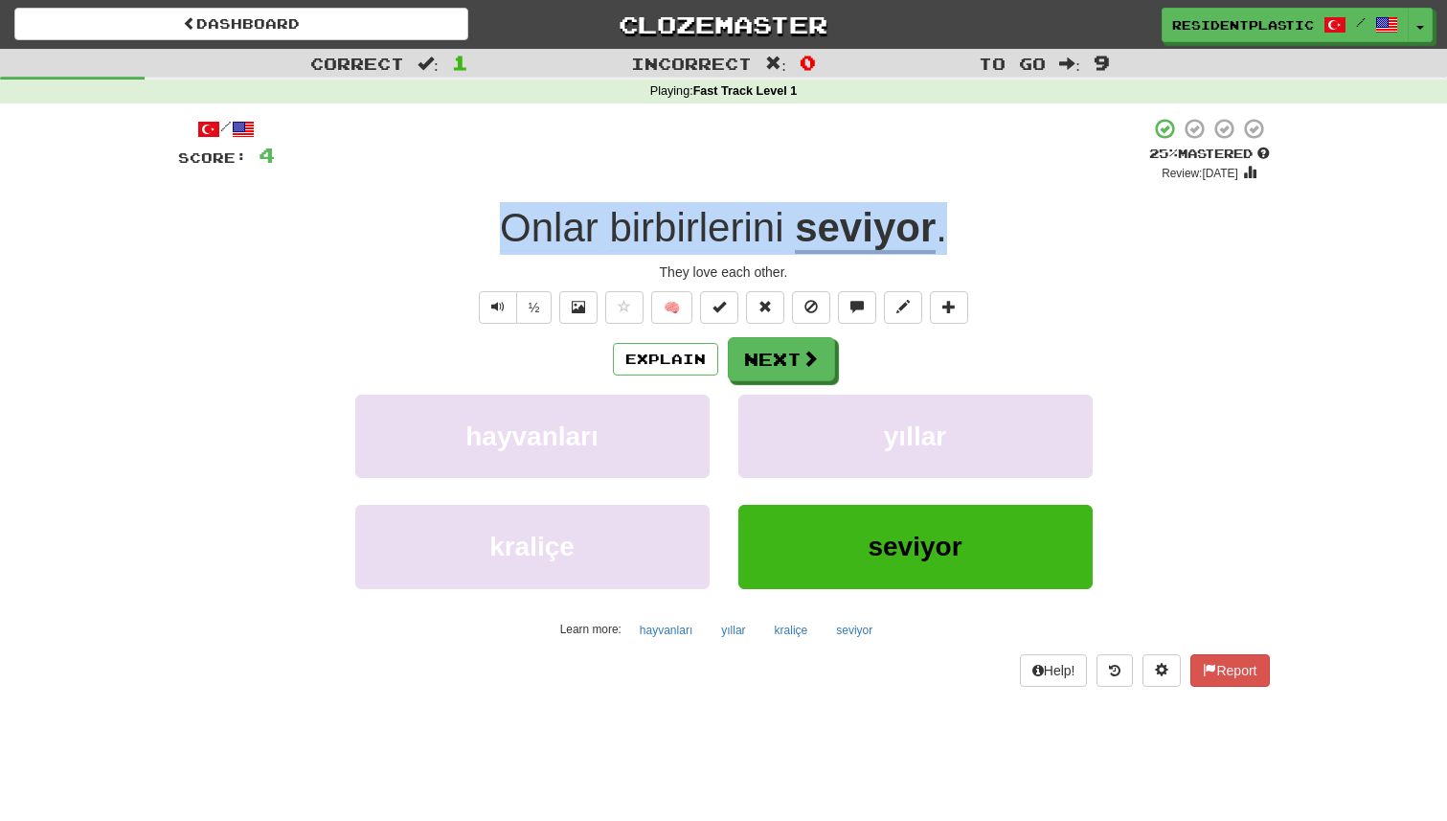
copy div "Onlar birbirlerini seviyor ."
drag, startPoint x: 961, startPoint y: 226, endPoint x: 462, endPoint y: 207, distance: 499.3
click at [462, 207] on div "Onlar birbirlerini seviyor ." at bounding box center [724, 228] width 1092 height 53
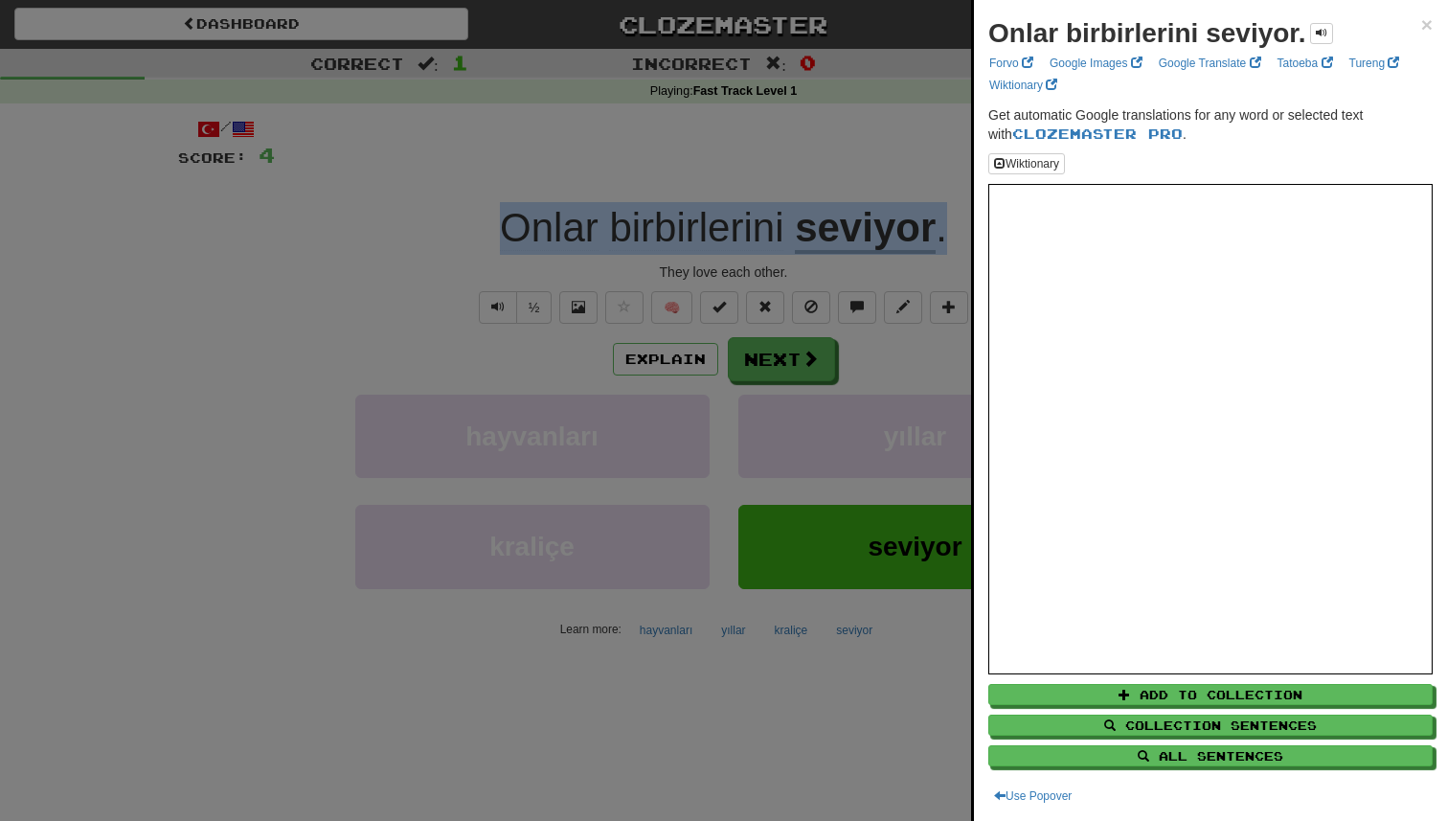
click at [877, 373] on div at bounding box center [723, 410] width 1447 height 821
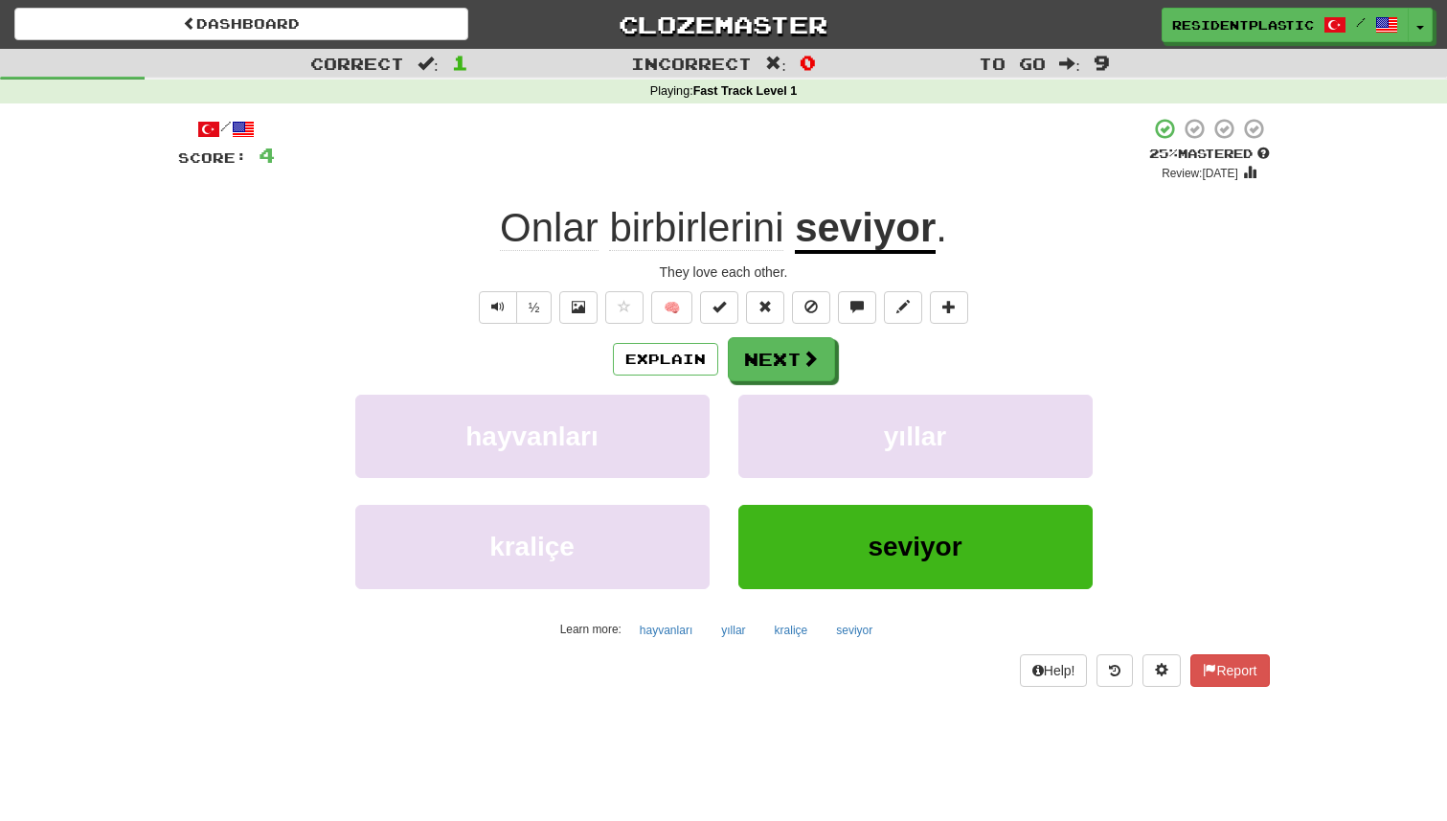
click at [634, 336] on div "/ Score: 4 + 4 25 % Mastered Review: 2025-09-17 Onlar birbirlerini seviyor . Th…" at bounding box center [724, 401] width 1092 height 569
click at [643, 354] on button "Explain" at bounding box center [665, 359] width 105 height 33
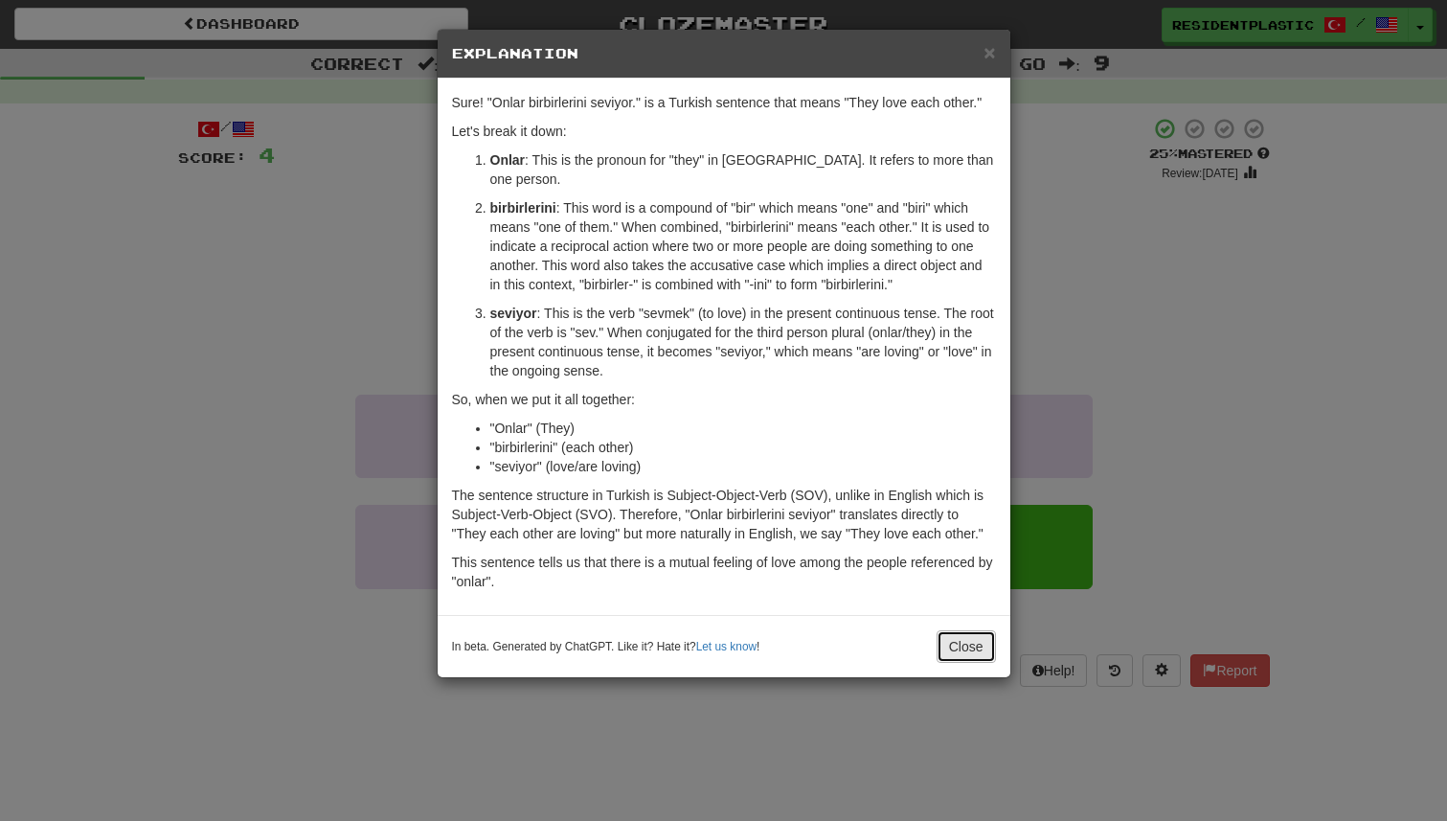
click at [946, 639] on button "Close" at bounding box center [966, 646] width 59 height 33
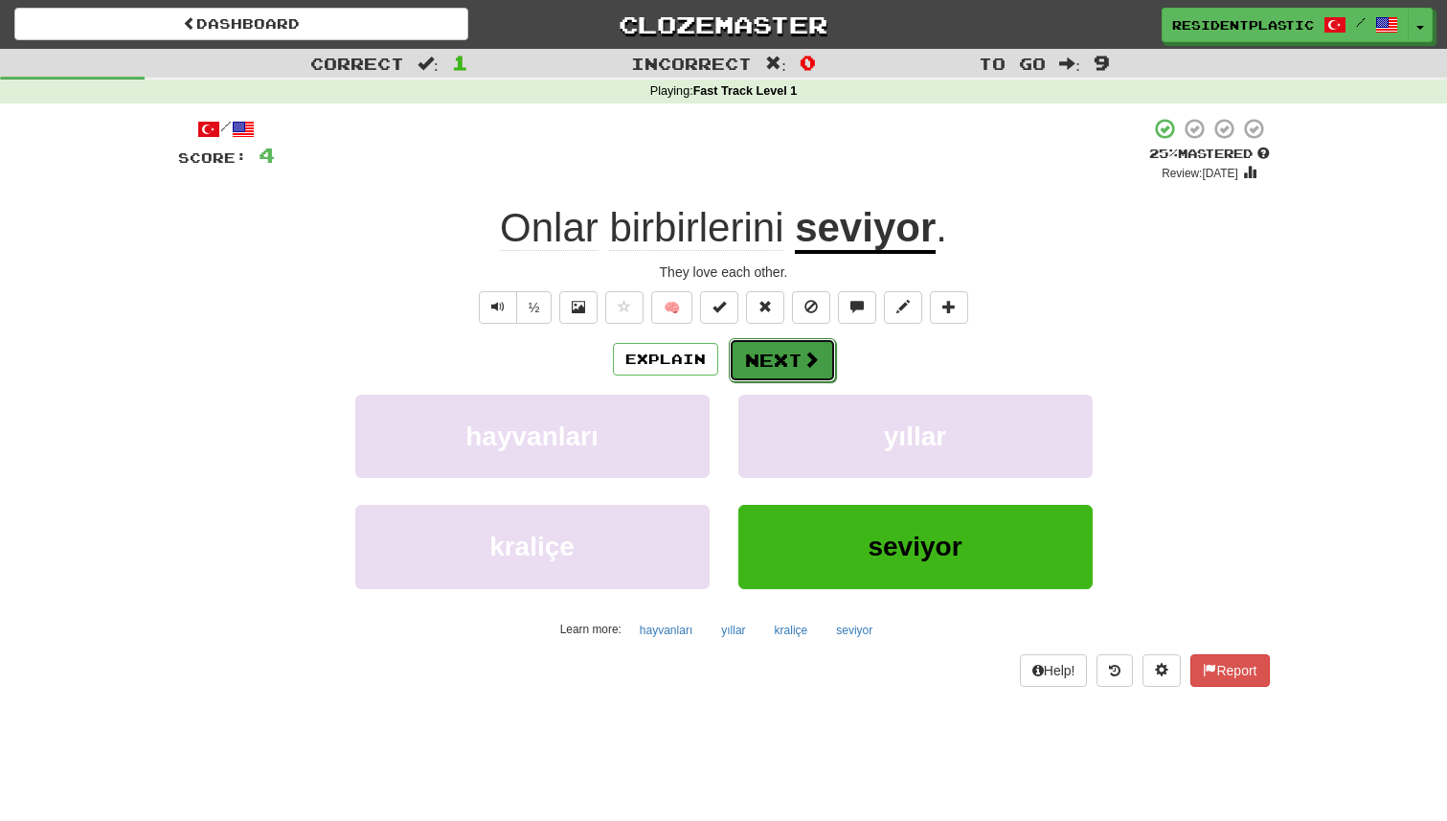
click at [761, 372] on button "Next" at bounding box center [782, 360] width 107 height 44
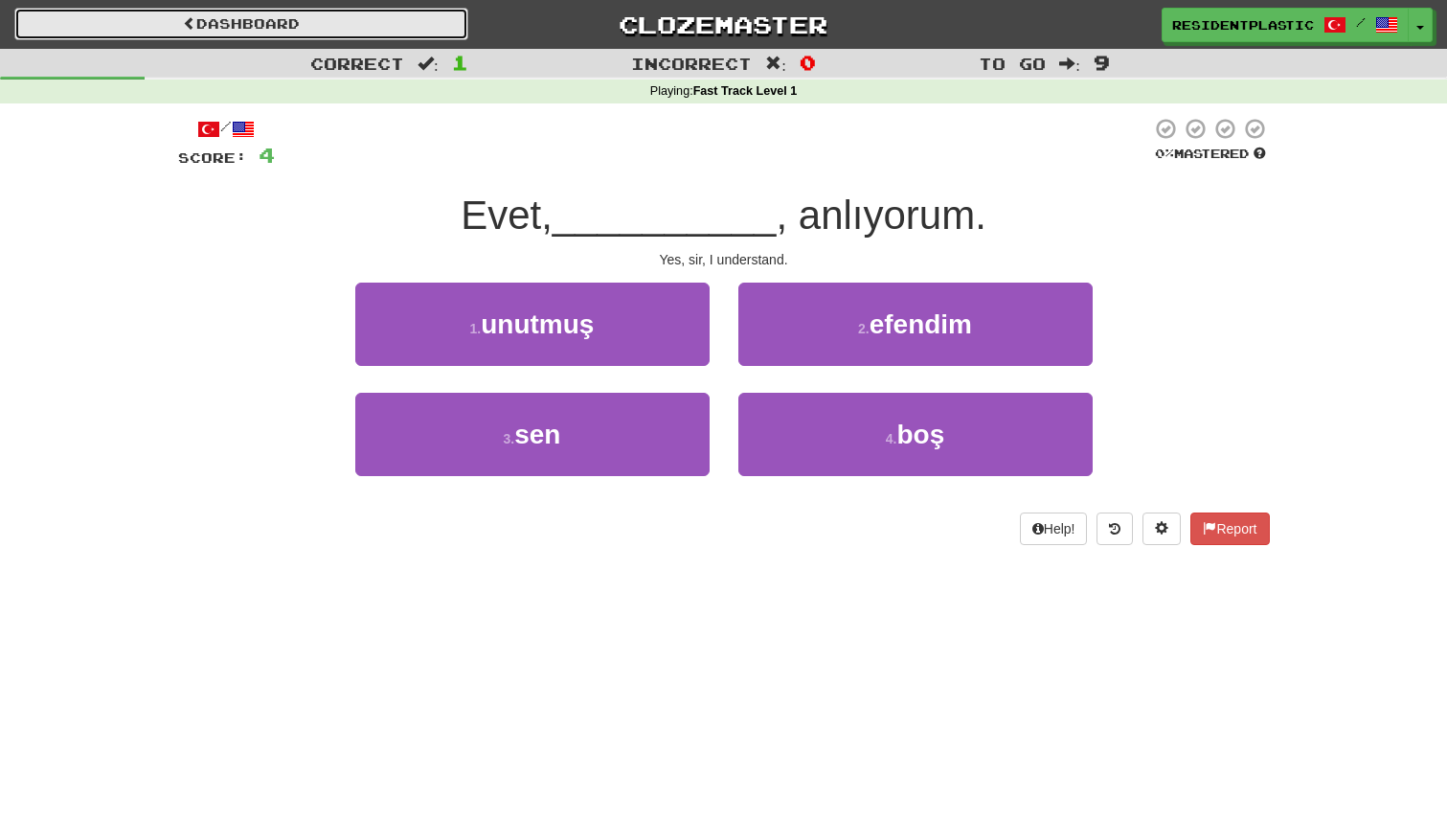
click at [364, 22] on link "Dashboard" at bounding box center [241, 24] width 454 height 33
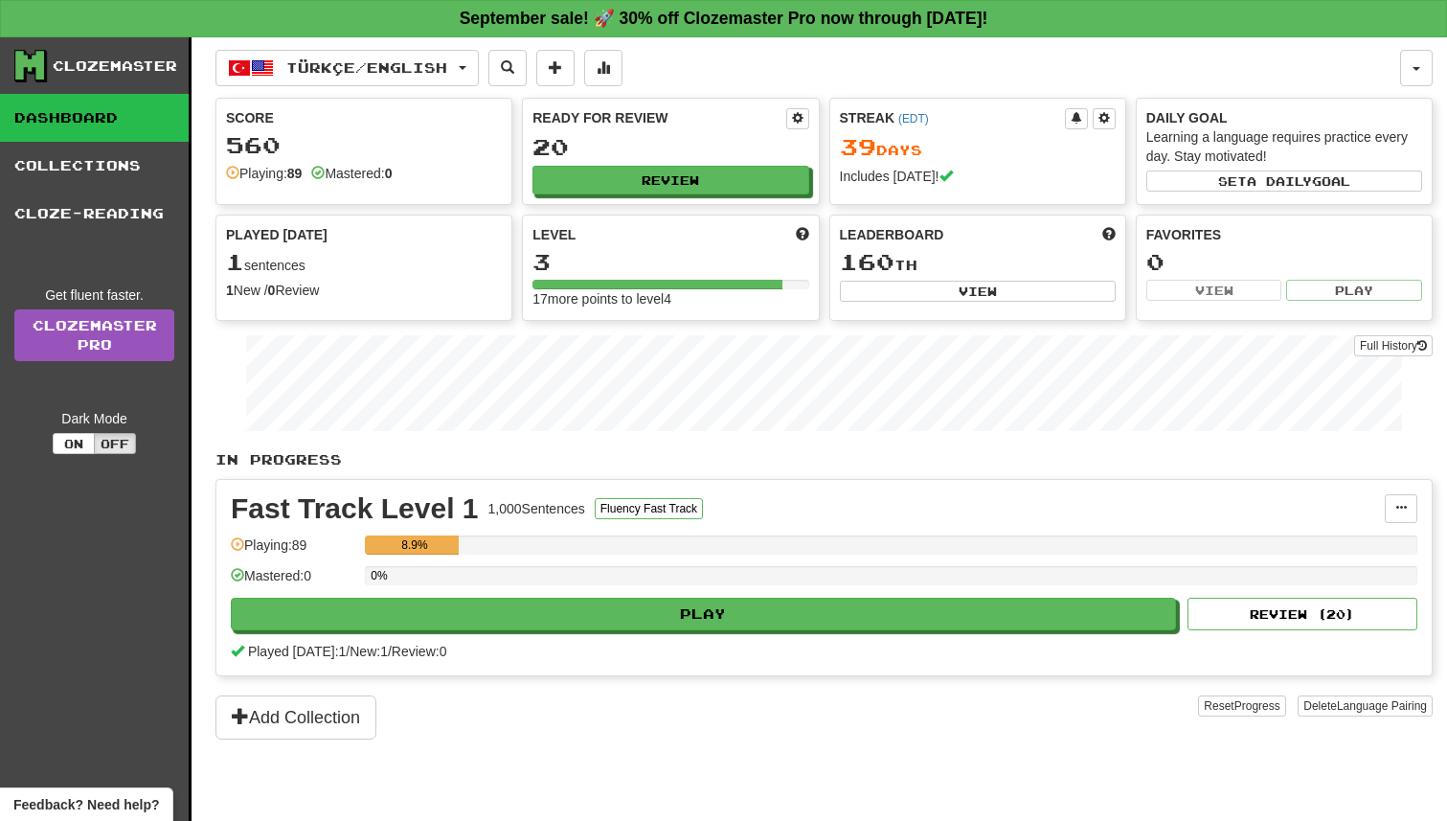
click at [354, 87] on div "Türkçe / English Bahasa Indonesia / English Streak: 47 Review: 20 Points [DATE]…" at bounding box center [823, 452] width 1217 height 831
click at [355, 76] on button "Türkçe / English" at bounding box center [346, 68] width 263 height 36
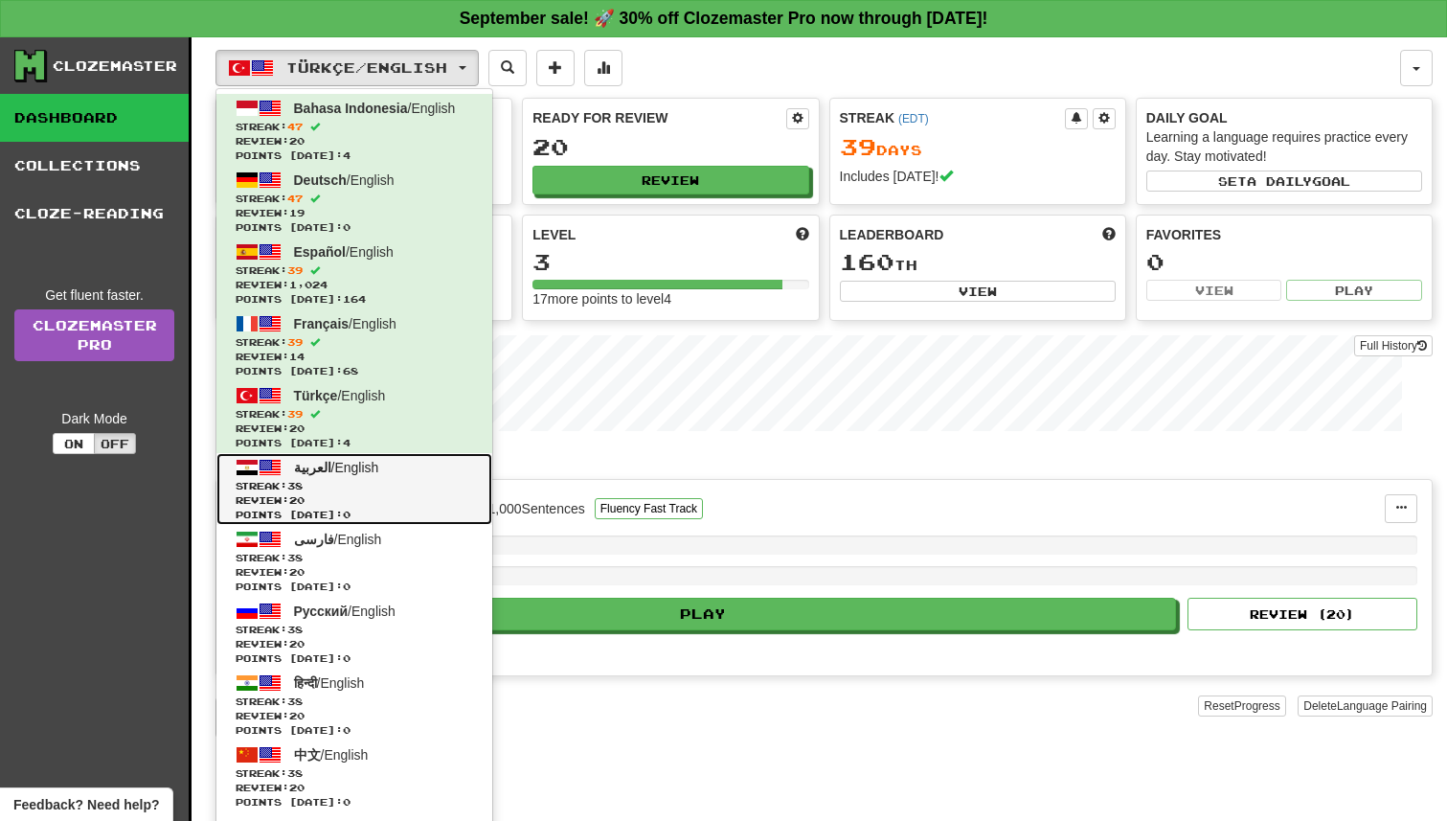
click at [342, 474] on link "العربية / English Streak: 38 Review: 20 Points [DATE]: 0" at bounding box center [354, 489] width 276 height 72
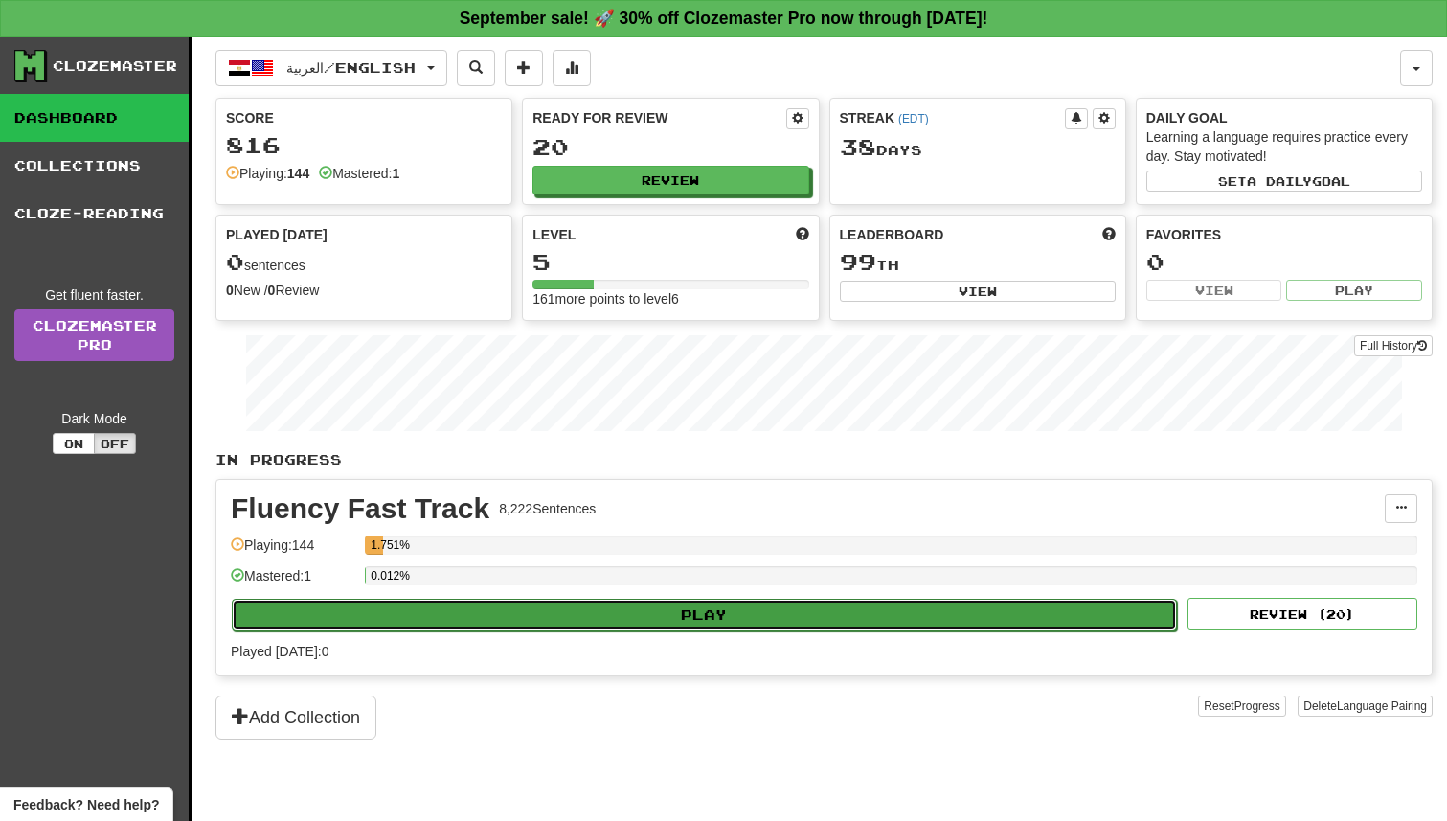
click at [684, 626] on button "Play" at bounding box center [704, 615] width 945 height 33
select select "**"
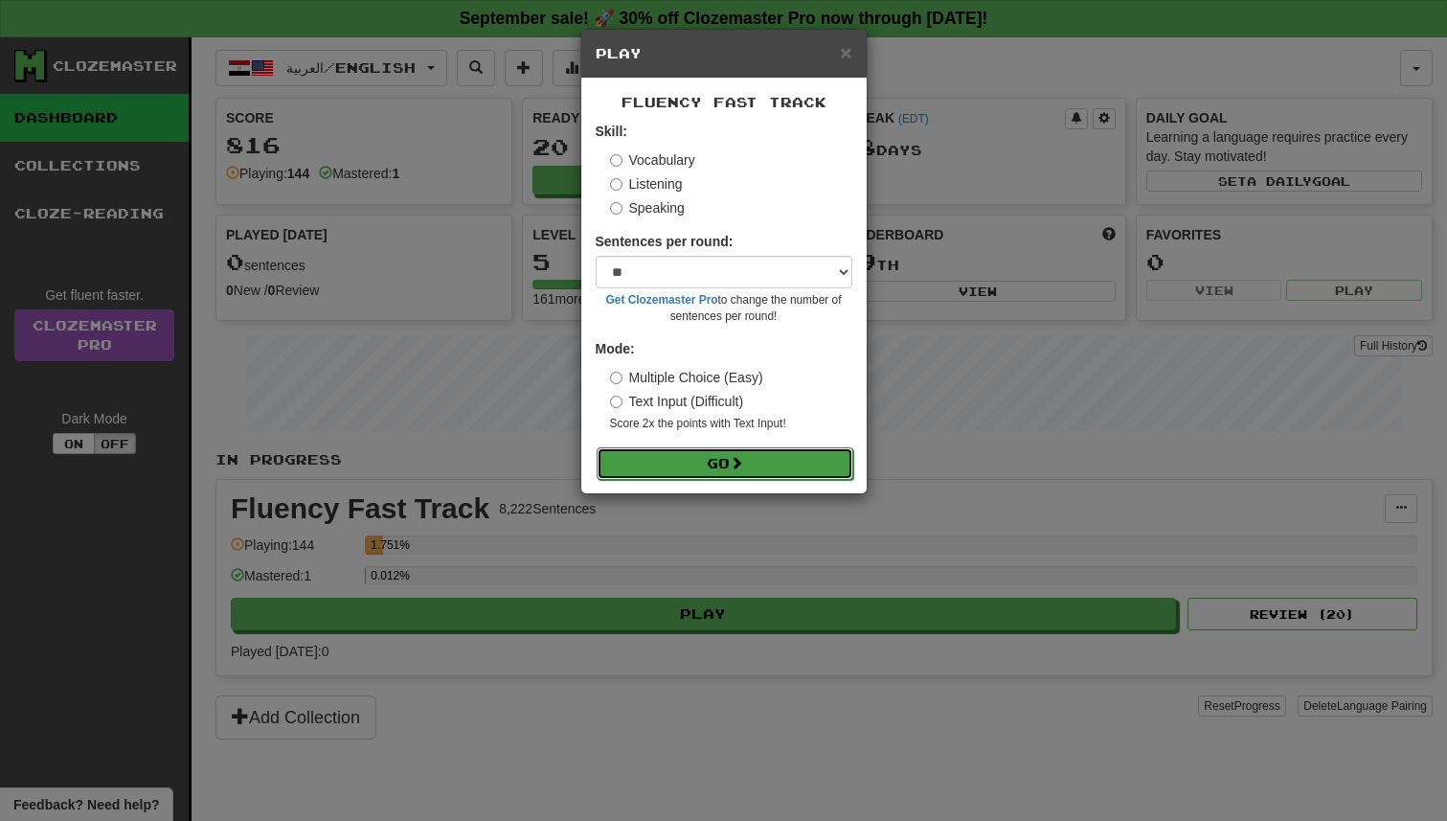
click at [751, 447] on button "Go" at bounding box center [725, 463] width 257 height 33
